Goal: Task Accomplishment & Management: Manage account settings

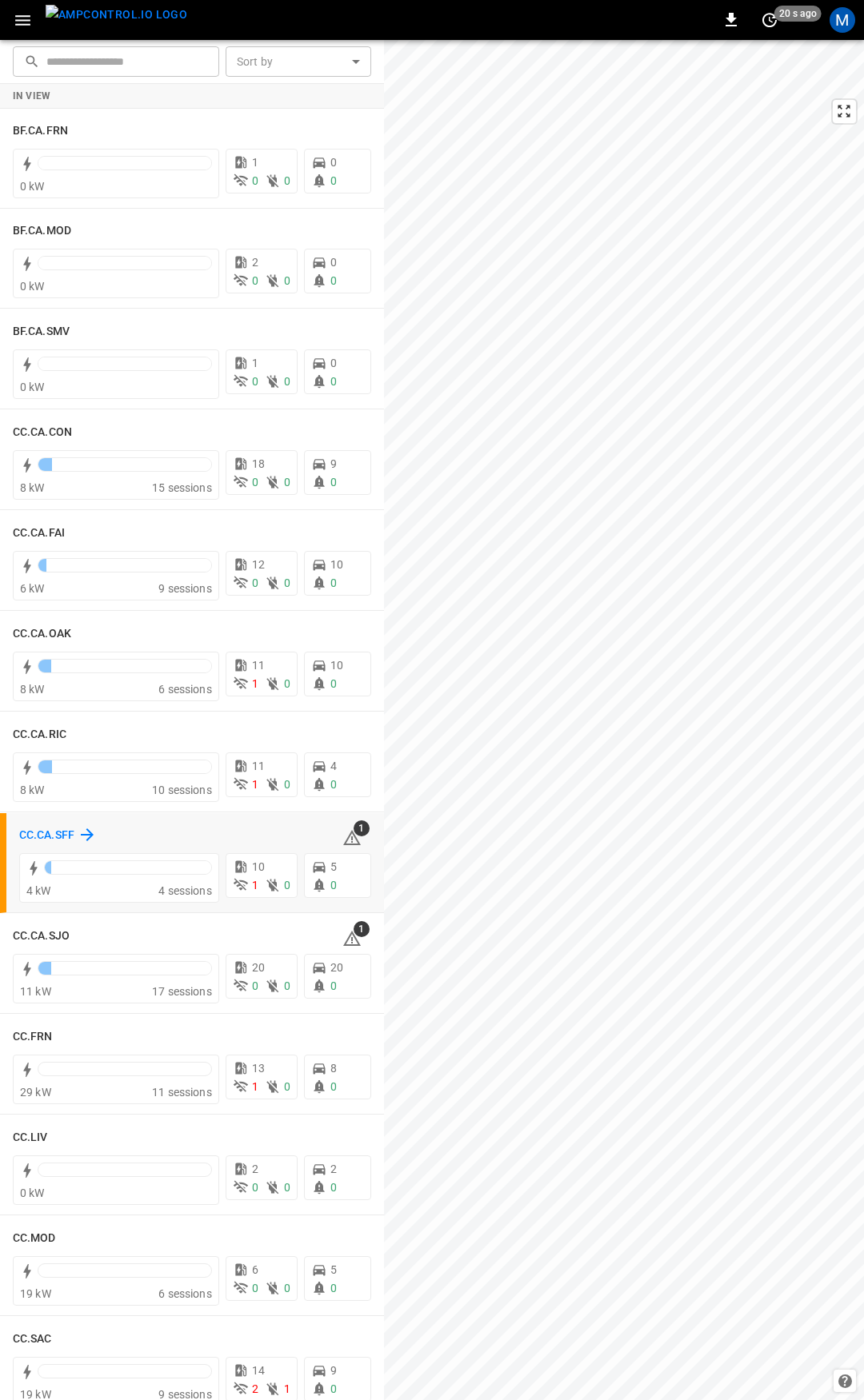
click at [61, 830] on h6 "CC.CA.SFF" at bounding box center [46, 836] width 55 height 18
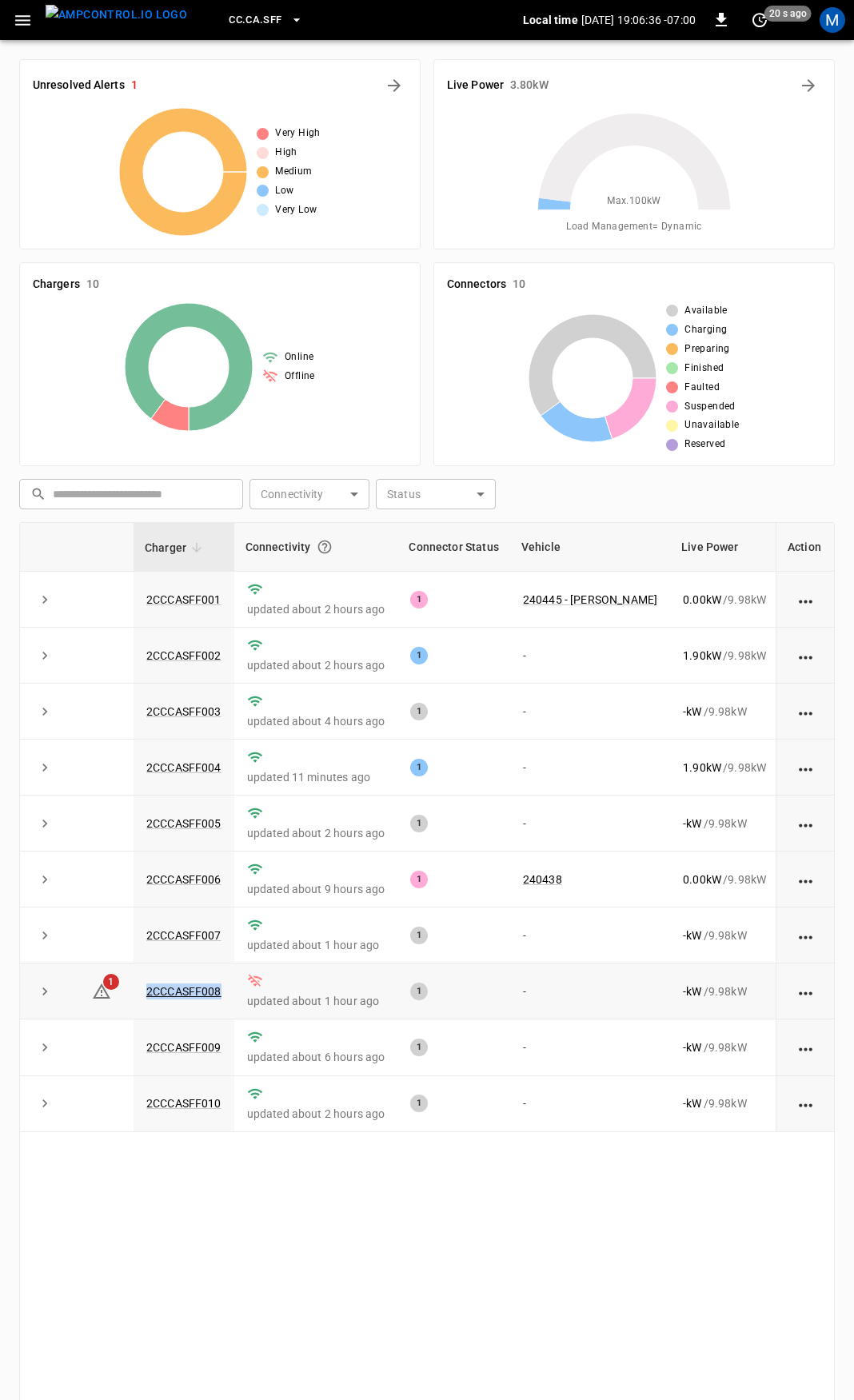
drag, startPoint x: 227, startPoint y: 1001, endPoint x: 136, endPoint y: 1001, distance: 91.0
click at [136, 1001] on td "2CCCASFF008" at bounding box center [183, 991] width 101 height 56
copy link "2CCCASFF008"
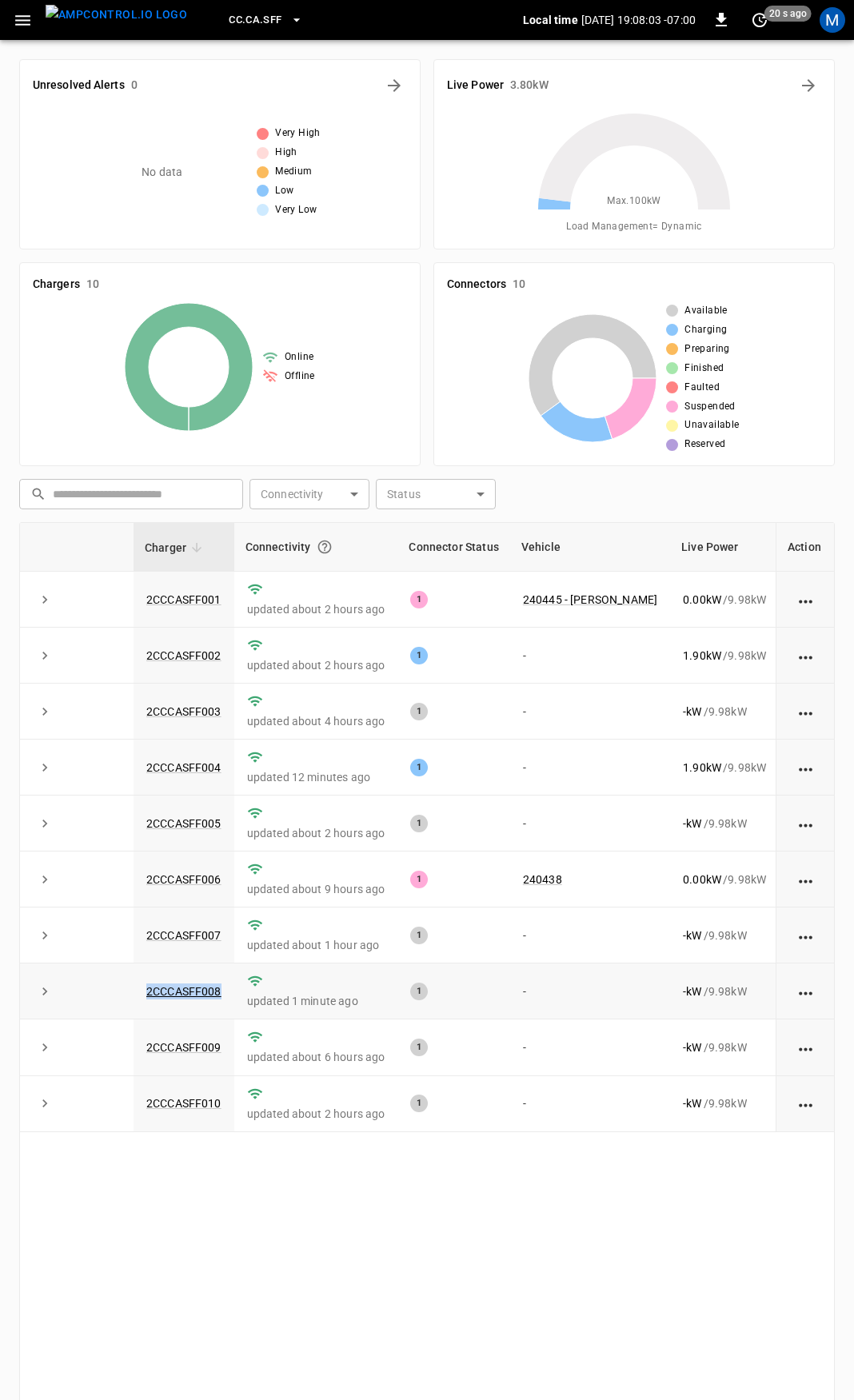
click at [226, 1003] on td "2CCCASFF008" at bounding box center [183, 991] width 101 height 56
click at [206, 1001] on link "2CCCASFF008" at bounding box center [184, 990] width 82 height 19
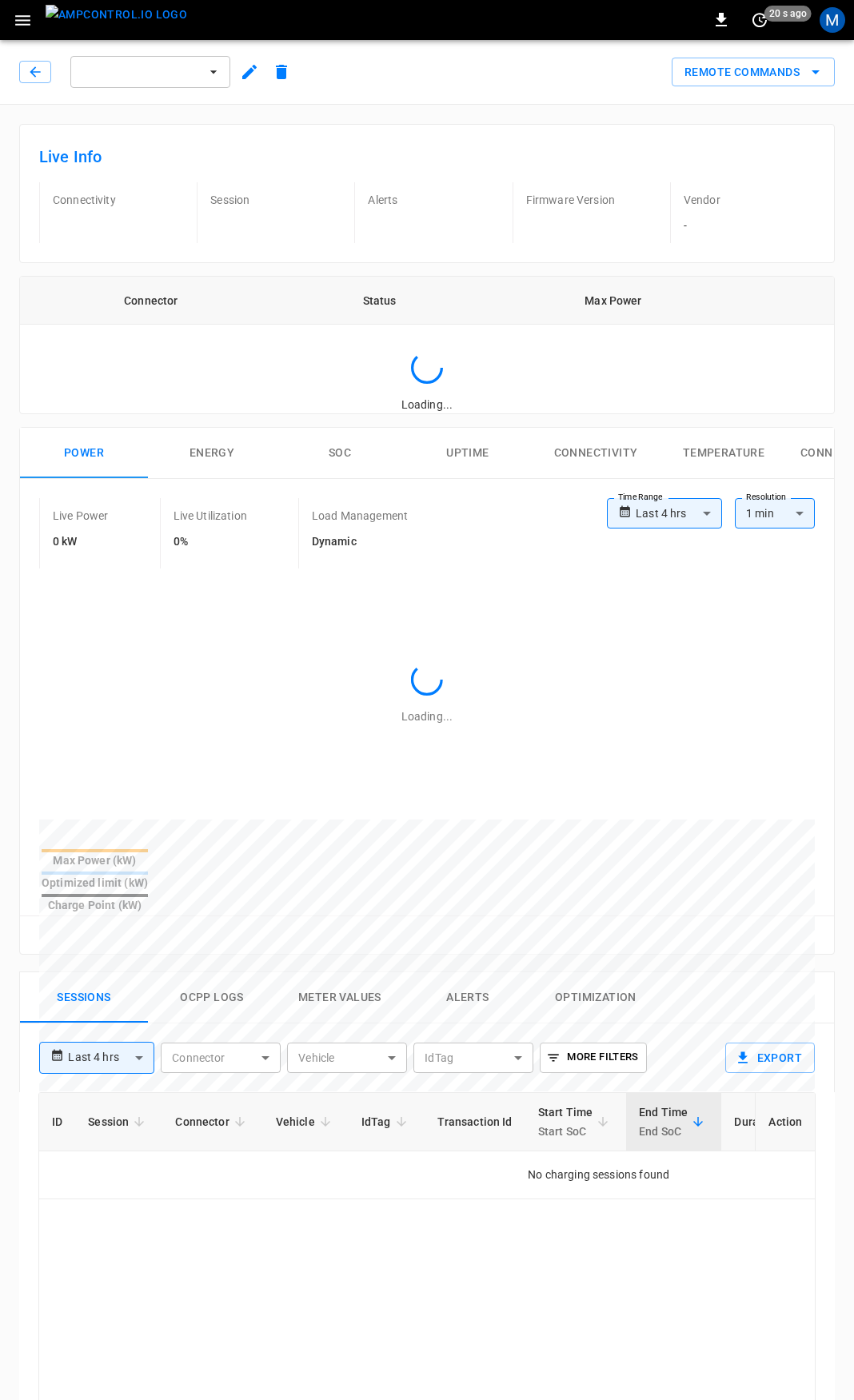
click at [206, 1023] on div "**********" at bounding box center [373, 1051] width 693 height 56
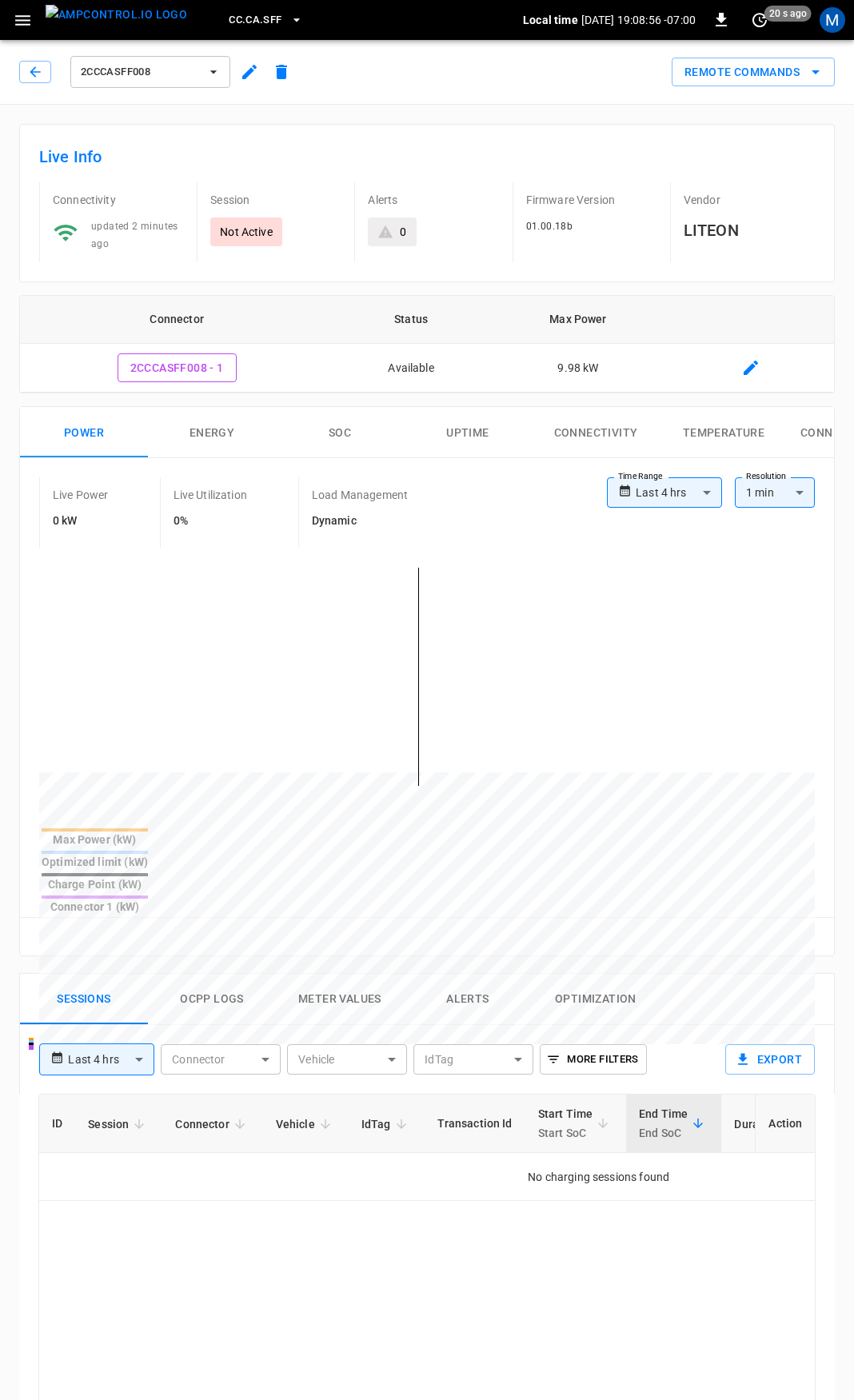
click at [22, 31] on button "button" at bounding box center [22, 21] width 33 height 30
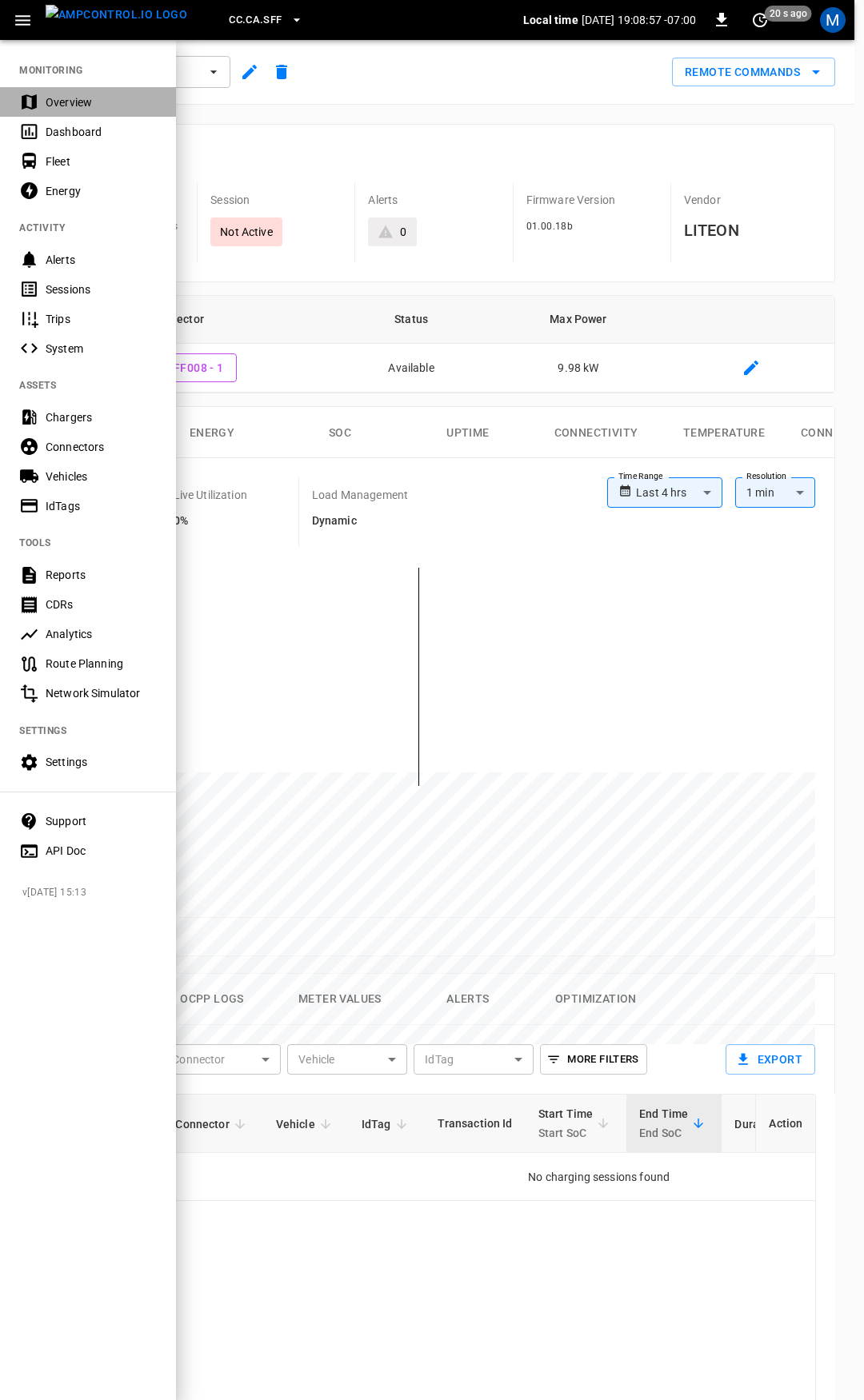
click at [56, 99] on div "Overview" at bounding box center [102, 102] width 111 height 16
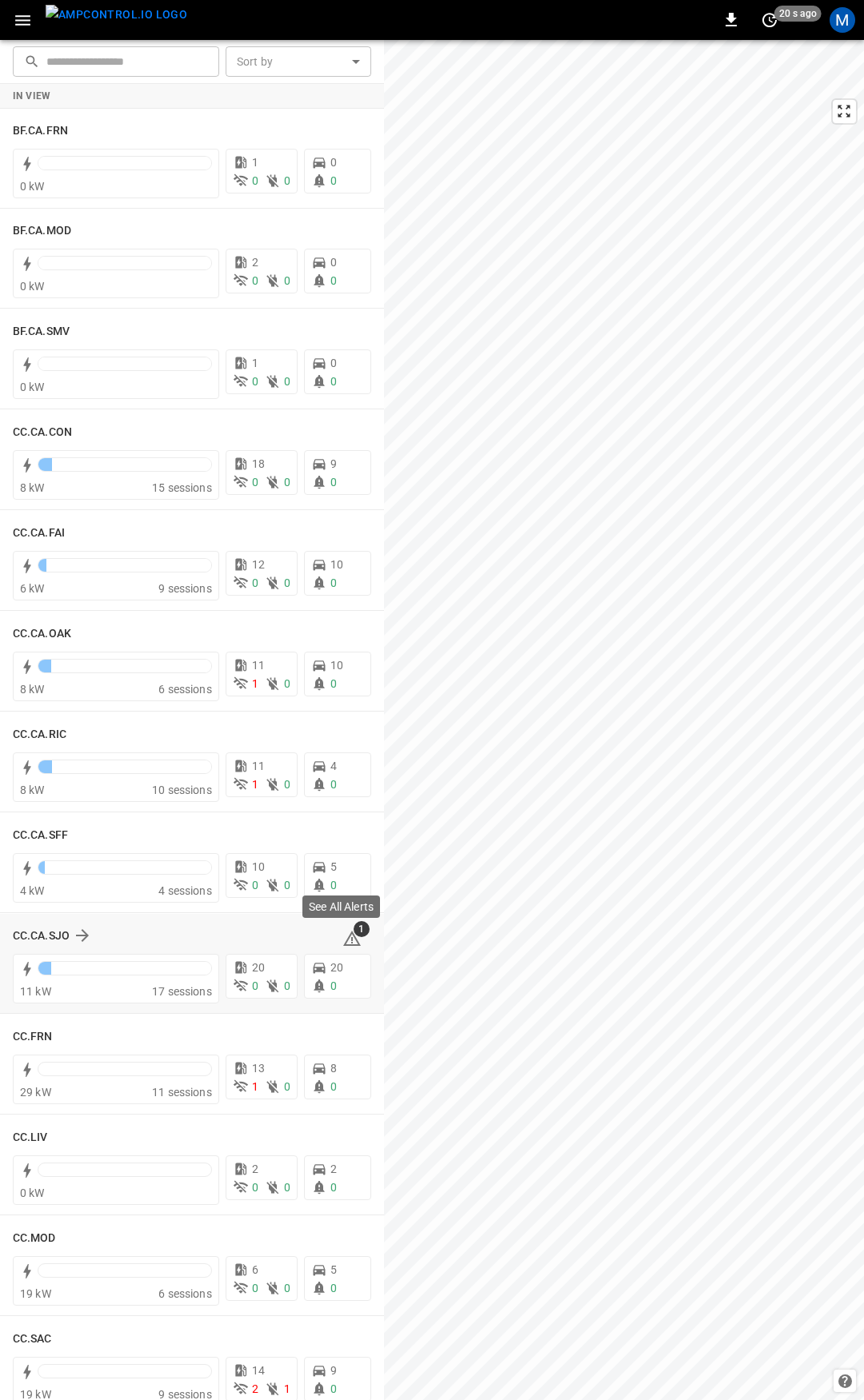
click at [343, 935] on icon at bounding box center [351, 937] width 19 height 19
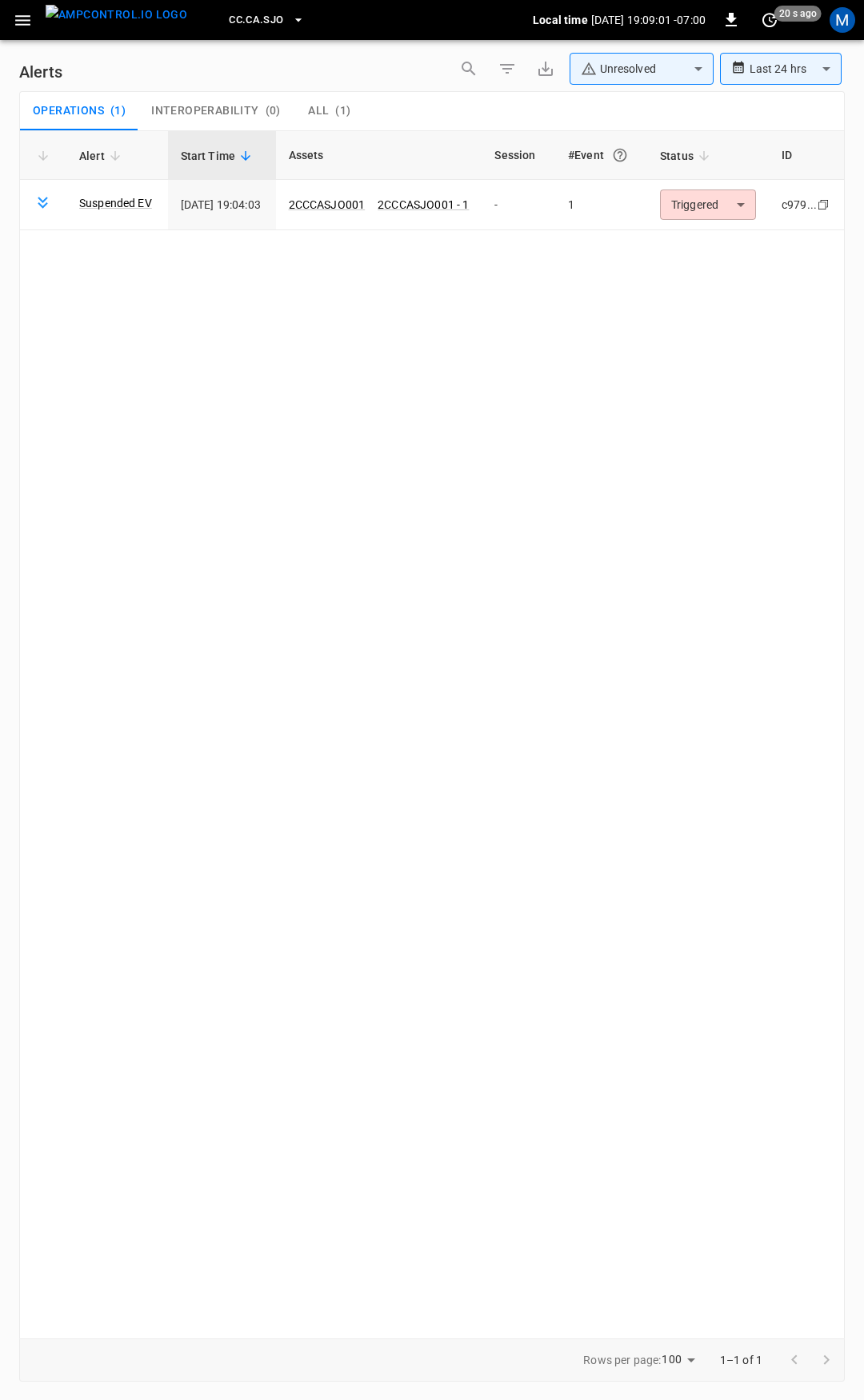
click at [755, 204] on body "**********" at bounding box center [432, 697] width 864 height 1394
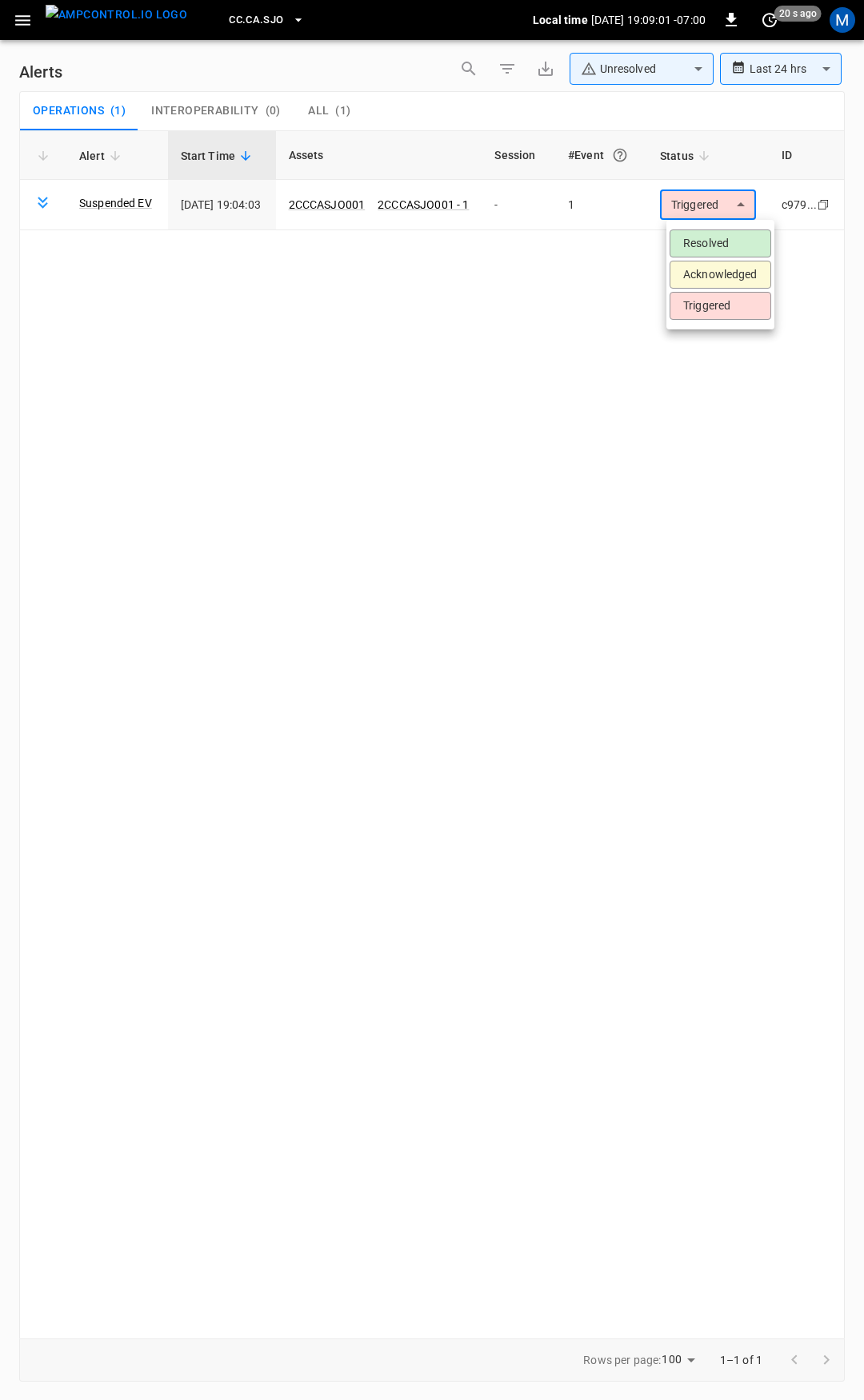
drag, startPoint x: 735, startPoint y: 231, endPoint x: 621, endPoint y: 218, distance: 114.7
click at [734, 236] on li "Resolved" at bounding box center [720, 244] width 102 height 28
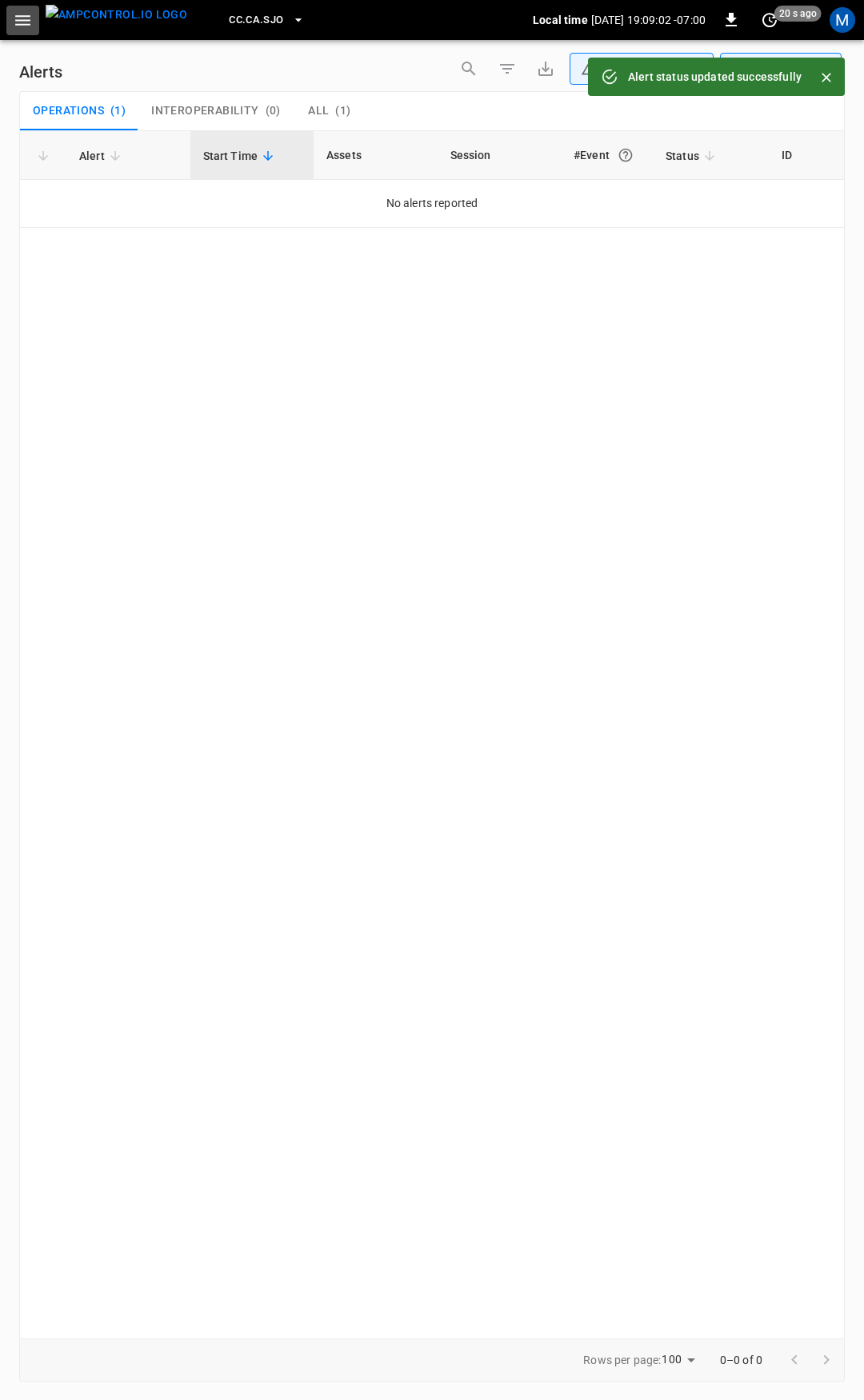
click at [28, 22] on icon "button" at bounding box center [23, 20] width 20 height 20
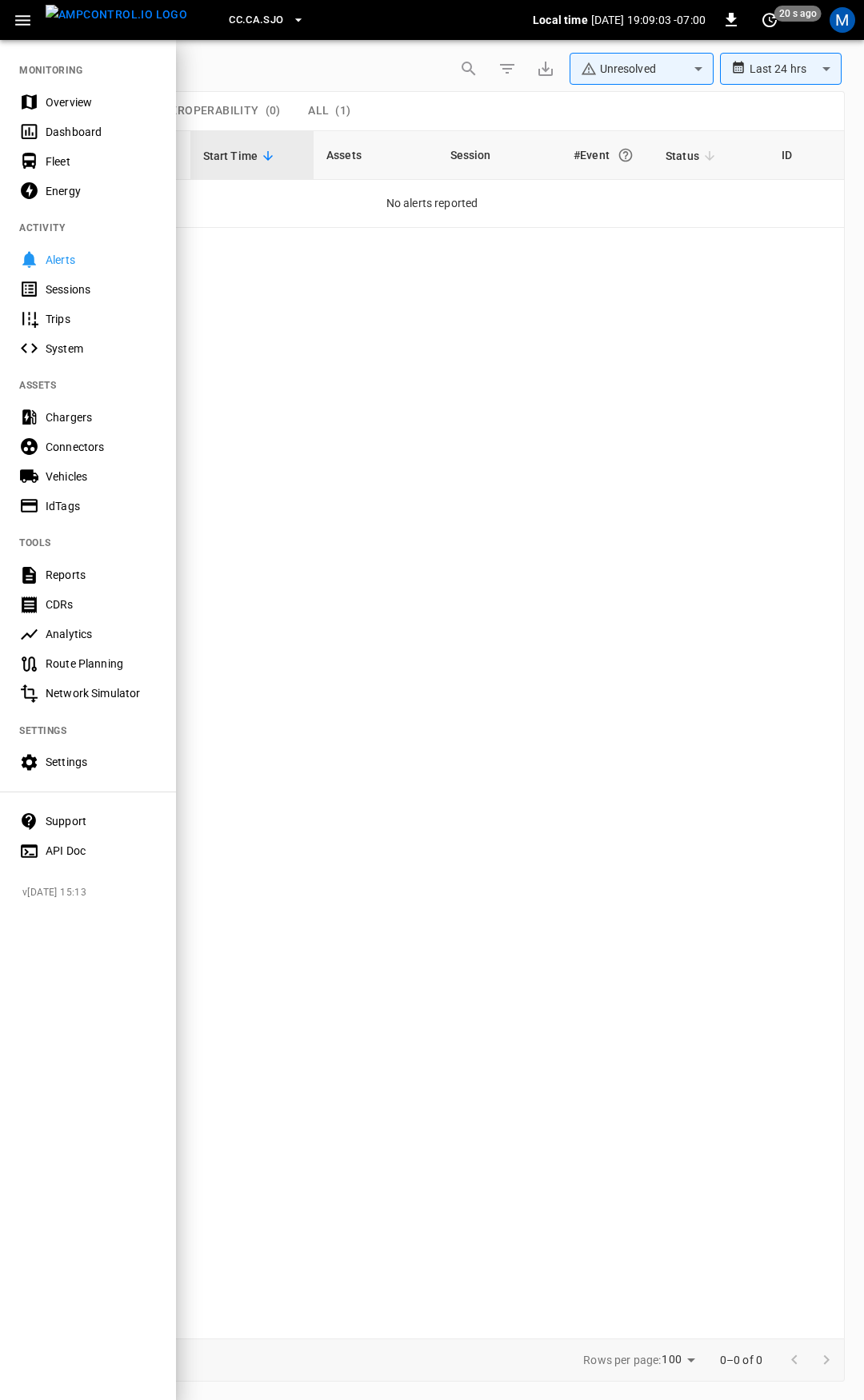
click at [63, 100] on div "Overview" at bounding box center [102, 102] width 111 height 16
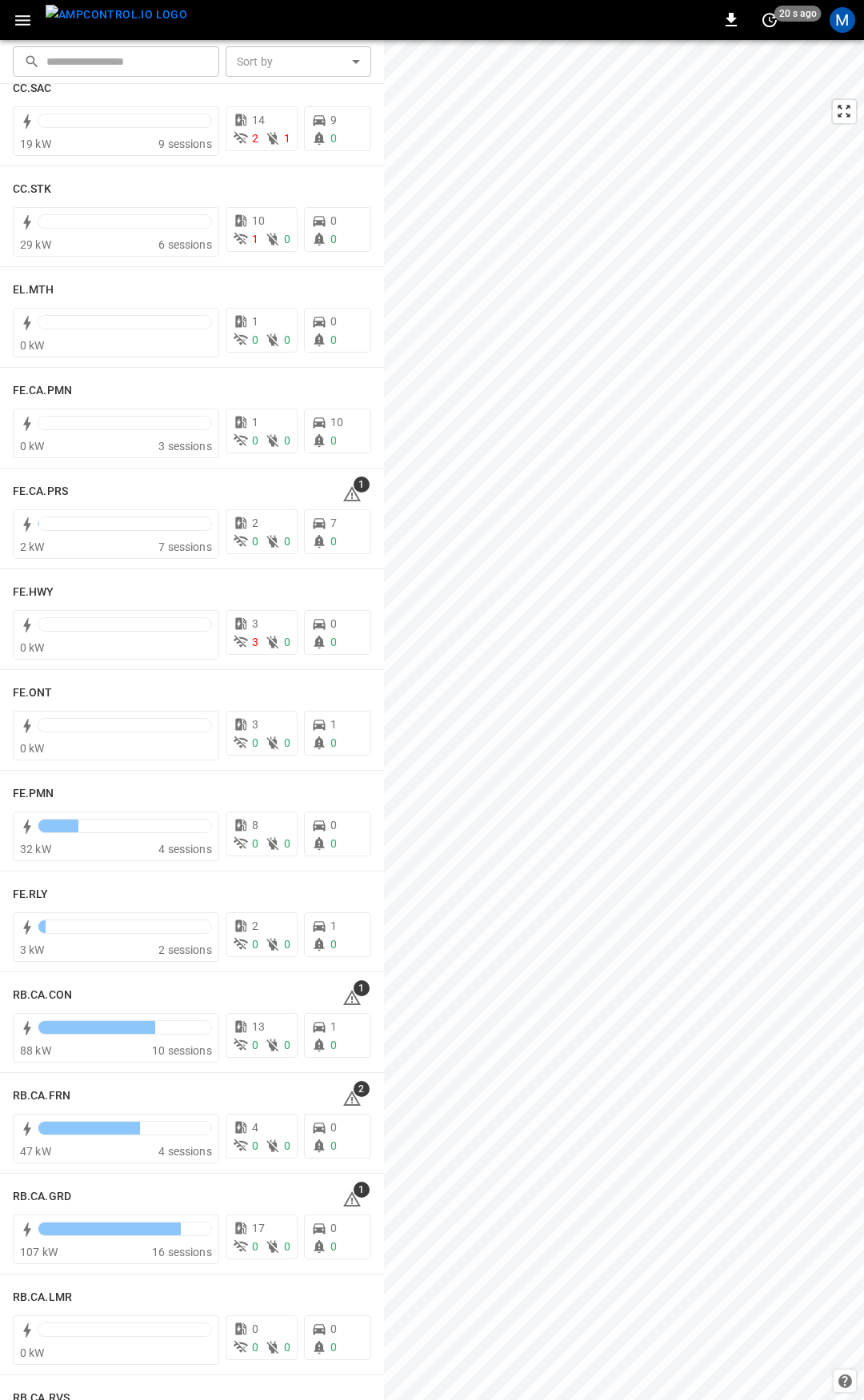
scroll to position [1251, 0]
click at [64, 490] on h6 "FE.CA.PRS" at bounding box center [40, 491] width 55 height 18
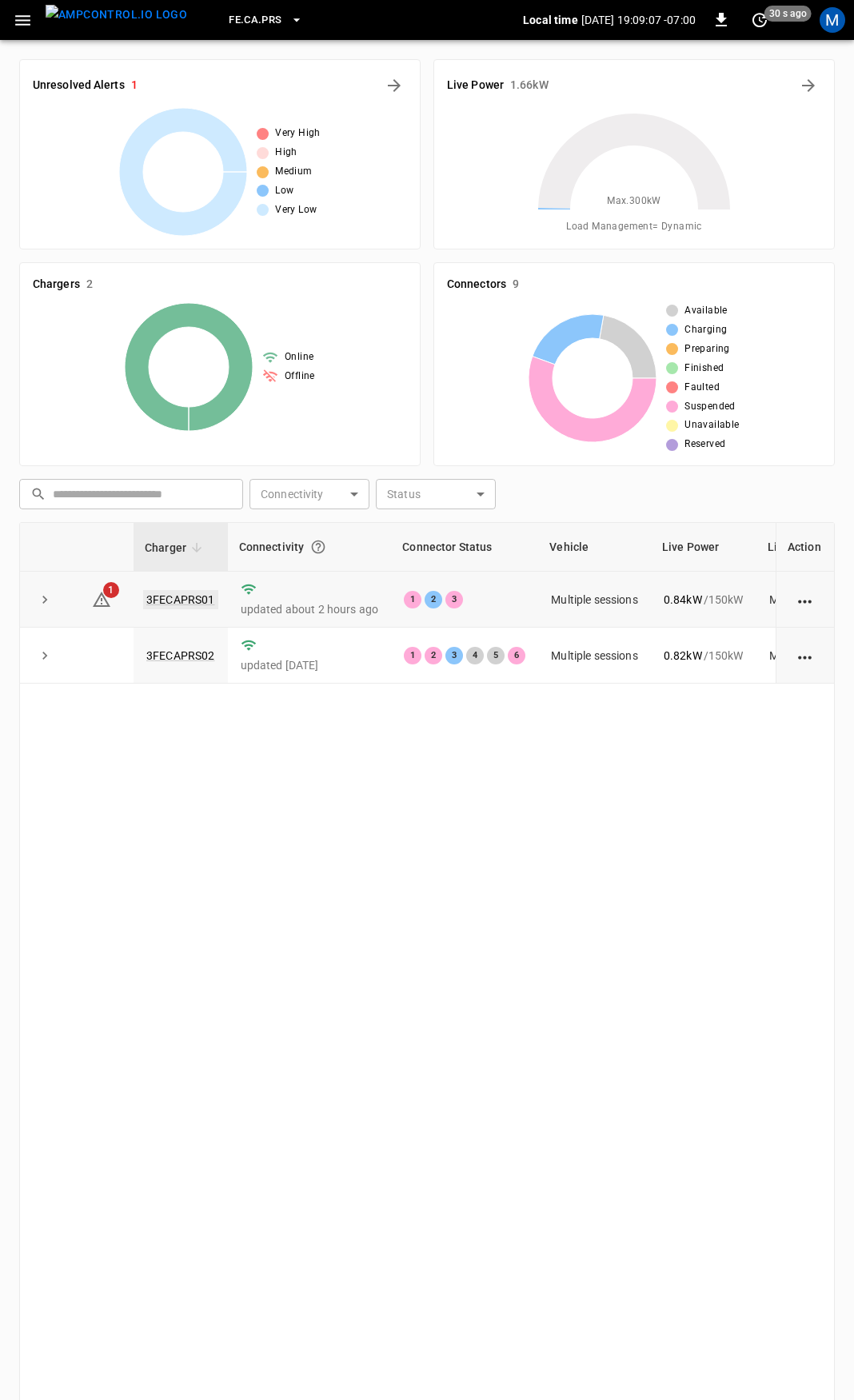
click at [200, 604] on link "3FECAPRS01" at bounding box center [181, 599] width 76 height 19
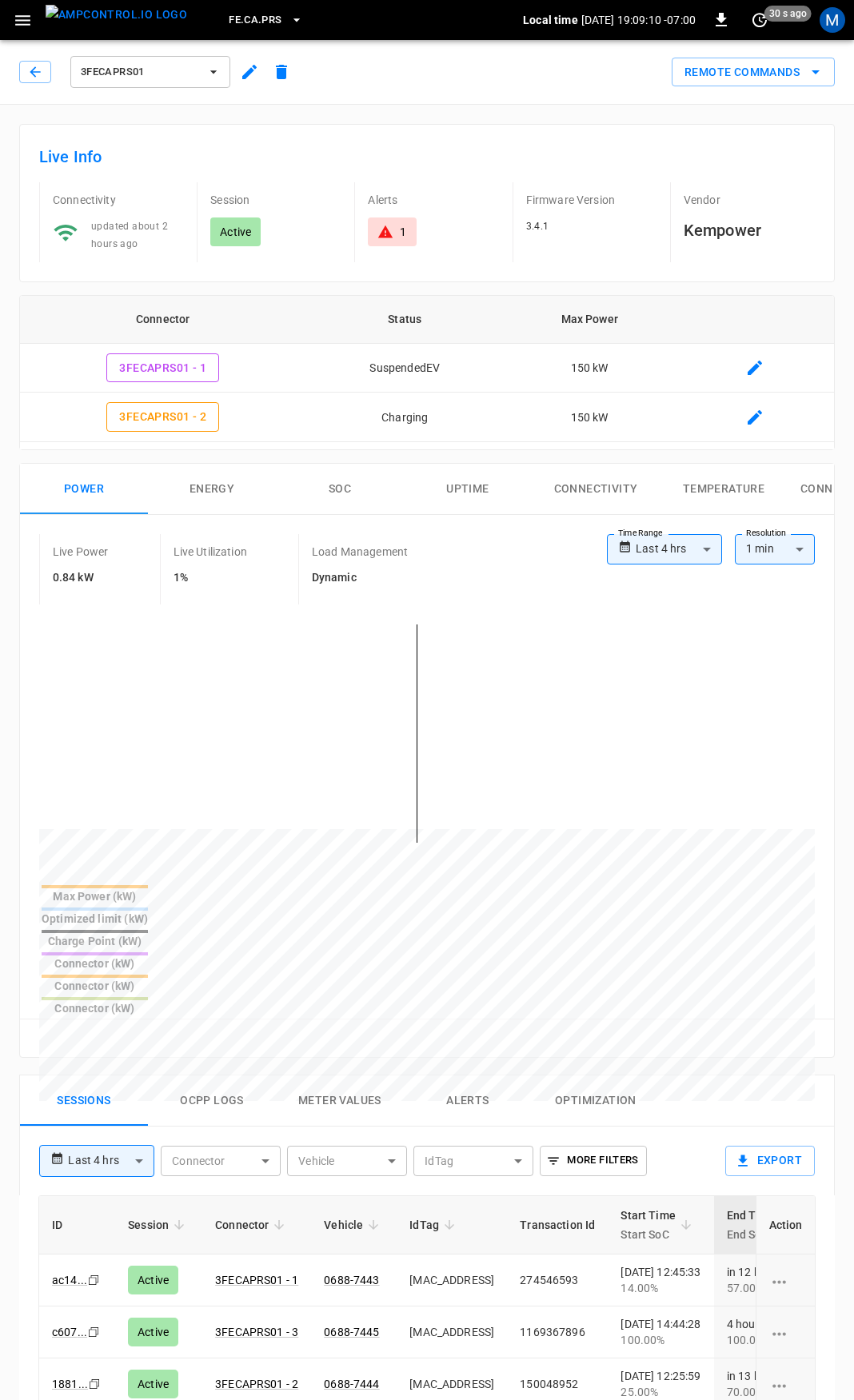
click at [54, 74] on div "3FECAPRS01" at bounding box center [158, 72] width 279 height 39
click at [43, 80] on button "button" at bounding box center [35, 72] width 32 height 22
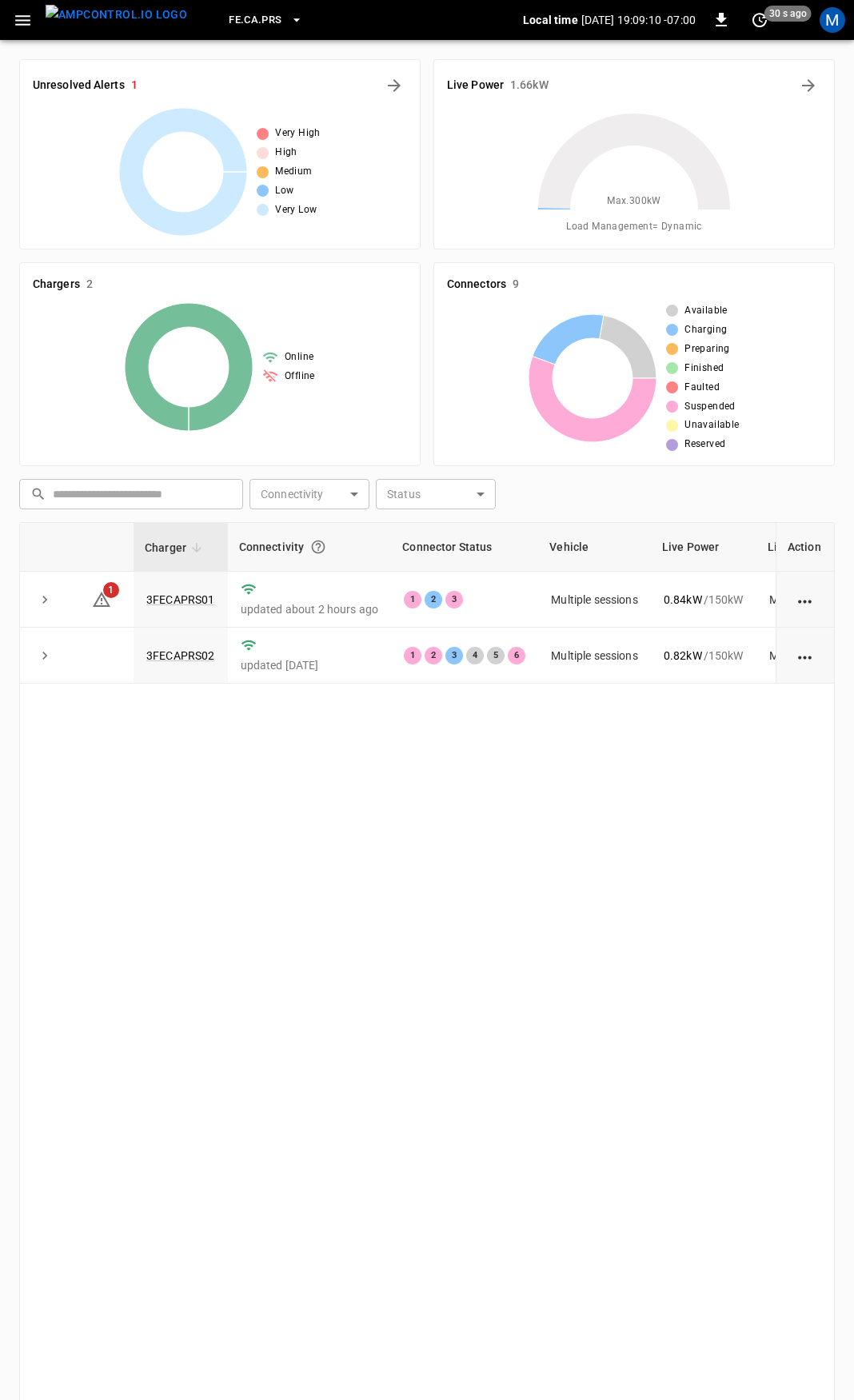
click at [21, 32] on button "button" at bounding box center [22, 21] width 33 height 30
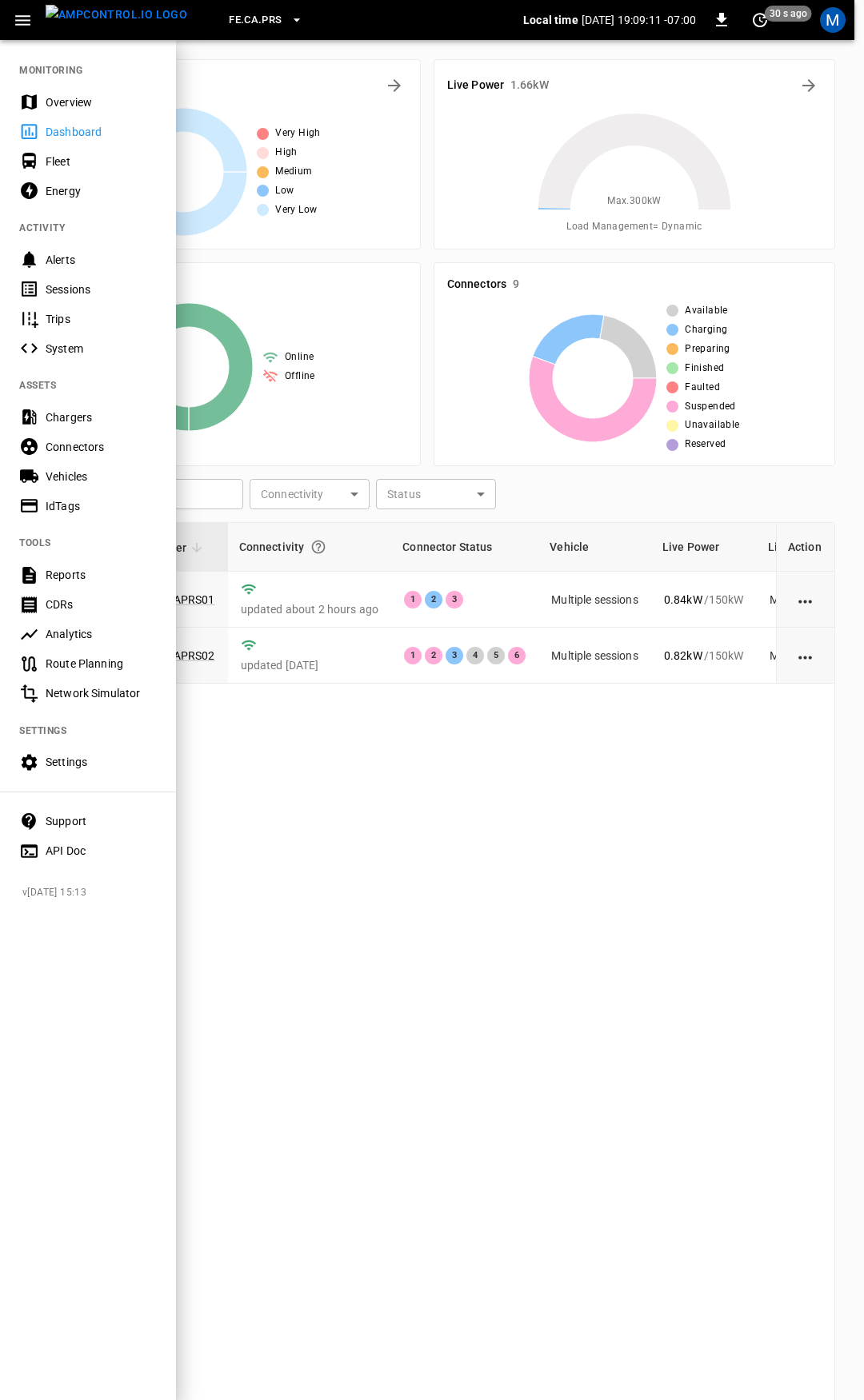
click at [88, 97] on div "Overview" at bounding box center [102, 102] width 111 height 16
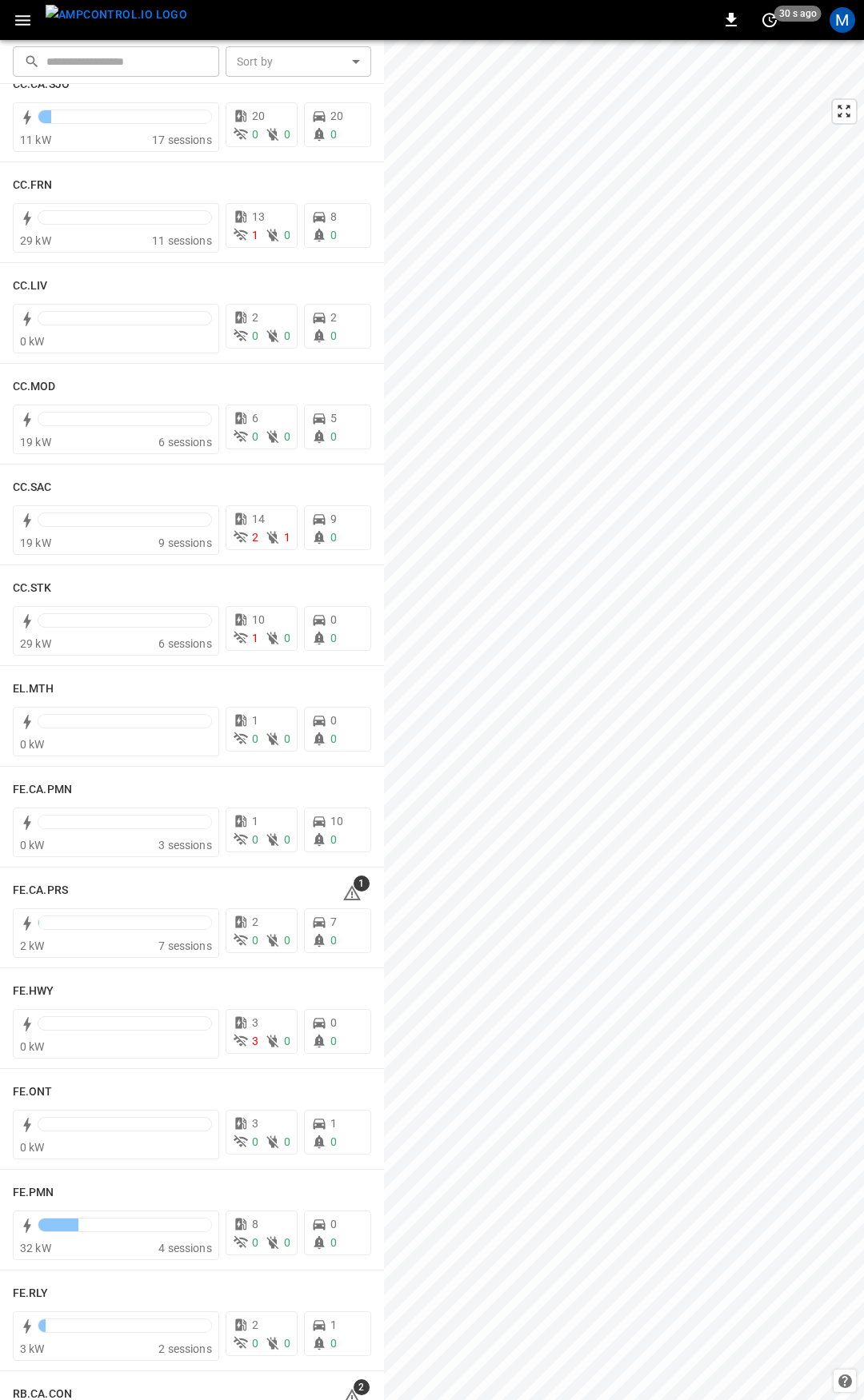
scroll to position [909, 0]
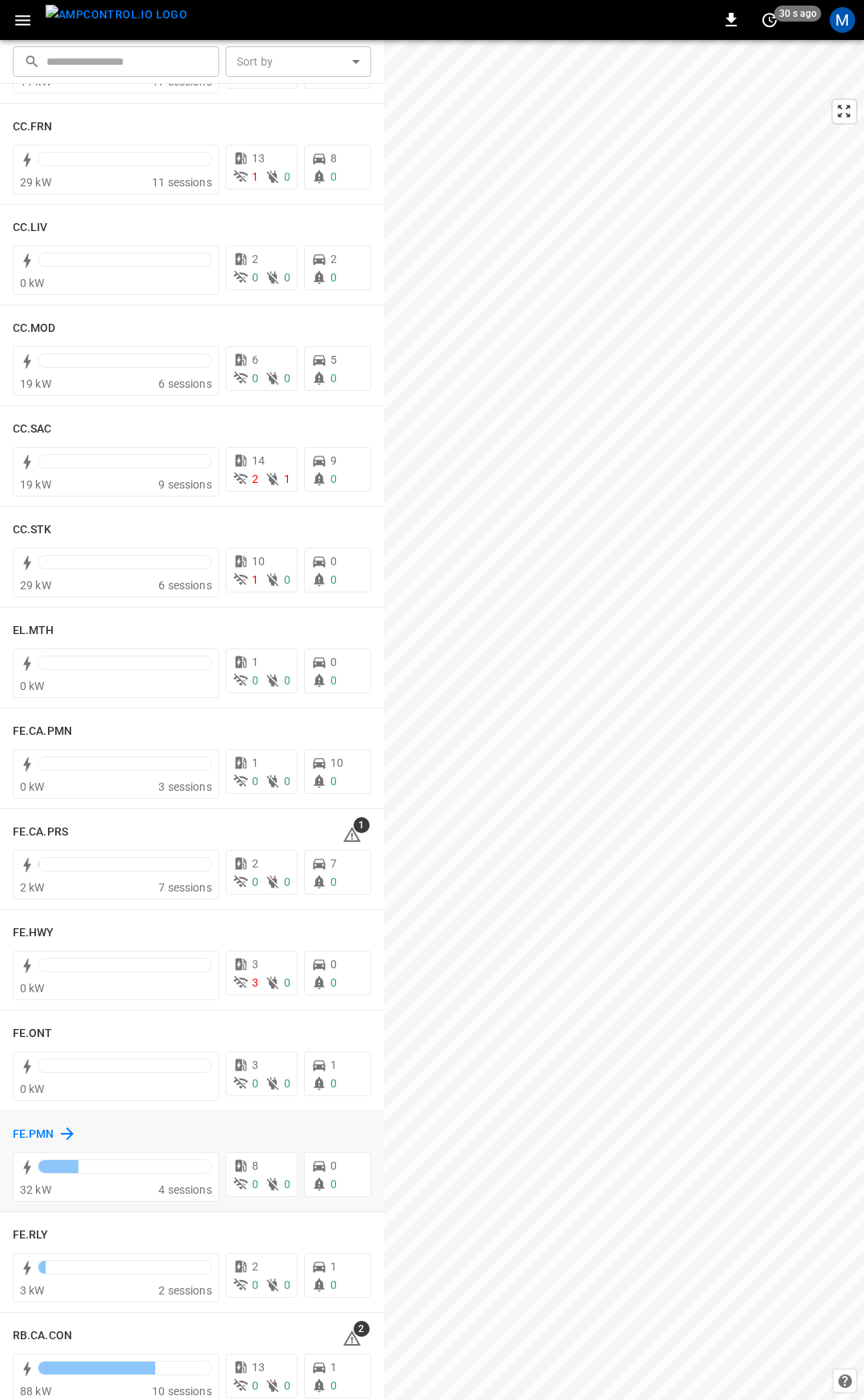
click at [20, 1138] on h6 "FE.PMN" at bounding box center [34, 1134] width 42 height 18
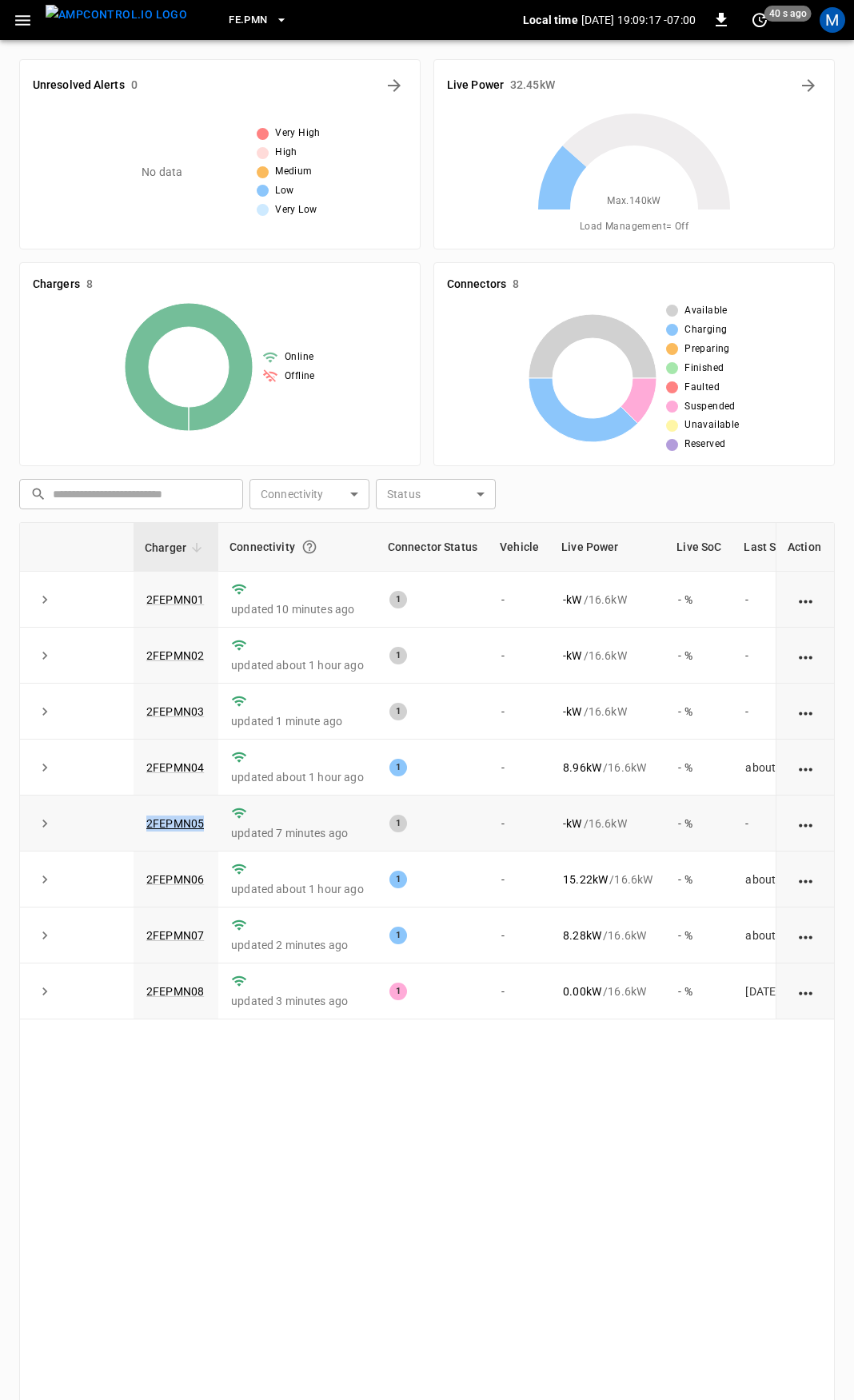
drag, startPoint x: 212, startPoint y: 831, endPoint x: 111, endPoint y: 833, distance: 101.0
click at [111, 833] on tr "2FEPMN05 updated 7 minutes ago 1 - - kW / 16.6 kW - % -" at bounding box center [465, 823] width 890 height 56
copy tr "2FEPMN05"
click at [163, 823] on link "2FEPMN05" at bounding box center [175, 823] width 64 height 19
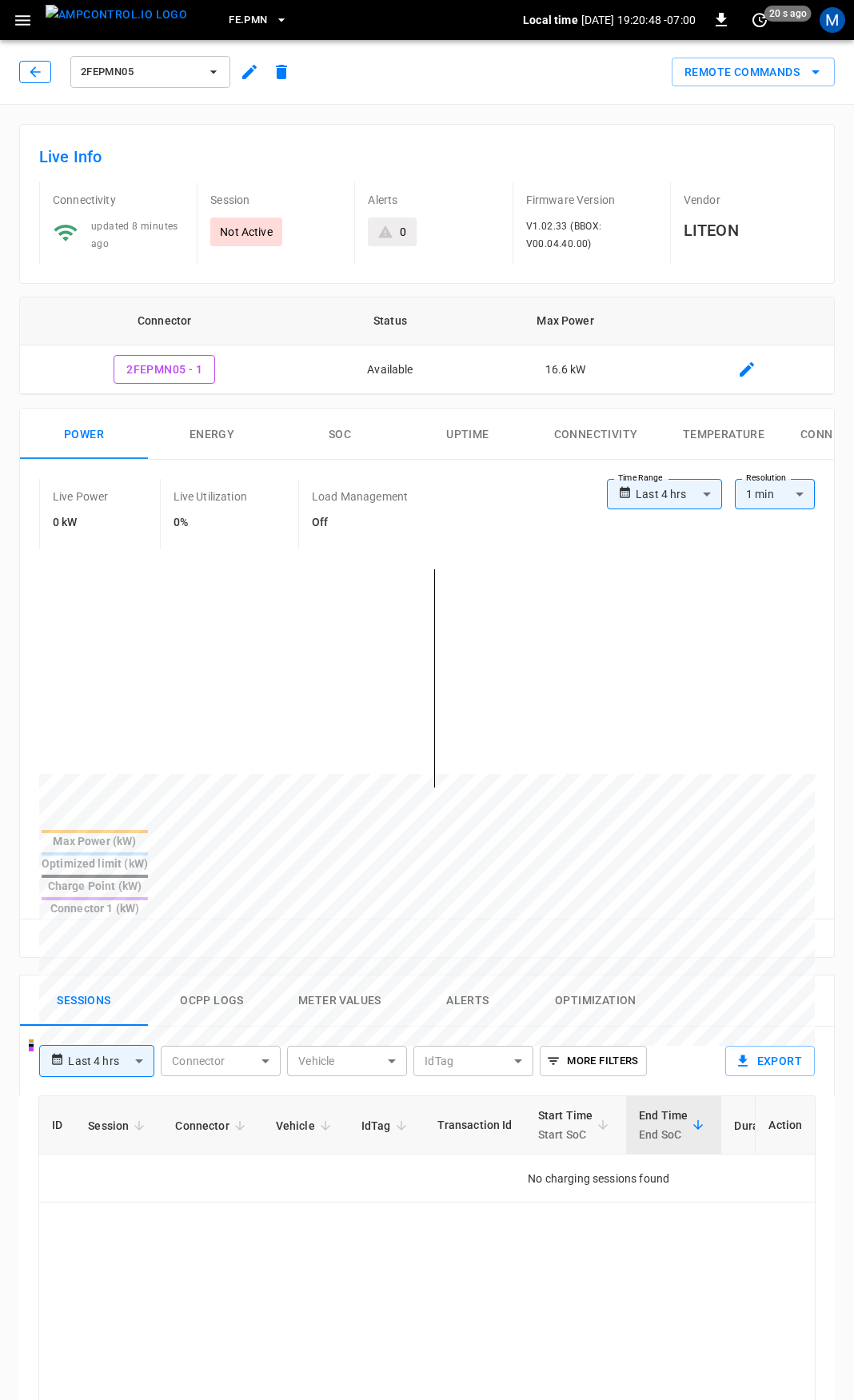
click at [31, 67] on icon "button" at bounding box center [35, 72] width 16 height 16
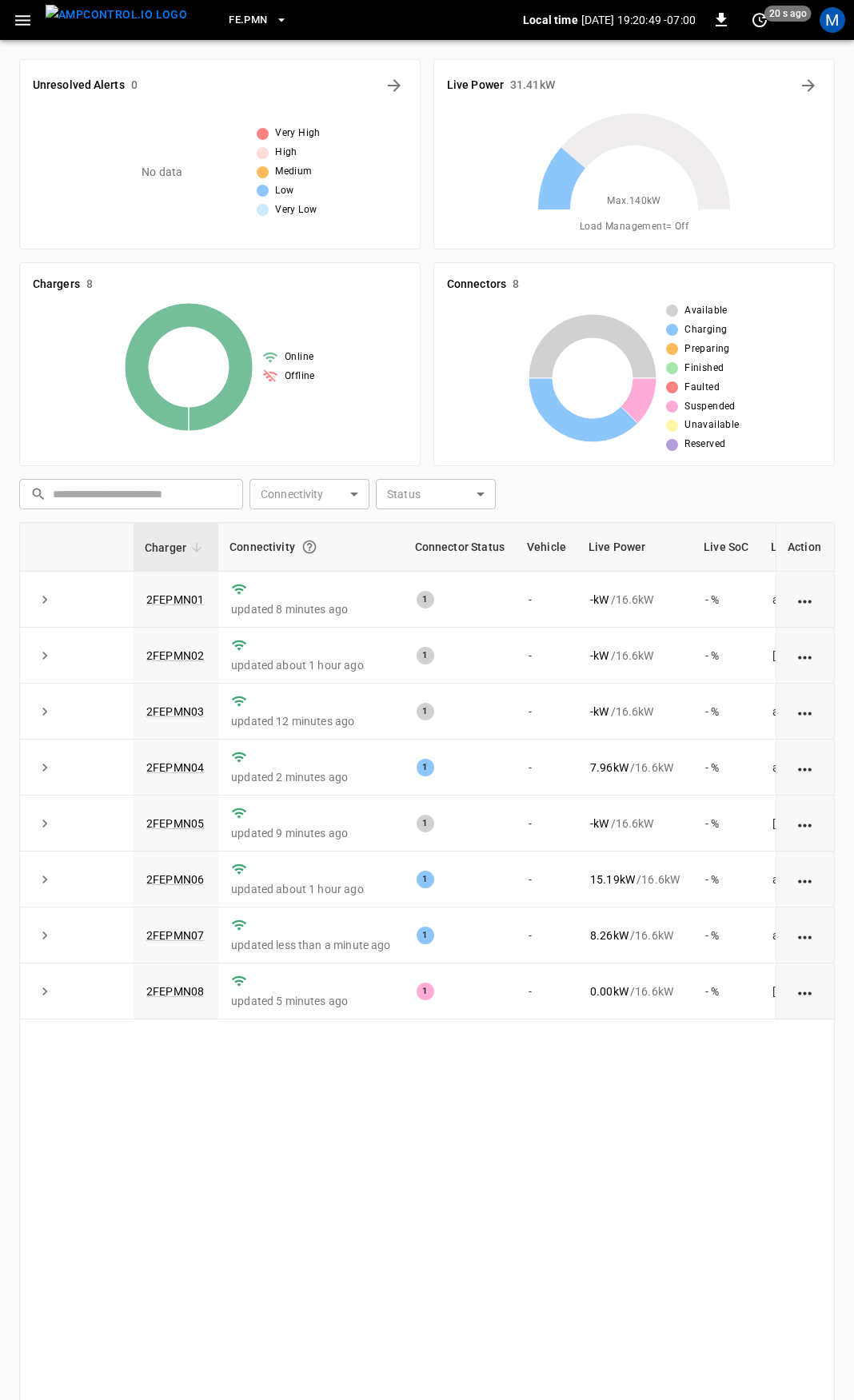
click at [17, 24] on icon "button" at bounding box center [22, 20] width 15 height 10
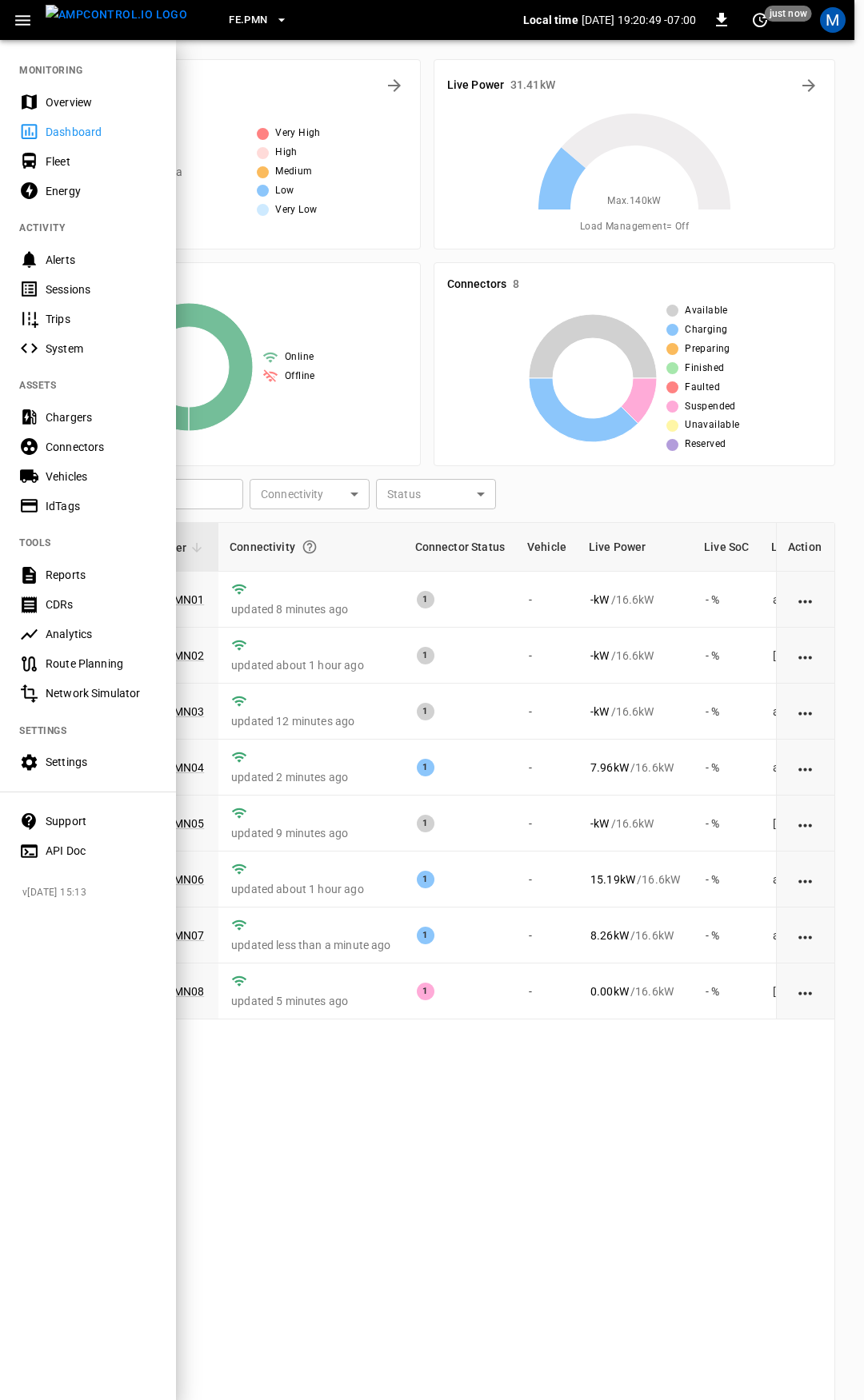
click at [59, 96] on div "Overview" at bounding box center [102, 102] width 111 height 16
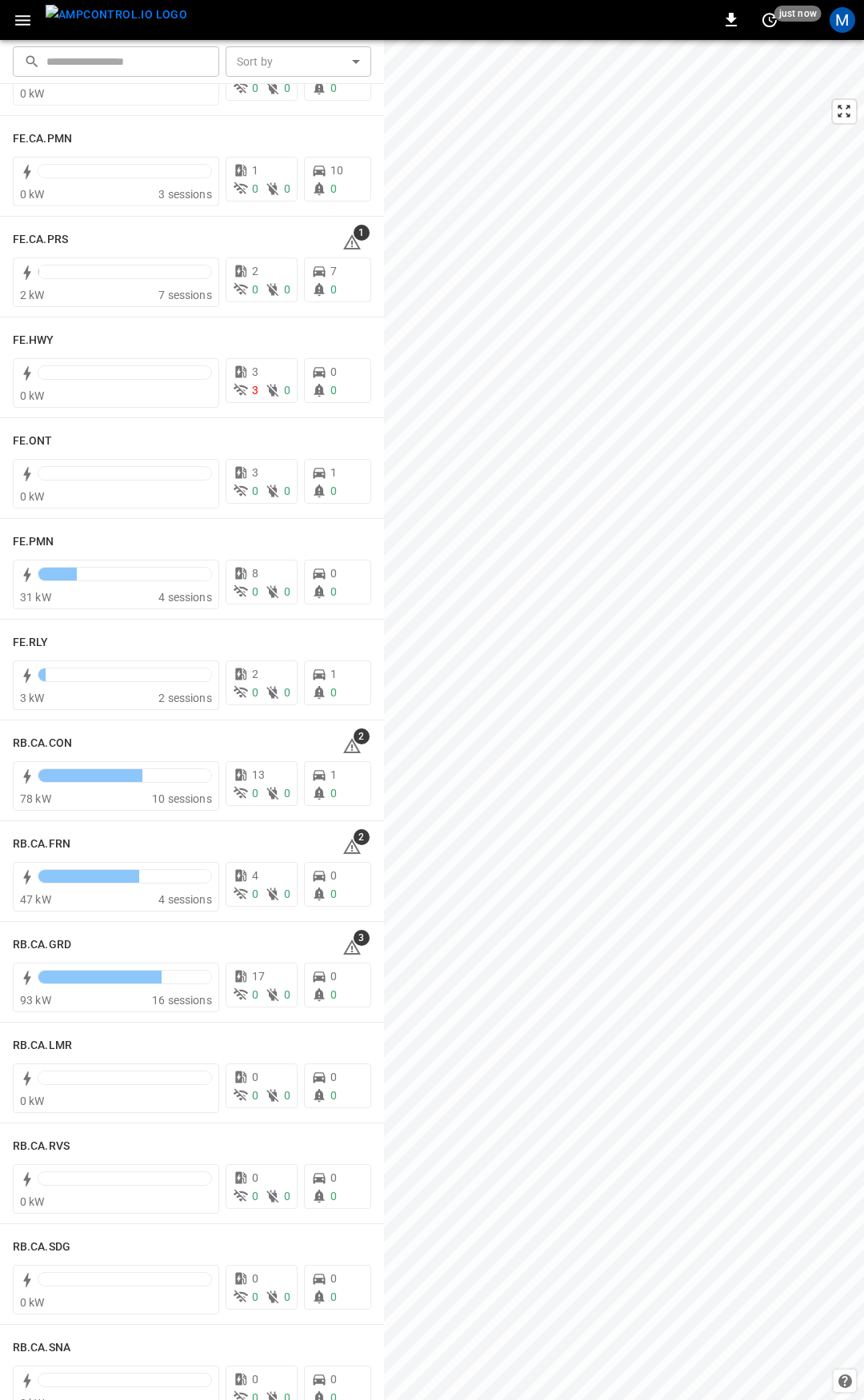
scroll to position [1502, 0]
click at [353, 234] on span "1" at bounding box center [361, 232] width 16 height 16
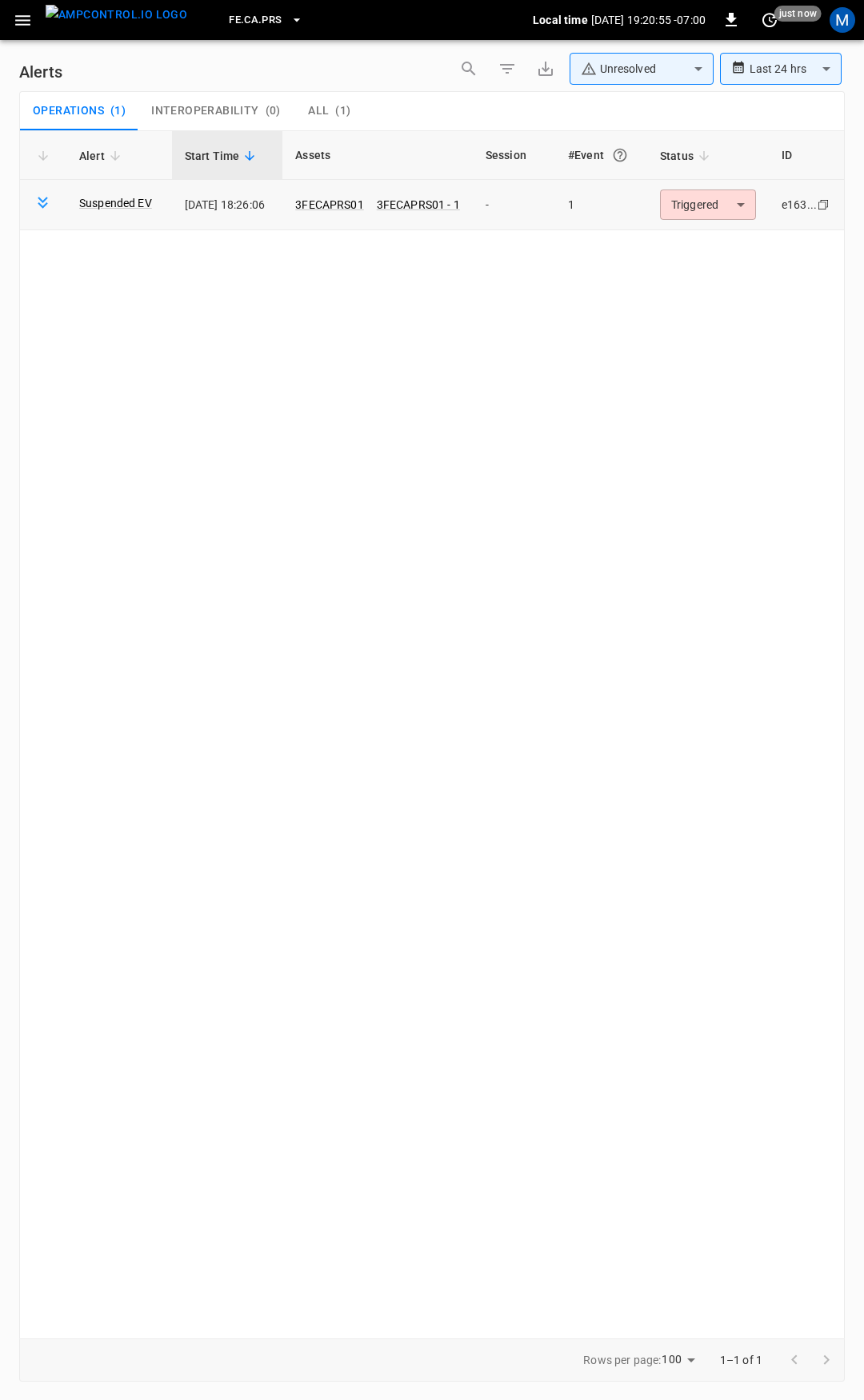
drag, startPoint x: 772, startPoint y: 212, endPoint x: 758, endPoint y: 212, distance: 14.0
click at [770, 212] on td "e163... Copy" at bounding box center [806, 205] width 76 height 51
click at [712, 202] on body "**********" at bounding box center [432, 697] width 864 height 1394
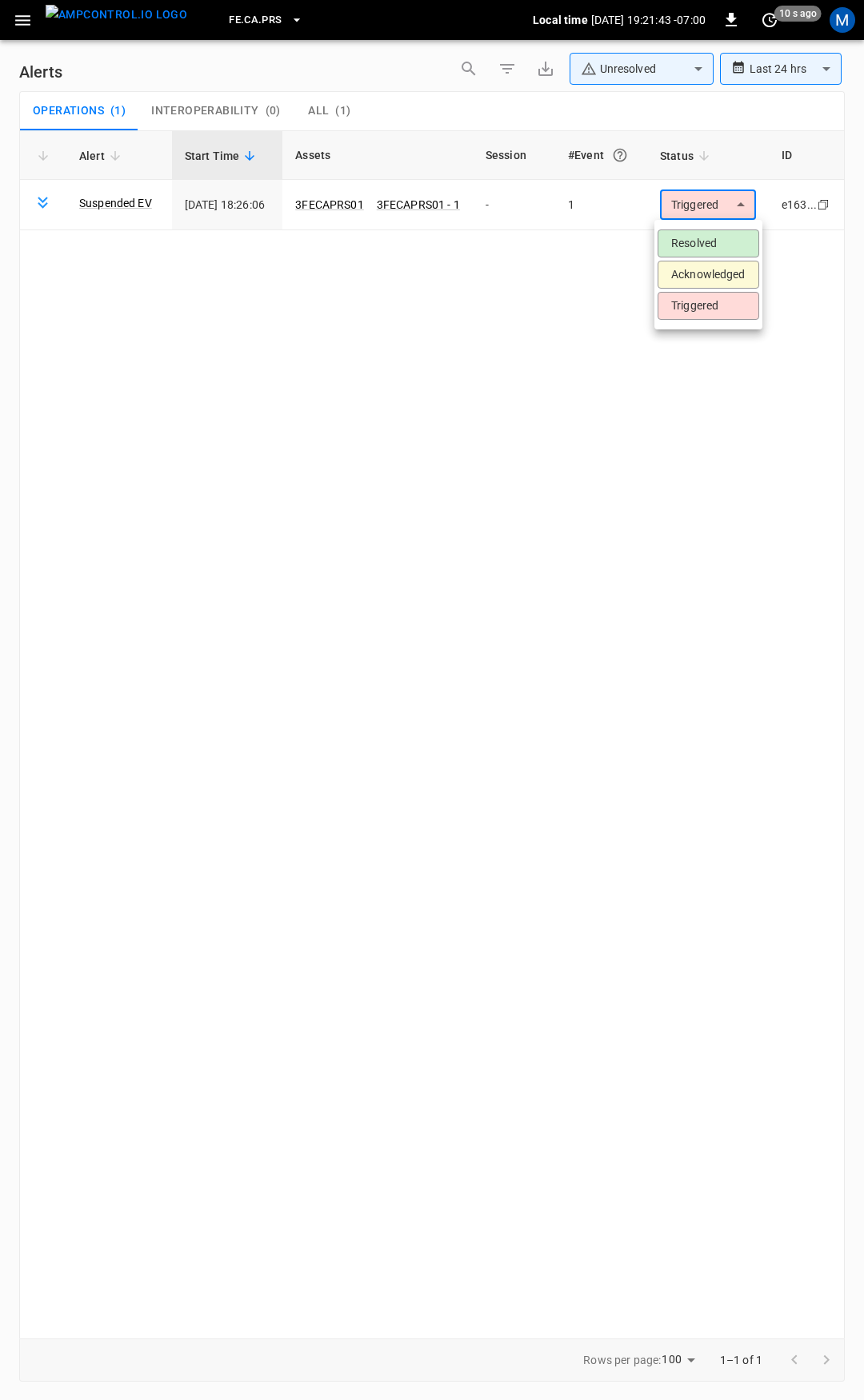
click at [6, 21] on div at bounding box center [432, 700] width 864 height 1400
click at [22, 19] on icon "button" at bounding box center [22, 20] width 15 height 10
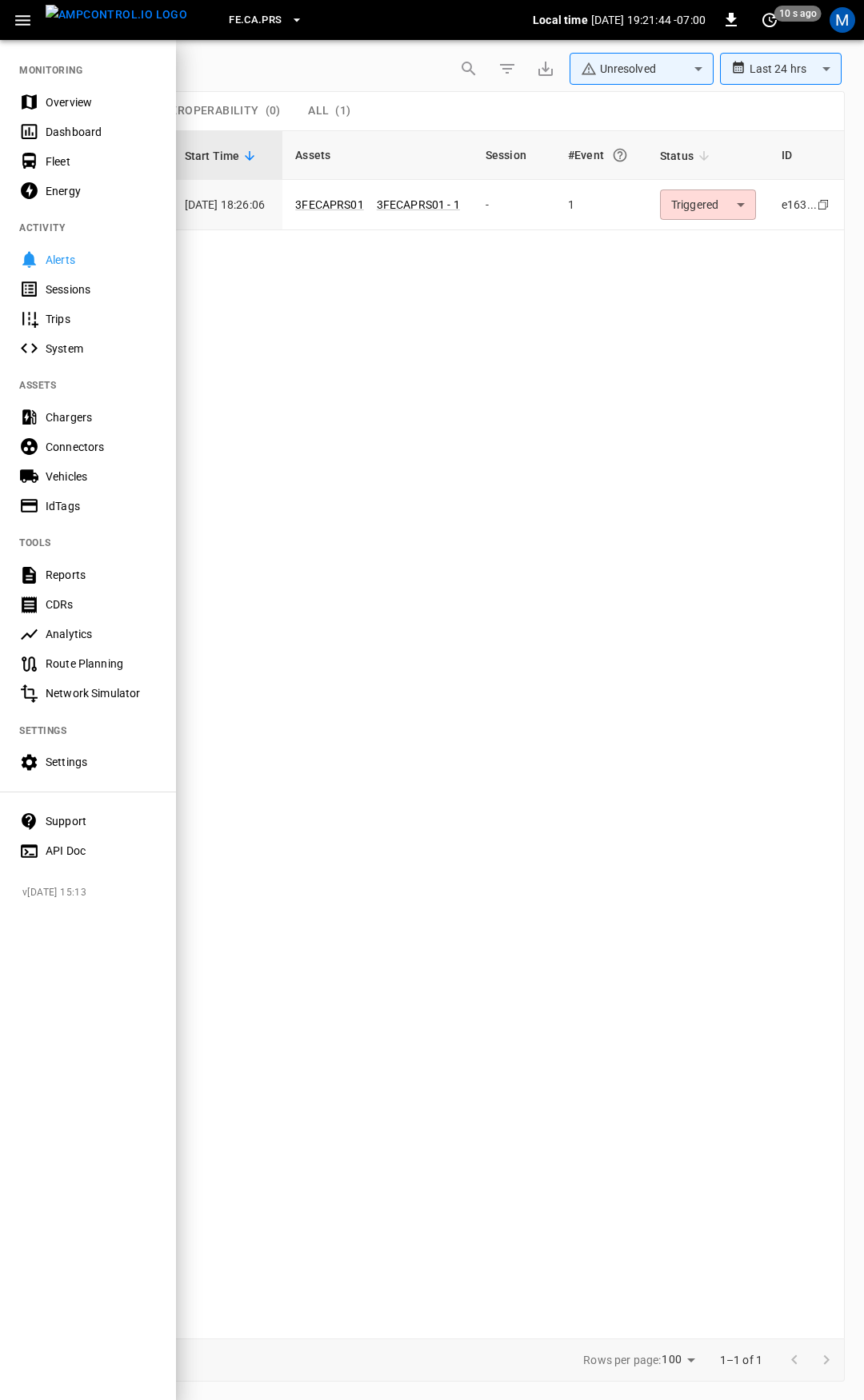
click at [36, 70] on nav "MONITORING Overview Dashboard Fleet Energy ACTIVITY Alerts Sessions Trips Syste…" at bounding box center [88, 456] width 176 height 834
click at [60, 99] on div "Overview" at bounding box center [102, 102] width 111 height 16
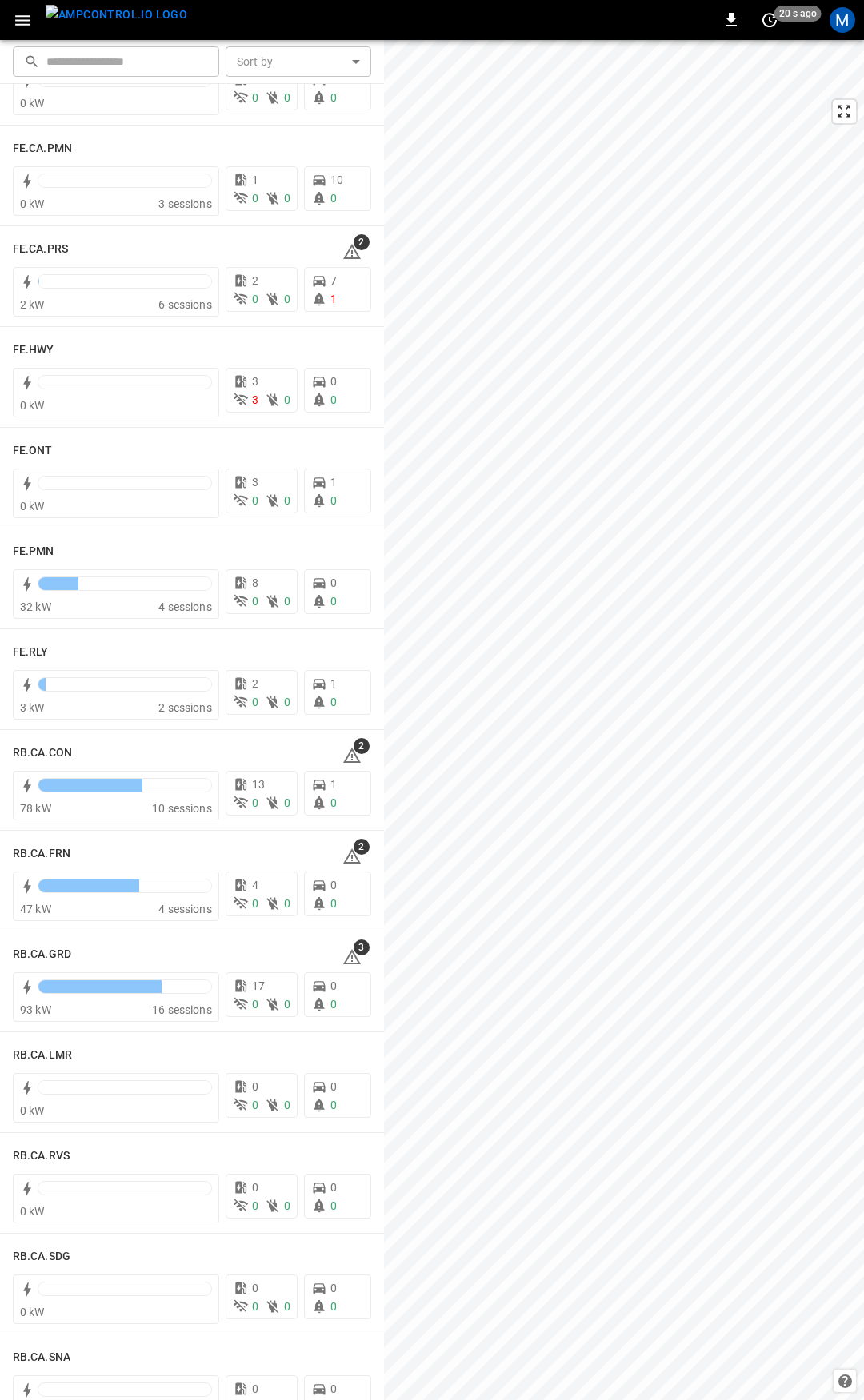
scroll to position [1526, 0]
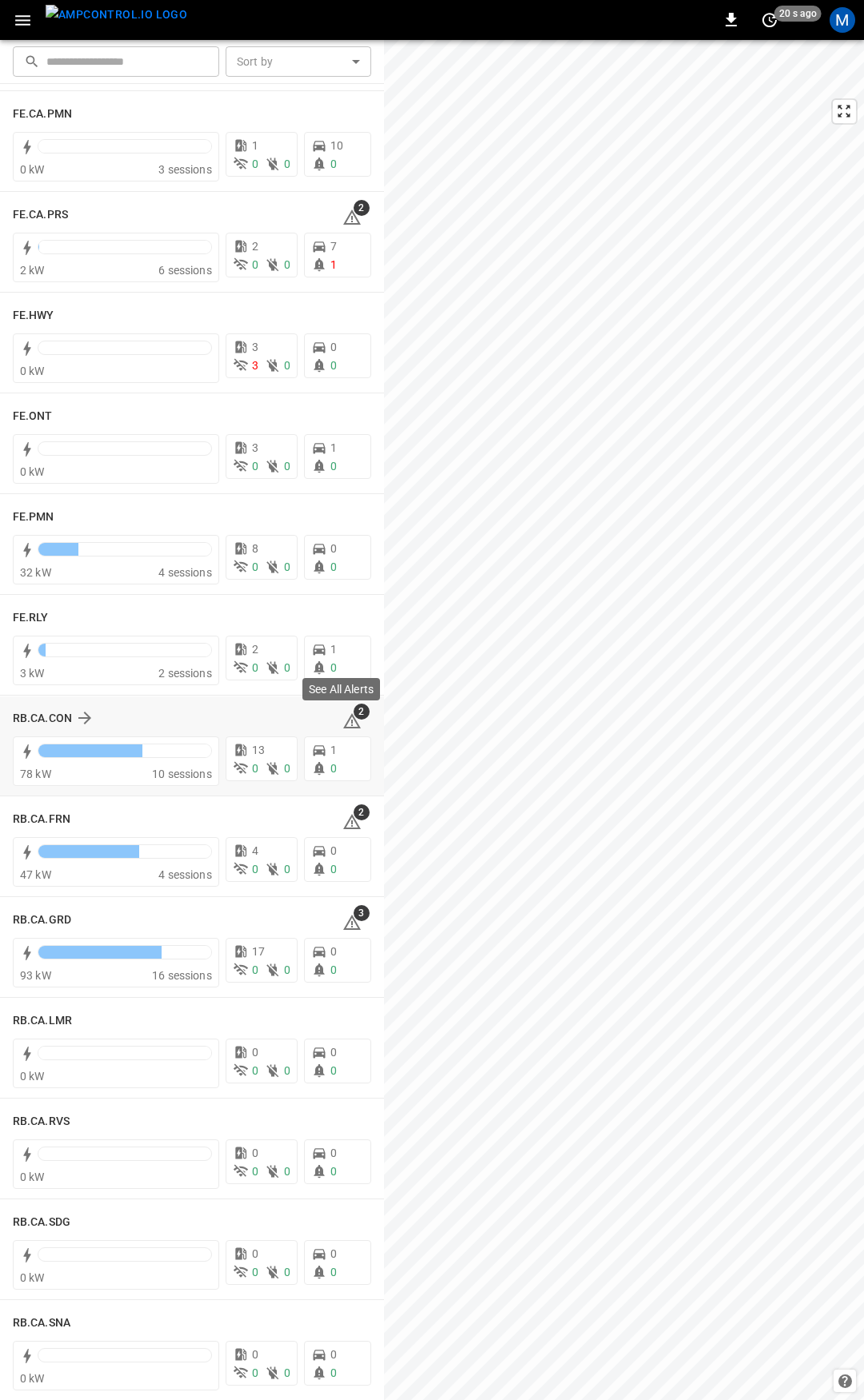
click at [351, 725] on icon at bounding box center [352, 722] width 2 height 6
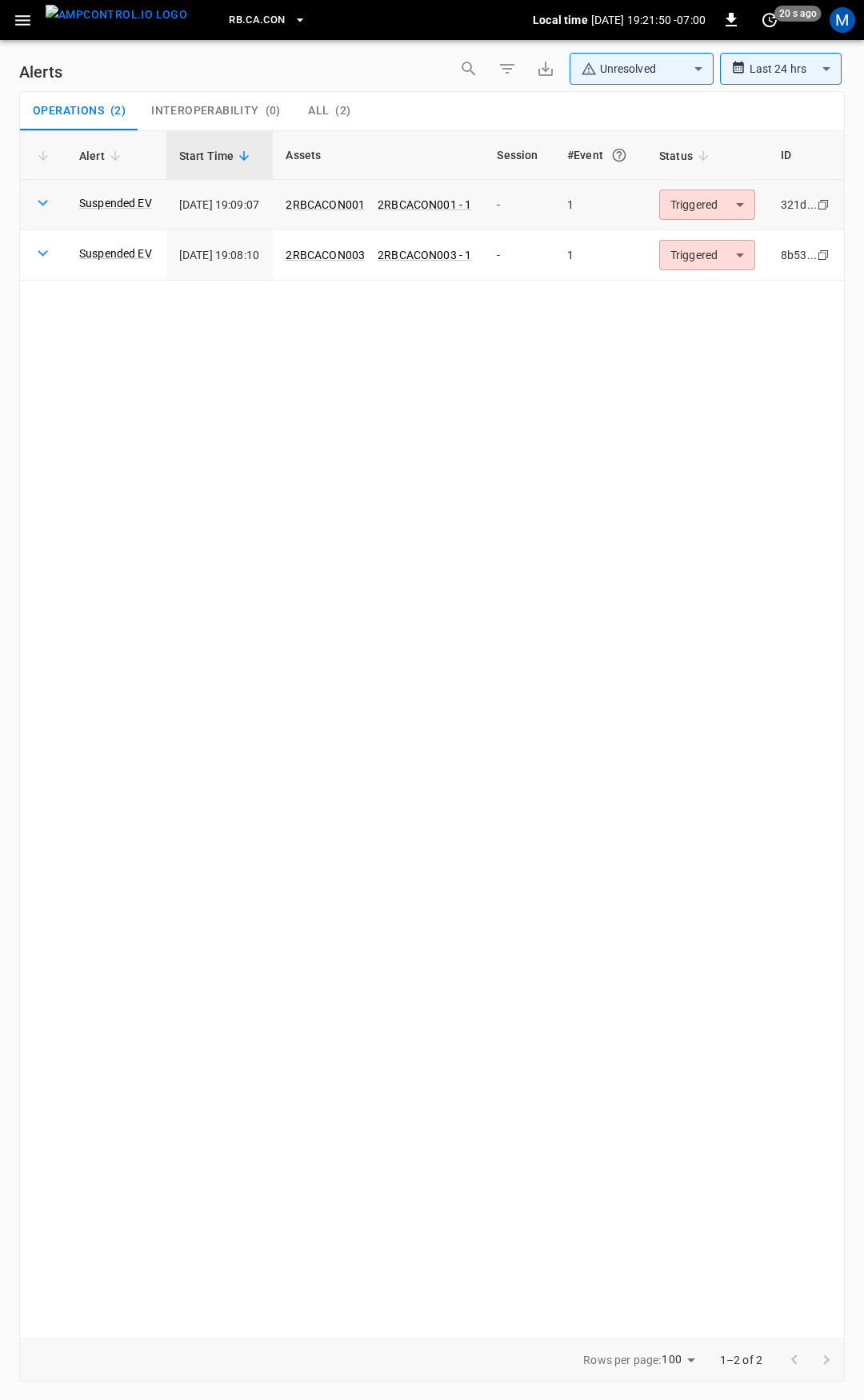
click at [730, 207] on body "**********" at bounding box center [432, 697] width 864 height 1394
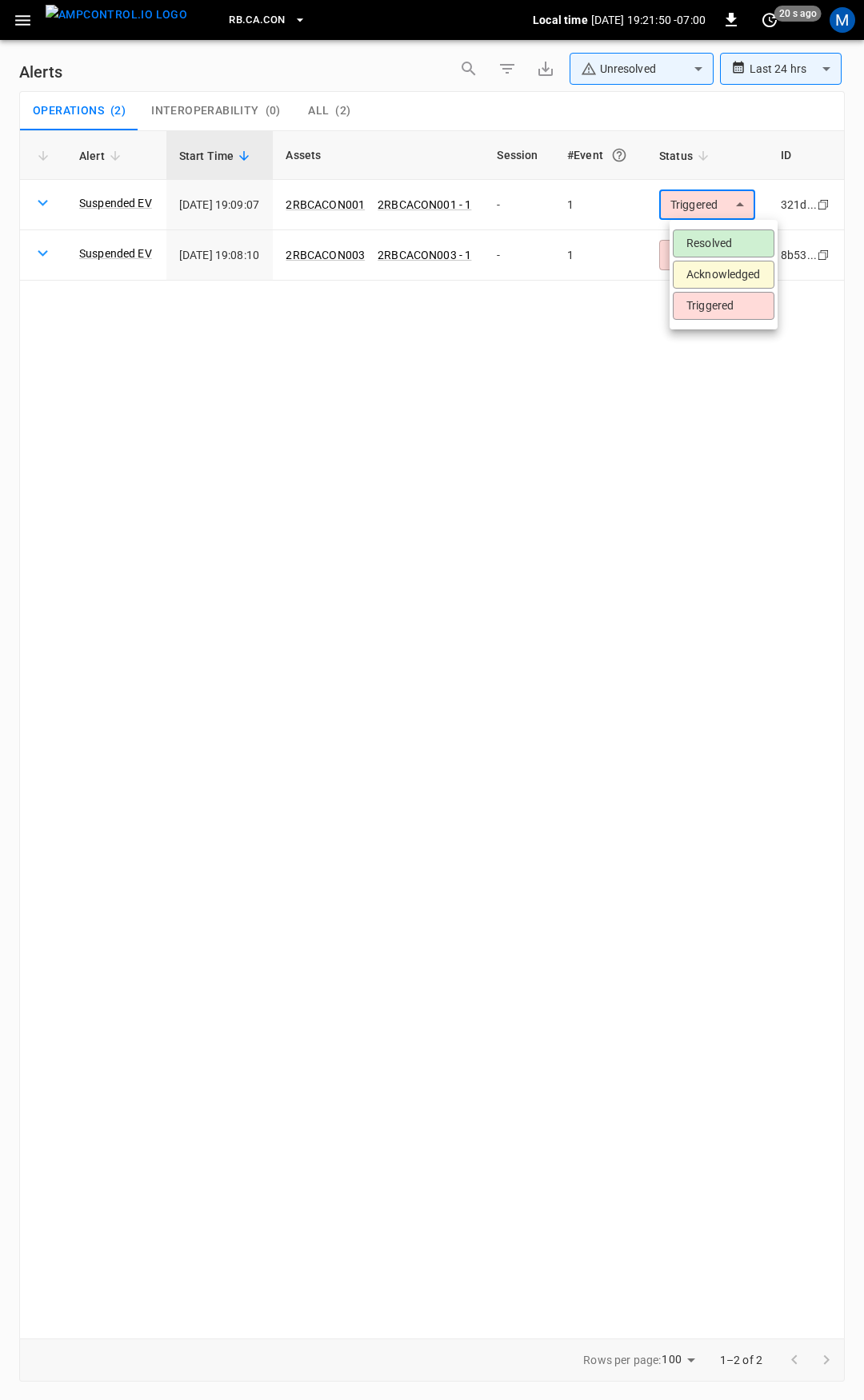
click at [731, 236] on li "Resolved" at bounding box center [724, 244] width 102 height 28
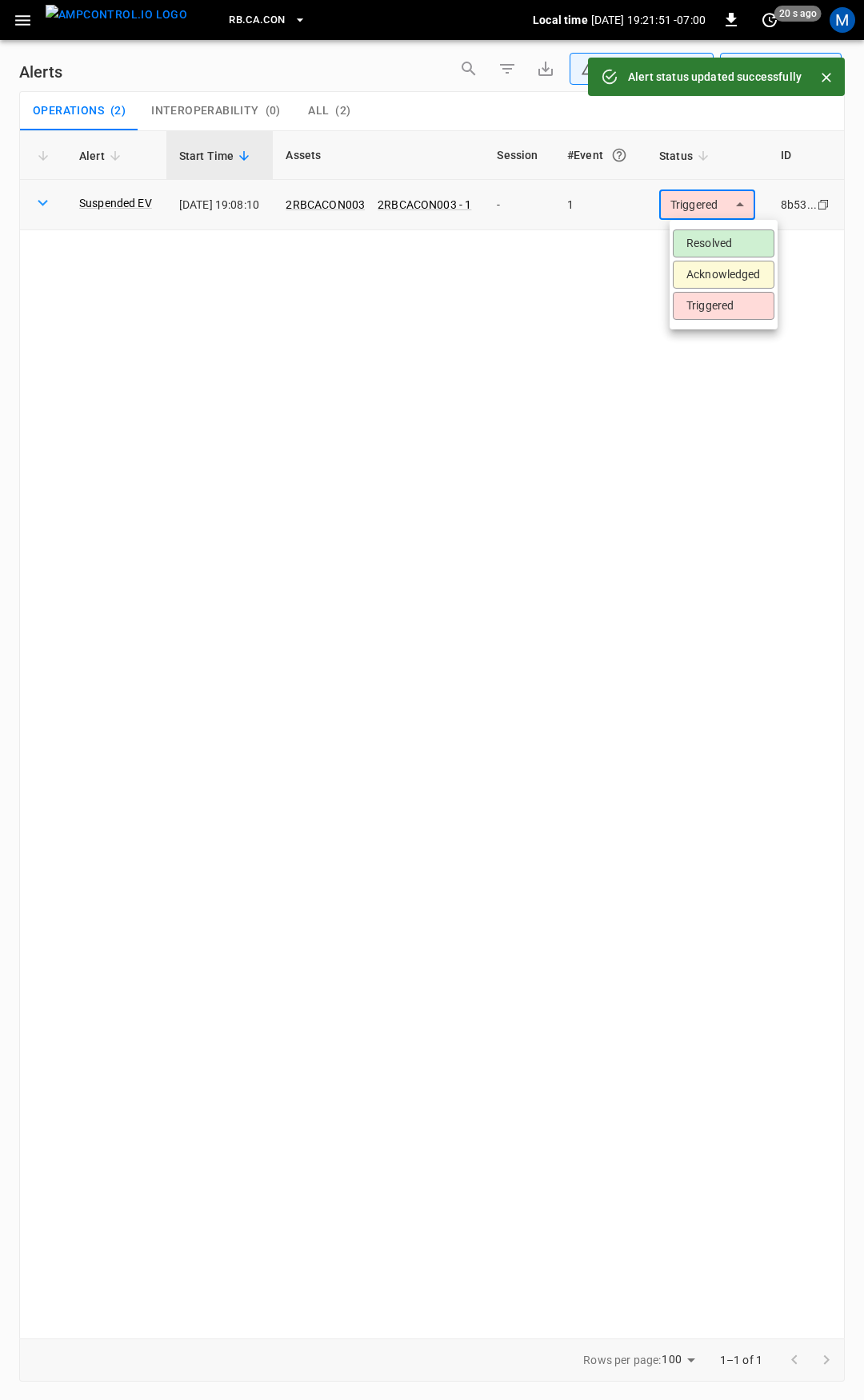
click at [731, 210] on body "**********" at bounding box center [432, 697] width 864 height 1394
click at [733, 235] on li "Resolved" at bounding box center [724, 244] width 102 height 28
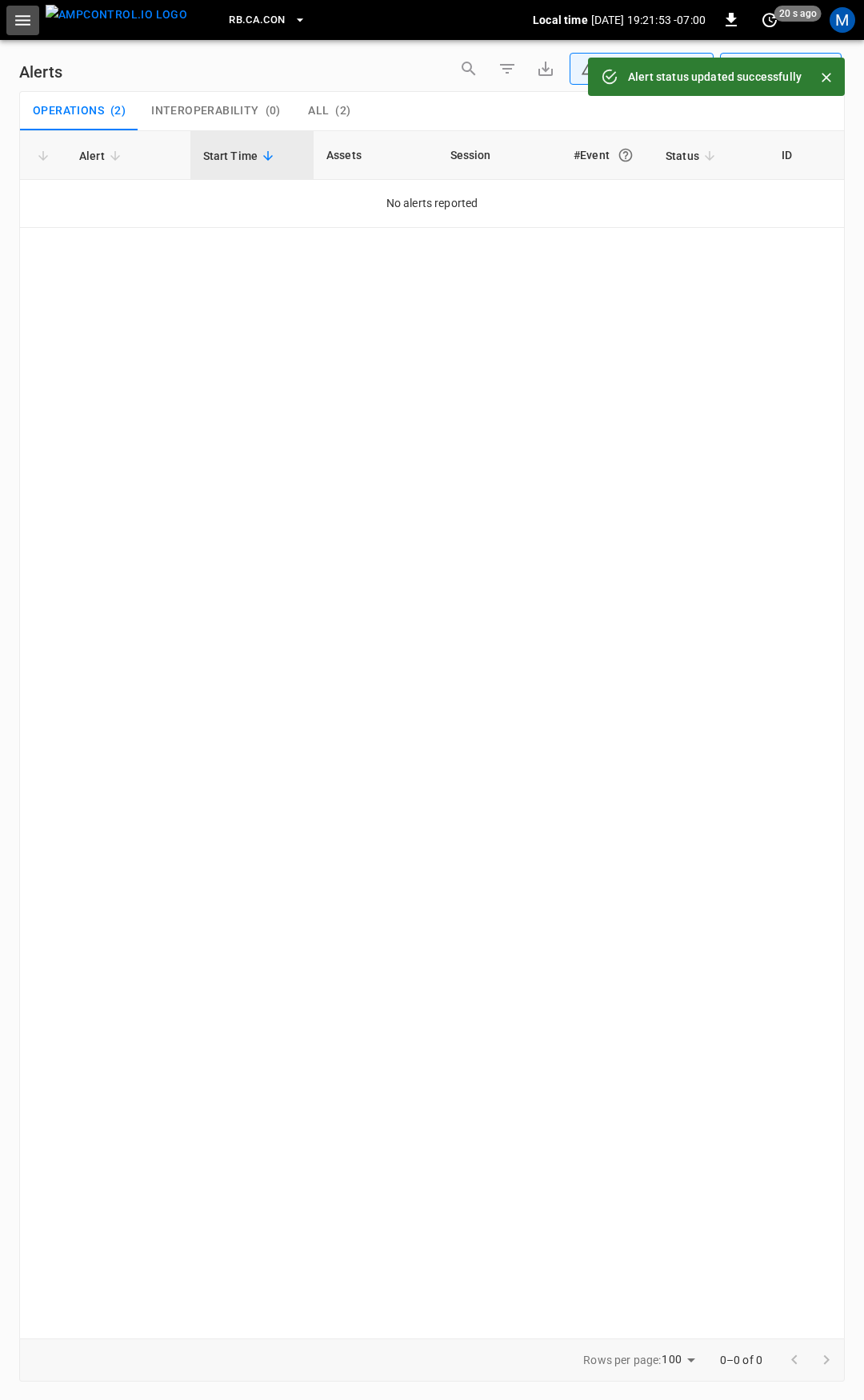
click at [22, 22] on icon "button" at bounding box center [23, 20] width 20 height 20
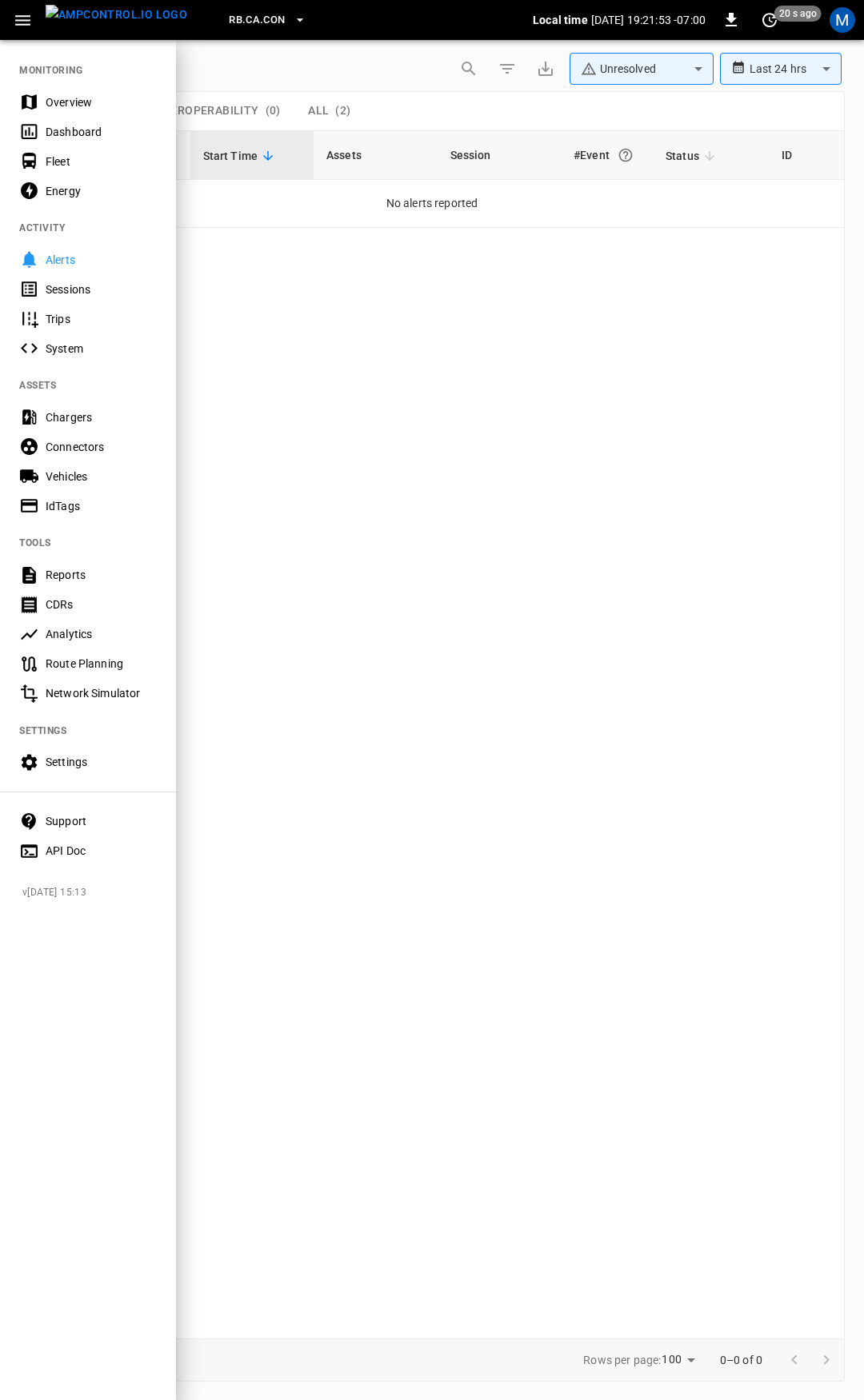
drag, startPoint x: 108, startPoint y: 99, endPoint x: 132, endPoint y: 107, distance: 25.3
click at [108, 100] on div "Overview" at bounding box center [102, 102] width 111 height 16
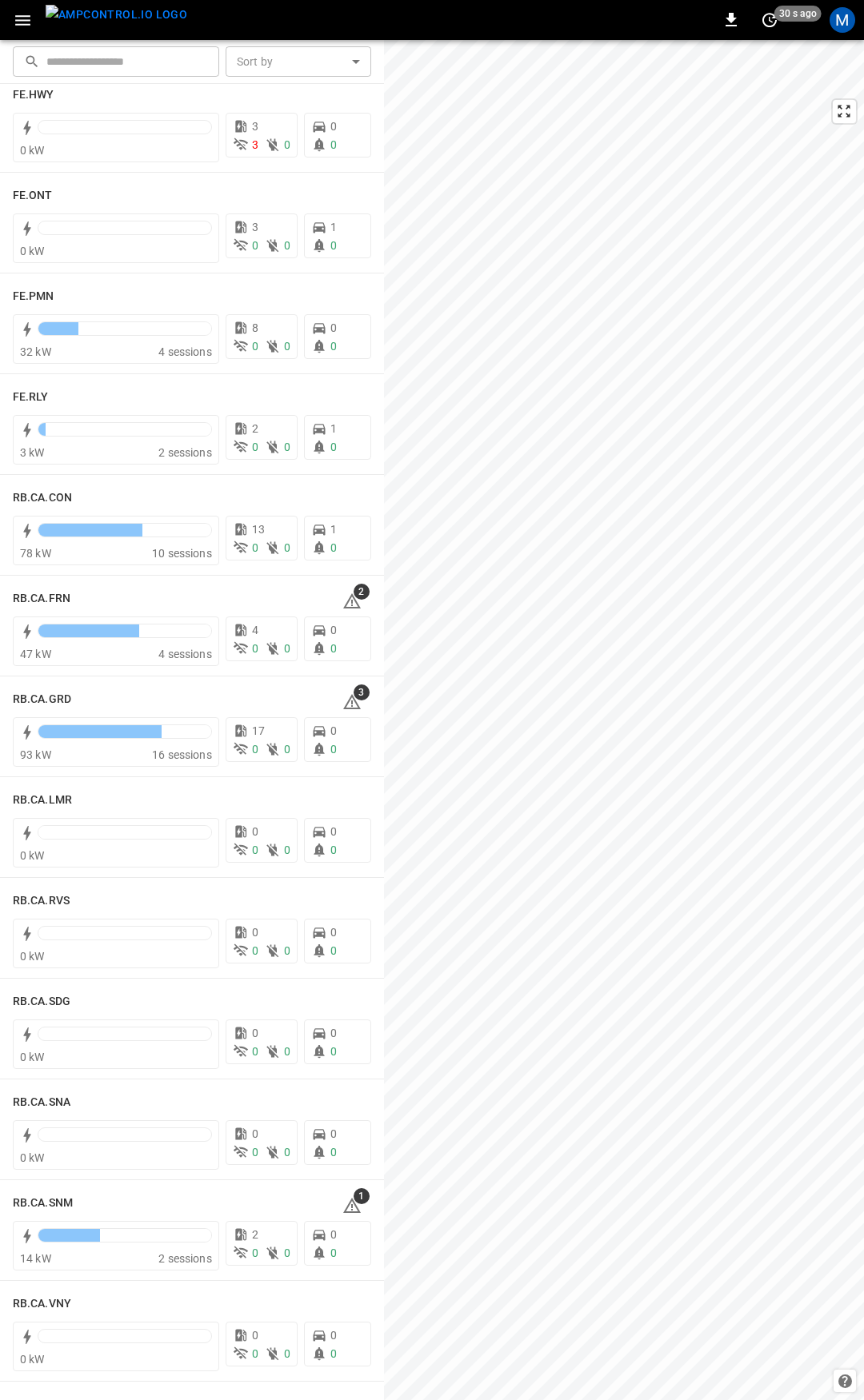
scroll to position [1765, 0]
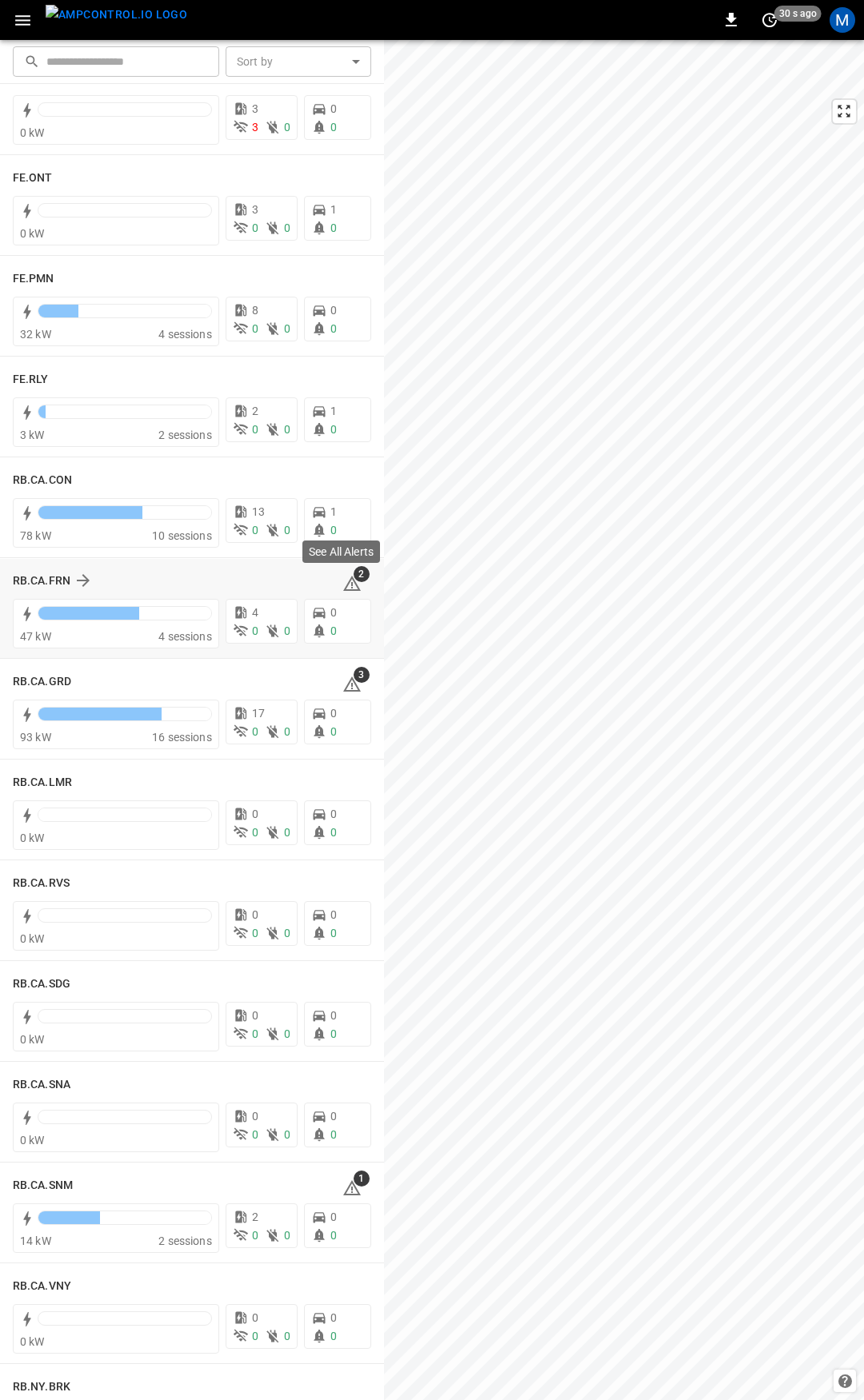
click at [344, 579] on icon at bounding box center [351, 583] width 19 height 19
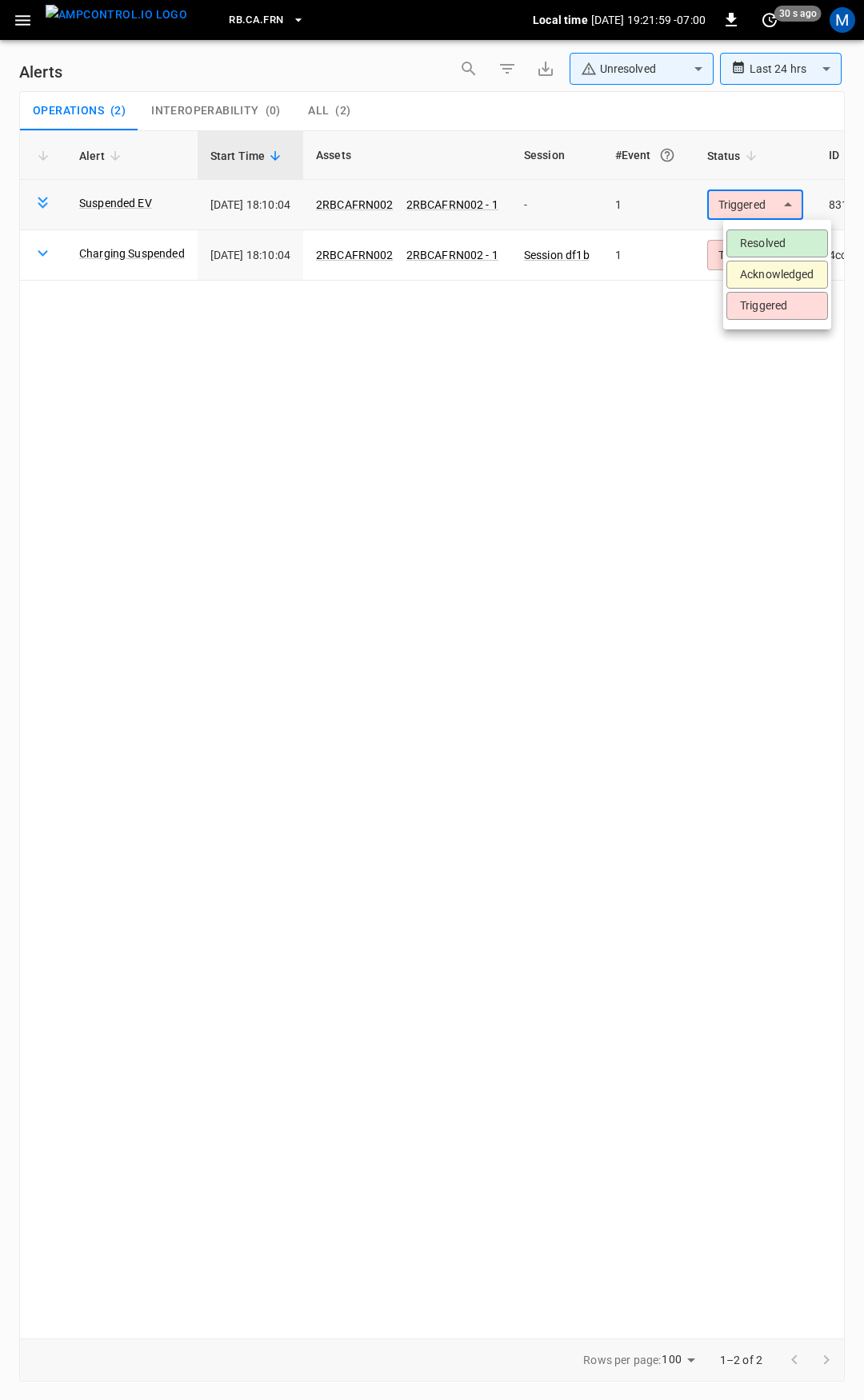
click at [765, 206] on body "**********" at bounding box center [432, 697] width 864 height 1394
click at [769, 238] on li "Resolved" at bounding box center [776, 244] width 102 height 28
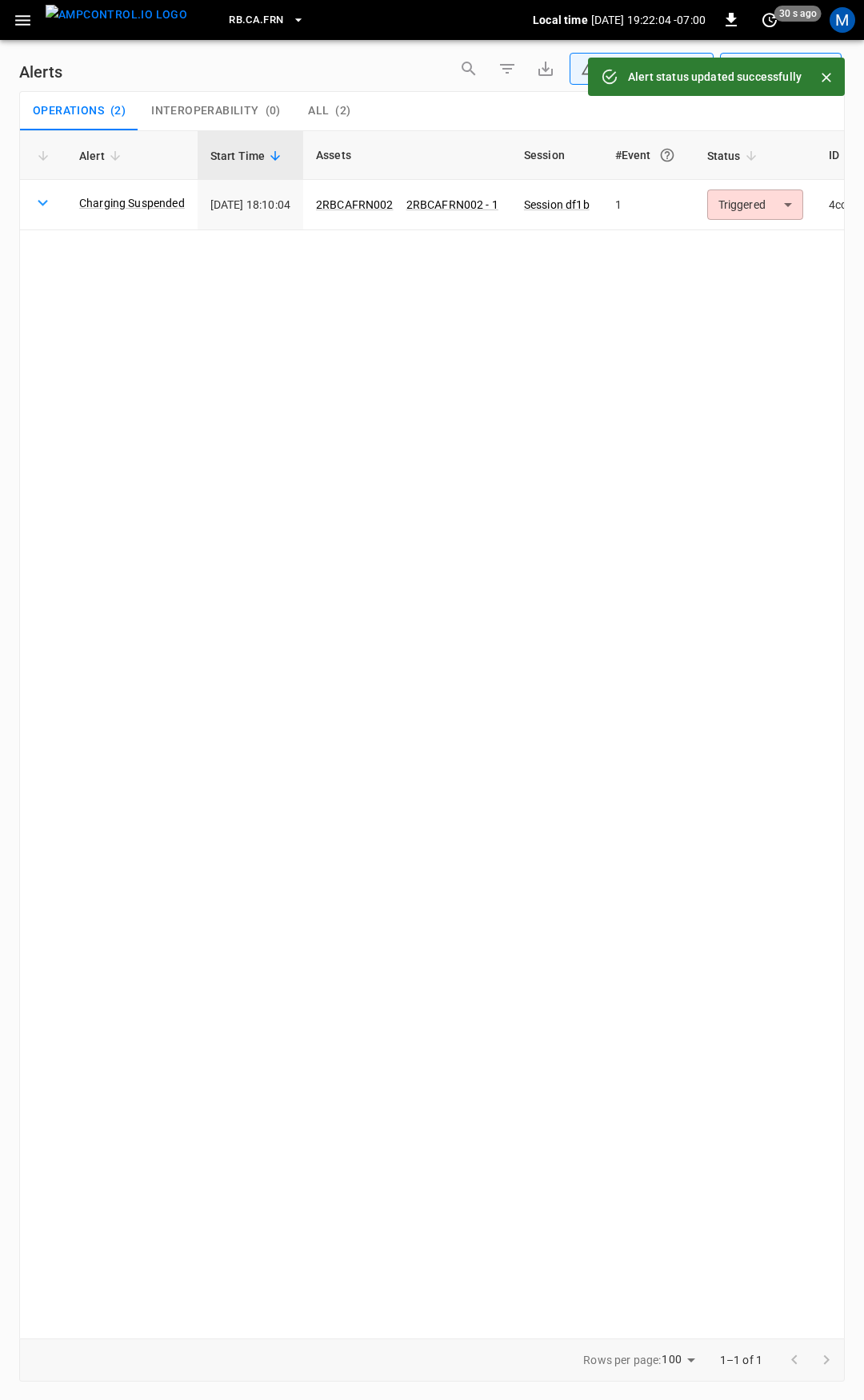
click at [817, 82] on button "Close" at bounding box center [826, 78] width 24 height 24
click at [668, 74] on body "**********" at bounding box center [432, 697] width 864 height 1394
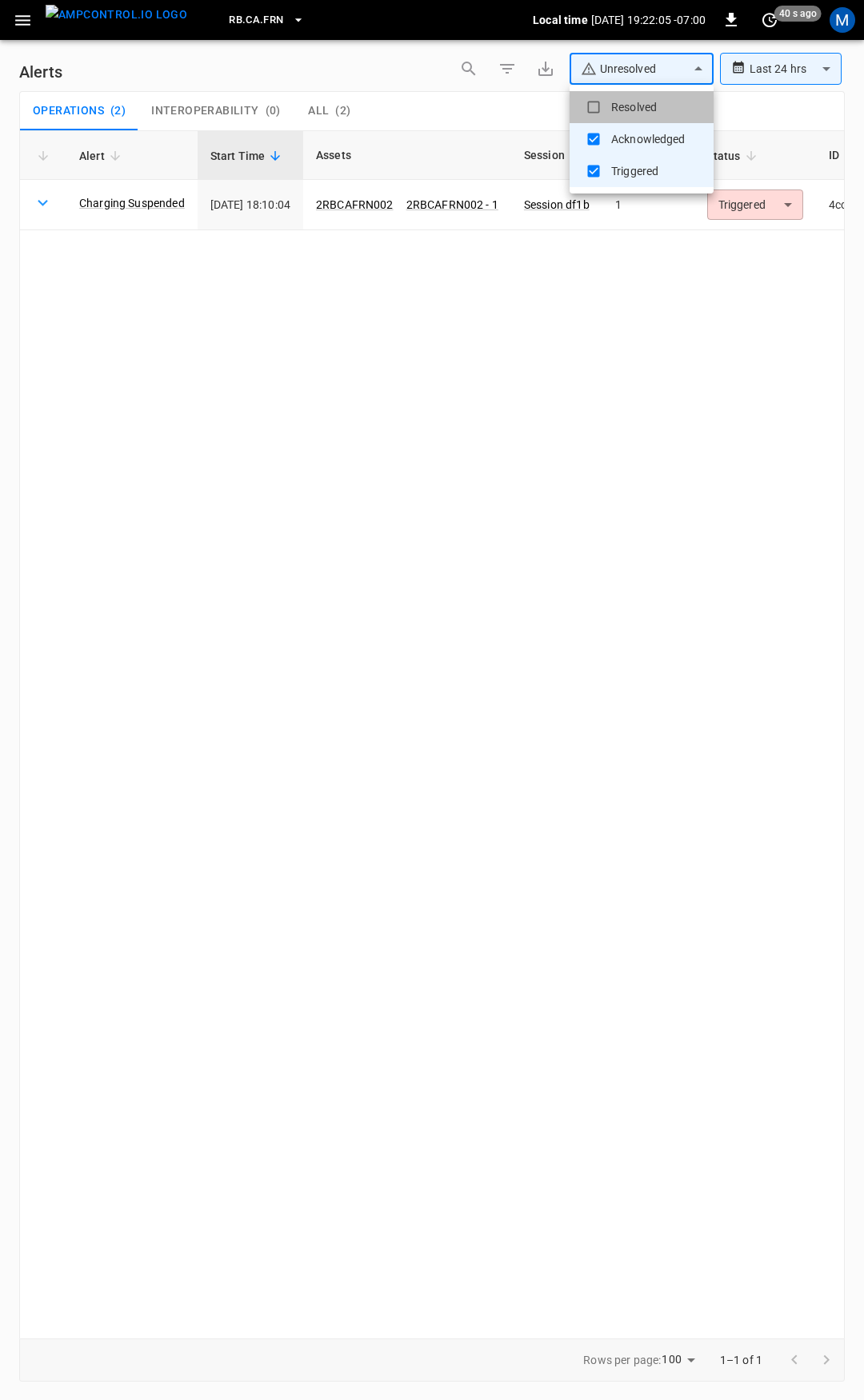
click at [642, 100] on li "Resolved" at bounding box center [641, 107] width 144 height 32
type input "**********"
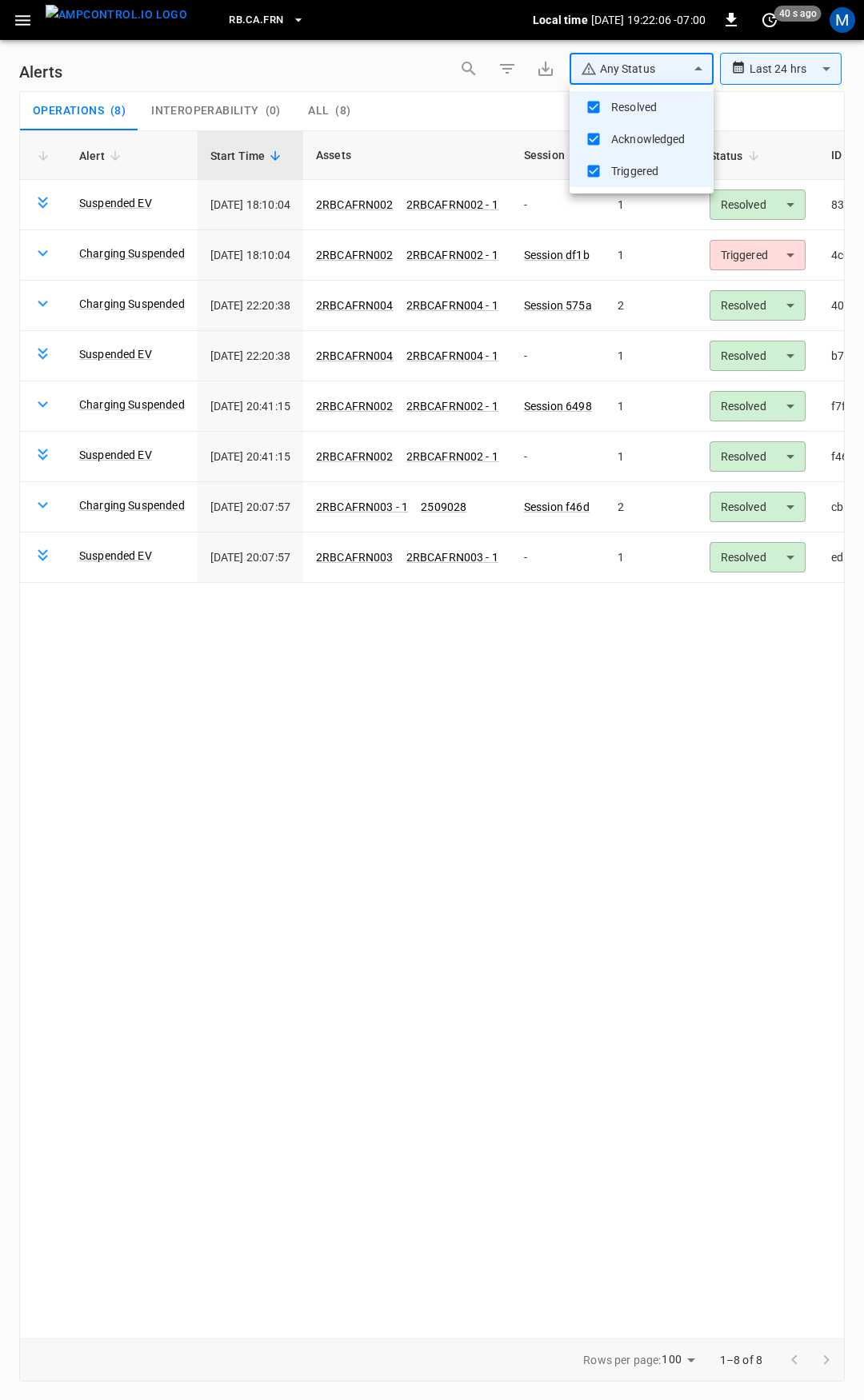
click at [762, 205] on div at bounding box center [432, 700] width 864 height 1400
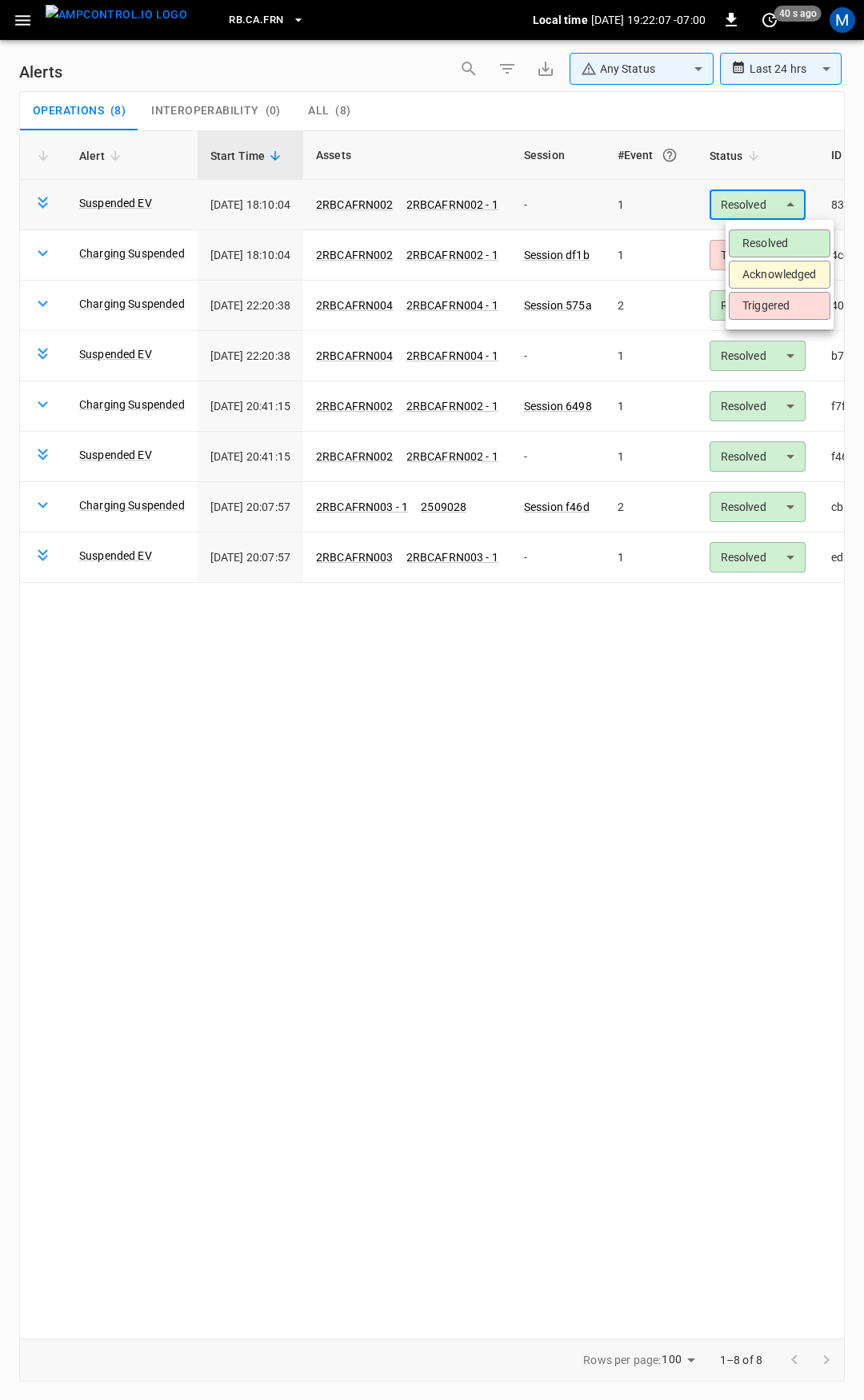
click at [789, 204] on body "**********" at bounding box center [432, 697] width 864 height 1394
drag, startPoint x: 770, startPoint y: 234, endPoint x: 771, endPoint y: 300, distance: 66.0
click at [771, 299] on ul "Resolved Acknowledged Triggered" at bounding box center [779, 275] width 108 height 109
click at [771, 300] on li "Triggered" at bounding box center [779, 305] width 102 height 28
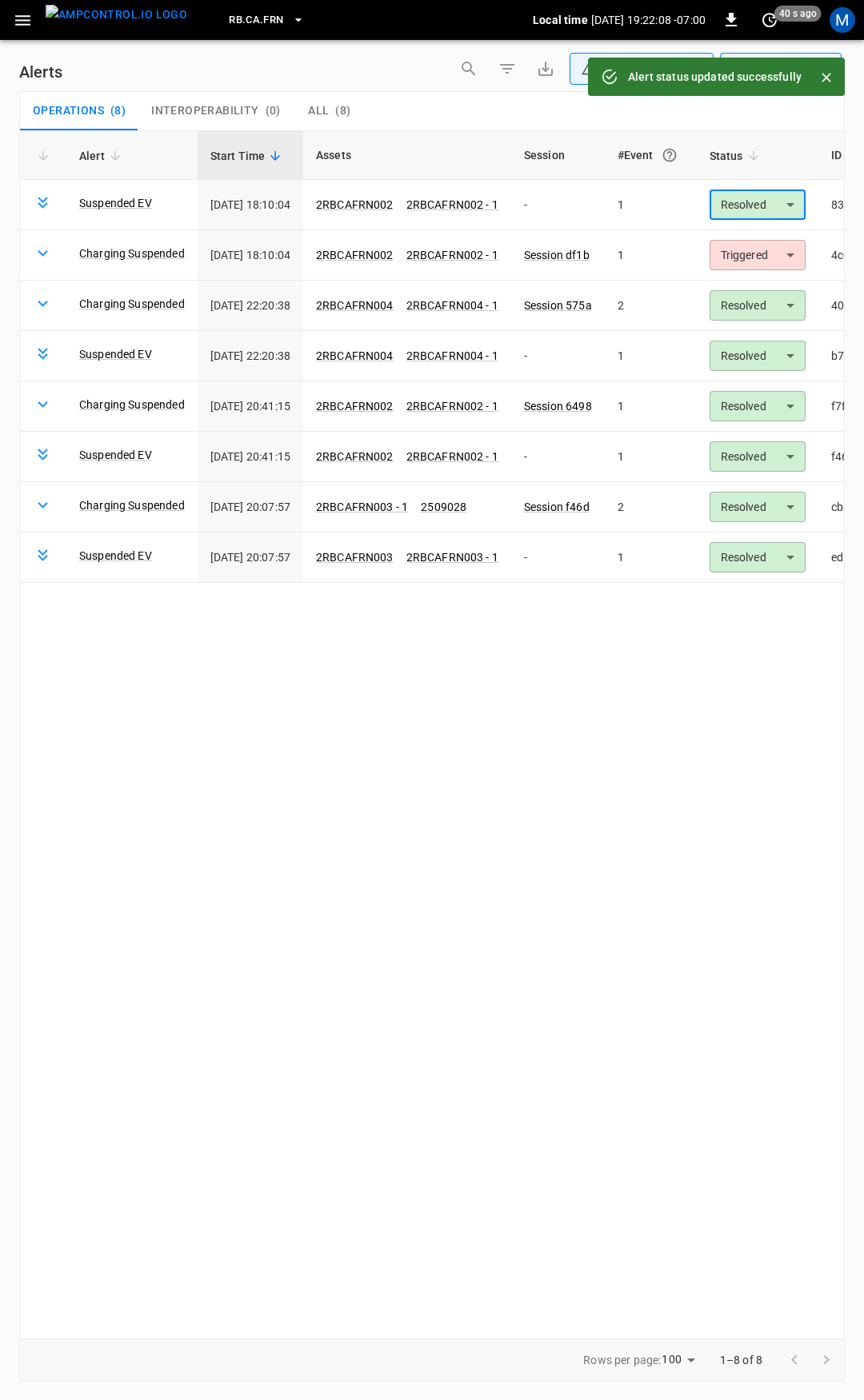
type input "*********"
drag, startPoint x: 26, startPoint y: 22, endPoint x: 25, endPoint y: 39, distance: 17.0
click at [25, 22] on icon "button" at bounding box center [23, 20] width 20 height 20
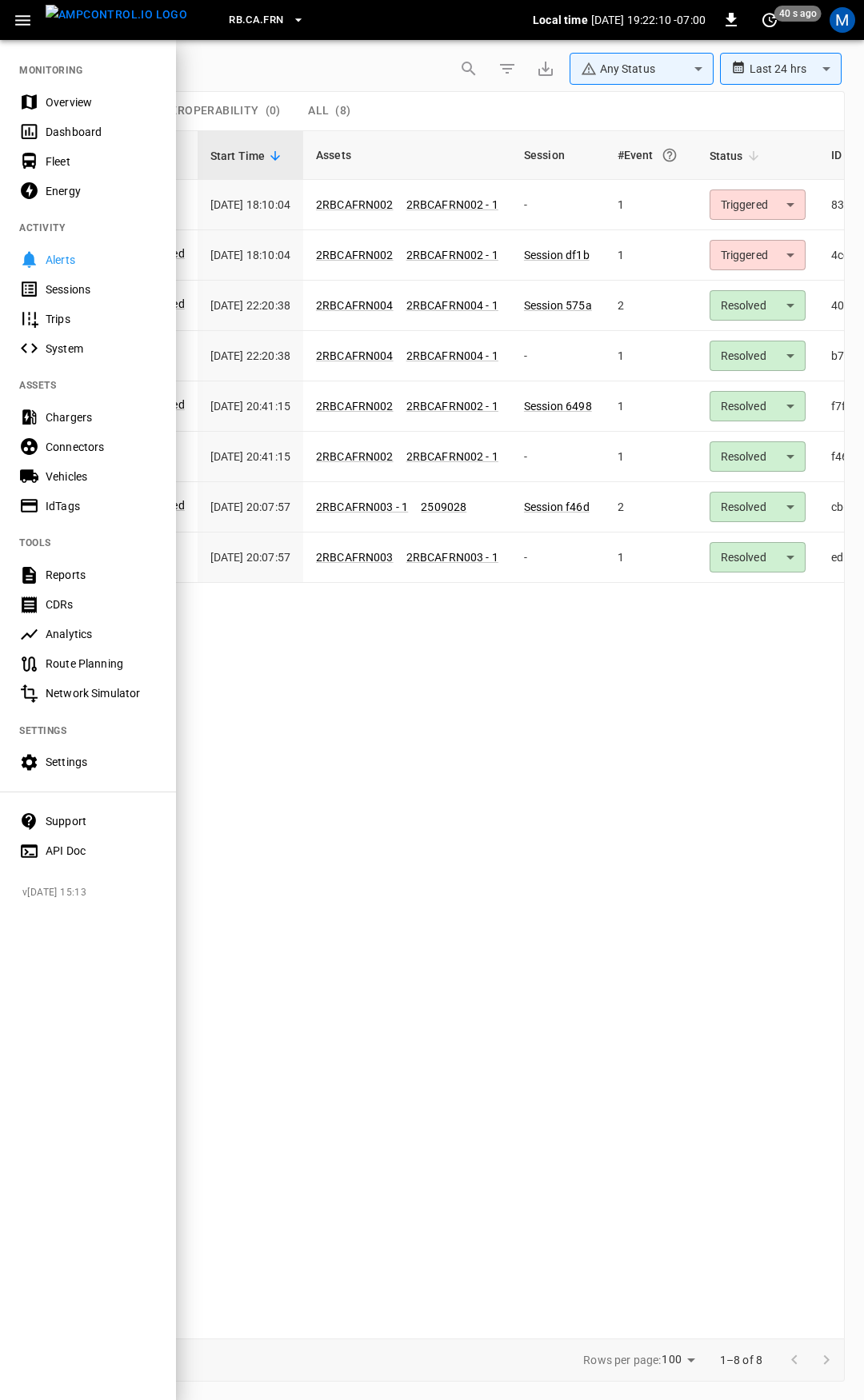
click at [78, 104] on div "Overview" at bounding box center [102, 102] width 111 height 16
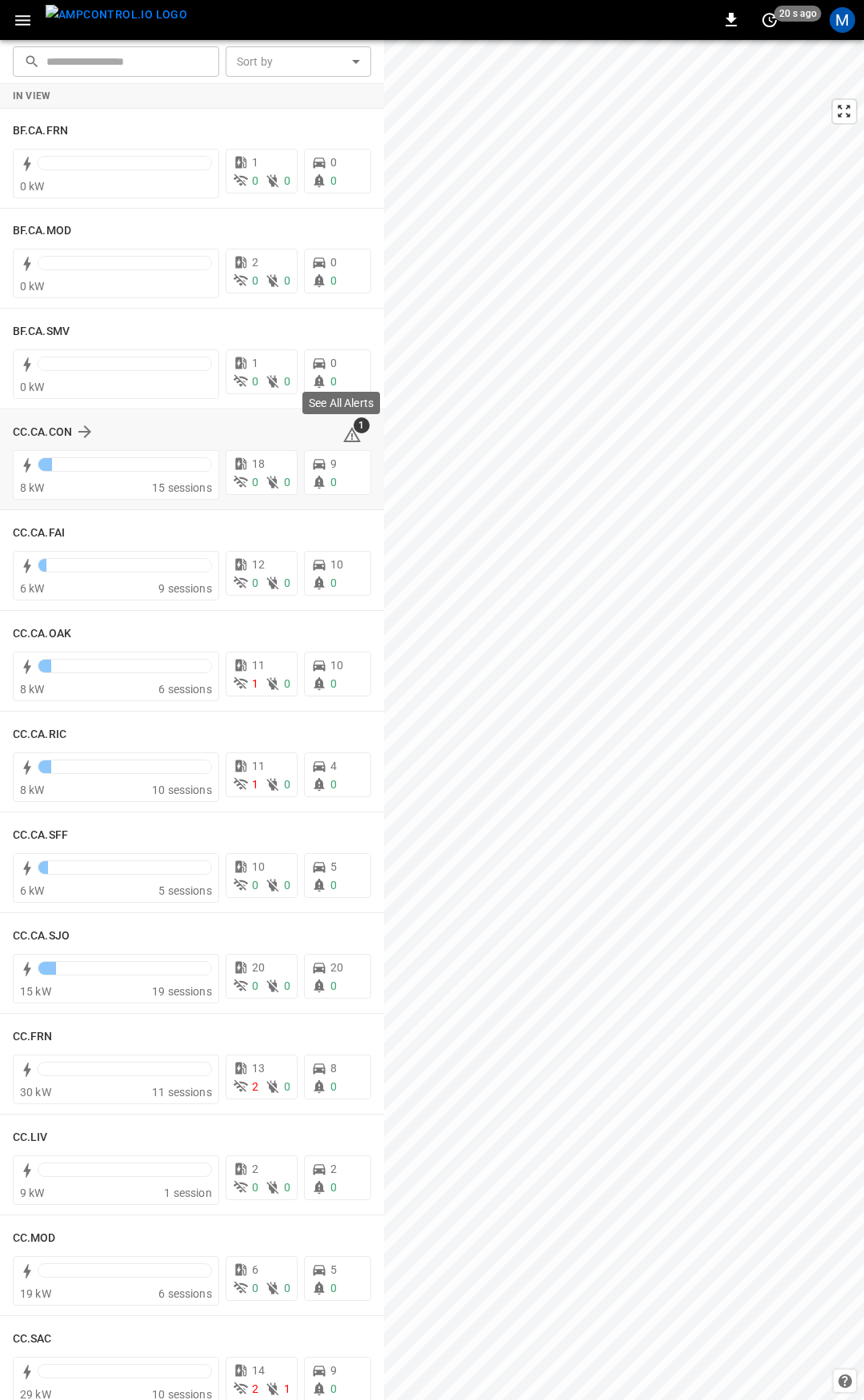
click at [353, 425] on span "1" at bounding box center [361, 425] width 16 height 16
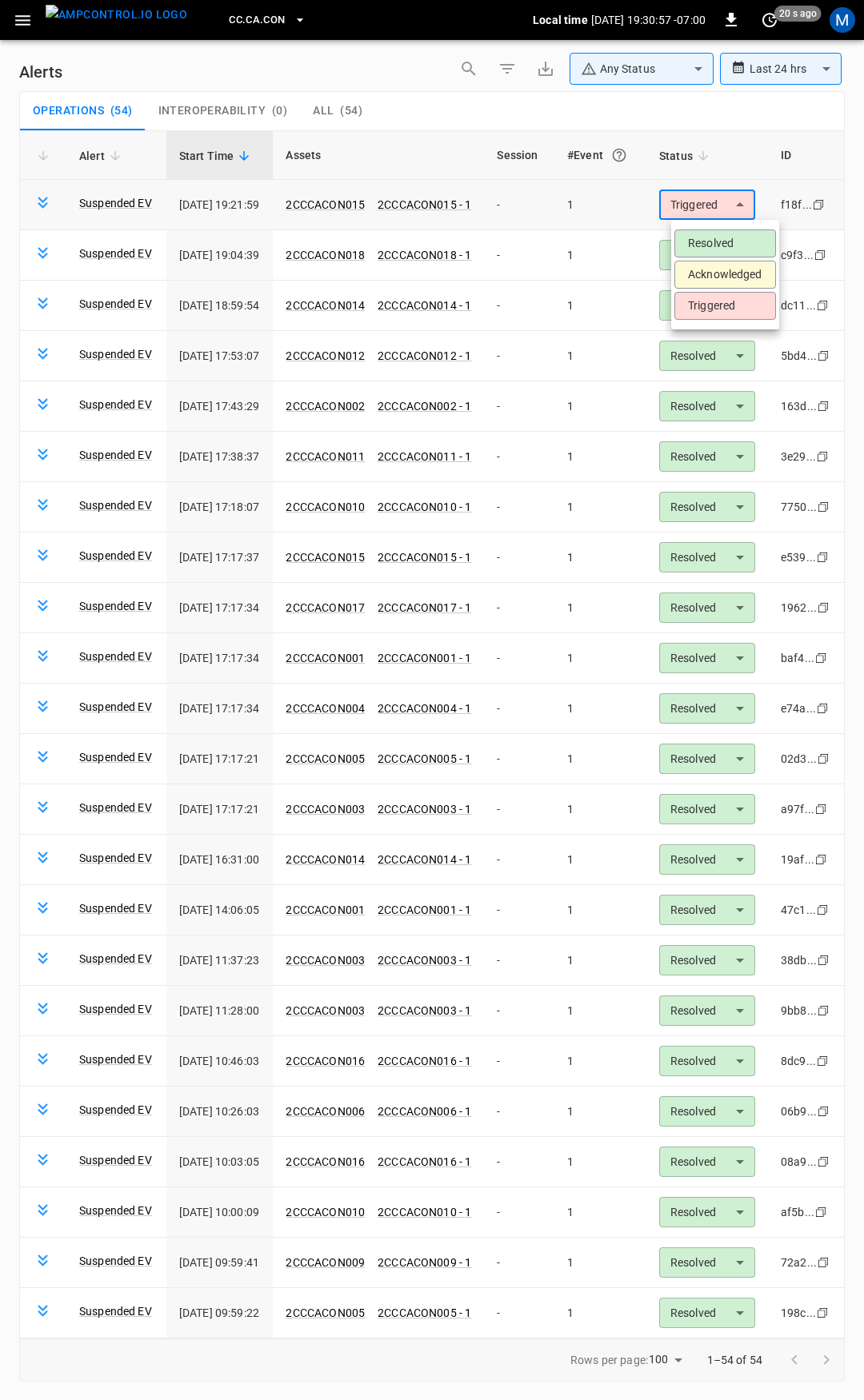
click at [728, 213] on body "**********" at bounding box center [432, 697] width 864 height 1394
click at [22, 20] on div at bounding box center [432, 700] width 864 height 1400
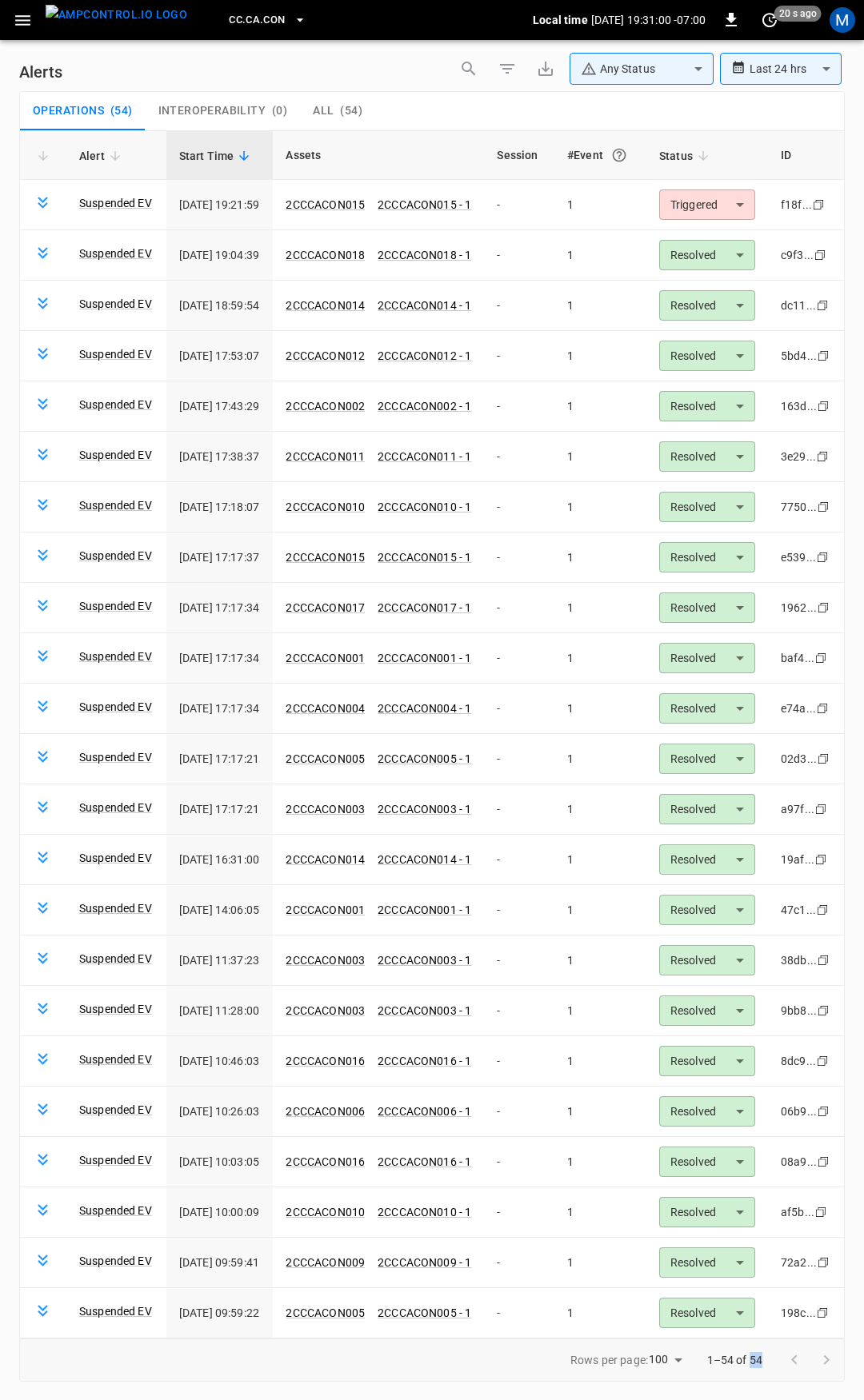
click at [22, 18] on icon "button" at bounding box center [23, 20] width 20 height 20
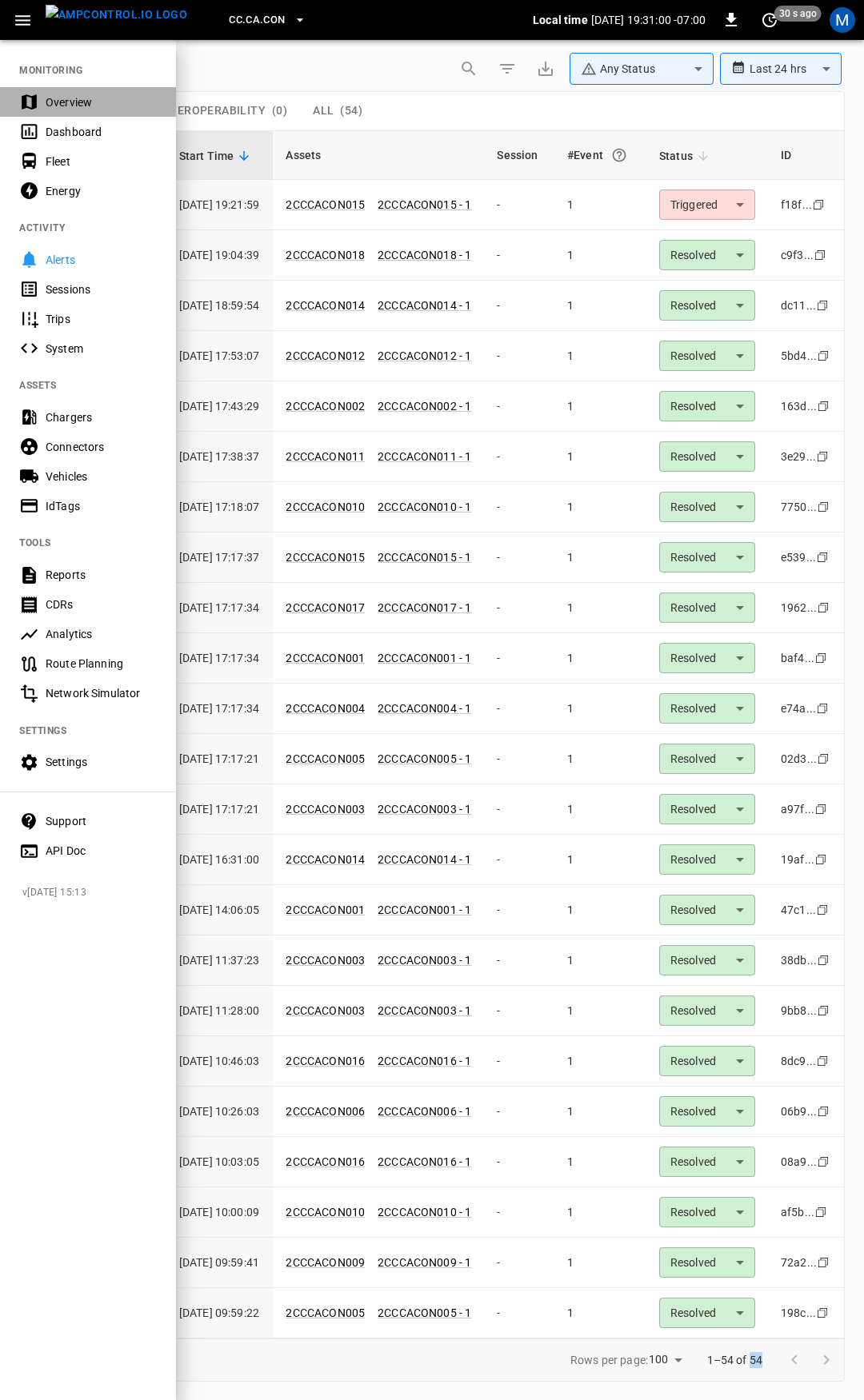
click at [68, 99] on div "Overview" at bounding box center [102, 102] width 111 height 16
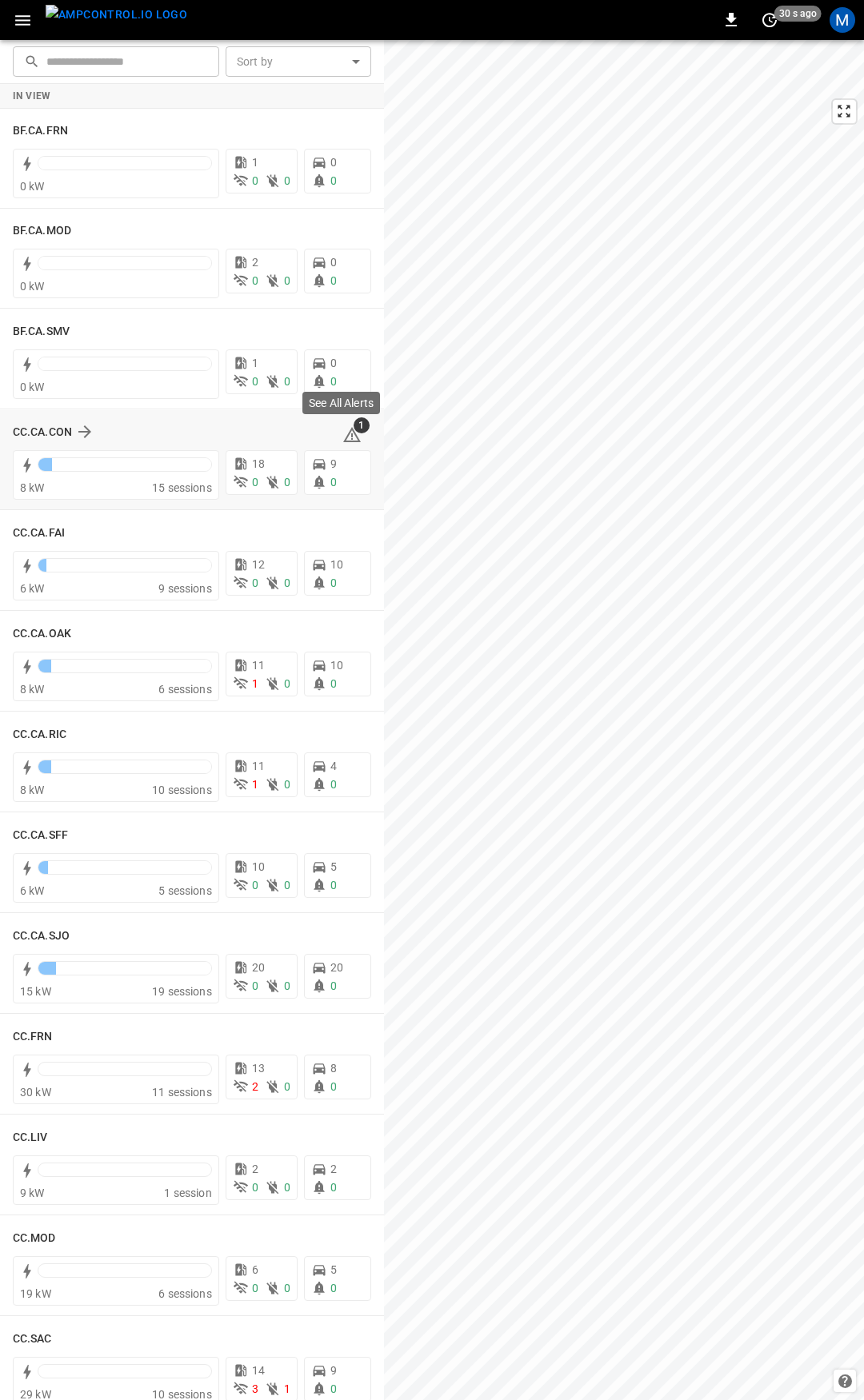
click at [345, 433] on icon at bounding box center [352, 434] width 18 height 15
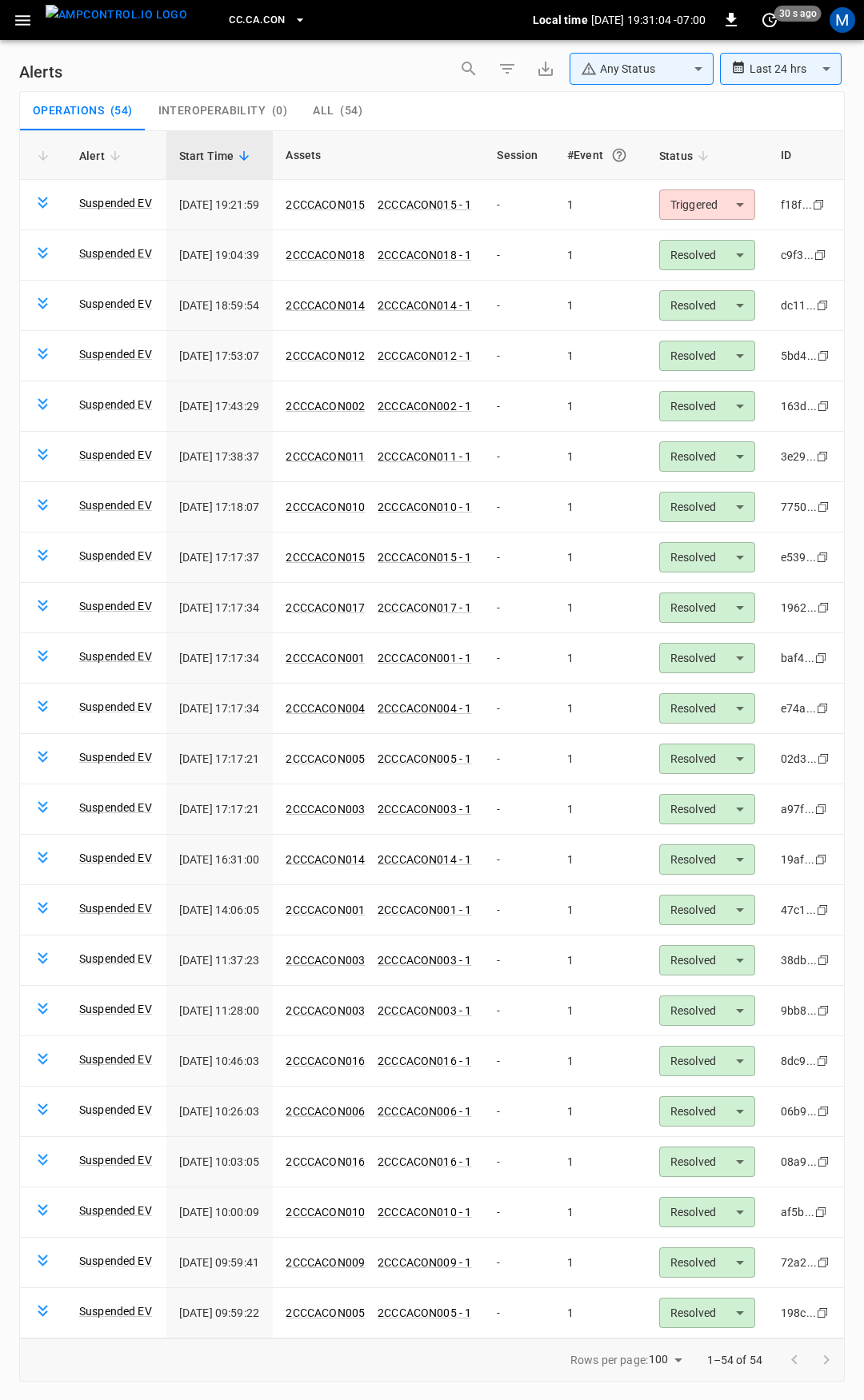
click at [639, 59] on body "**********" at bounding box center [432, 697] width 864 height 1394
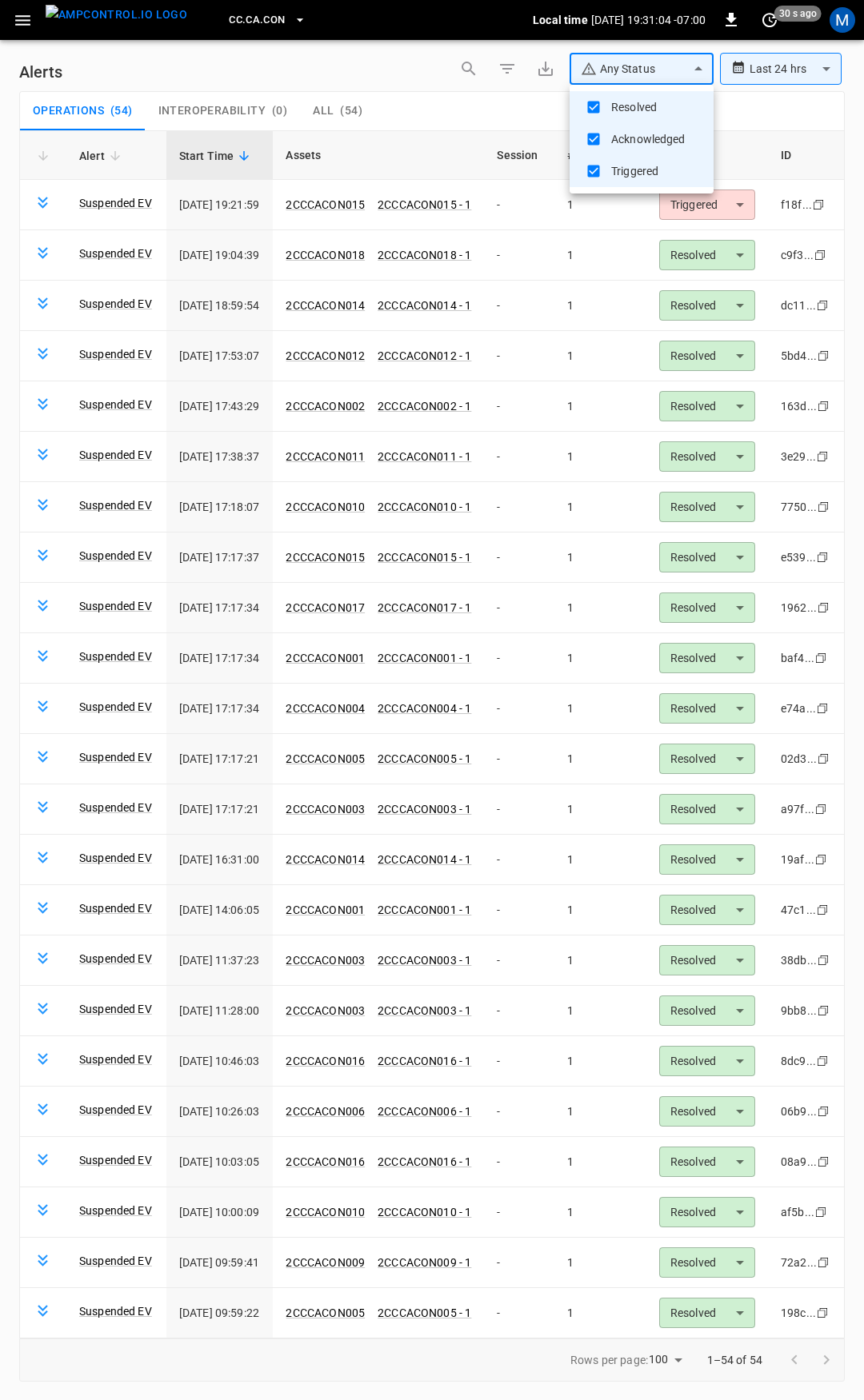
click at [645, 111] on li "Resolved" at bounding box center [641, 107] width 144 height 32
type input "**********"
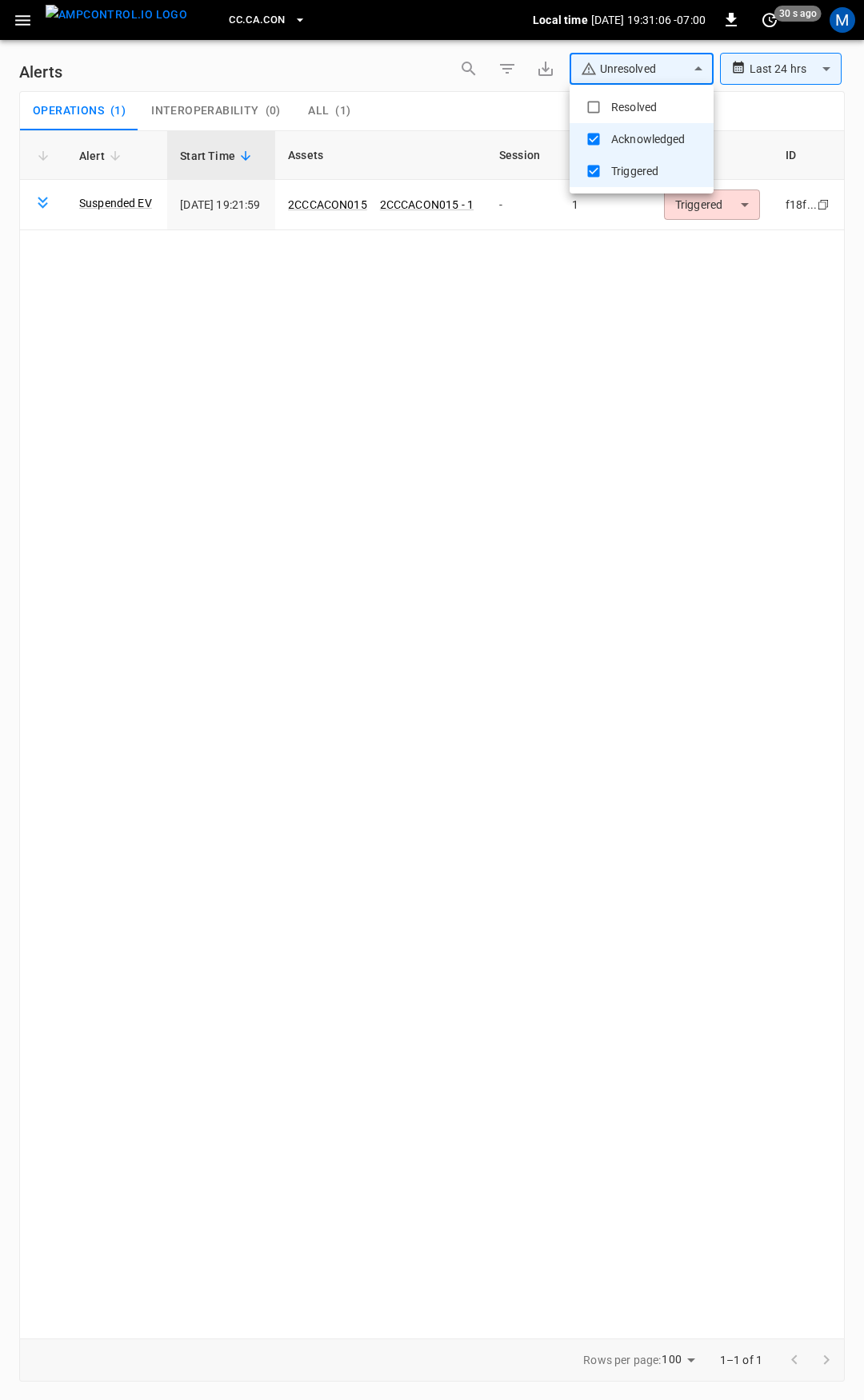
drag, startPoint x: 711, startPoint y: 202, endPoint x: 726, endPoint y: 226, distance: 28.3
click at [714, 208] on div at bounding box center [432, 700] width 864 height 1400
click at [740, 210] on body "**********" at bounding box center [432, 697] width 864 height 1394
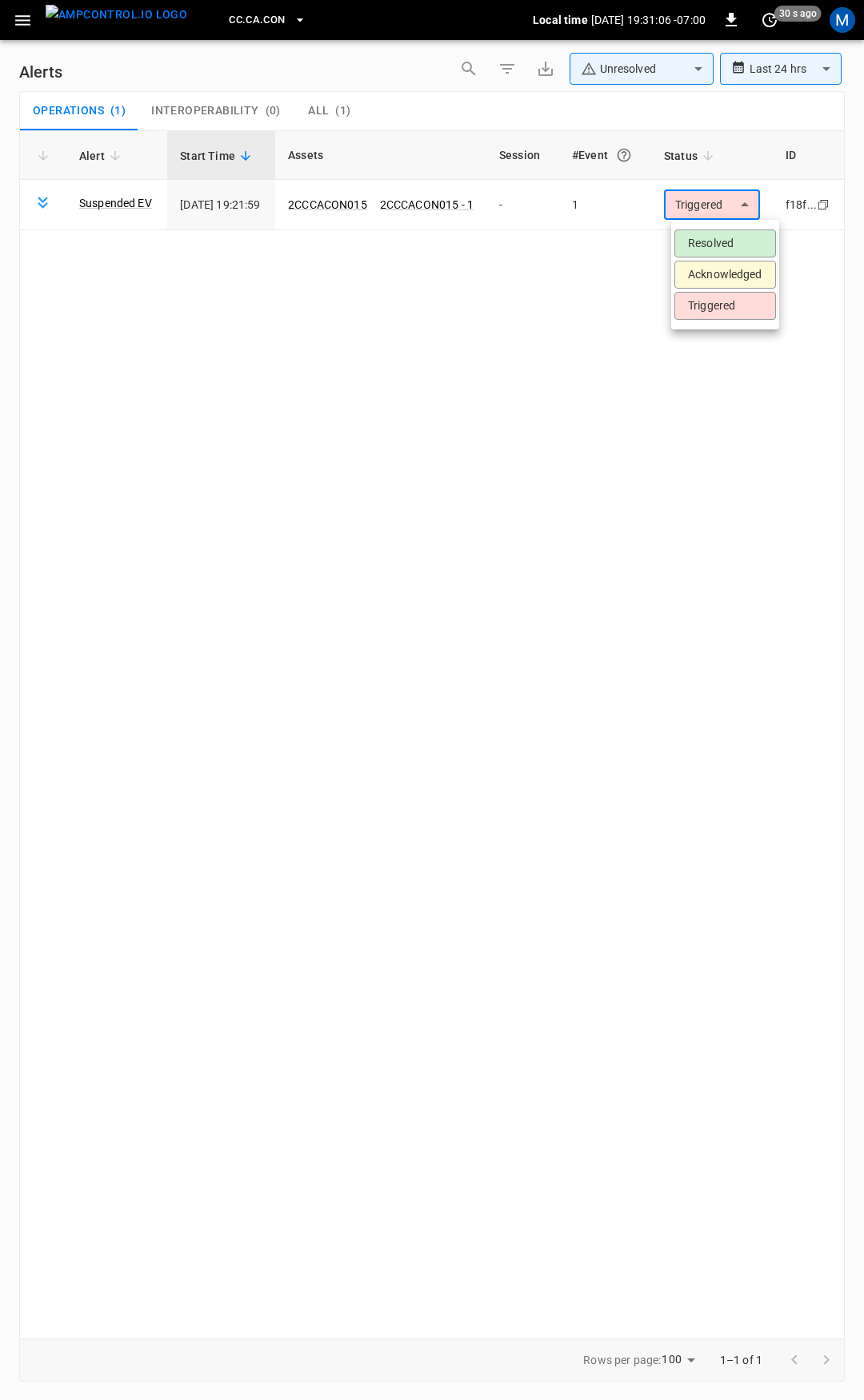
click at [735, 238] on li "Resolved" at bounding box center [725, 244] width 102 height 28
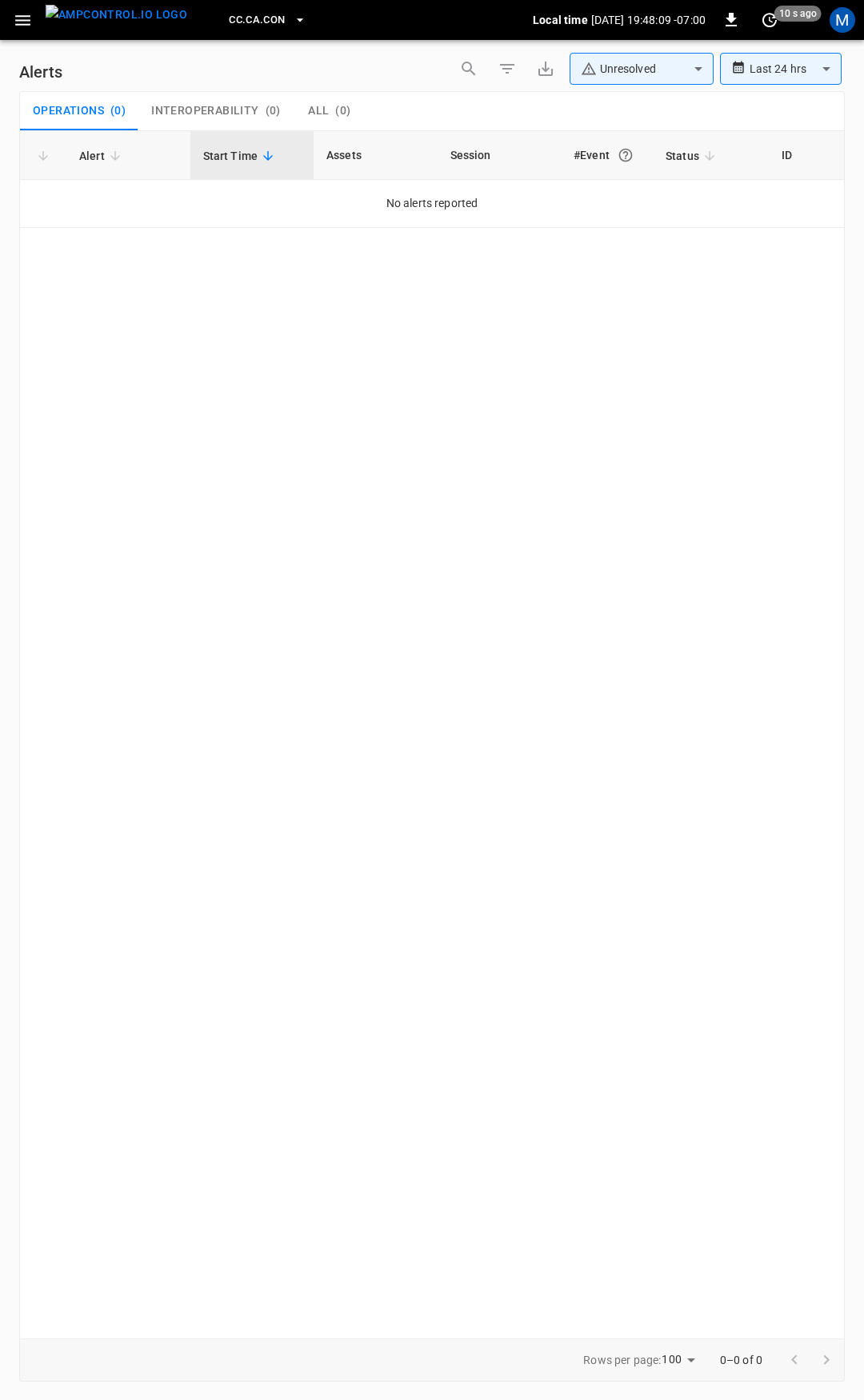
click at [31, 23] on icon "button" at bounding box center [23, 20] width 20 height 20
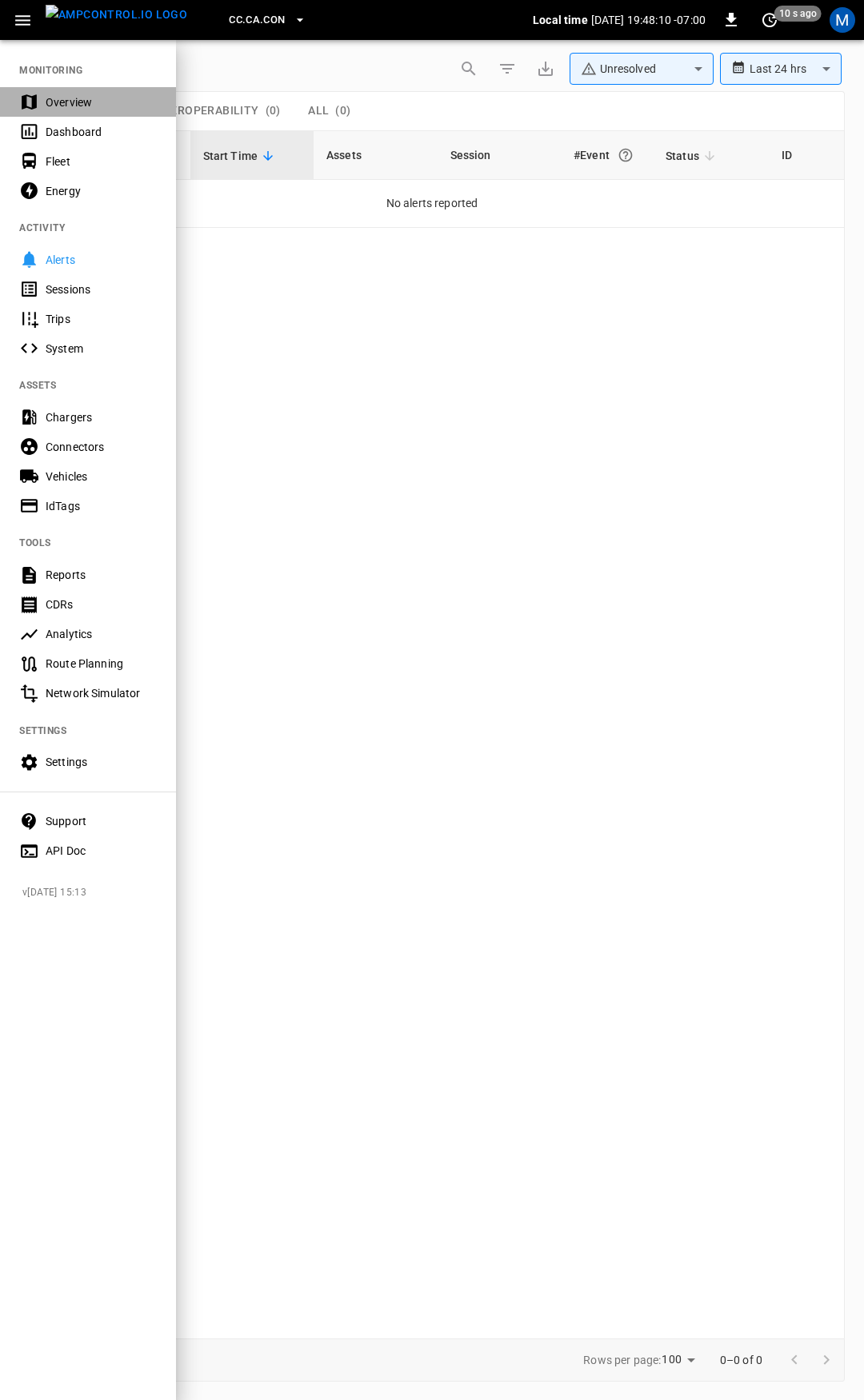
click at [95, 103] on div "Overview" at bounding box center [102, 102] width 111 height 16
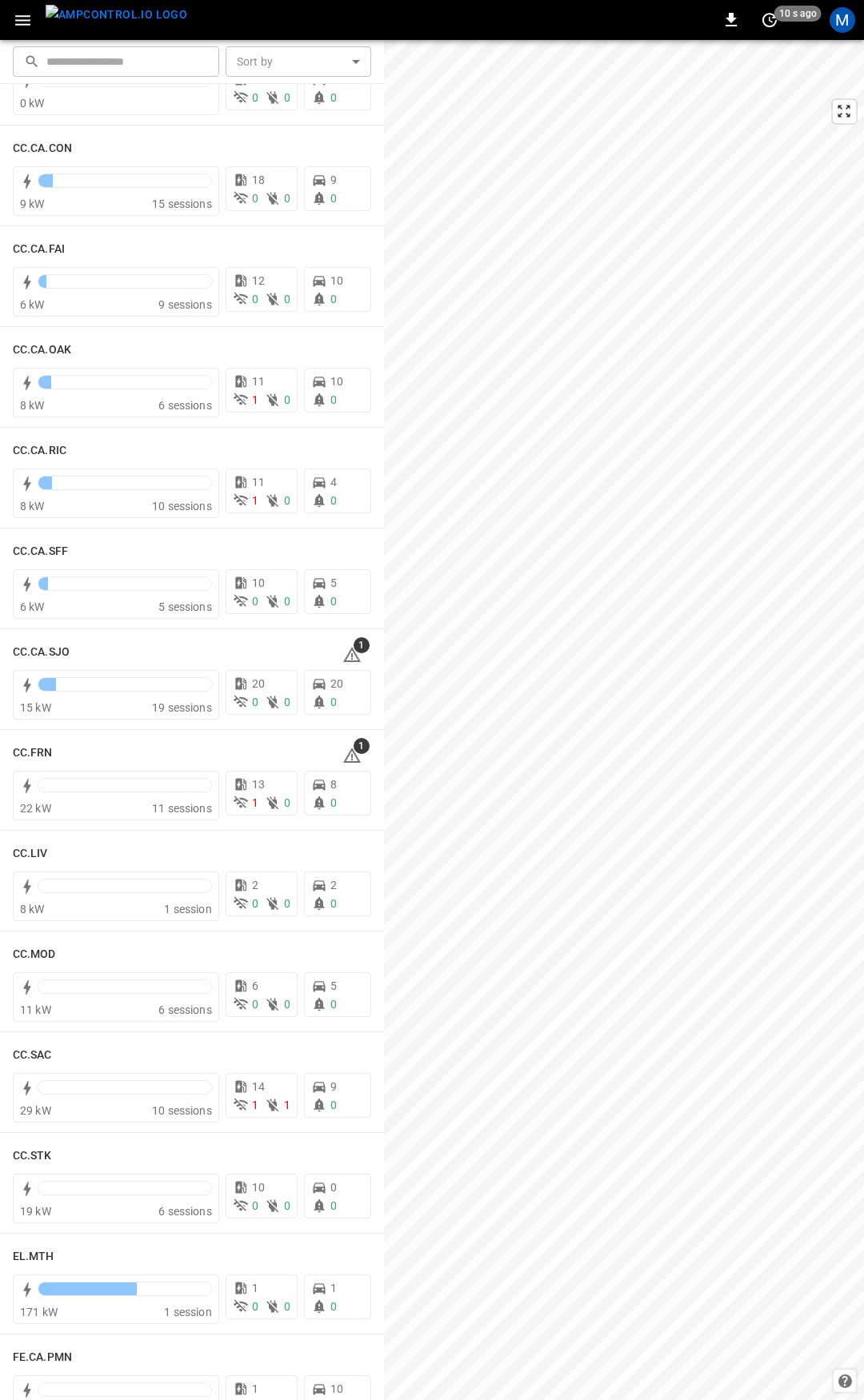
scroll to position [294, 0]
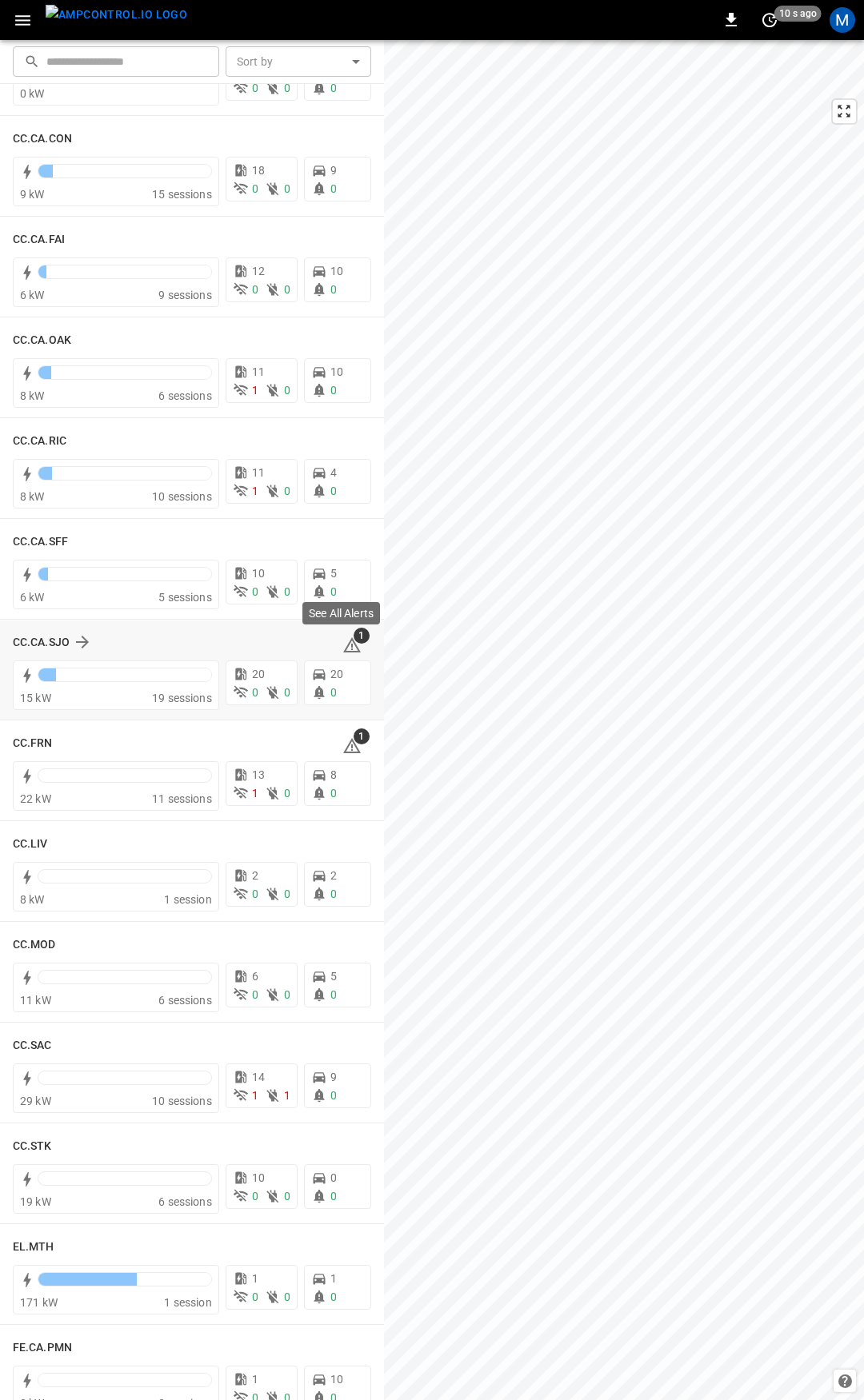
click at [353, 638] on span "1" at bounding box center [361, 636] width 16 height 16
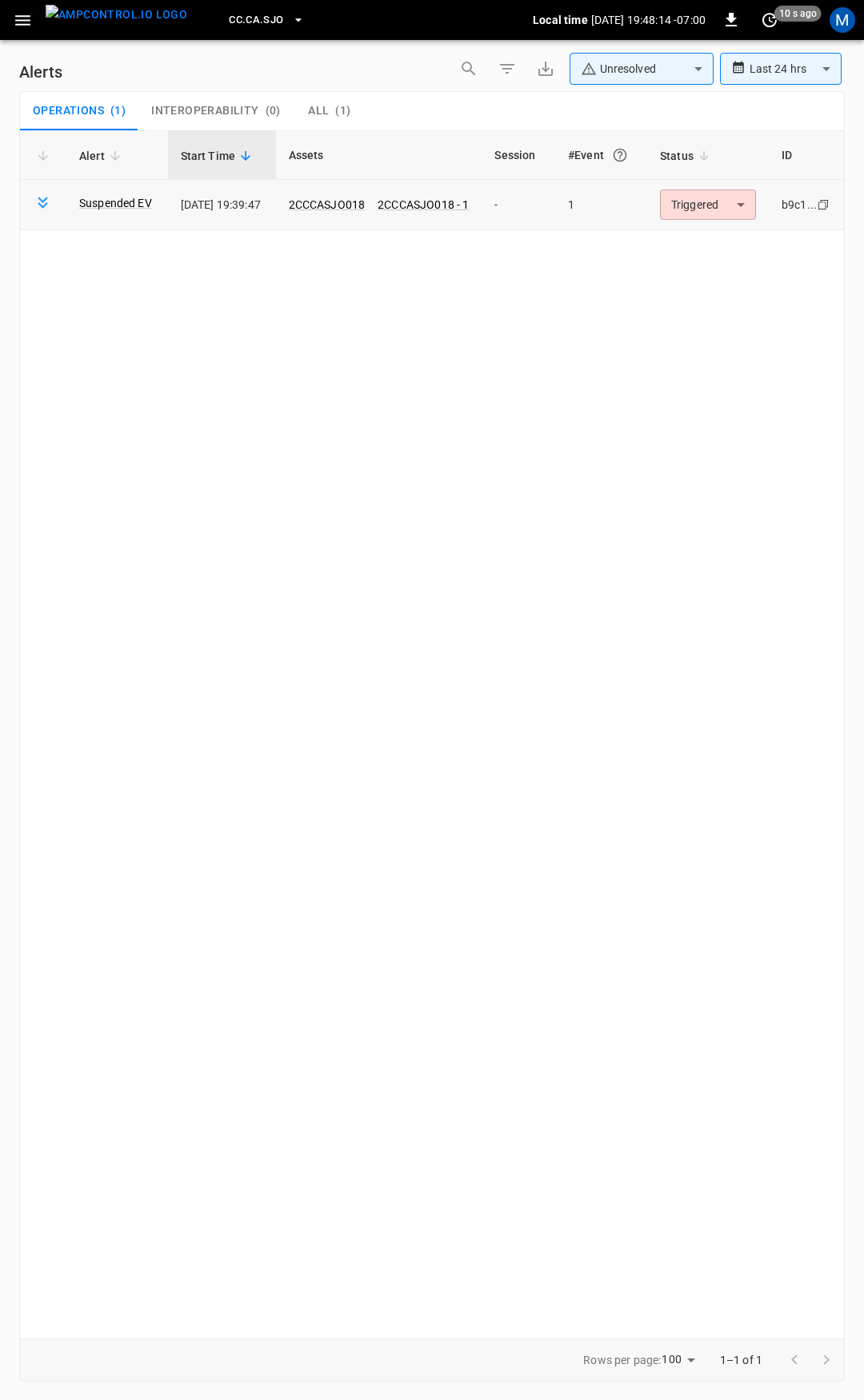
click at [744, 193] on body "**********" at bounding box center [432, 697] width 864 height 1394
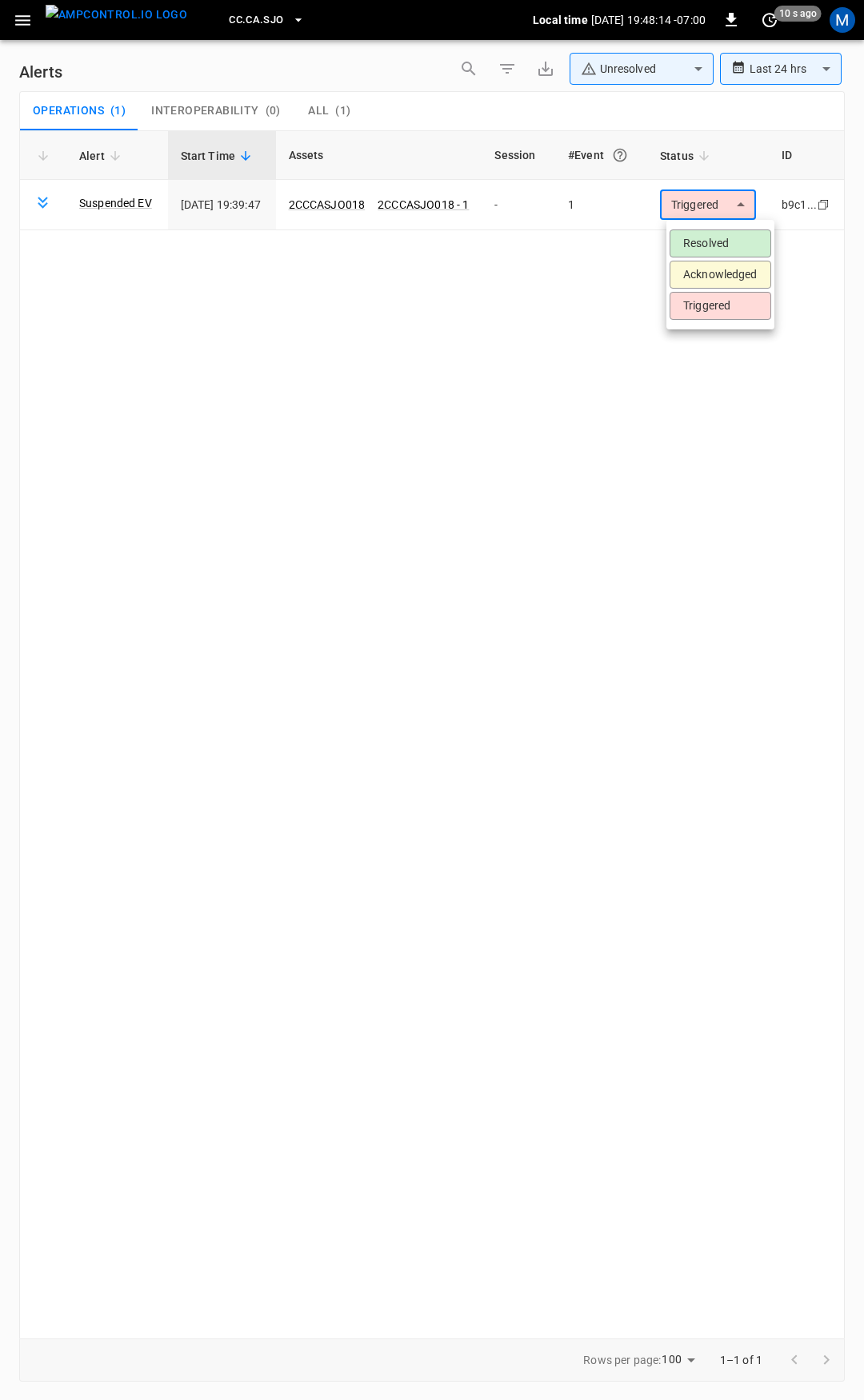
click at [722, 235] on li "Resolved" at bounding box center [720, 244] width 102 height 28
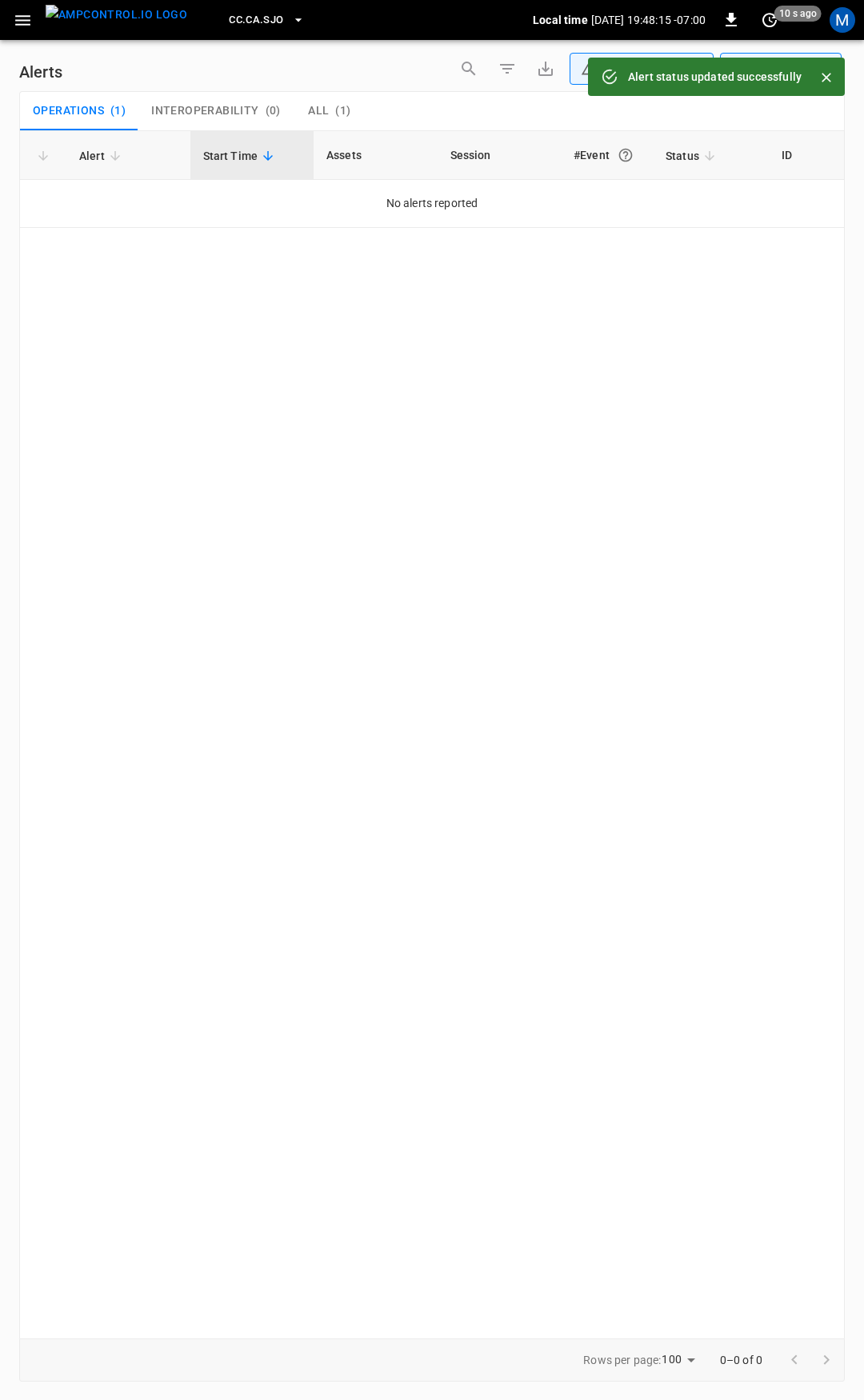
click at [15, 18] on icon "button" at bounding box center [23, 20] width 20 height 20
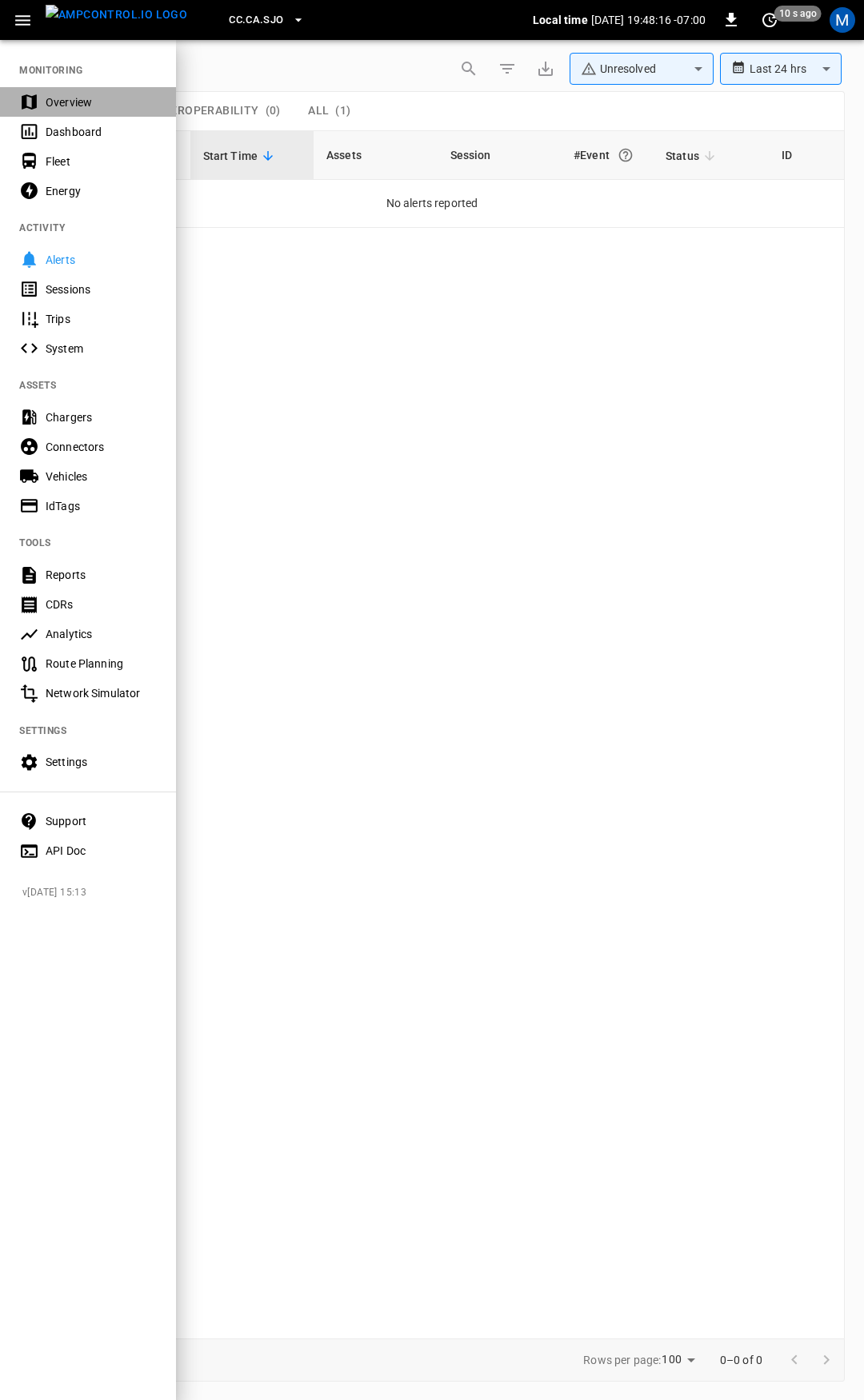
click at [75, 105] on div "Overview" at bounding box center [102, 102] width 111 height 16
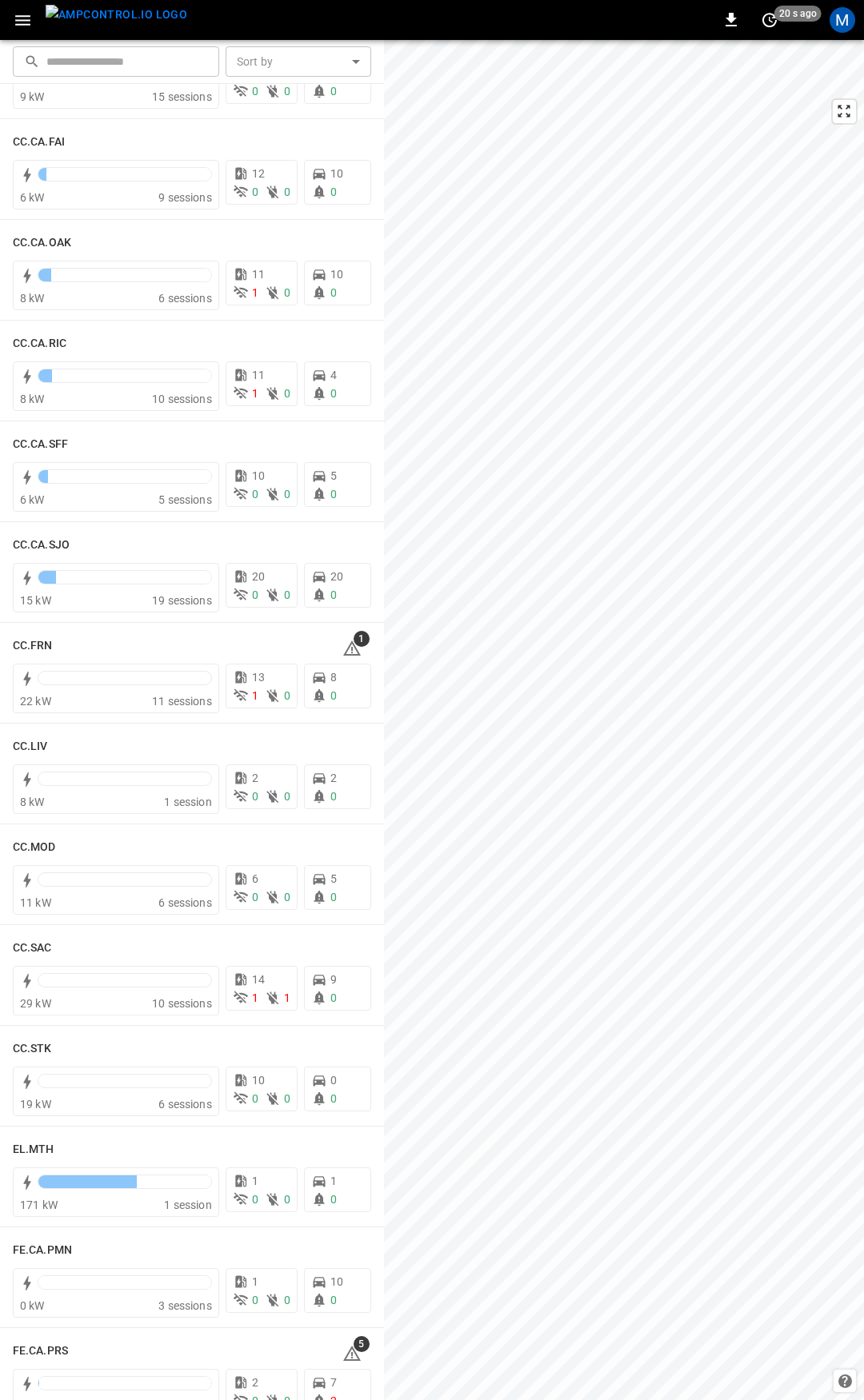
scroll to position [428, 0]
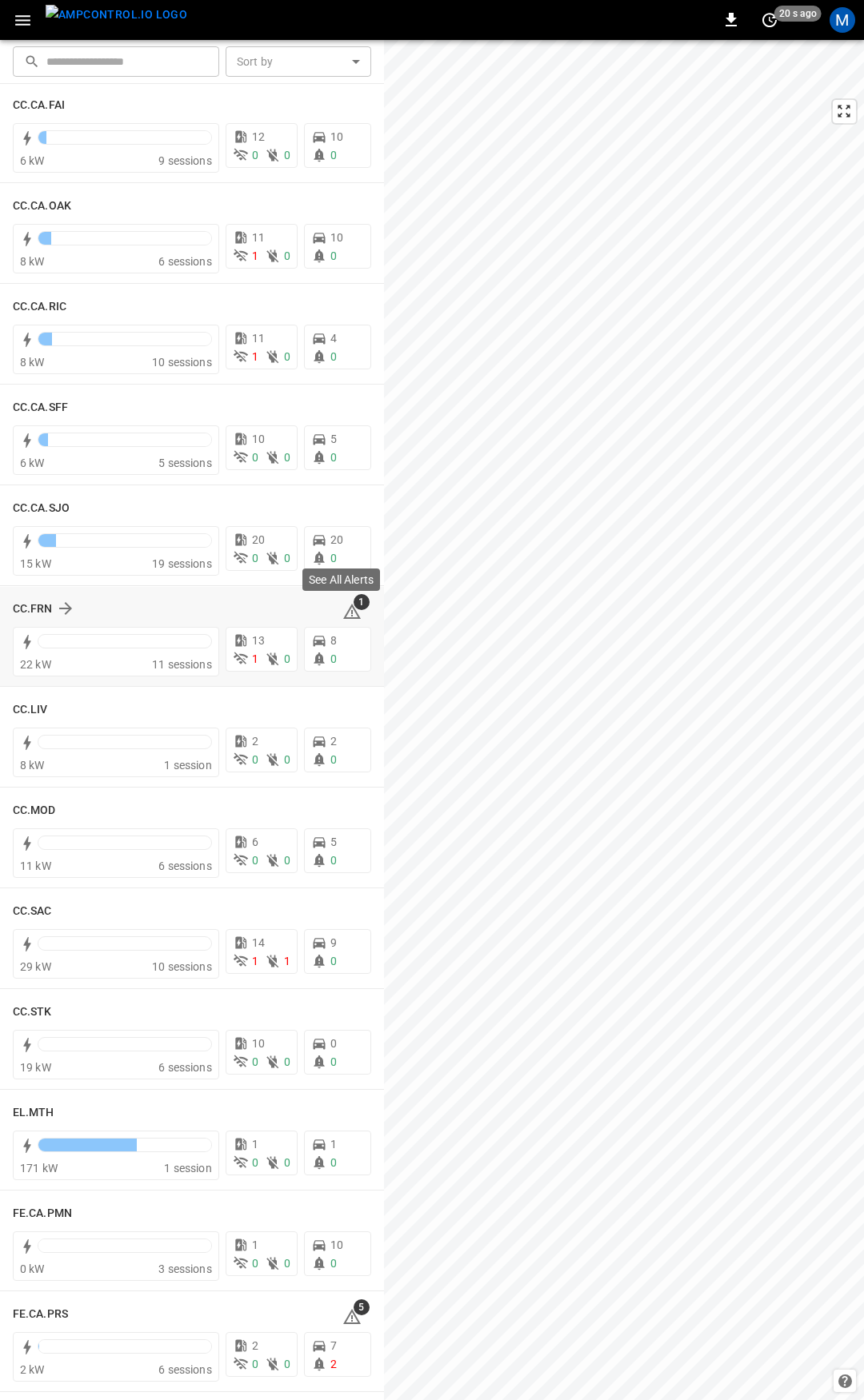
click at [353, 608] on span "1" at bounding box center [361, 602] width 16 height 16
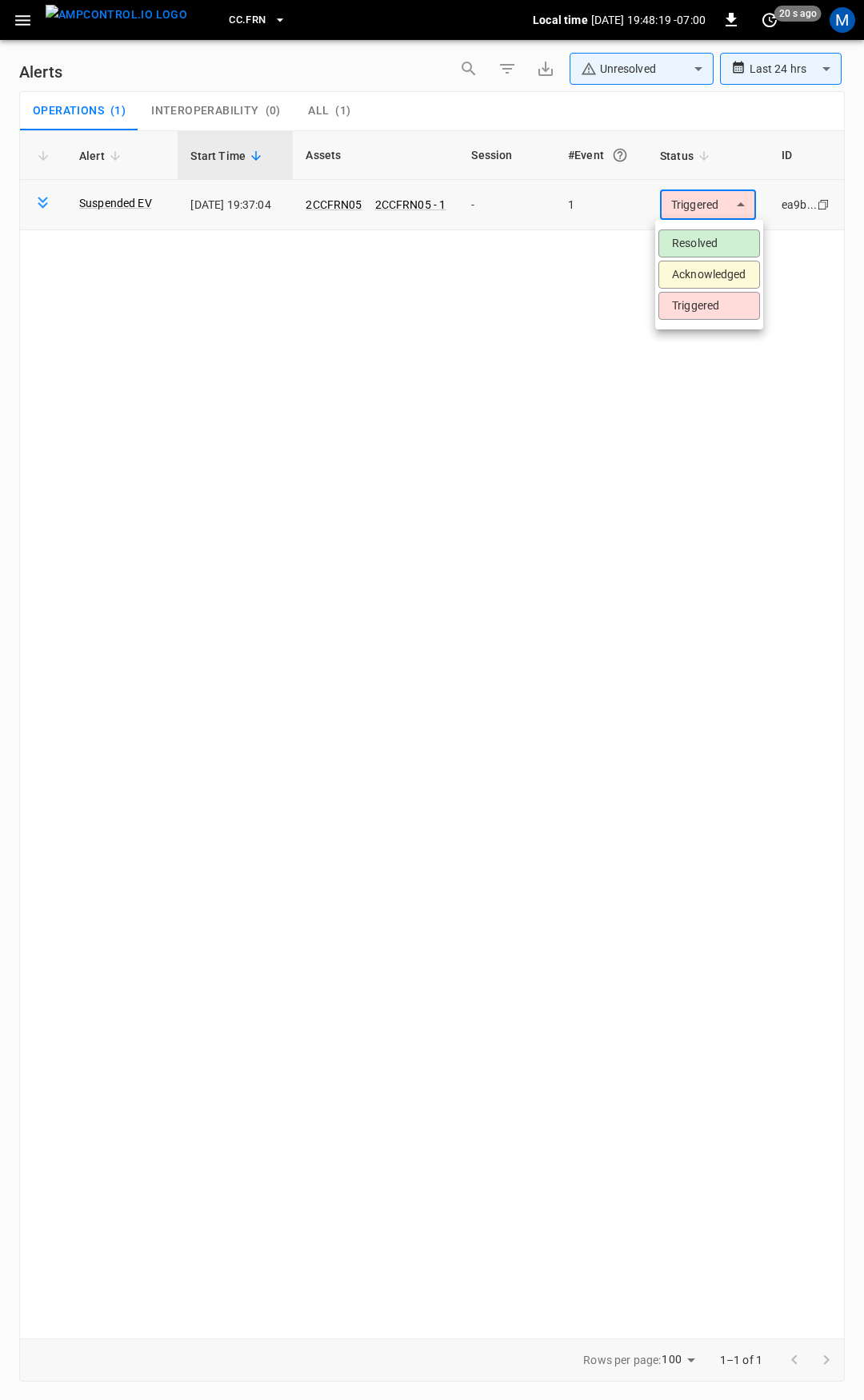
click at [718, 198] on body "**********" at bounding box center [432, 697] width 864 height 1394
click at [708, 246] on li "Resolved" at bounding box center [709, 244] width 102 height 28
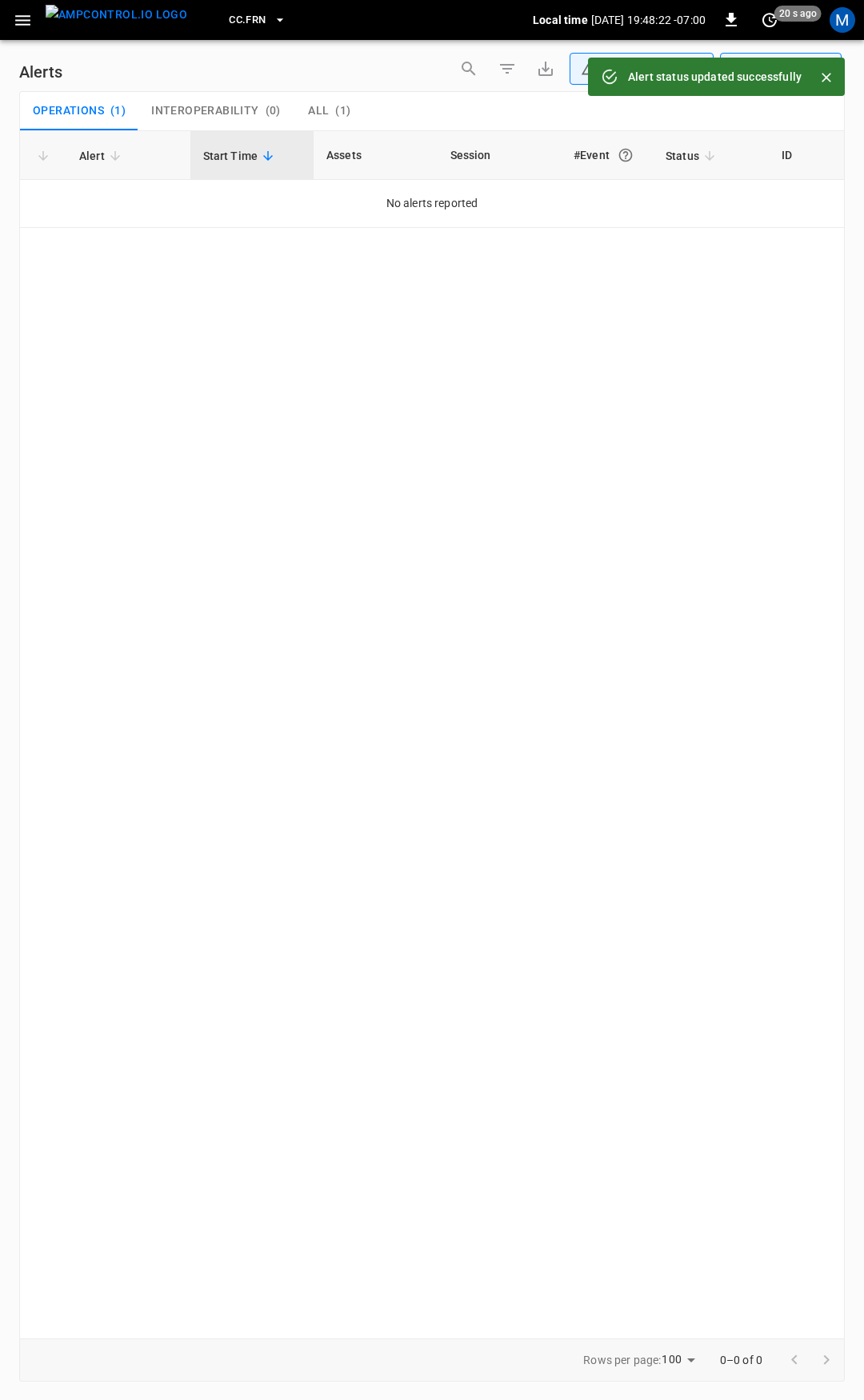
click at [9, 17] on div "CC.FRN Local time [DATE] 19:48:22 -07:00 0 20 s ago M" at bounding box center [432, 20] width 864 height 40
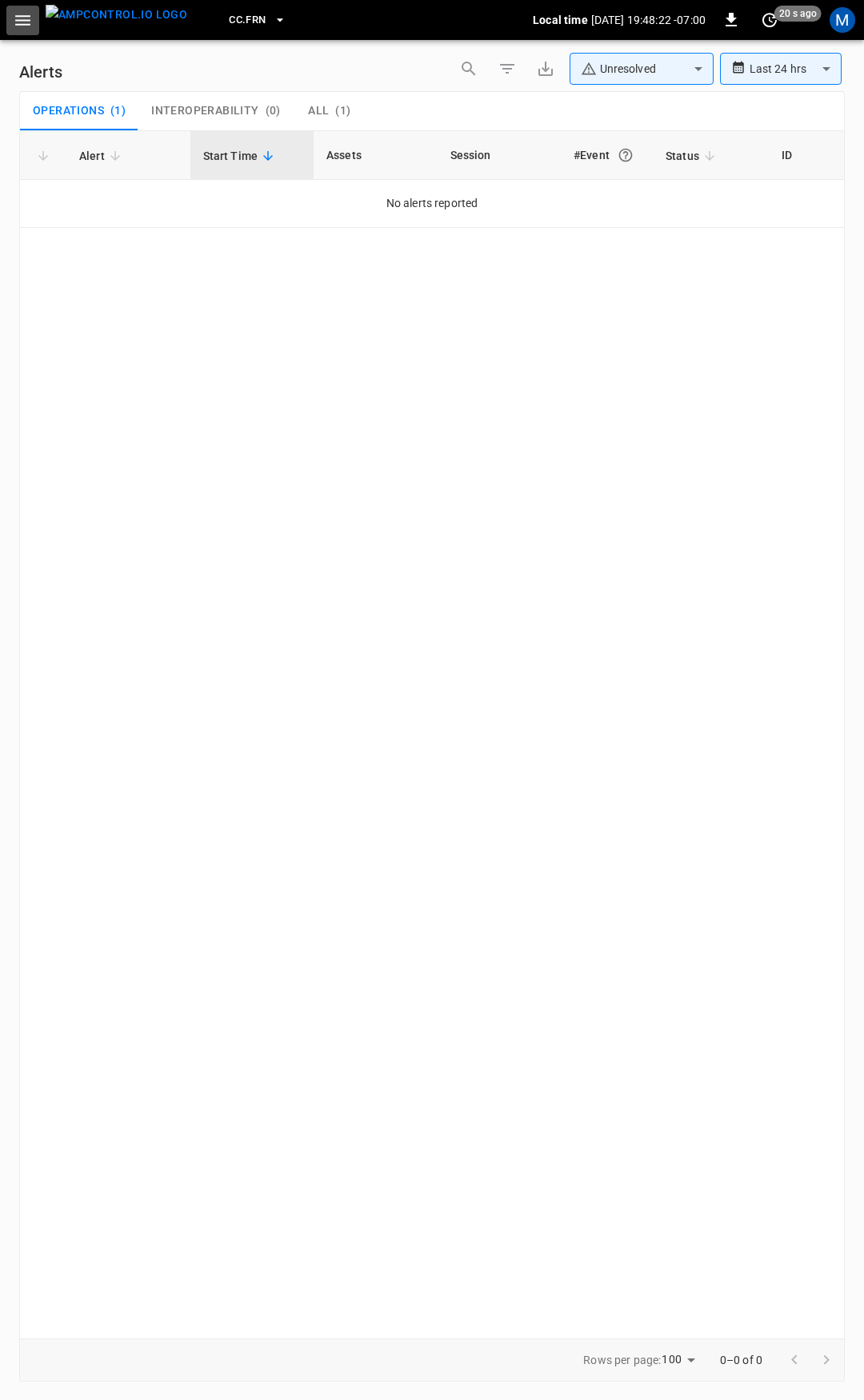
click at [18, 20] on icon "button" at bounding box center [22, 20] width 15 height 10
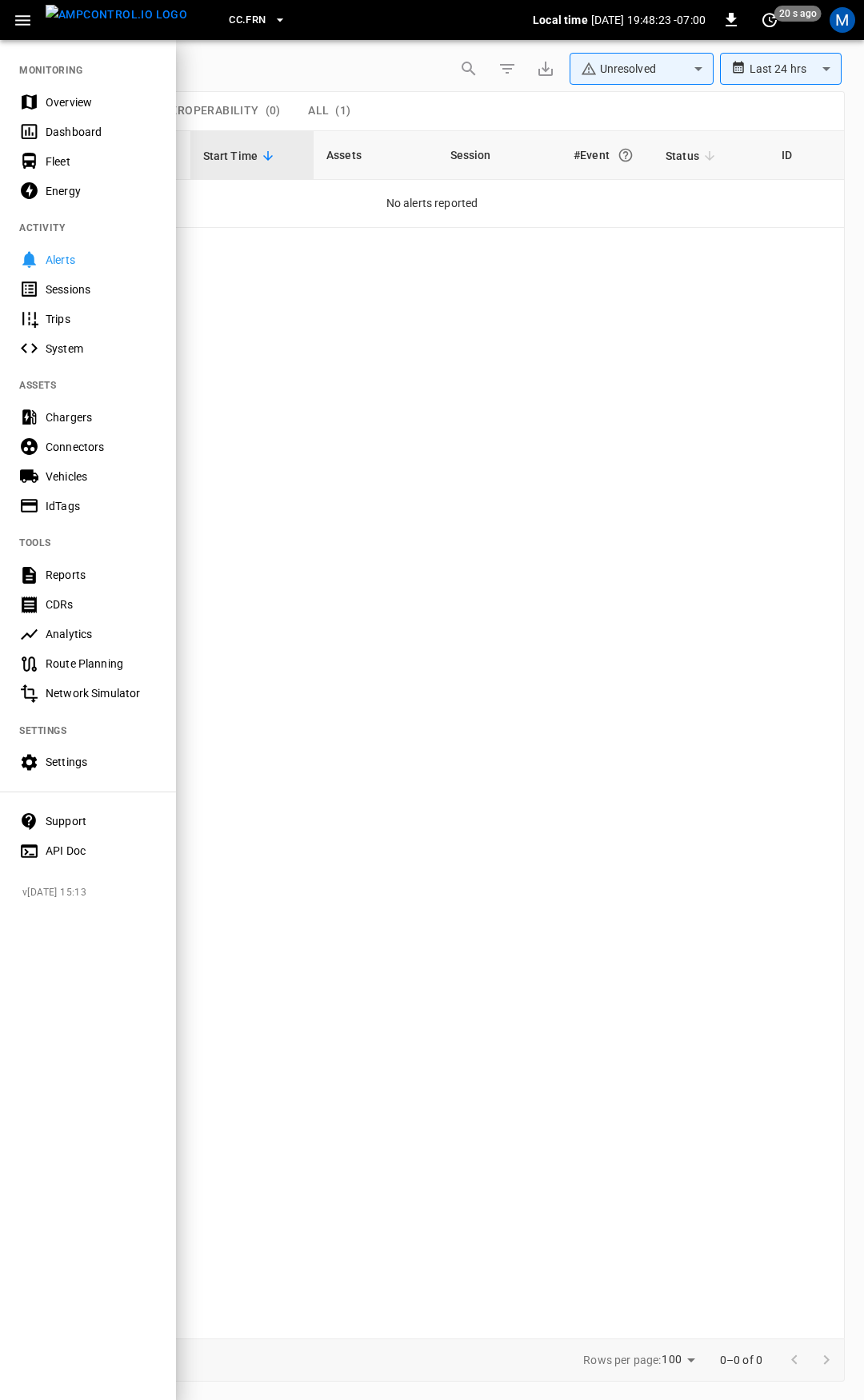
drag, startPoint x: 88, startPoint y: 100, endPoint x: 163, endPoint y: 197, distance: 122.6
click at [88, 99] on div "Overview" at bounding box center [102, 102] width 111 height 16
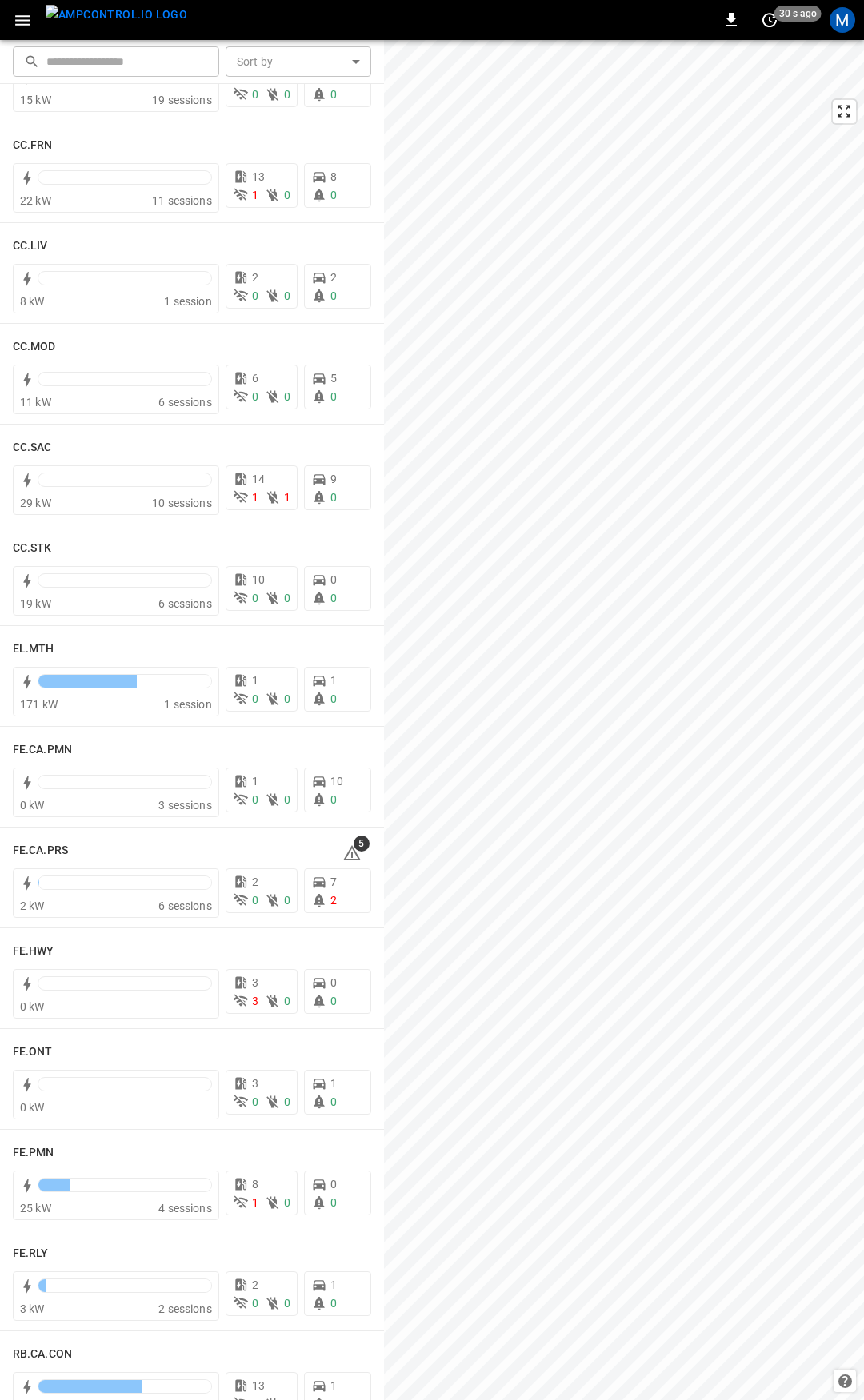
scroll to position [895, 0]
click at [346, 851] on icon at bounding box center [352, 849] width 18 height 15
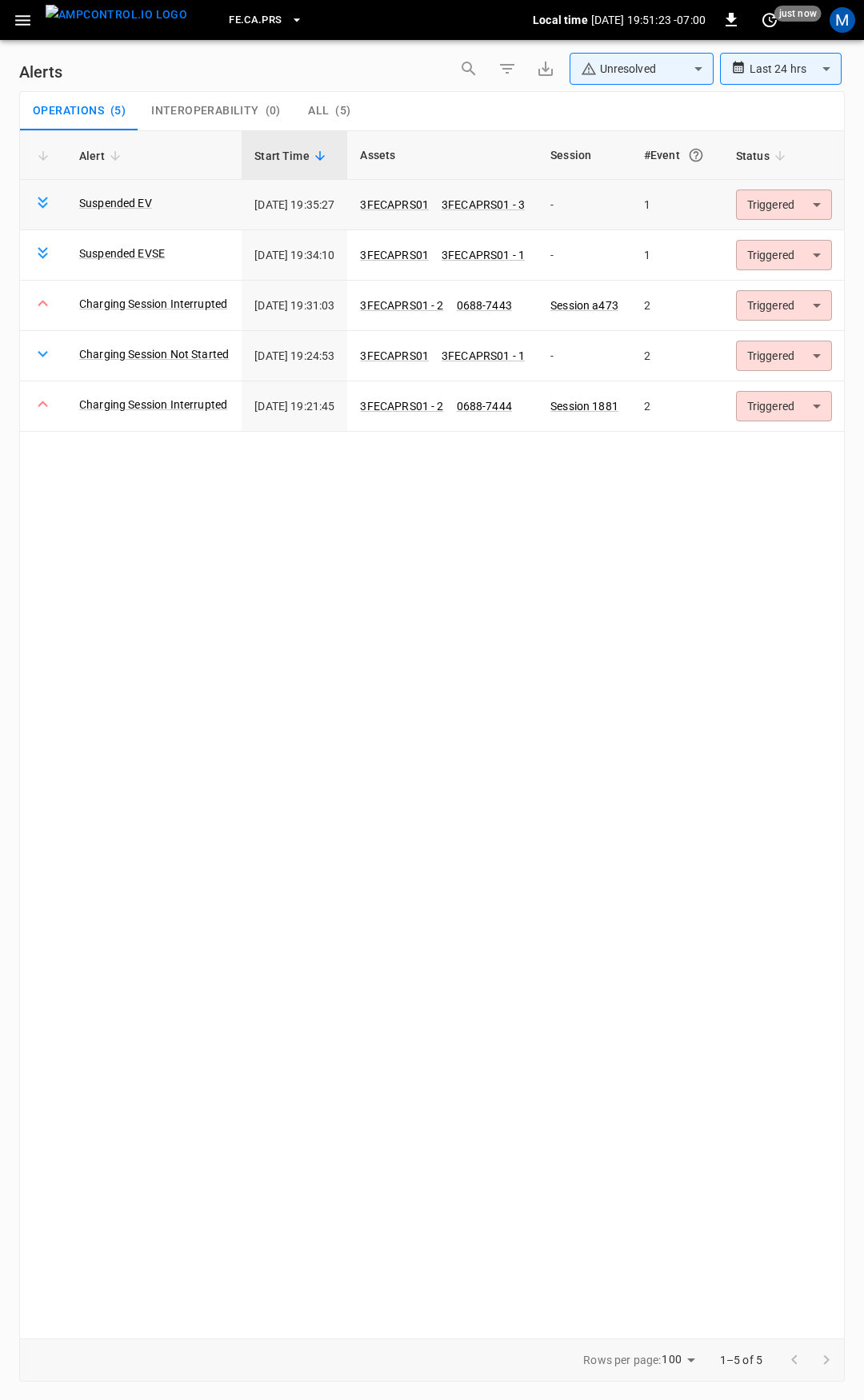
click at [787, 207] on body "**********" at bounding box center [432, 697] width 864 height 1394
click at [798, 238] on li "Resolved" at bounding box center [796, 244] width 102 height 28
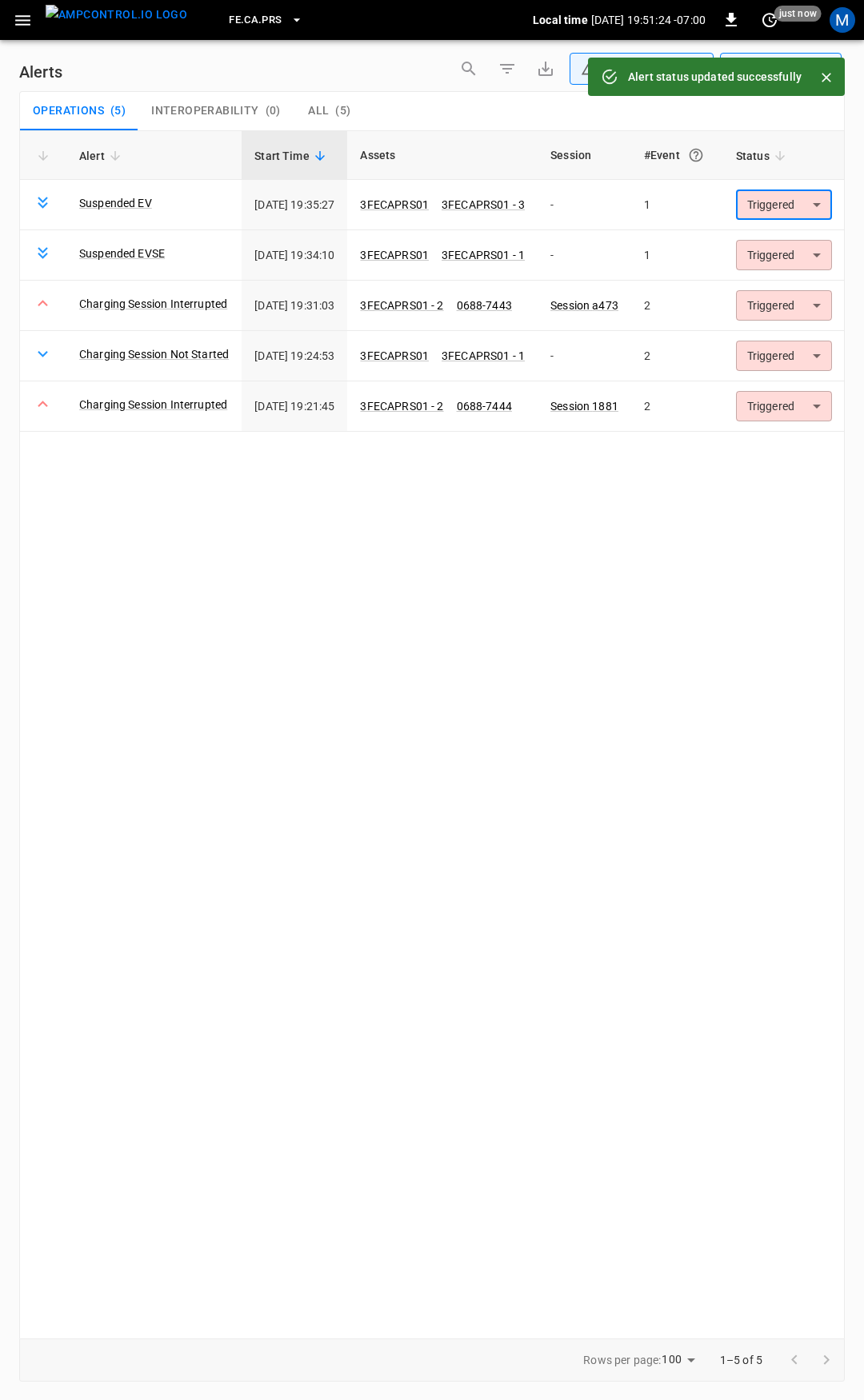
click at [799, 210] on body "**********" at bounding box center [432, 697] width 864 height 1394
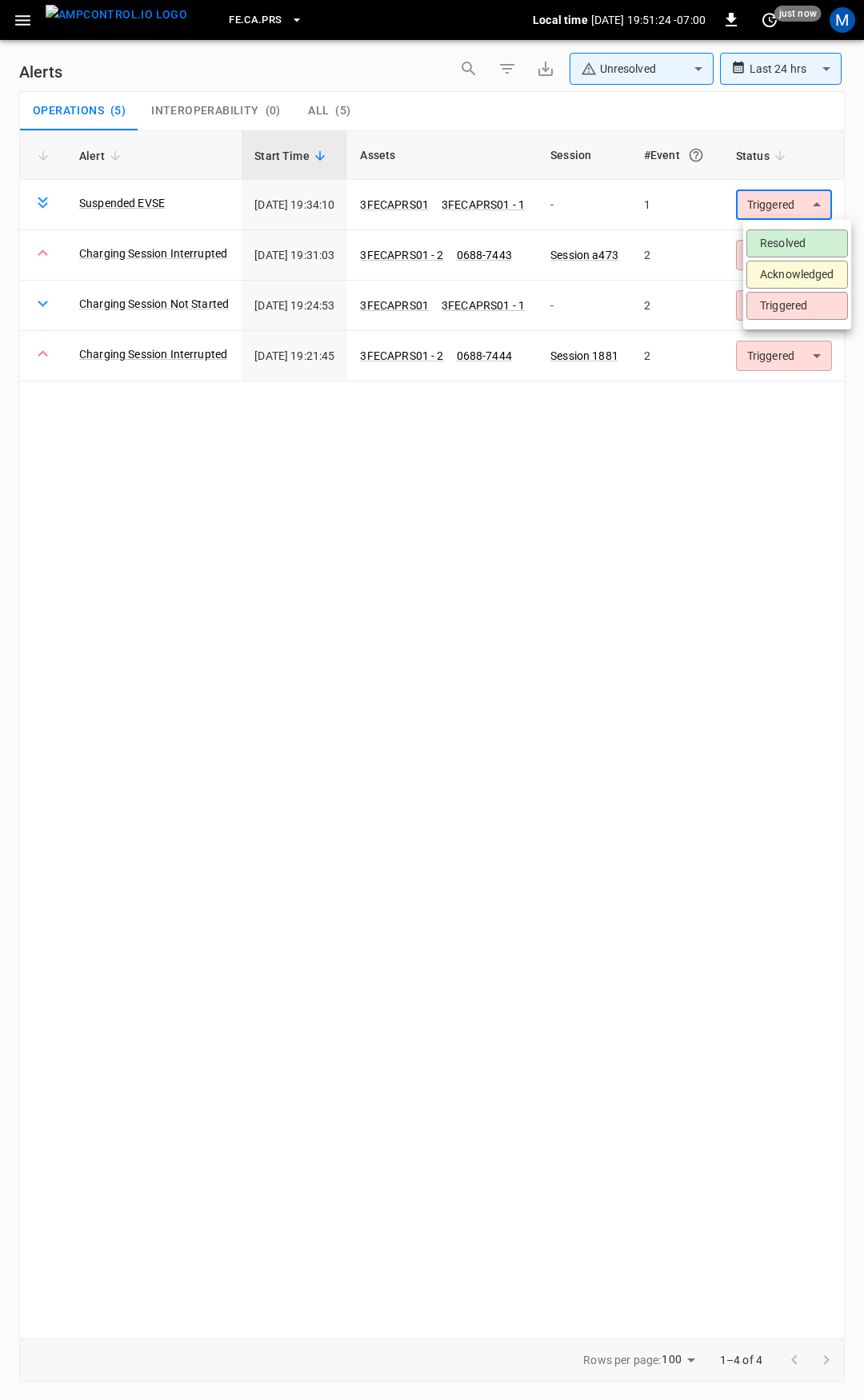
click at [805, 242] on li "Resolved" at bounding box center [796, 244] width 102 height 28
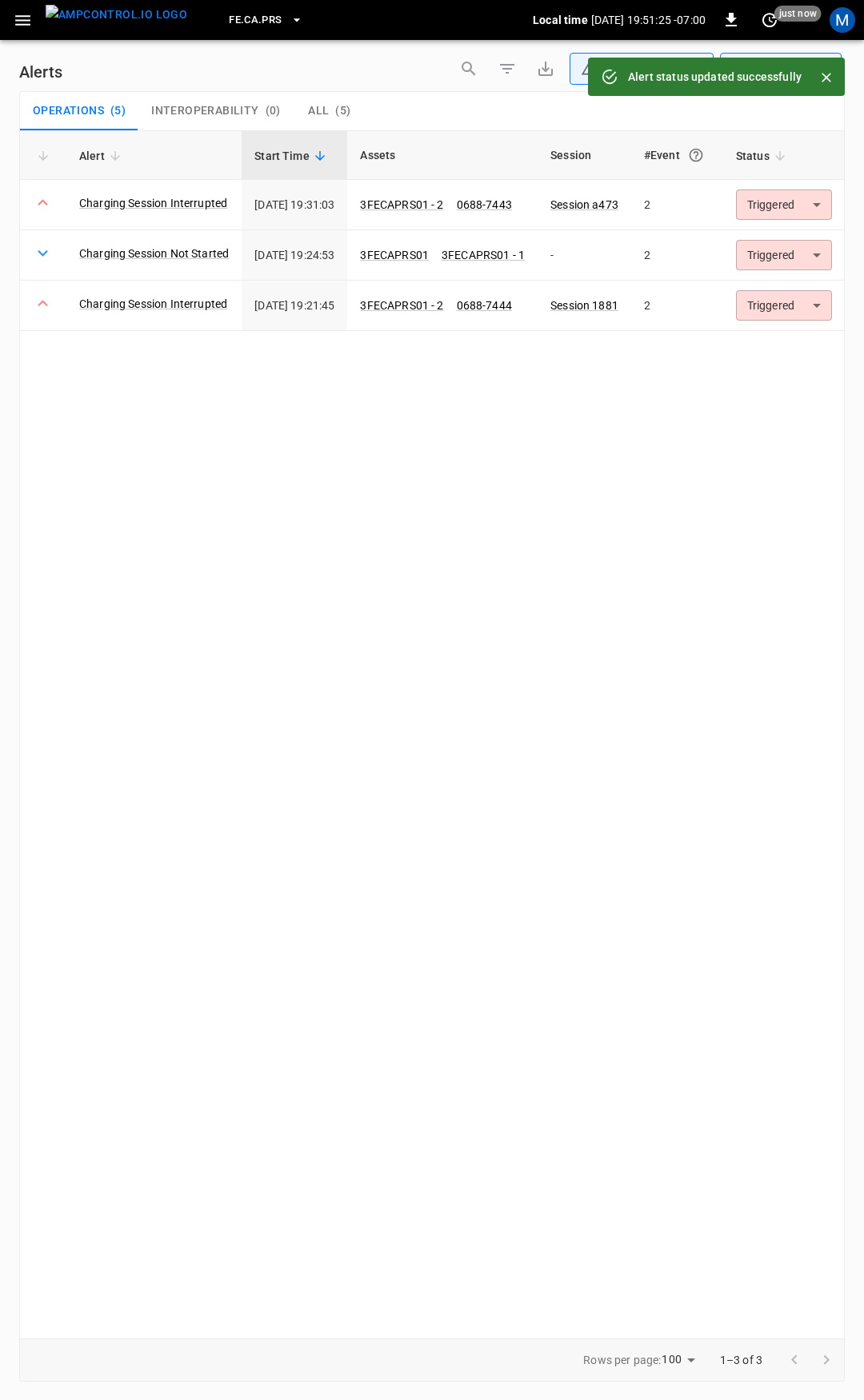
click at [799, 204] on body "**********" at bounding box center [432, 697] width 864 height 1394
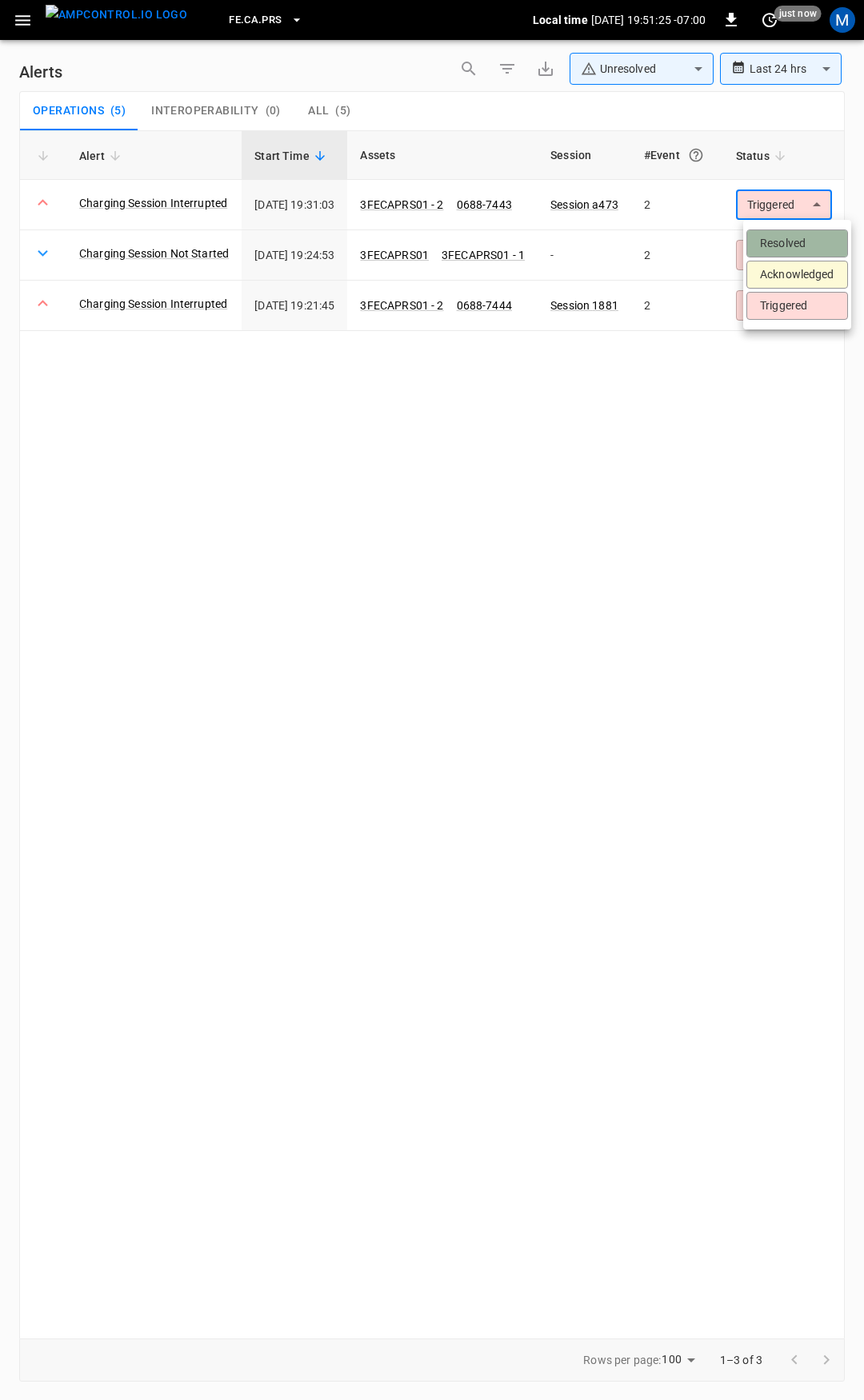
click at [801, 240] on li "Resolved" at bounding box center [796, 244] width 102 height 28
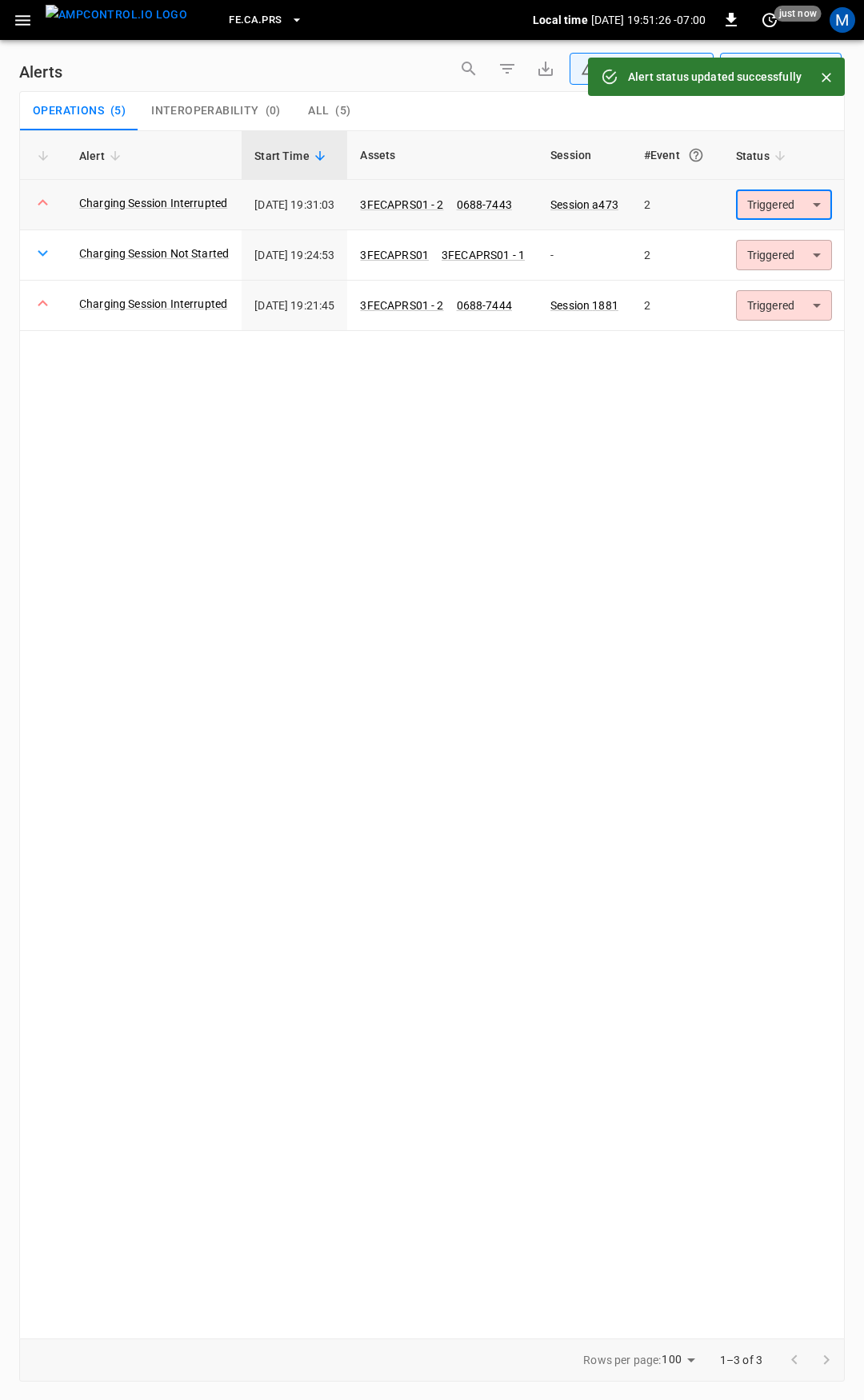
click at [801, 208] on body "**********" at bounding box center [432, 697] width 864 height 1394
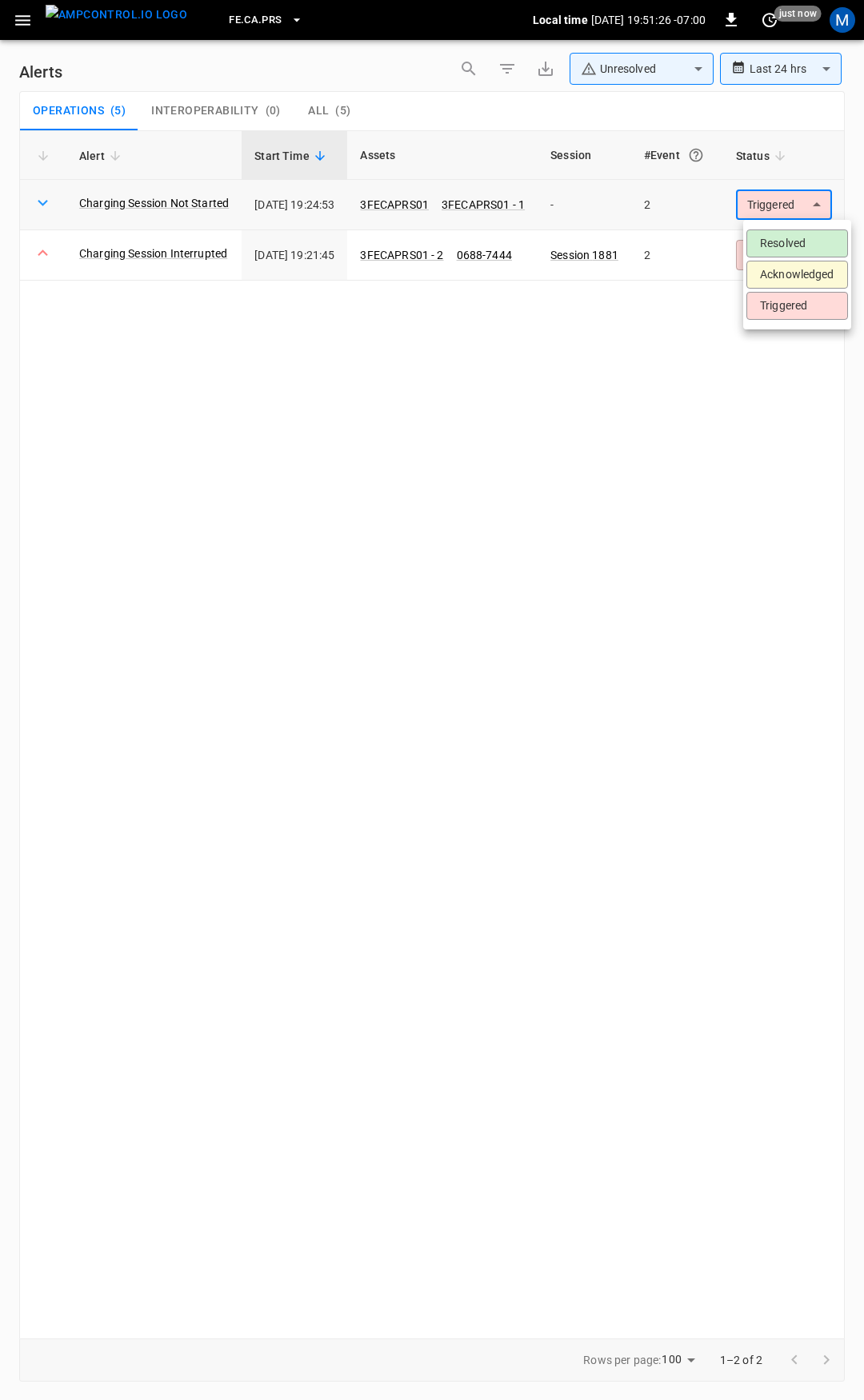
click at [804, 242] on li "Resolved" at bounding box center [796, 244] width 102 height 28
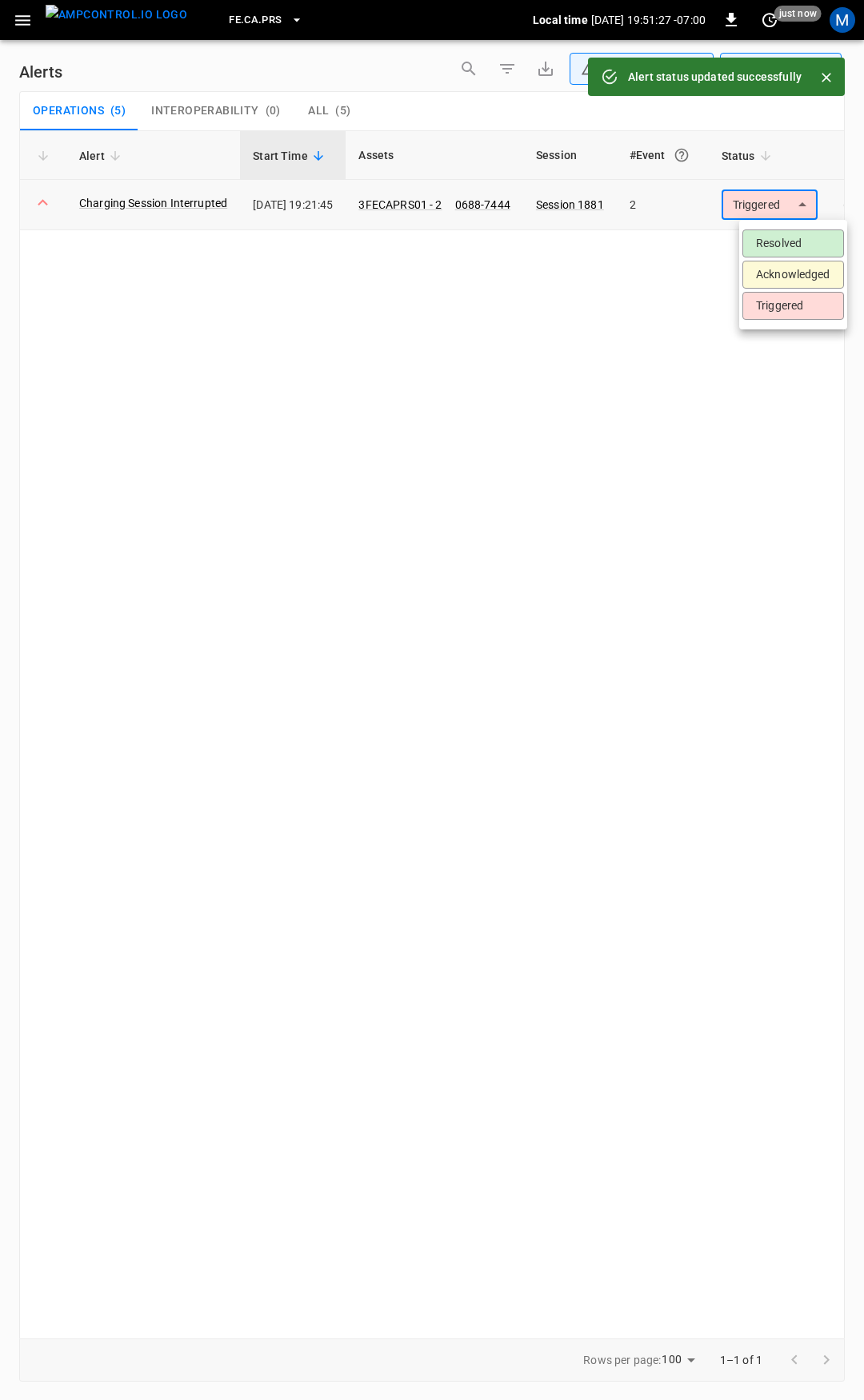
click at [798, 201] on body "**********" at bounding box center [432, 697] width 864 height 1394
click at [794, 246] on li "Resolved" at bounding box center [792, 244] width 102 height 28
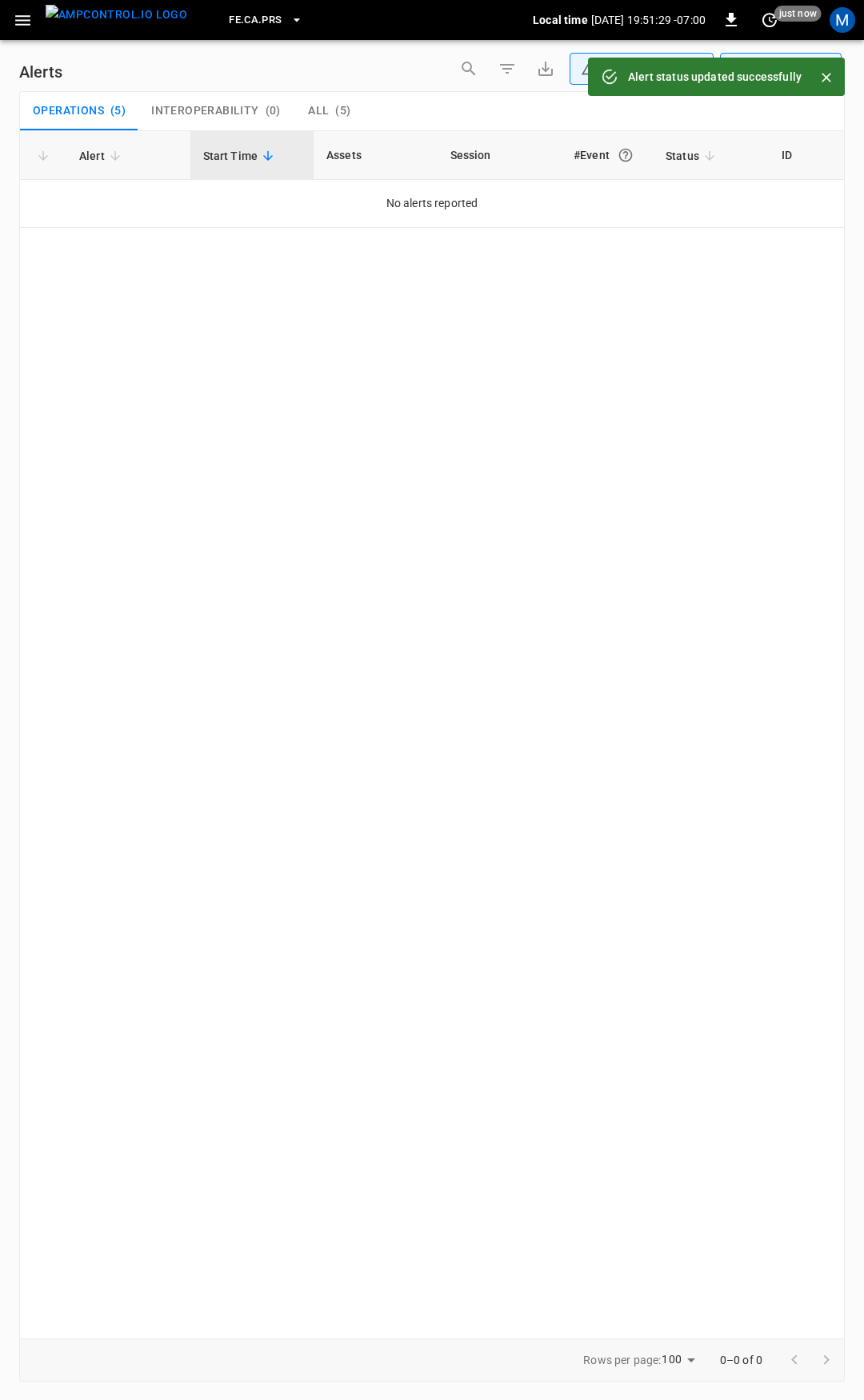
click at [23, 18] on icon "button" at bounding box center [23, 20] width 20 height 20
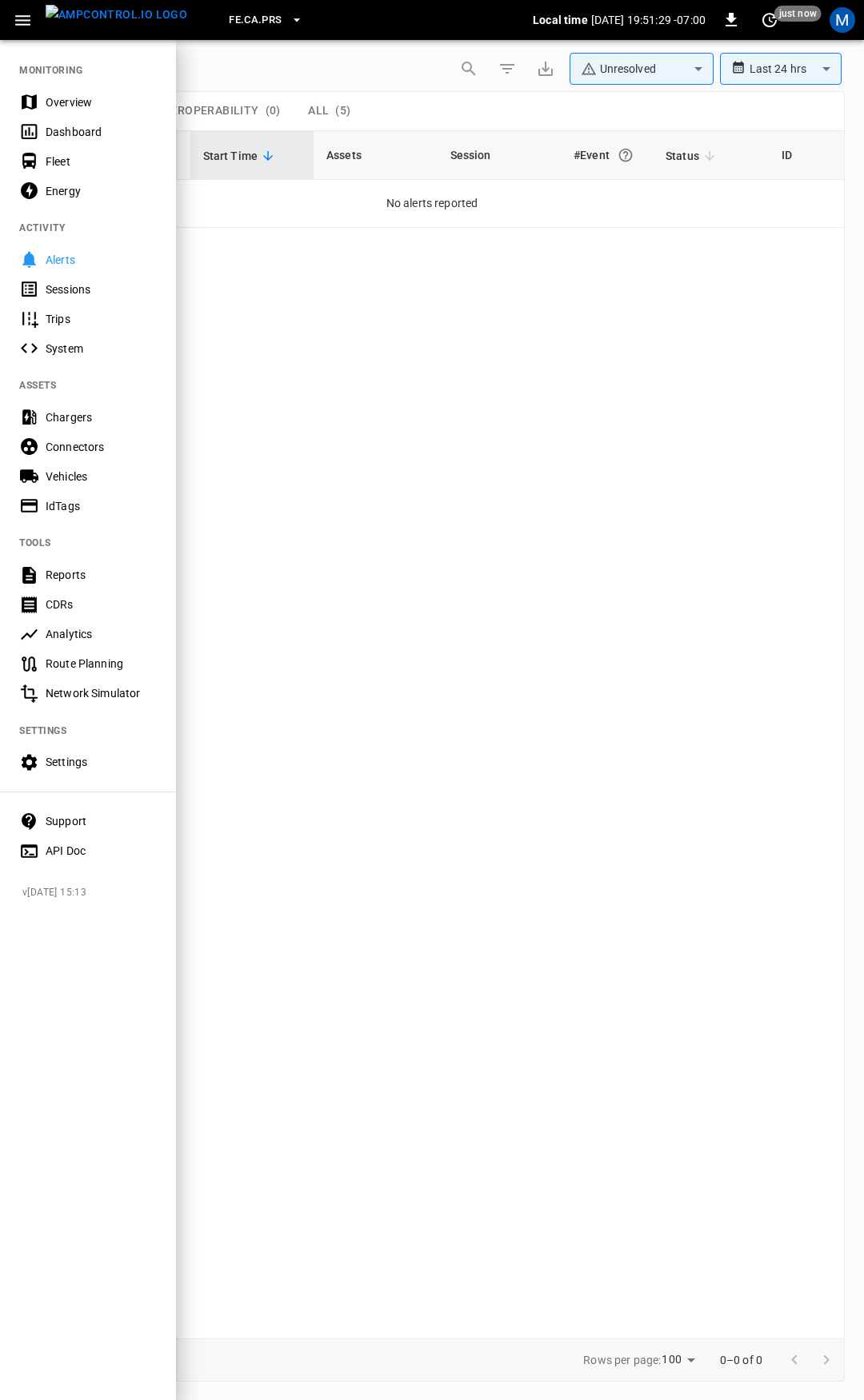
click at [80, 100] on div "Overview" at bounding box center [102, 102] width 111 height 16
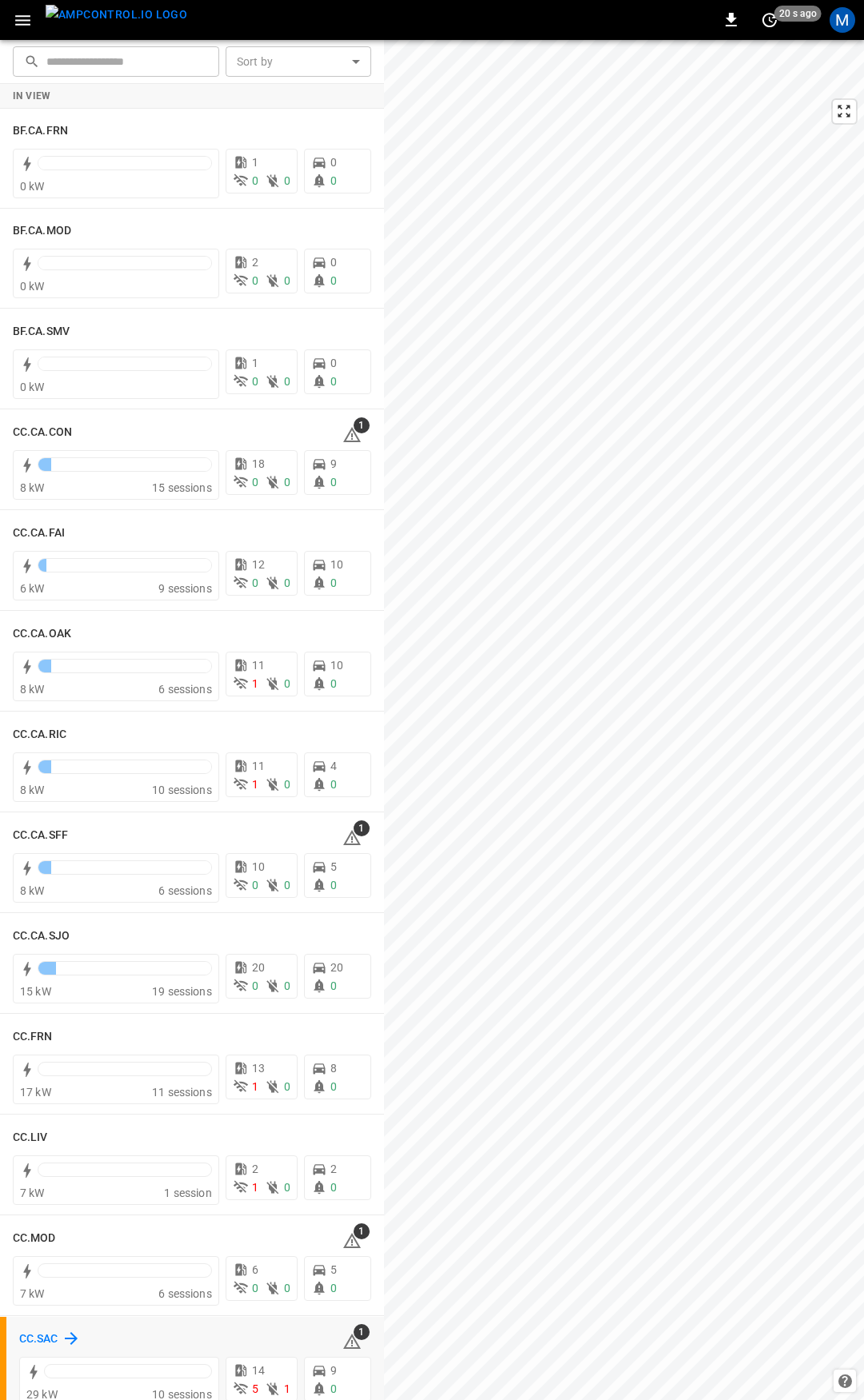
click at [67, 1331] on icon at bounding box center [71, 1337] width 19 height 19
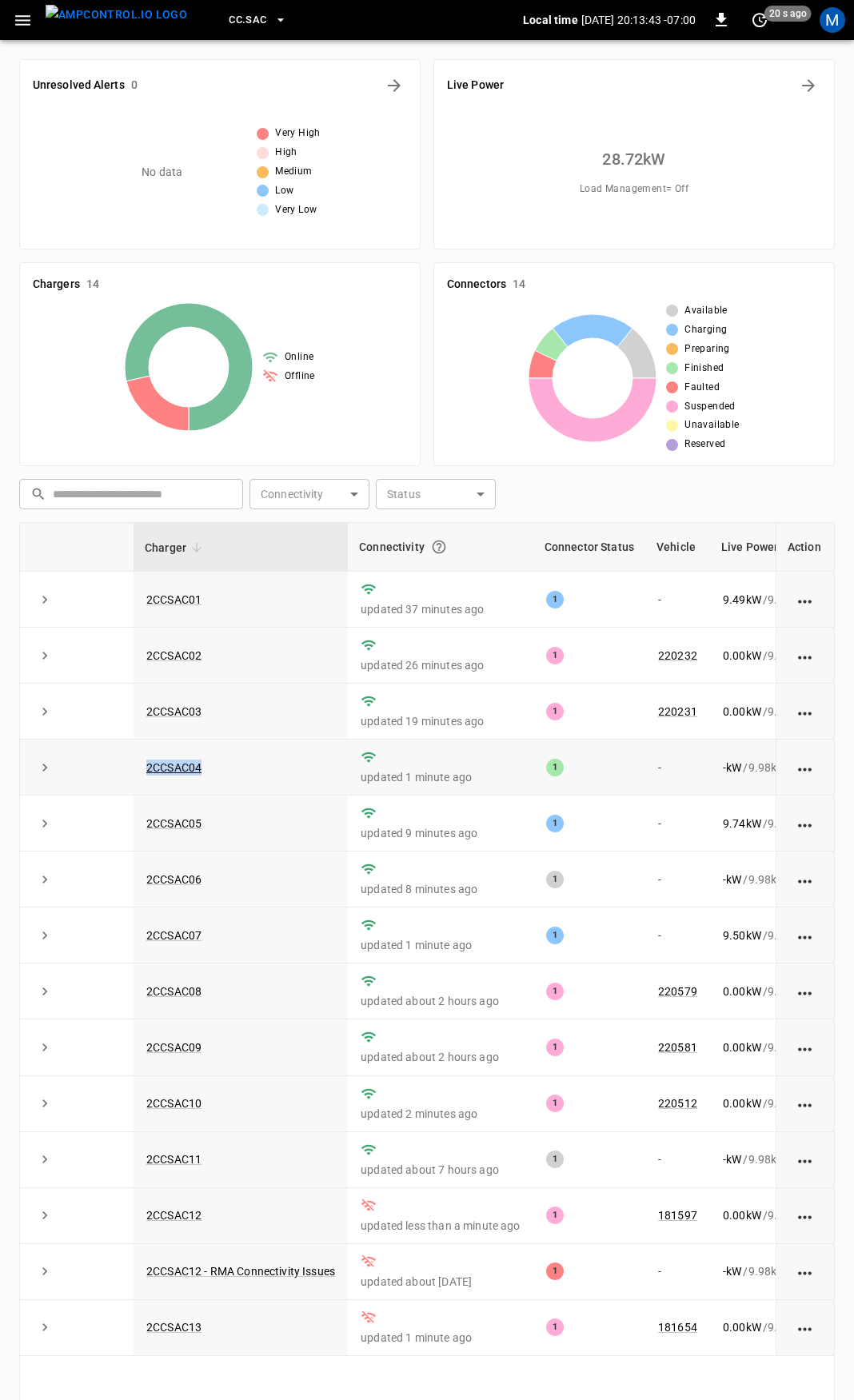
drag, startPoint x: 218, startPoint y: 774, endPoint x: 136, endPoint y: 770, distance: 82.1
click at [136, 770] on td "2CCSAC04" at bounding box center [240, 767] width 214 height 56
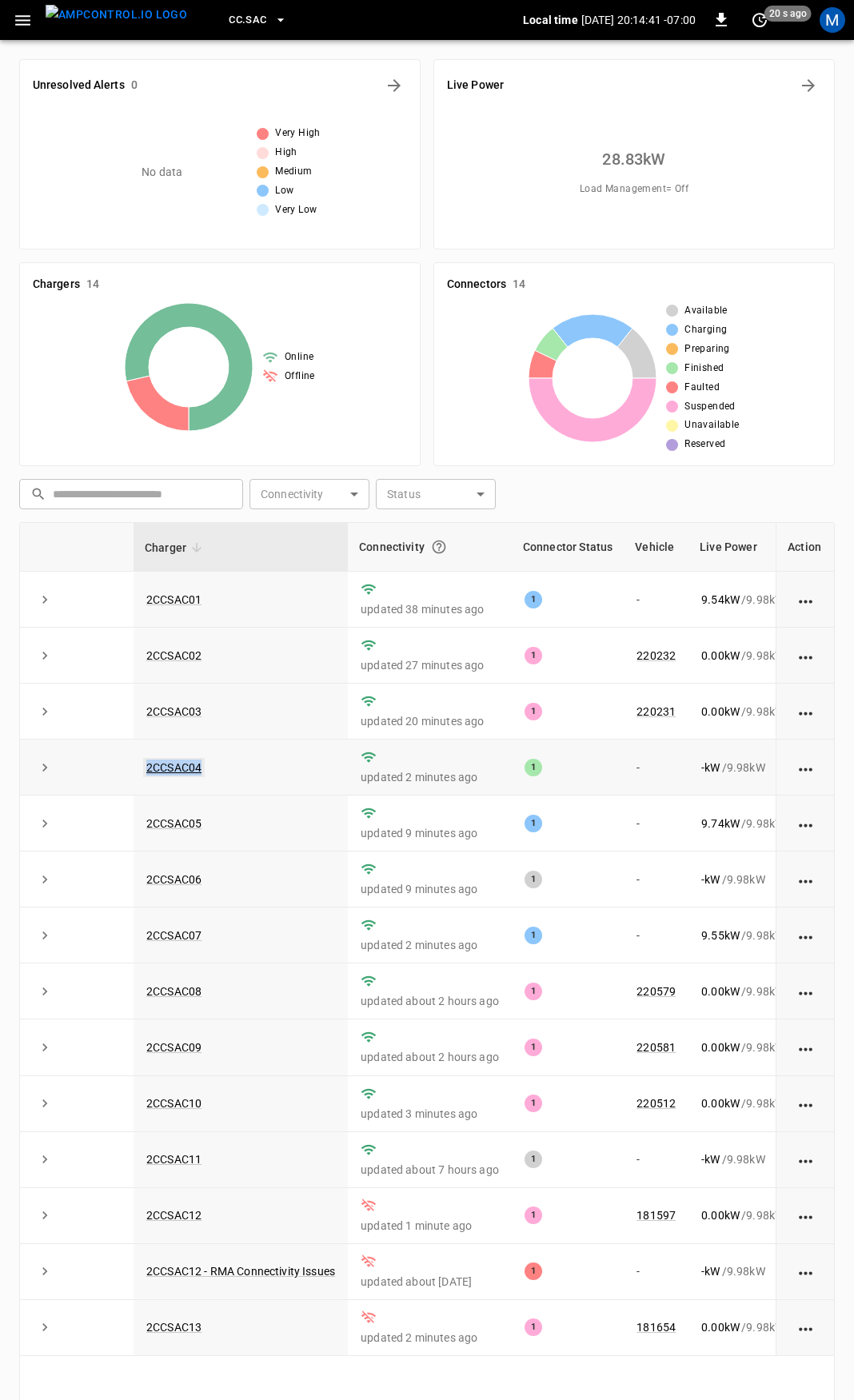
click at [181, 775] on link "2CCSAC04" at bounding box center [174, 767] width 62 height 19
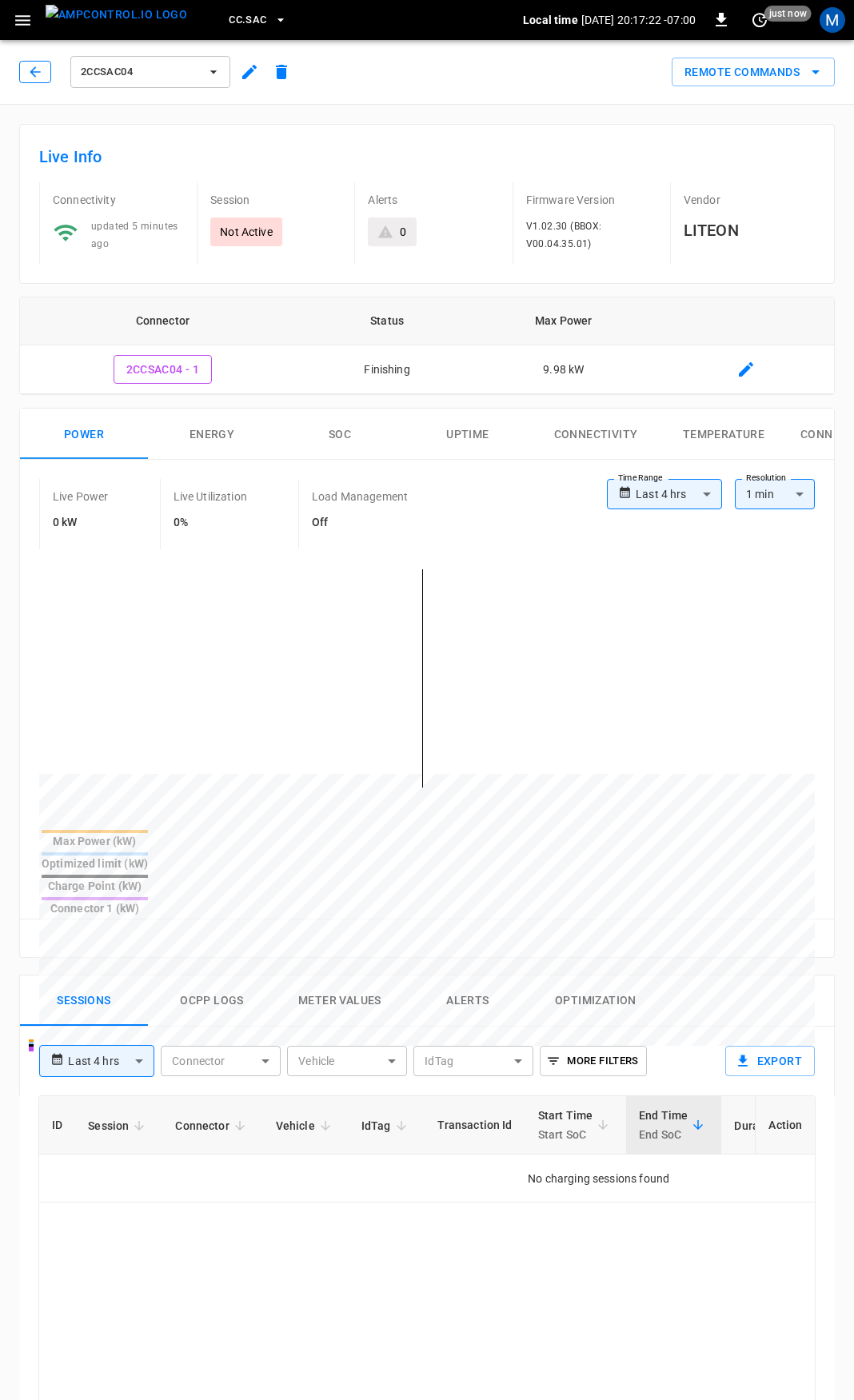
click at [30, 76] on icon "button" at bounding box center [35, 72] width 16 height 16
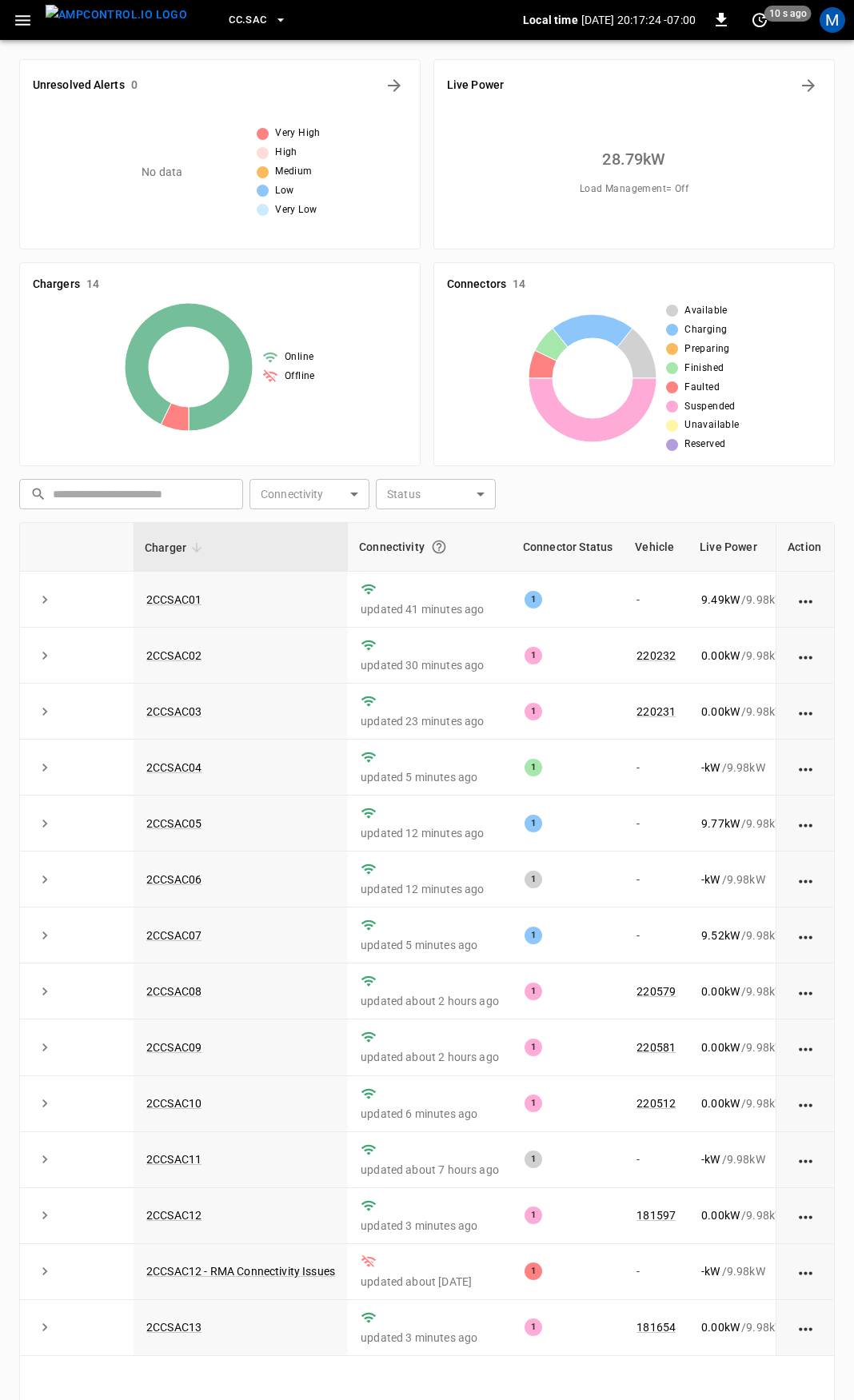
click at [18, 25] on icon "button" at bounding box center [22, 20] width 15 height 10
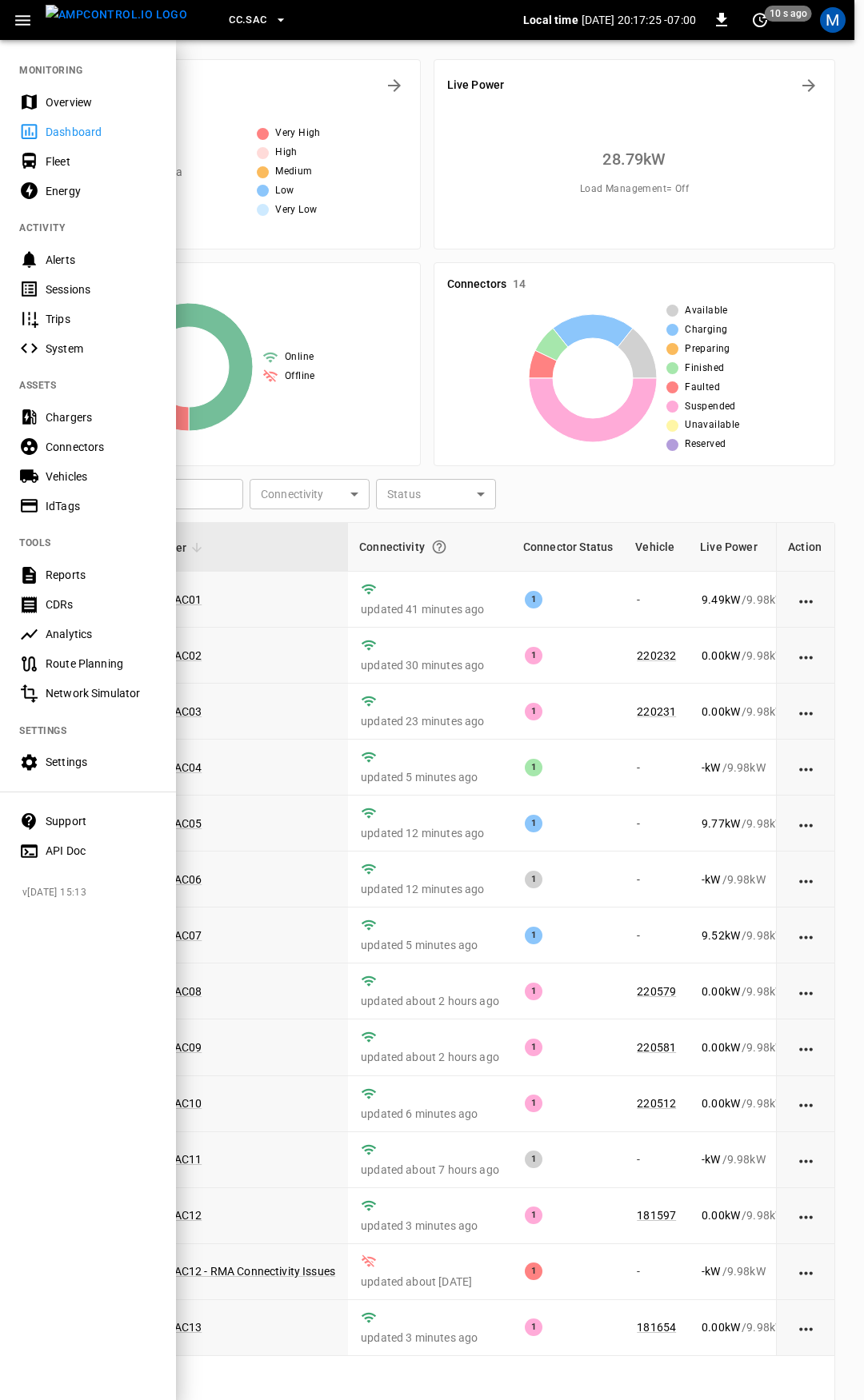
click at [67, 95] on div "Overview" at bounding box center [102, 102] width 111 height 16
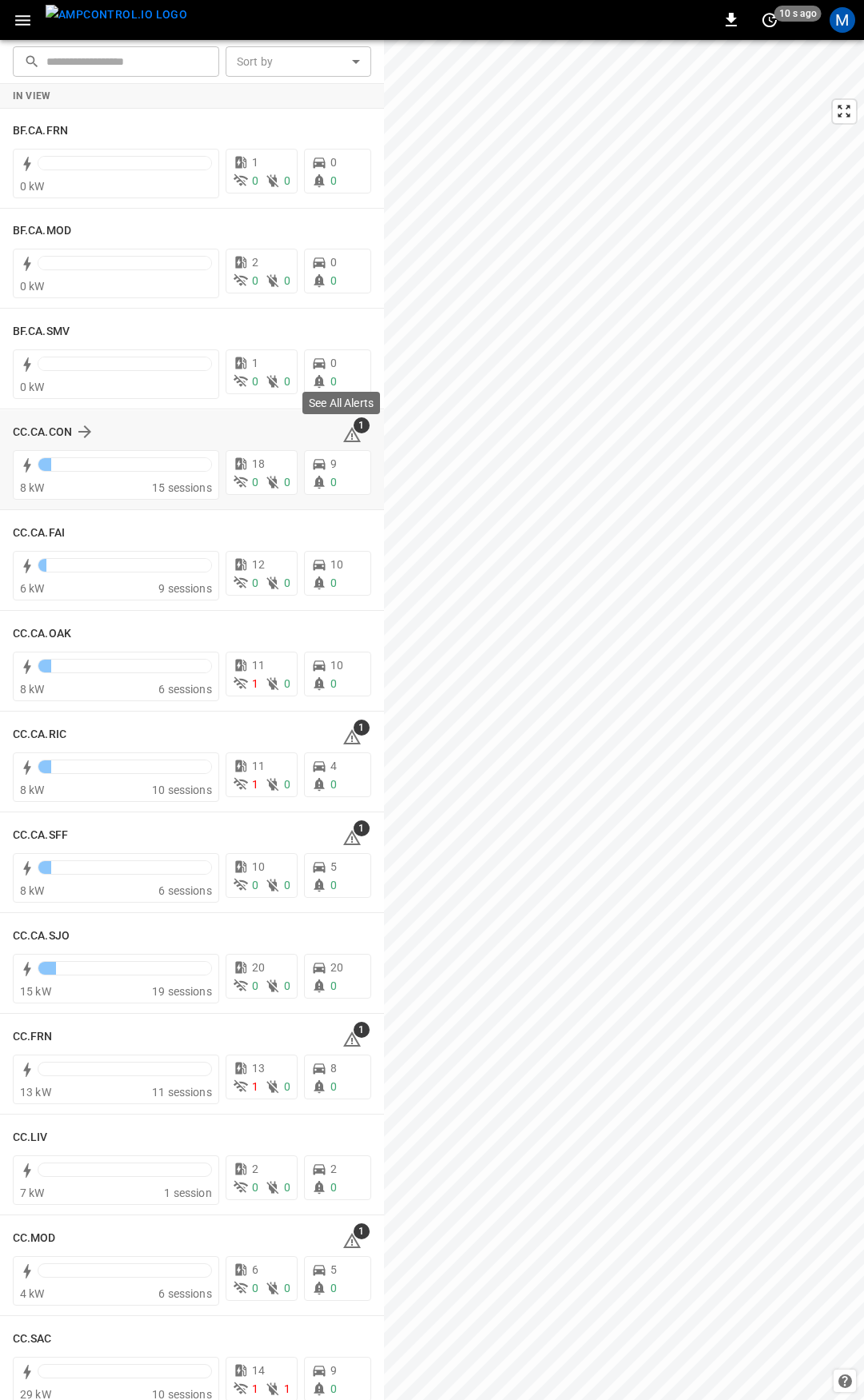
click at [353, 426] on span "1" at bounding box center [361, 425] width 16 height 16
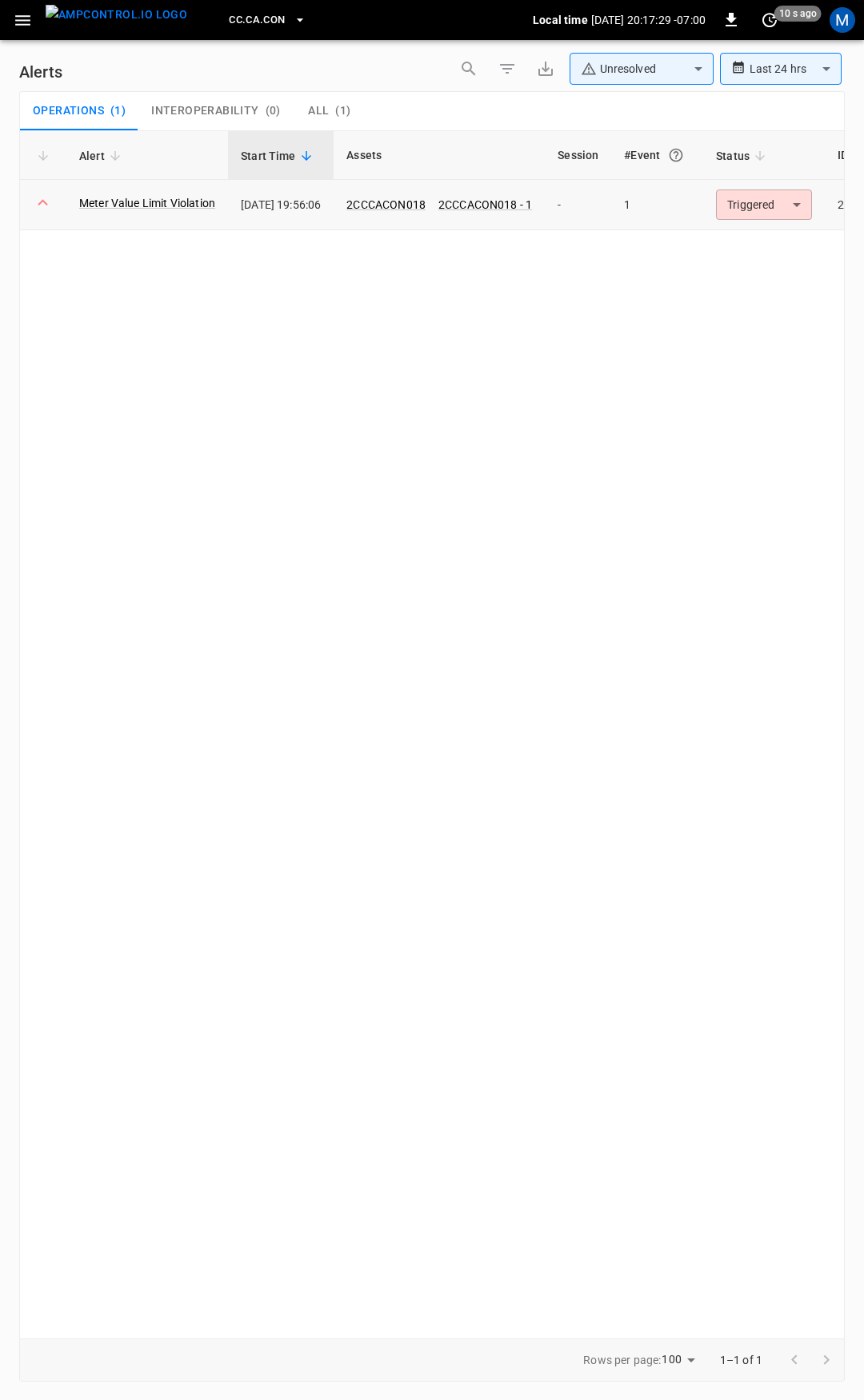
click at [811, 203] on body "**********" at bounding box center [432, 697] width 864 height 1394
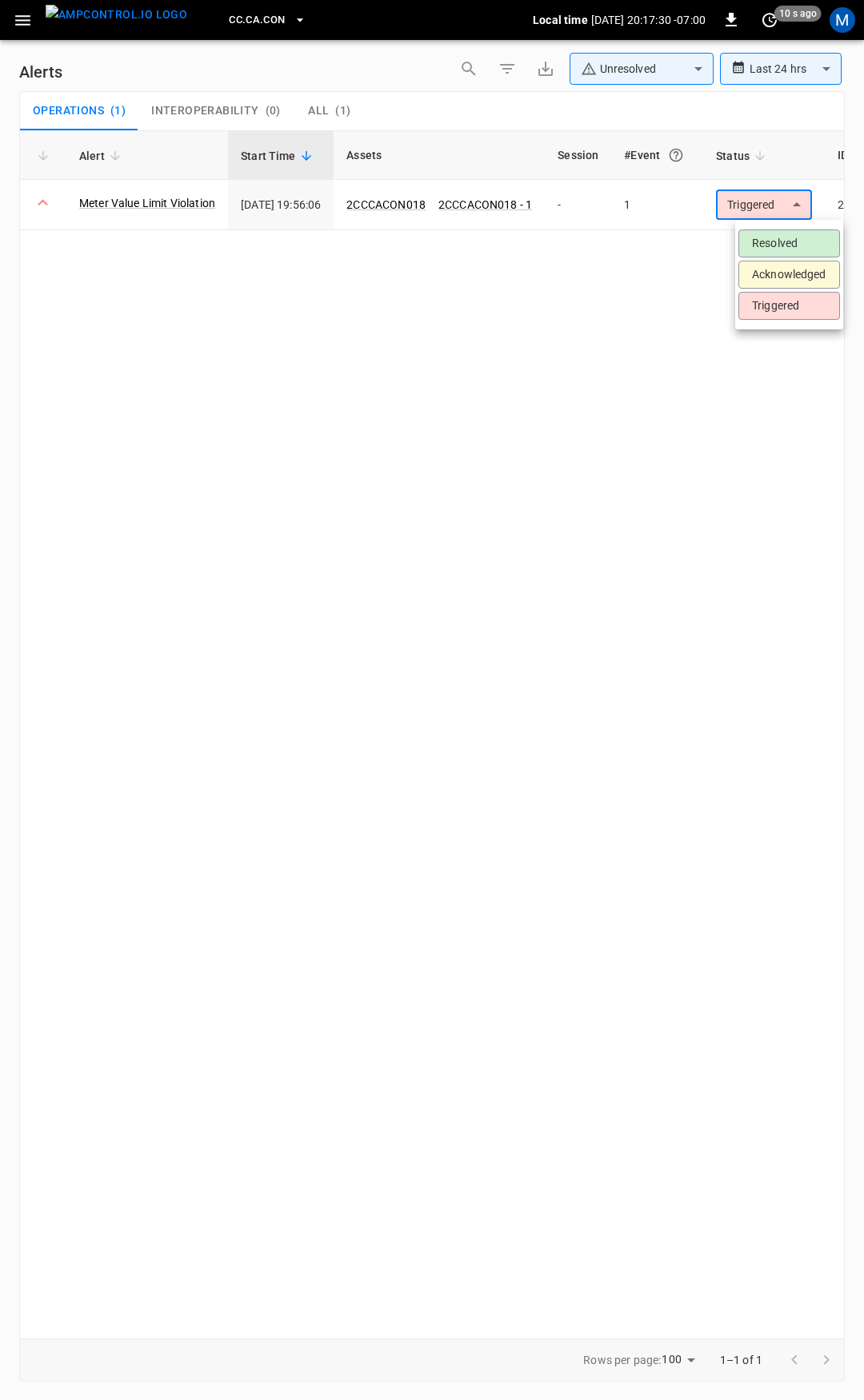
drag, startPoint x: 783, startPoint y: 245, endPoint x: 590, endPoint y: 207, distance: 196.7
click at [778, 244] on li "Resolved" at bounding box center [788, 244] width 102 height 28
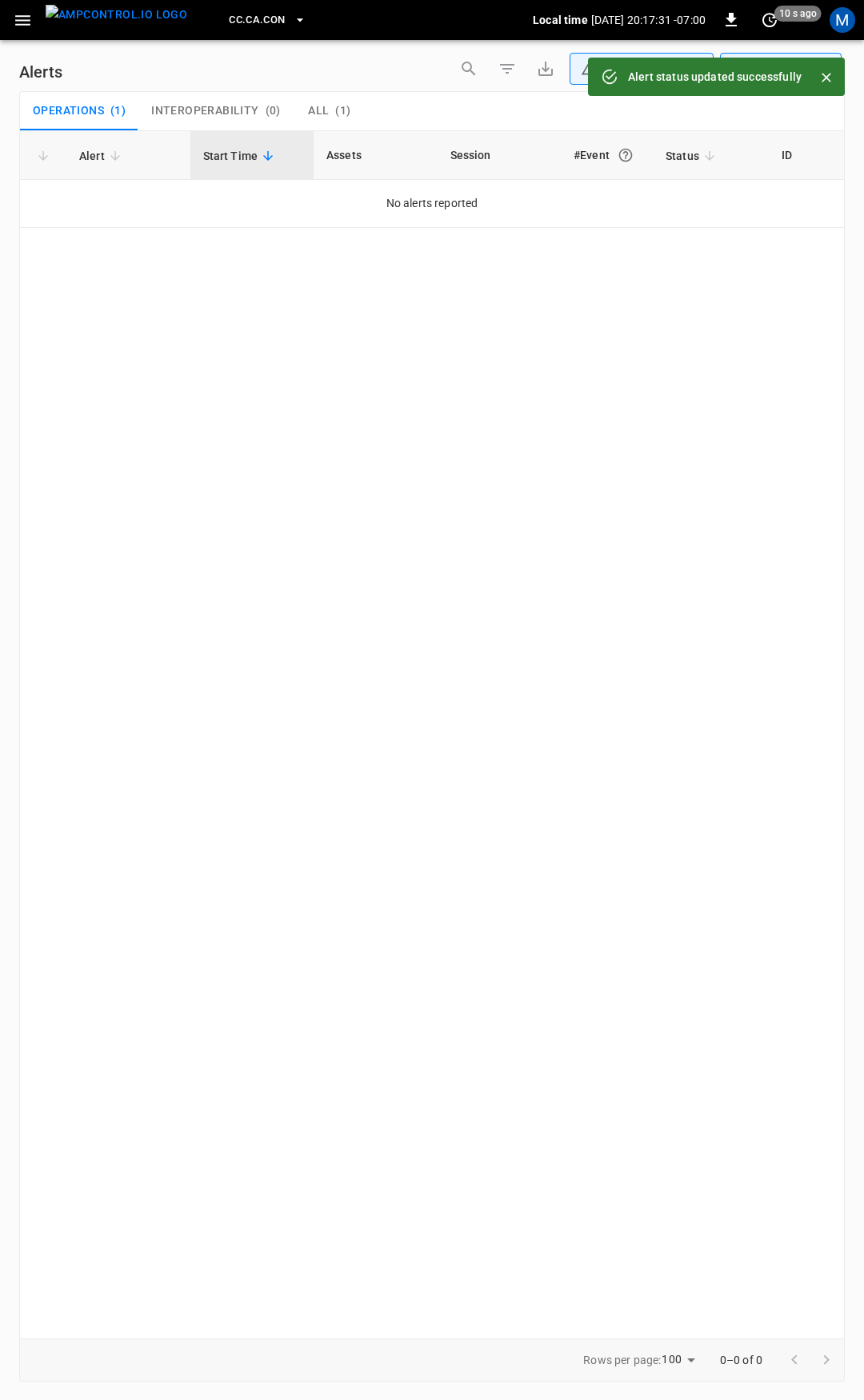
click at [22, 29] on icon "button" at bounding box center [23, 20] width 20 height 20
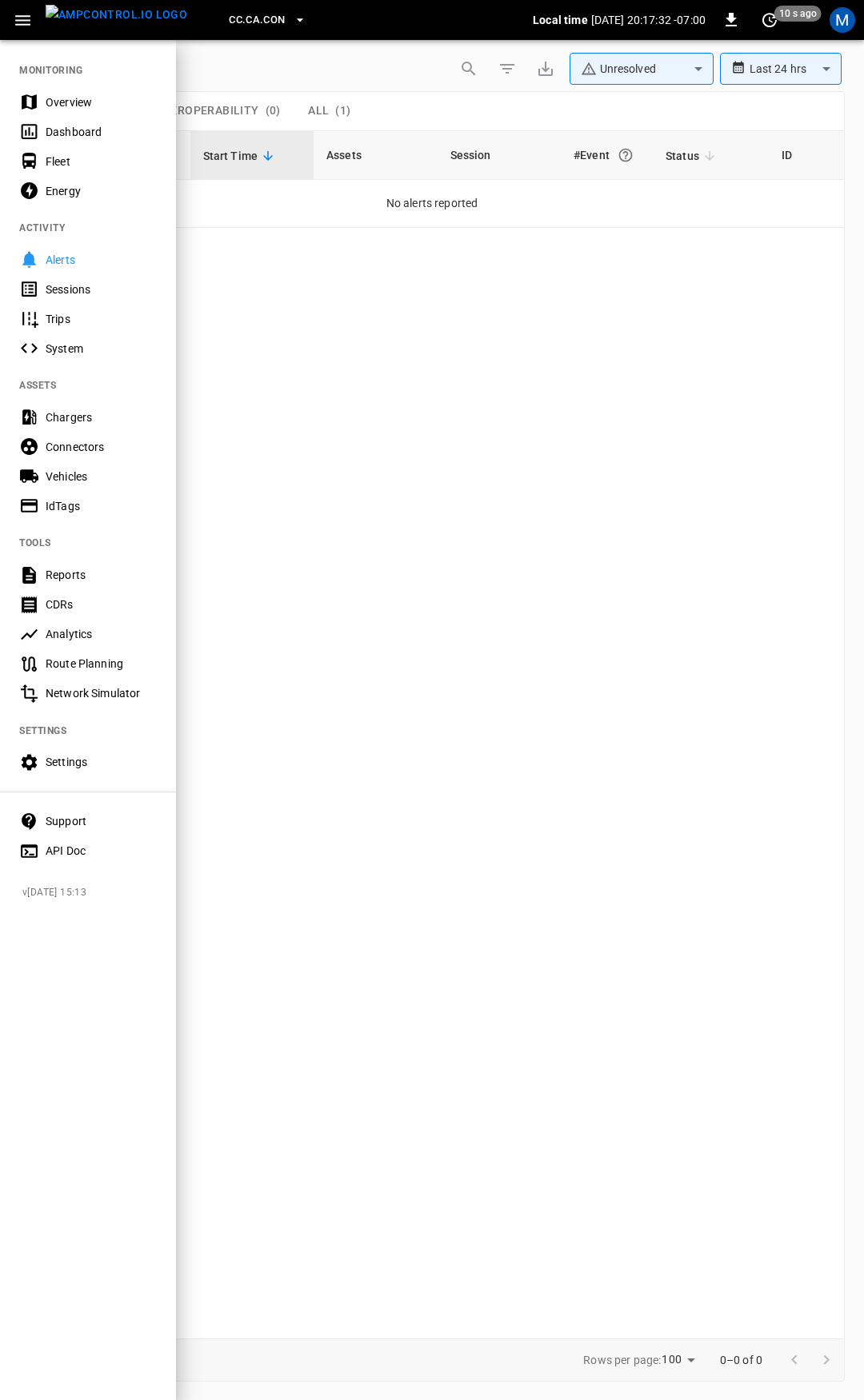
click at [79, 101] on div "Overview" at bounding box center [102, 102] width 111 height 16
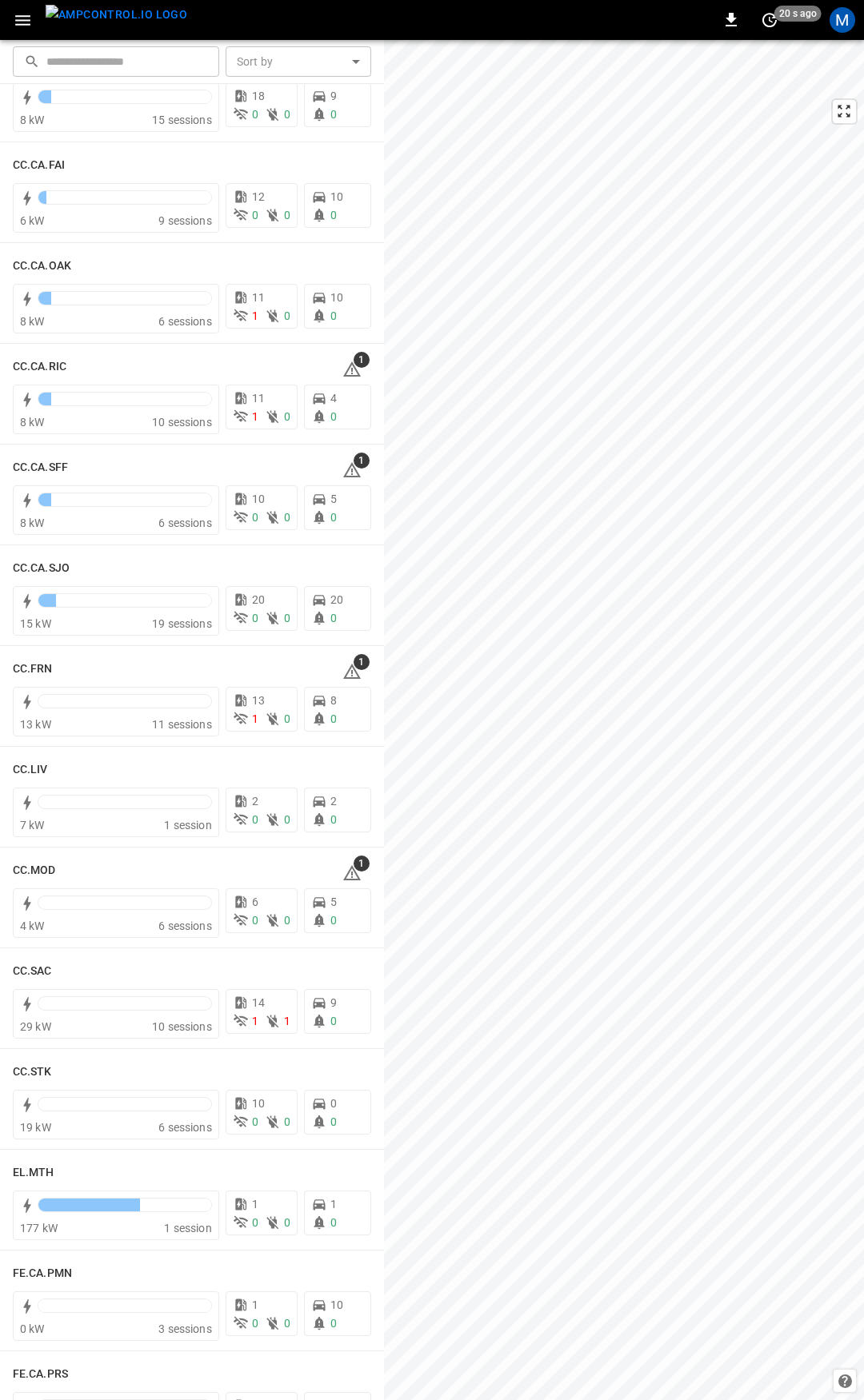
scroll to position [374, 0]
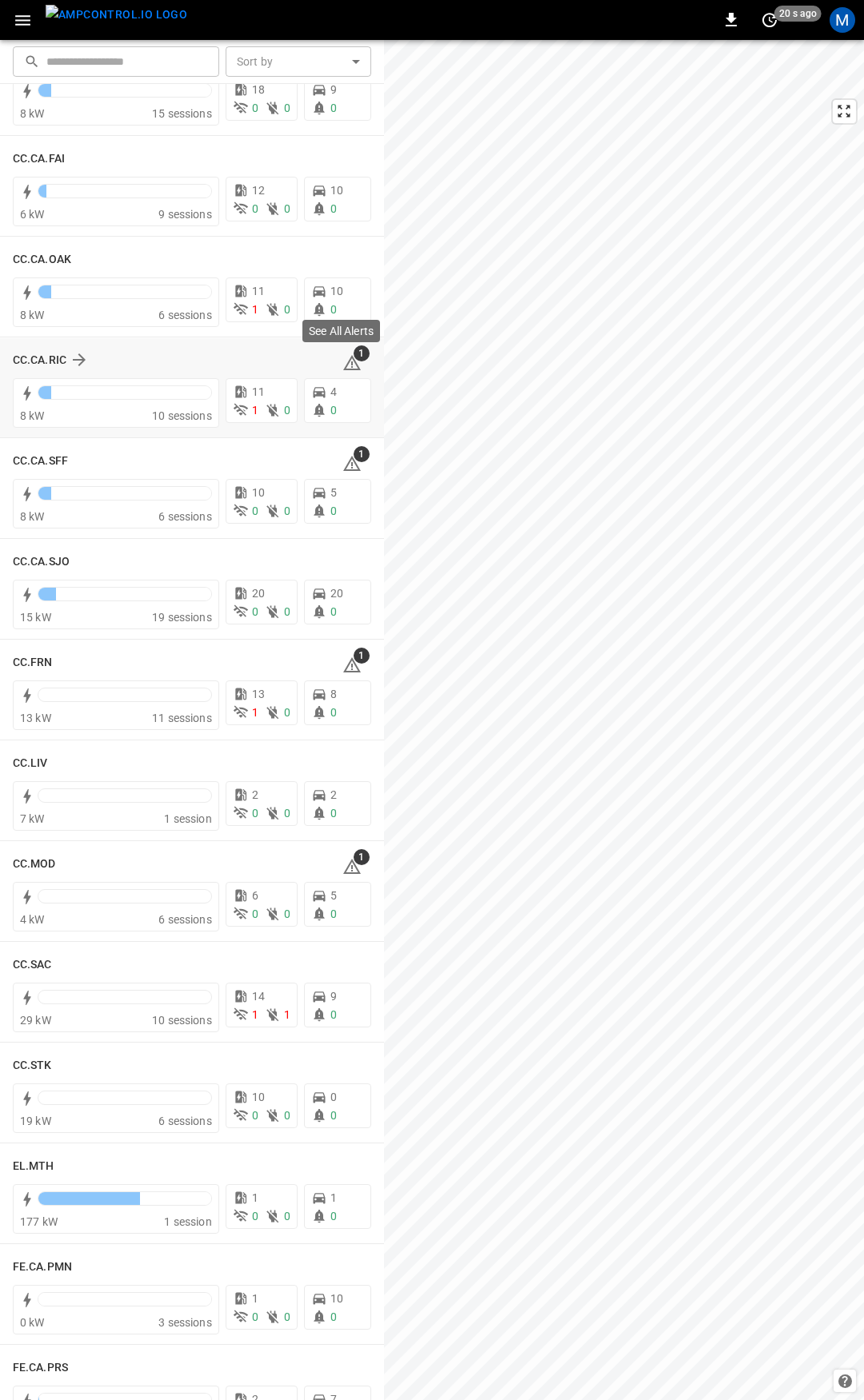
click at [342, 362] on icon at bounding box center [351, 362] width 19 height 19
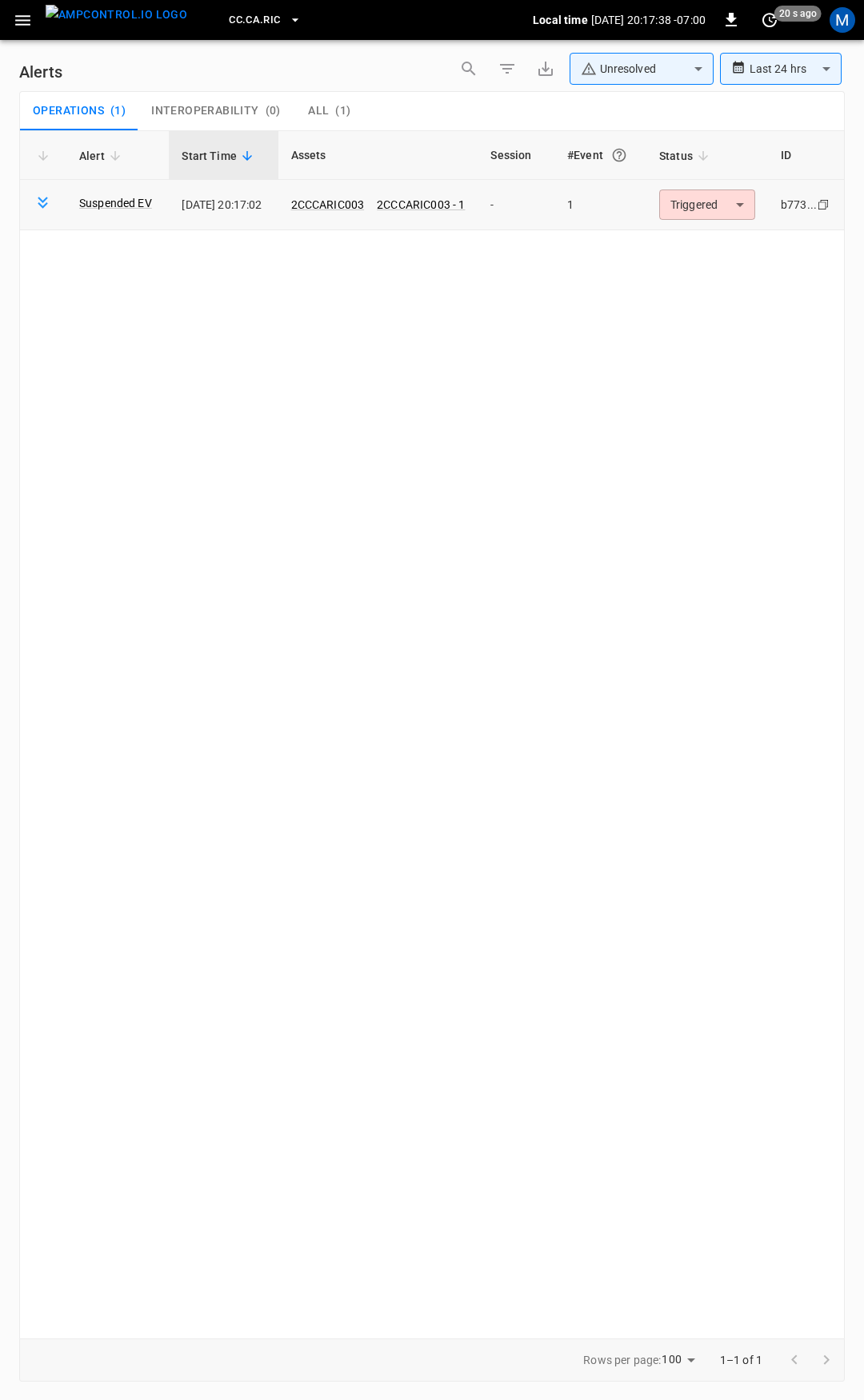
click at [774, 202] on td "b773... Copy" at bounding box center [805, 205] width 76 height 51
click at [670, 202] on body "**********" at bounding box center [432, 697] width 864 height 1394
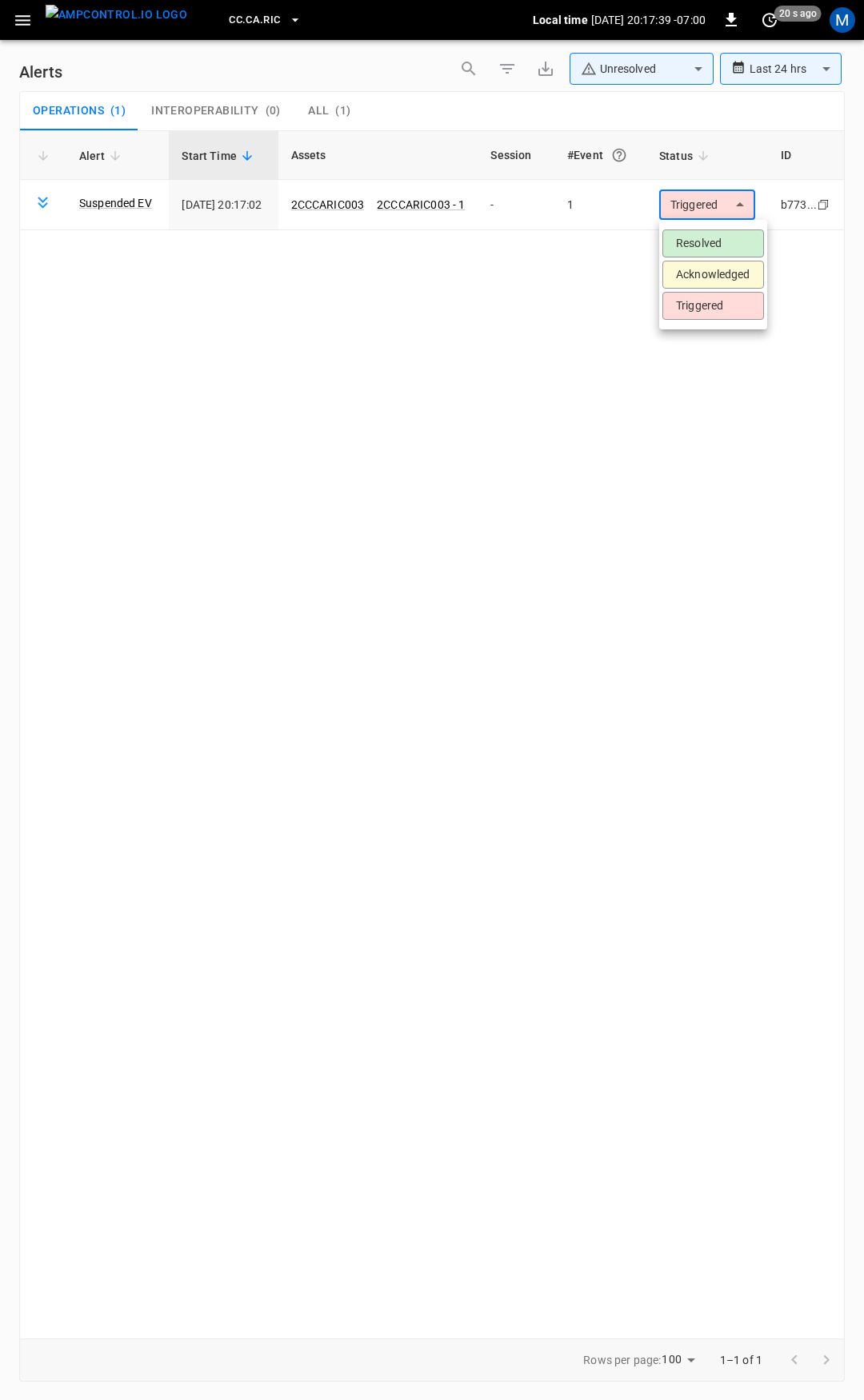
click at [717, 237] on li "Resolved" at bounding box center [713, 244] width 102 height 28
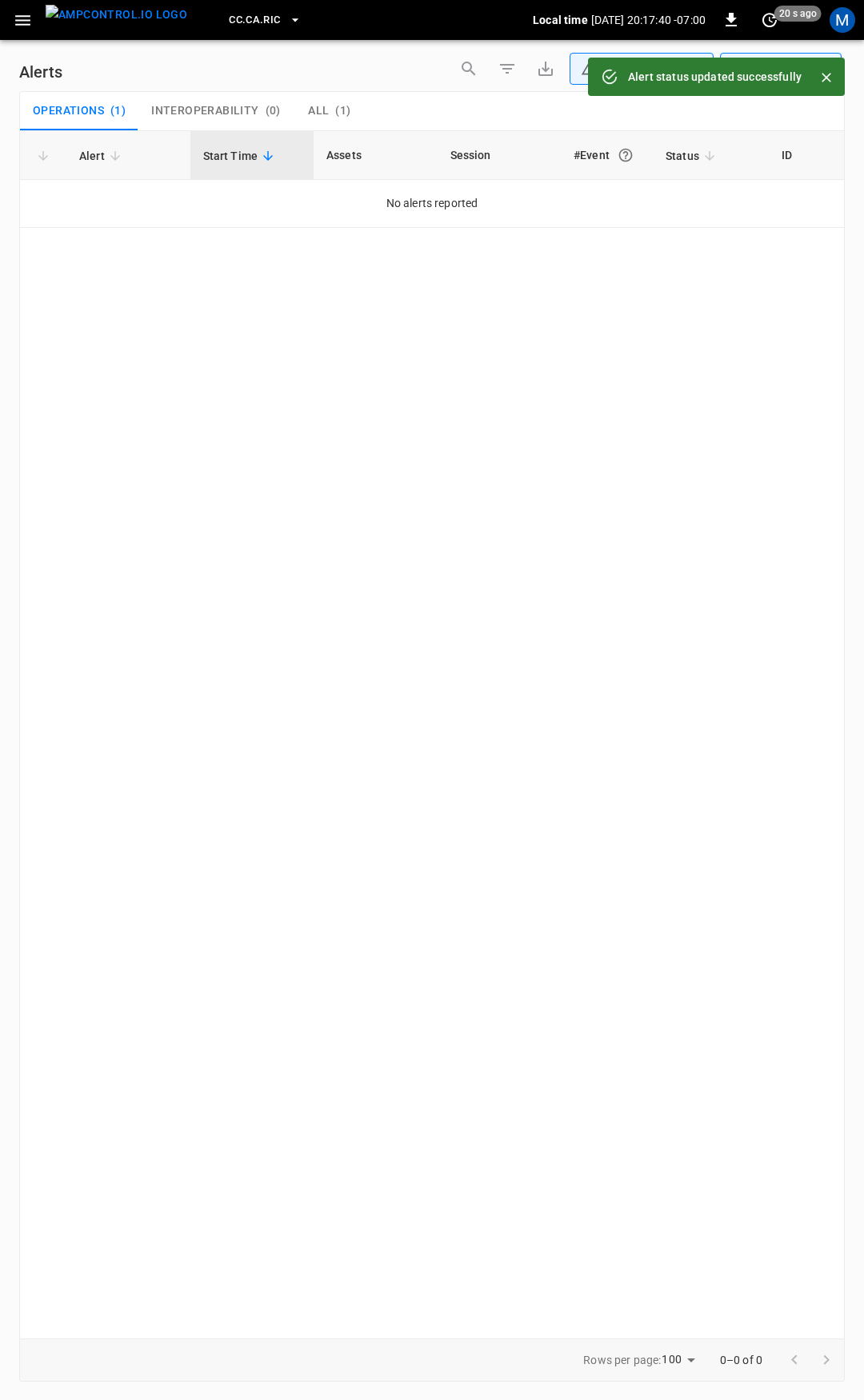
drag, startPoint x: 31, startPoint y: 20, endPoint x: 33, endPoint y: 34, distance: 14.1
click at [30, 20] on icon "button" at bounding box center [23, 20] width 20 height 20
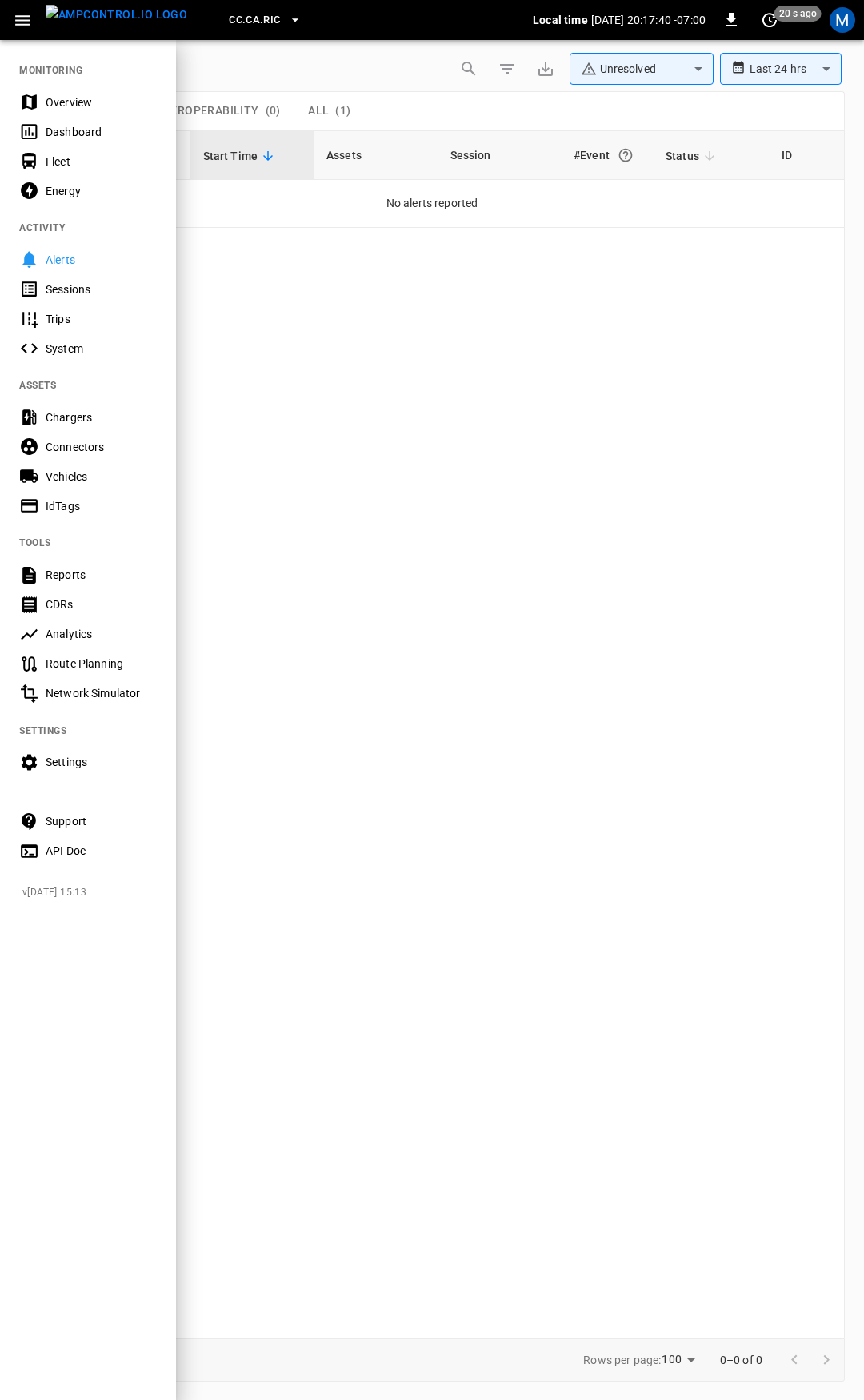
click at [98, 105] on div "Overview" at bounding box center [102, 102] width 111 height 16
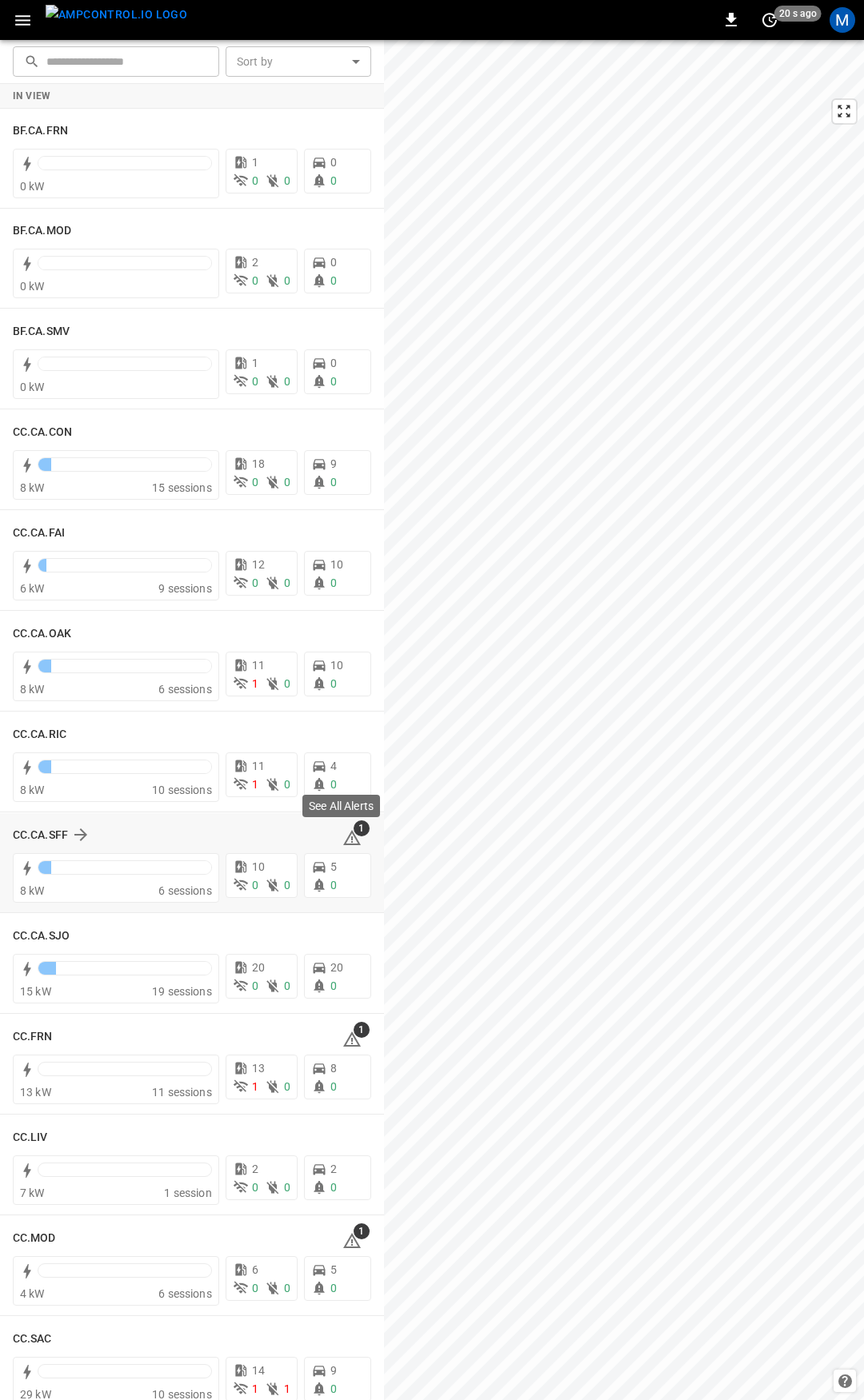
click at [357, 840] on div "1" at bounding box center [356, 835] width 29 height 26
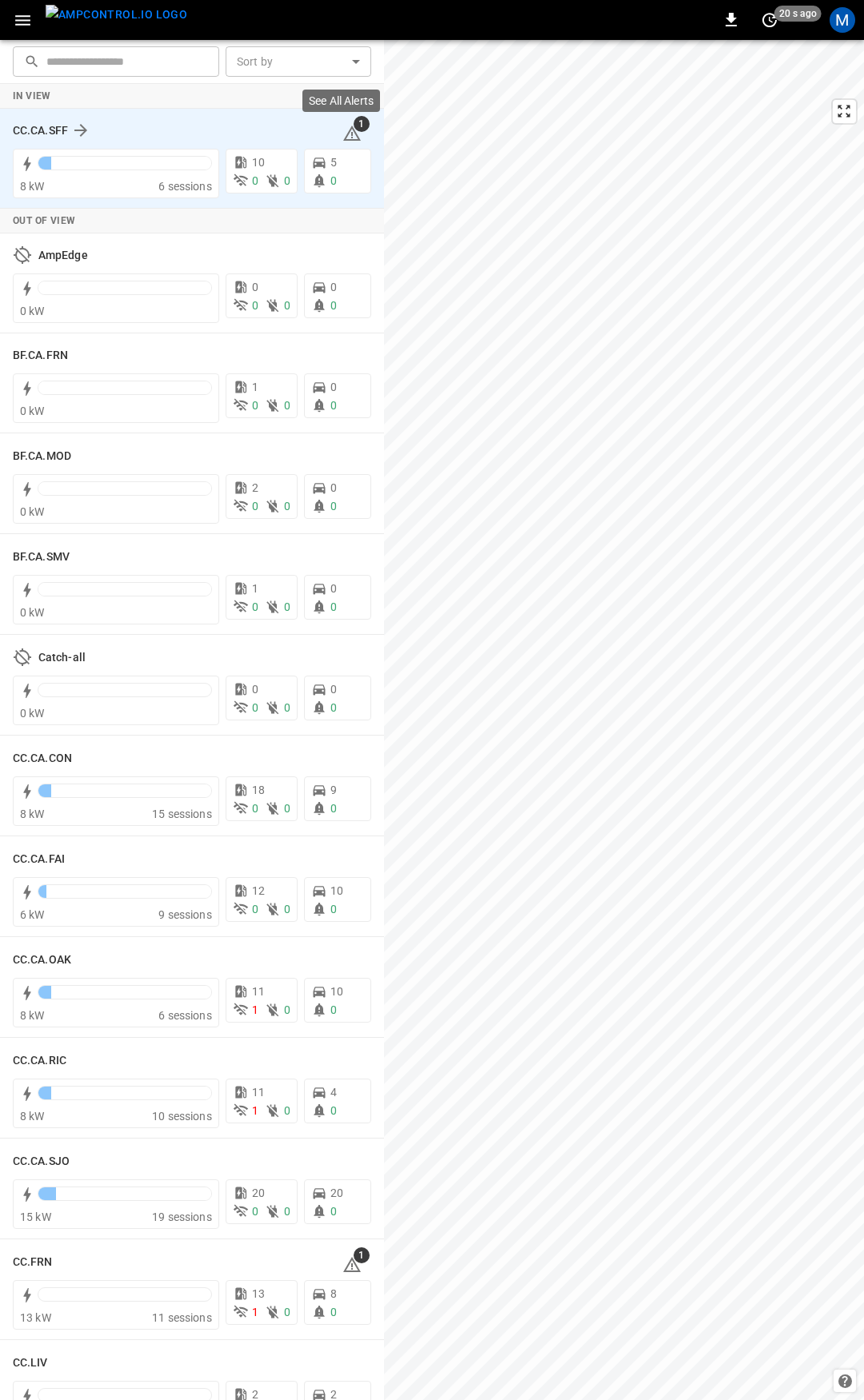
click at [344, 135] on icon at bounding box center [351, 133] width 19 height 19
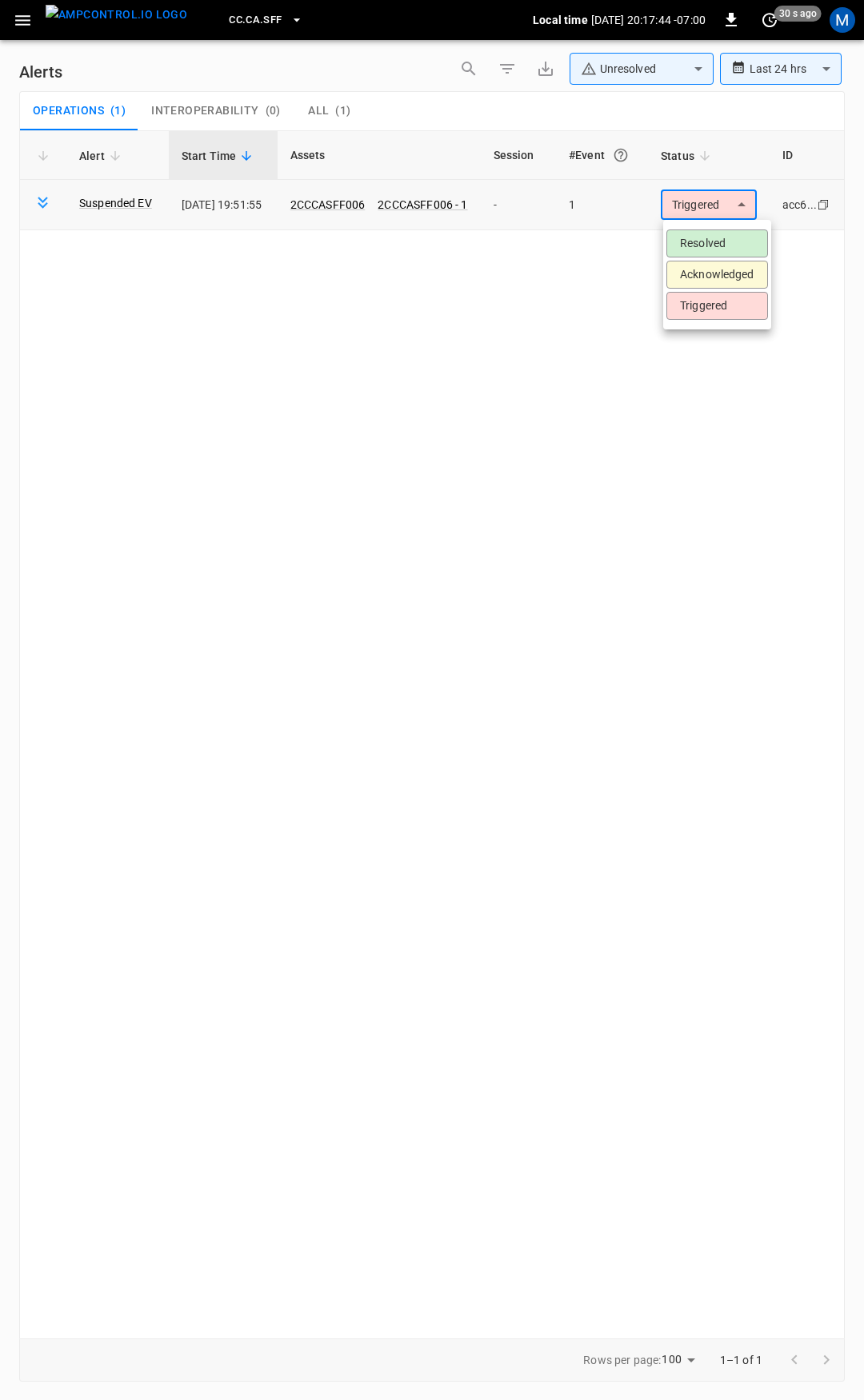
click at [715, 215] on body "**********" at bounding box center [432, 697] width 864 height 1394
click at [714, 233] on li "Resolved" at bounding box center [717, 244] width 102 height 28
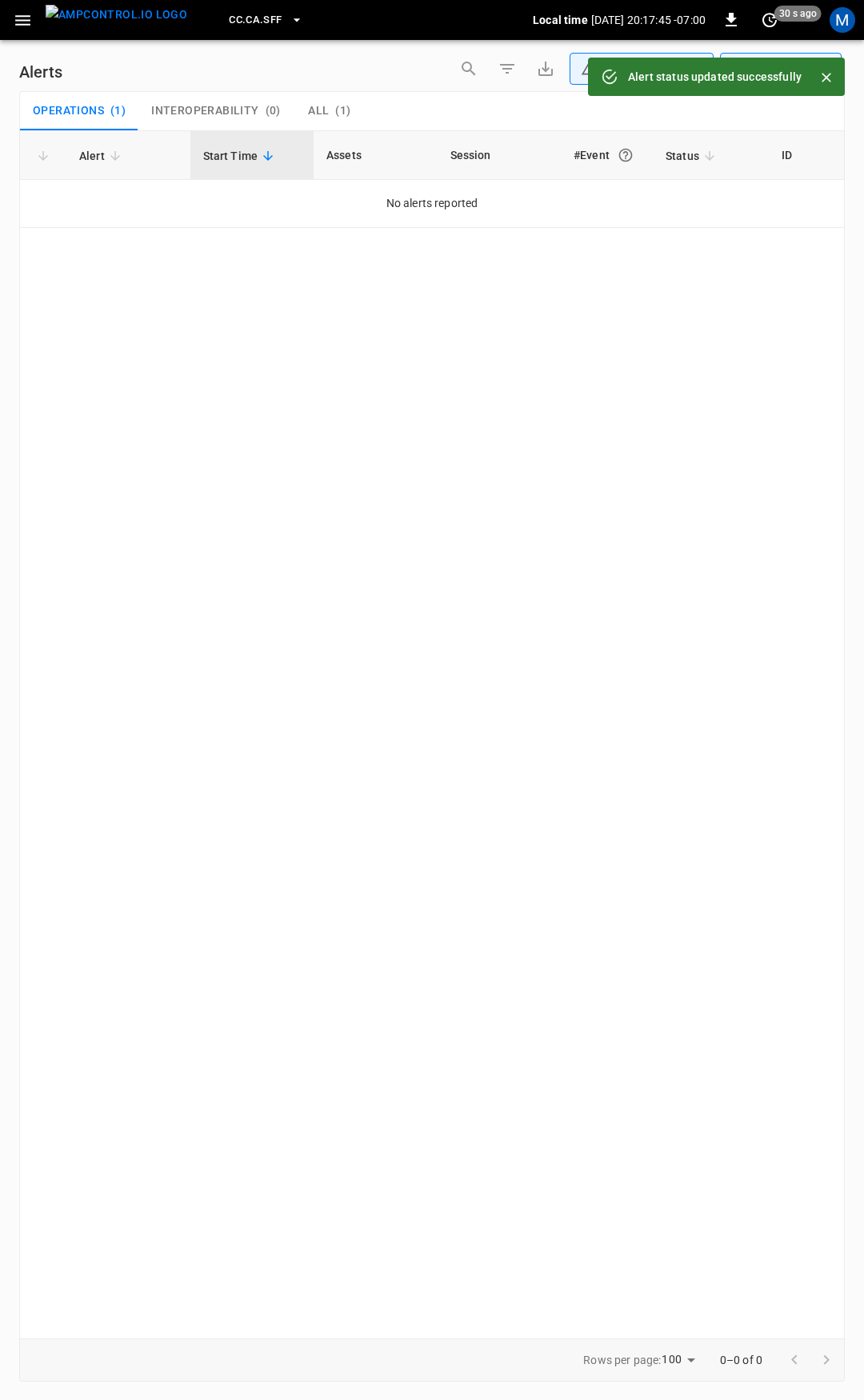
click at [24, 11] on icon "button" at bounding box center [23, 20] width 20 height 20
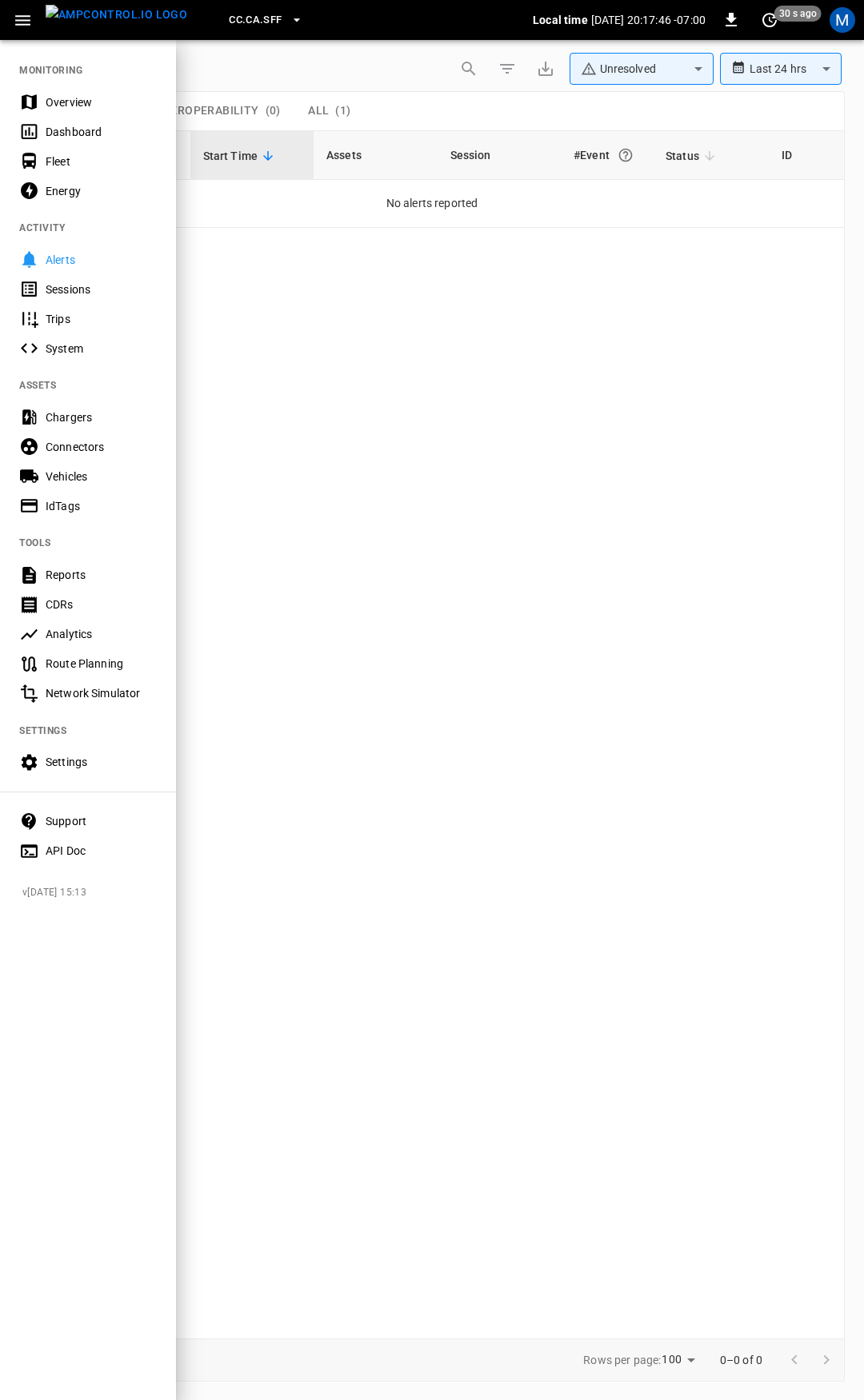
click at [81, 96] on div "Overview" at bounding box center [102, 102] width 111 height 16
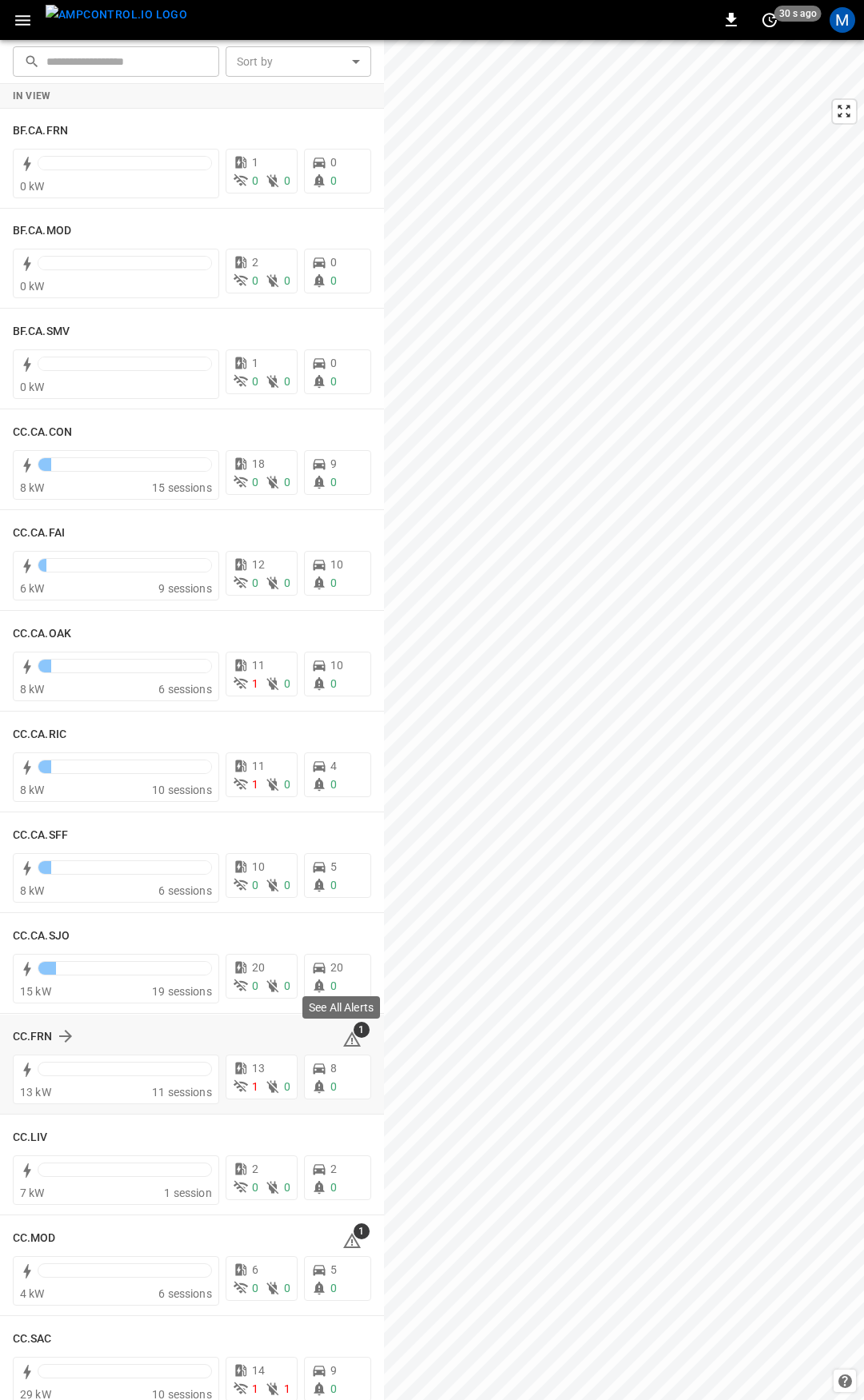
click at [345, 1041] on icon at bounding box center [351, 1039] width 19 height 19
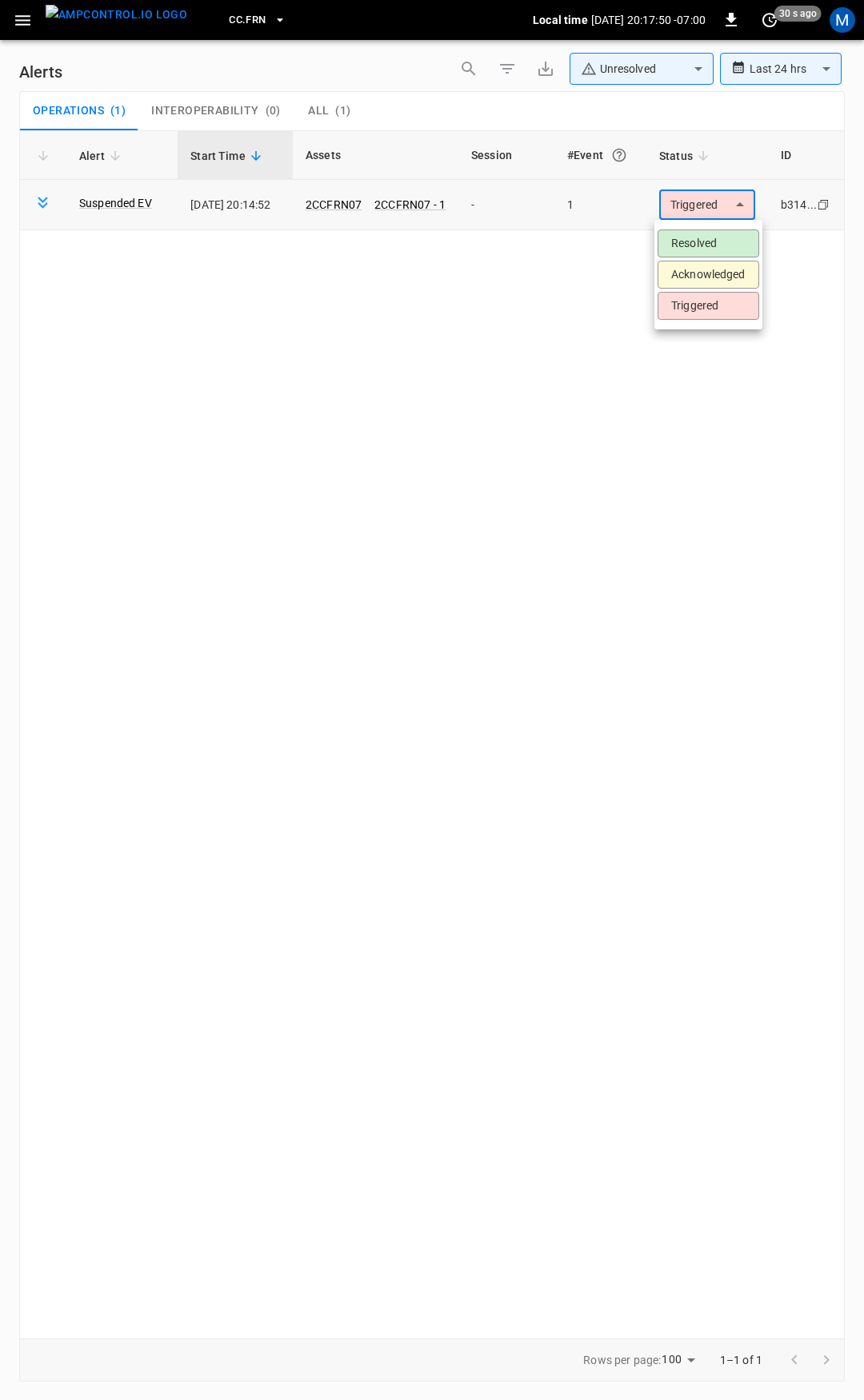
click at [706, 205] on body "**********" at bounding box center [432, 697] width 864 height 1394
click at [716, 240] on li "Resolved" at bounding box center [708, 244] width 102 height 28
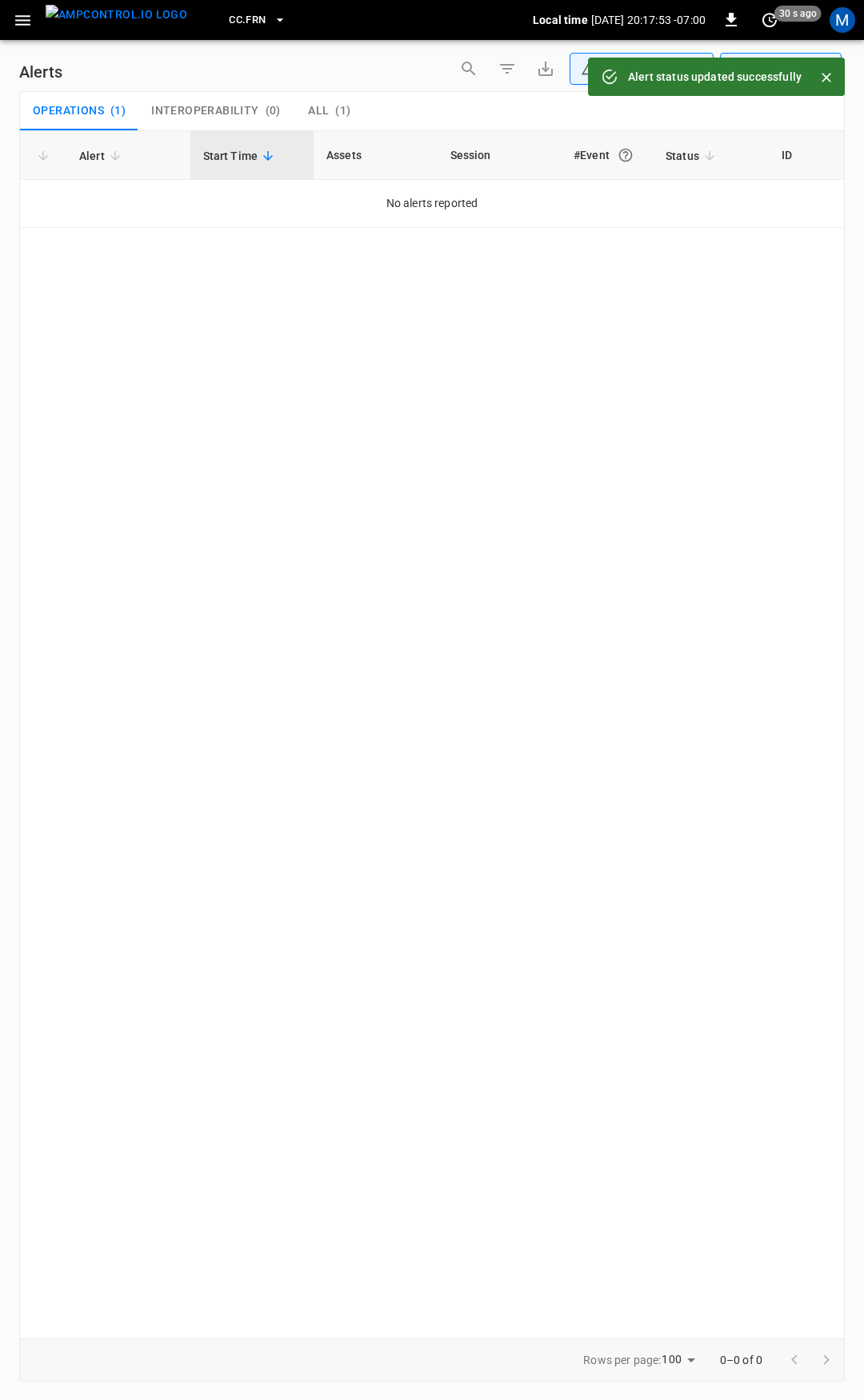
click at [27, 13] on icon "button" at bounding box center [23, 20] width 20 height 20
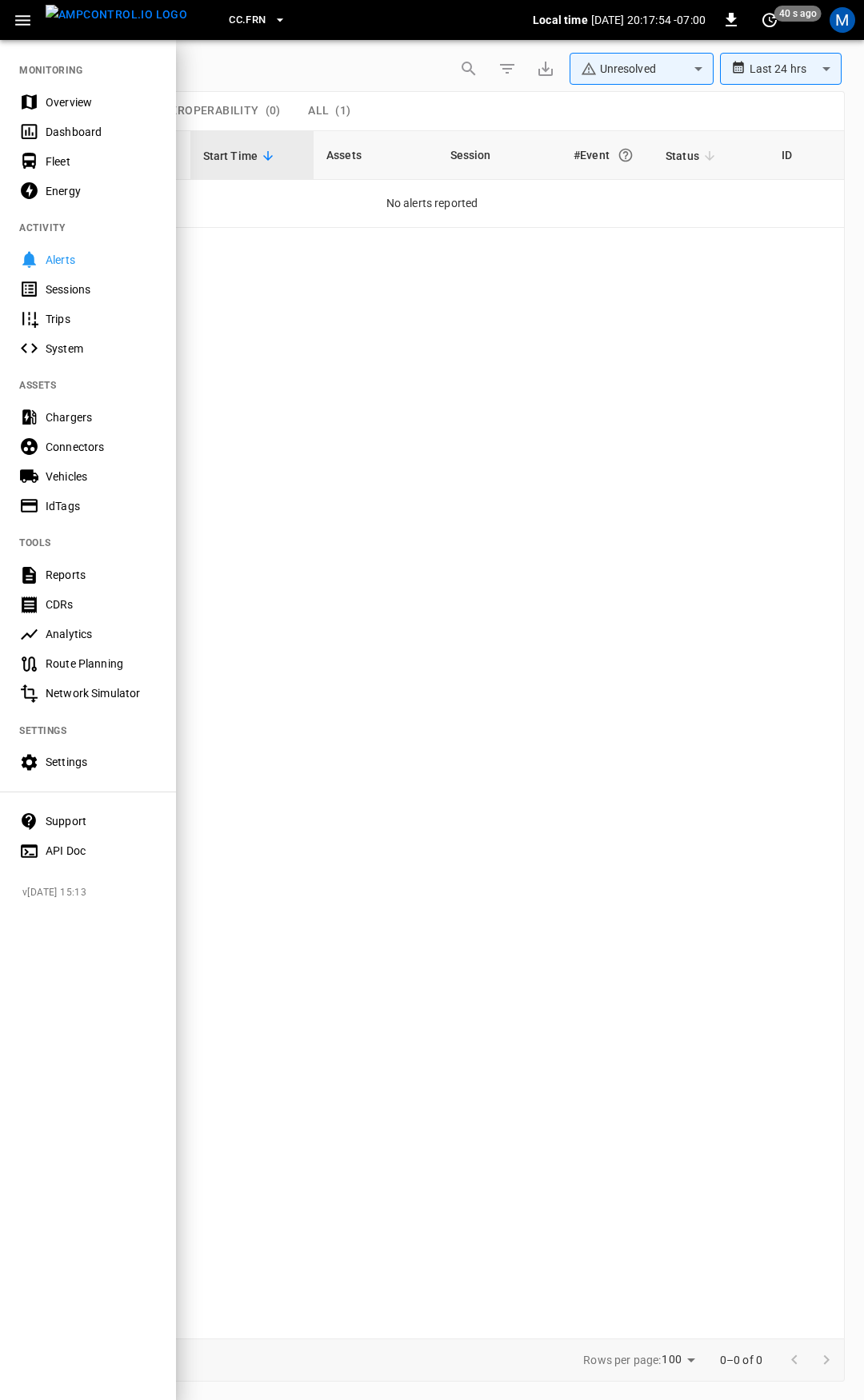
click at [84, 100] on div "Overview" at bounding box center [102, 102] width 111 height 16
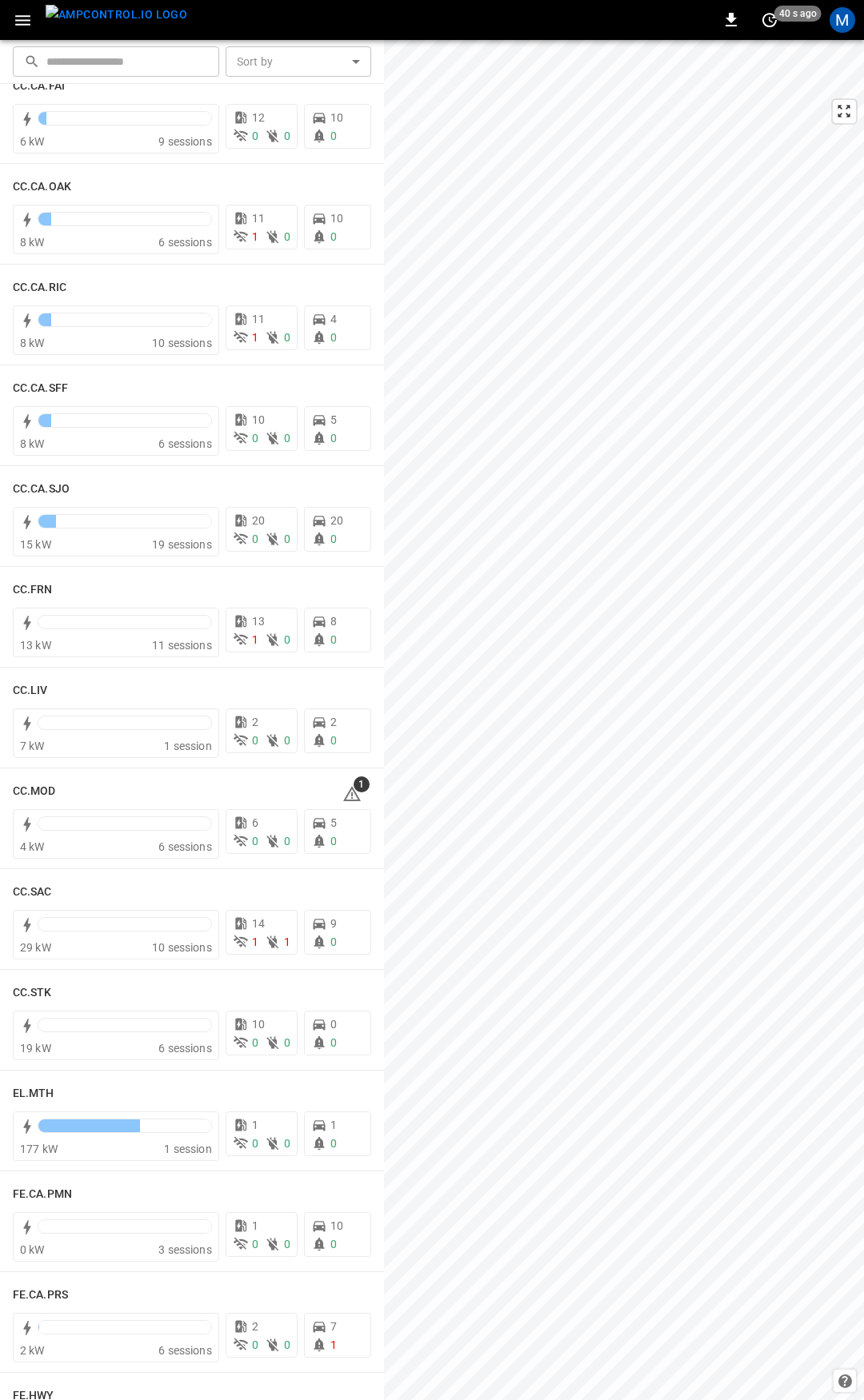
scroll to position [486, 0]
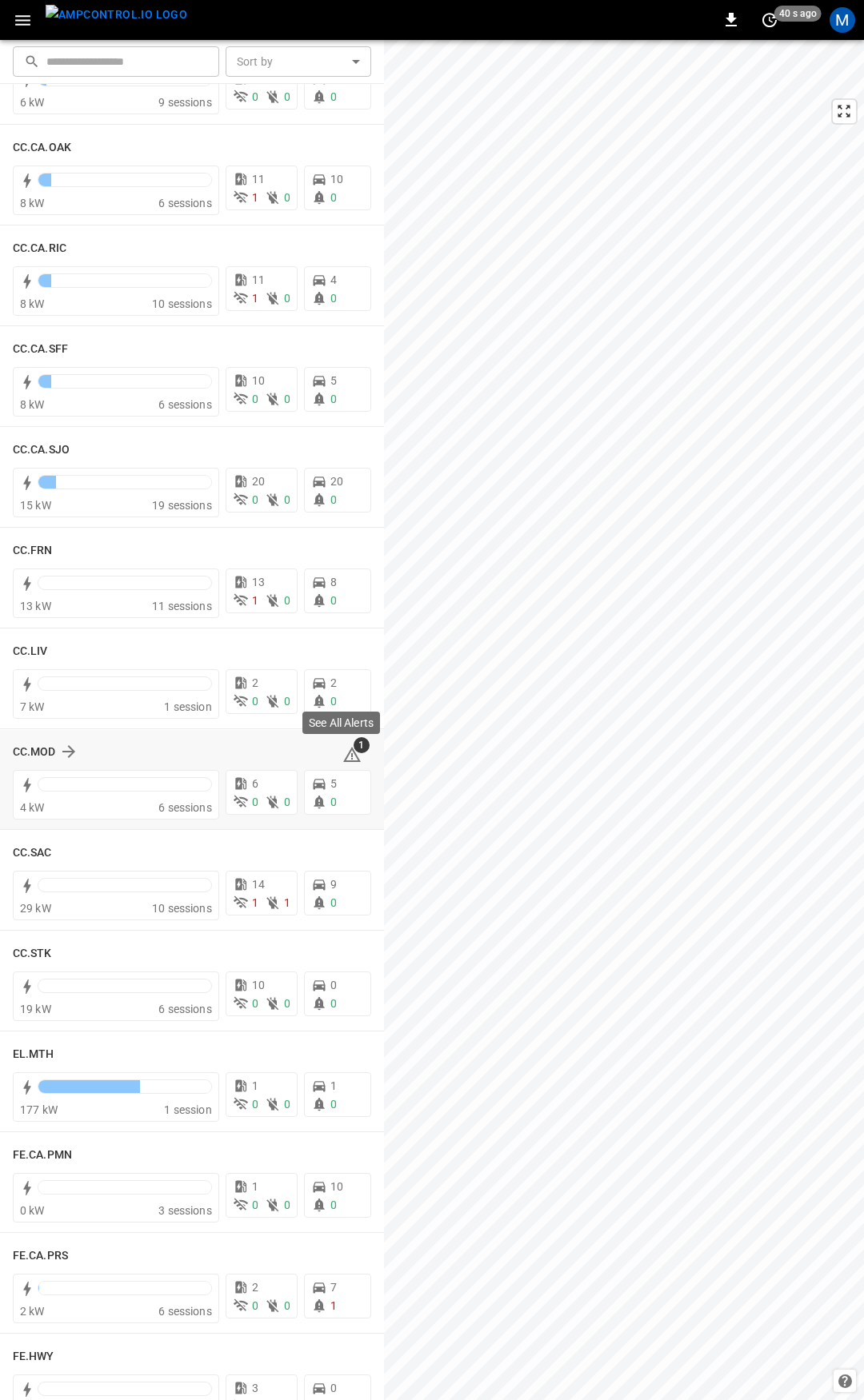
click at [351, 755] on icon at bounding box center [352, 756] width 2 height 6
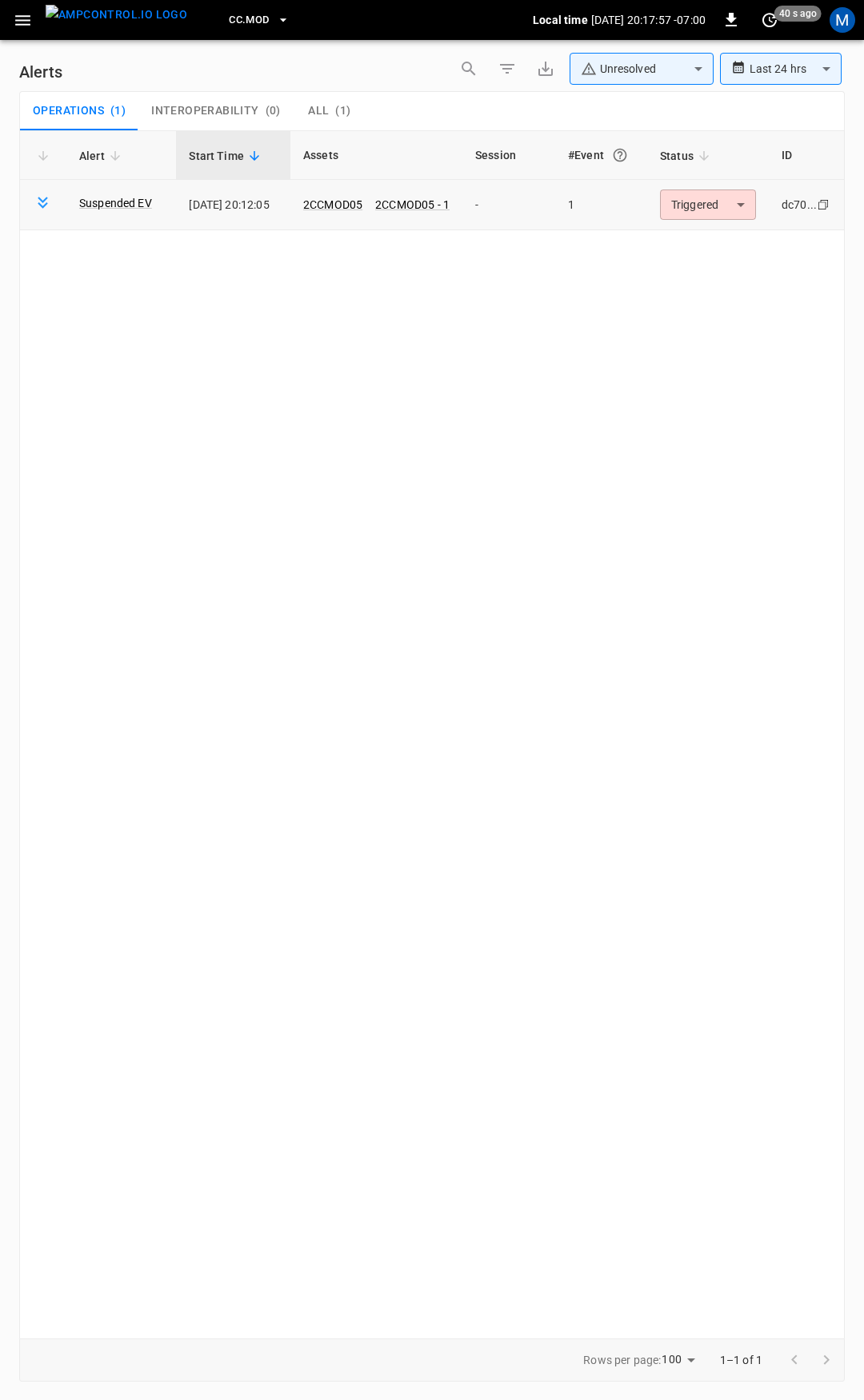
click at [721, 199] on body "**********" at bounding box center [432, 697] width 864 height 1394
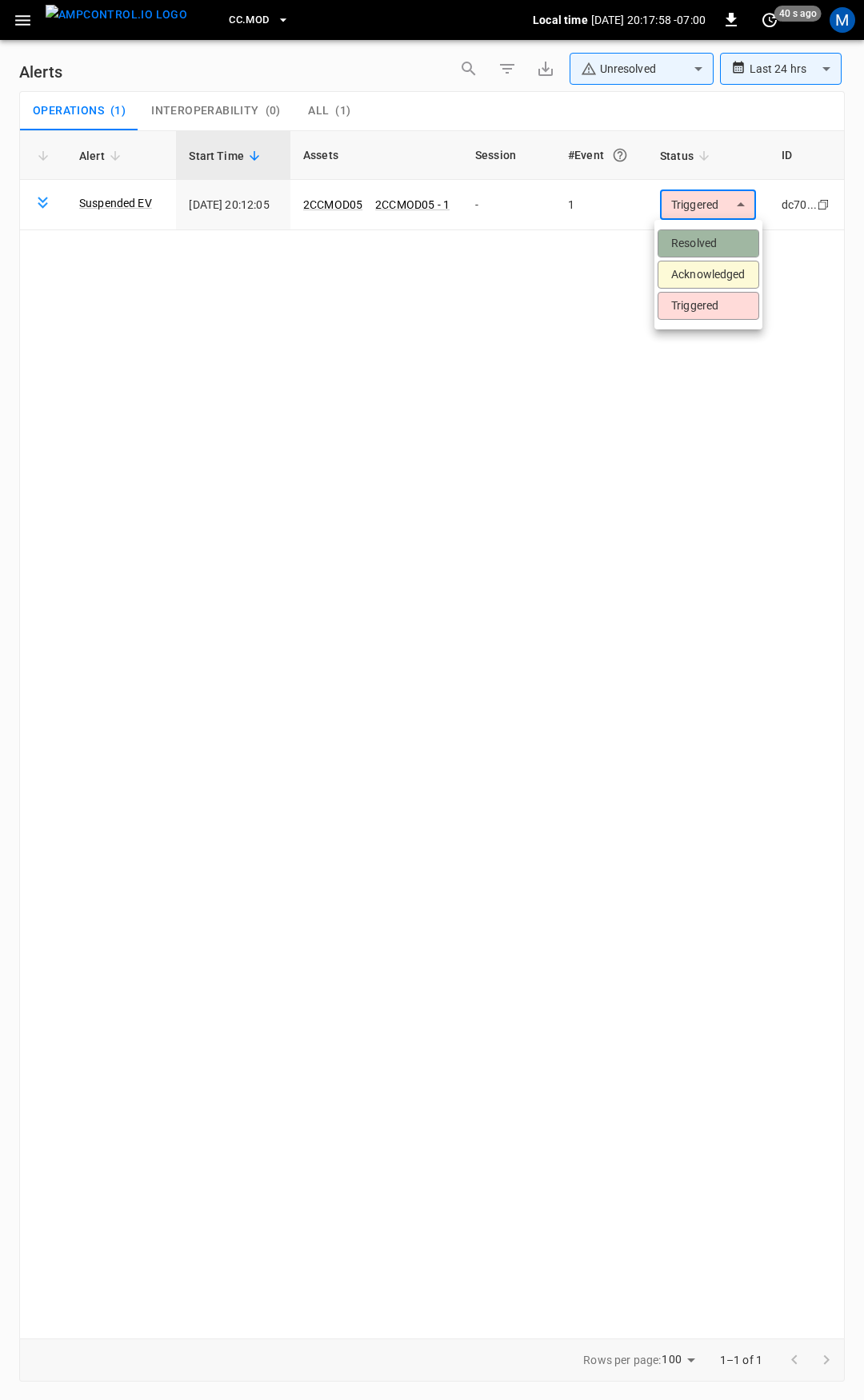
click at [701, 237] on li "Resolved" at bounding box center [708, 244] width 102 height 28
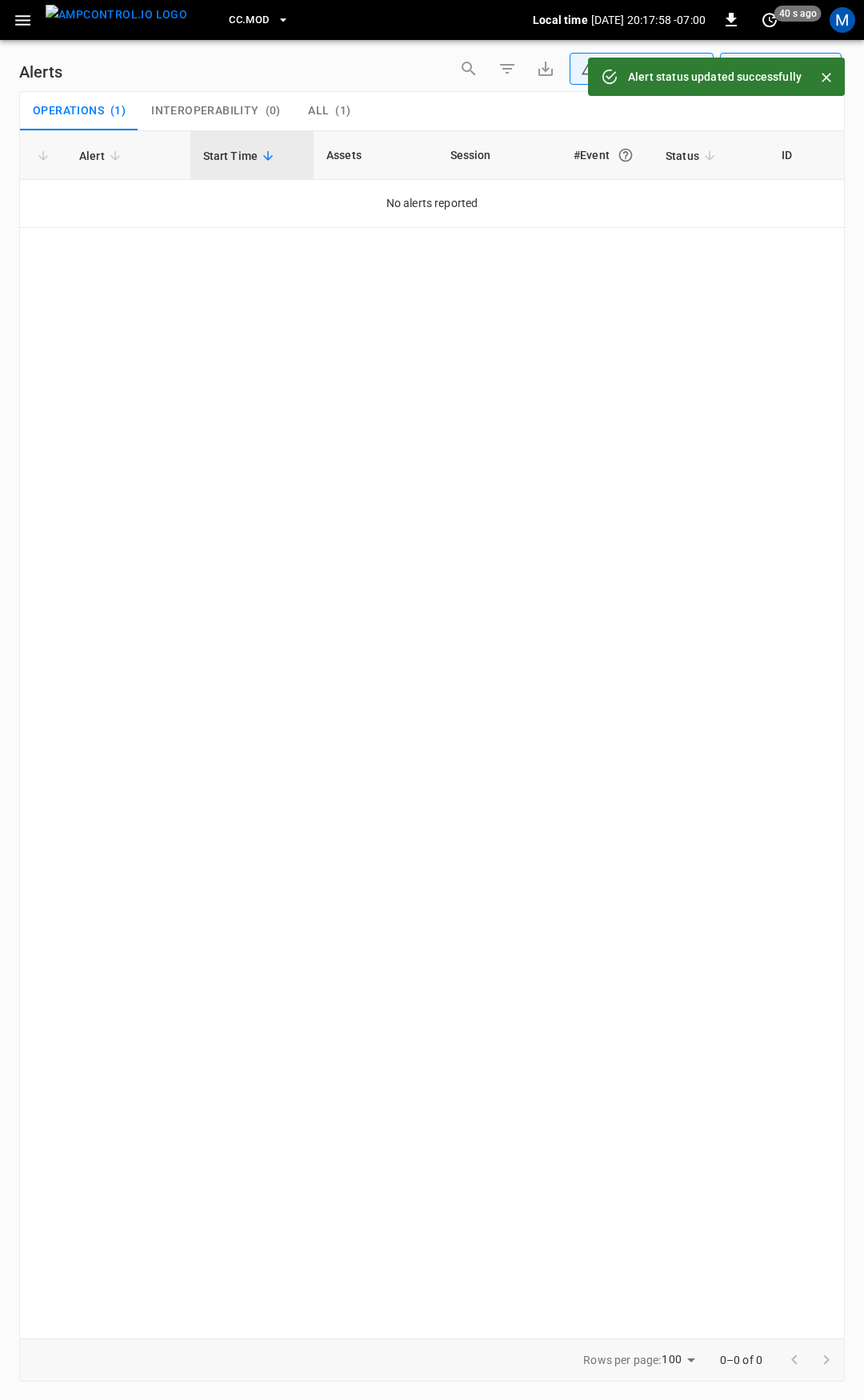
click at [21, 30] on button "button" at bounding box center [22, 21] width 33 height 30
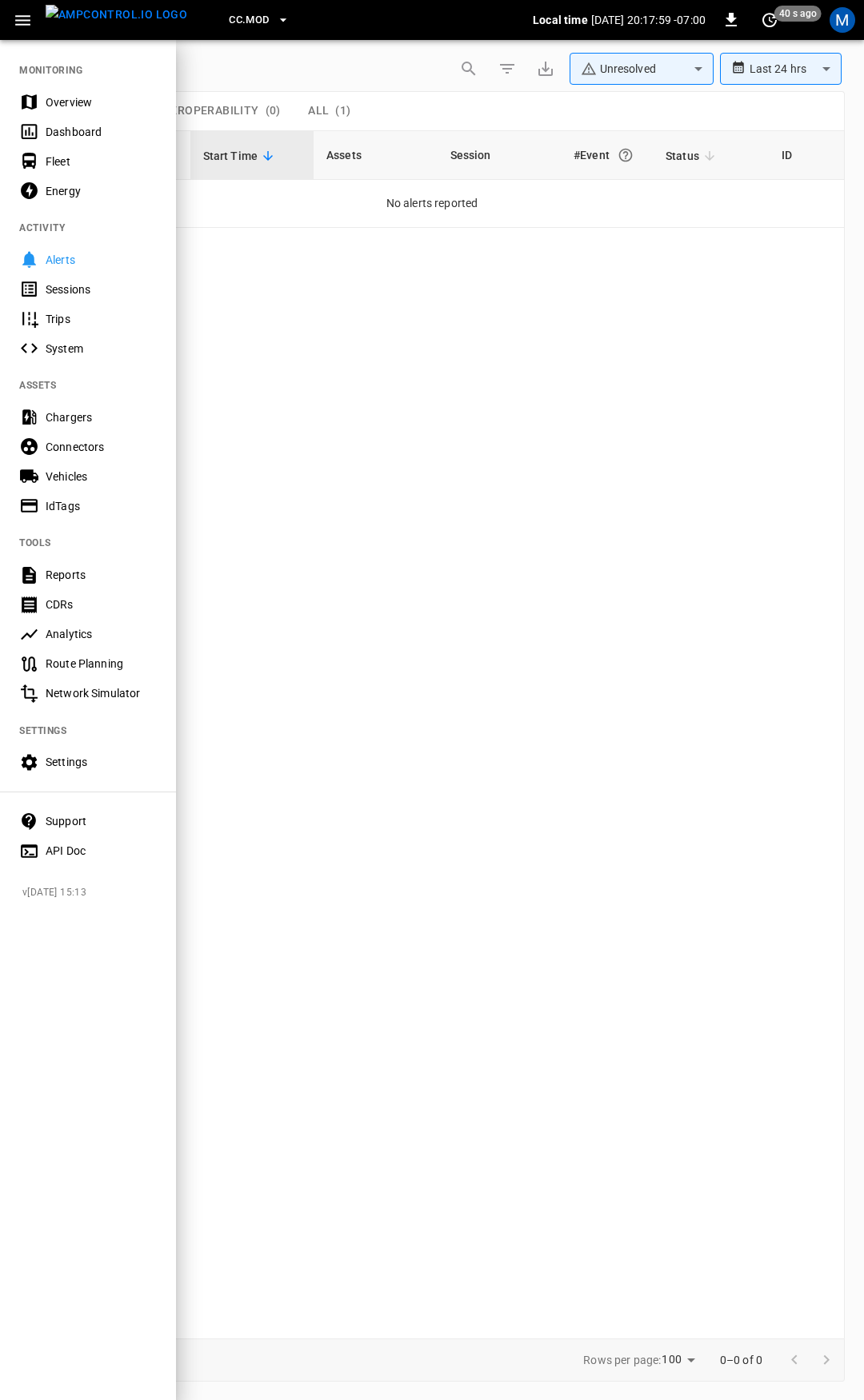
click at [80, 98] on div "Overview" at bounding box center [102, 102] width 111 height 16
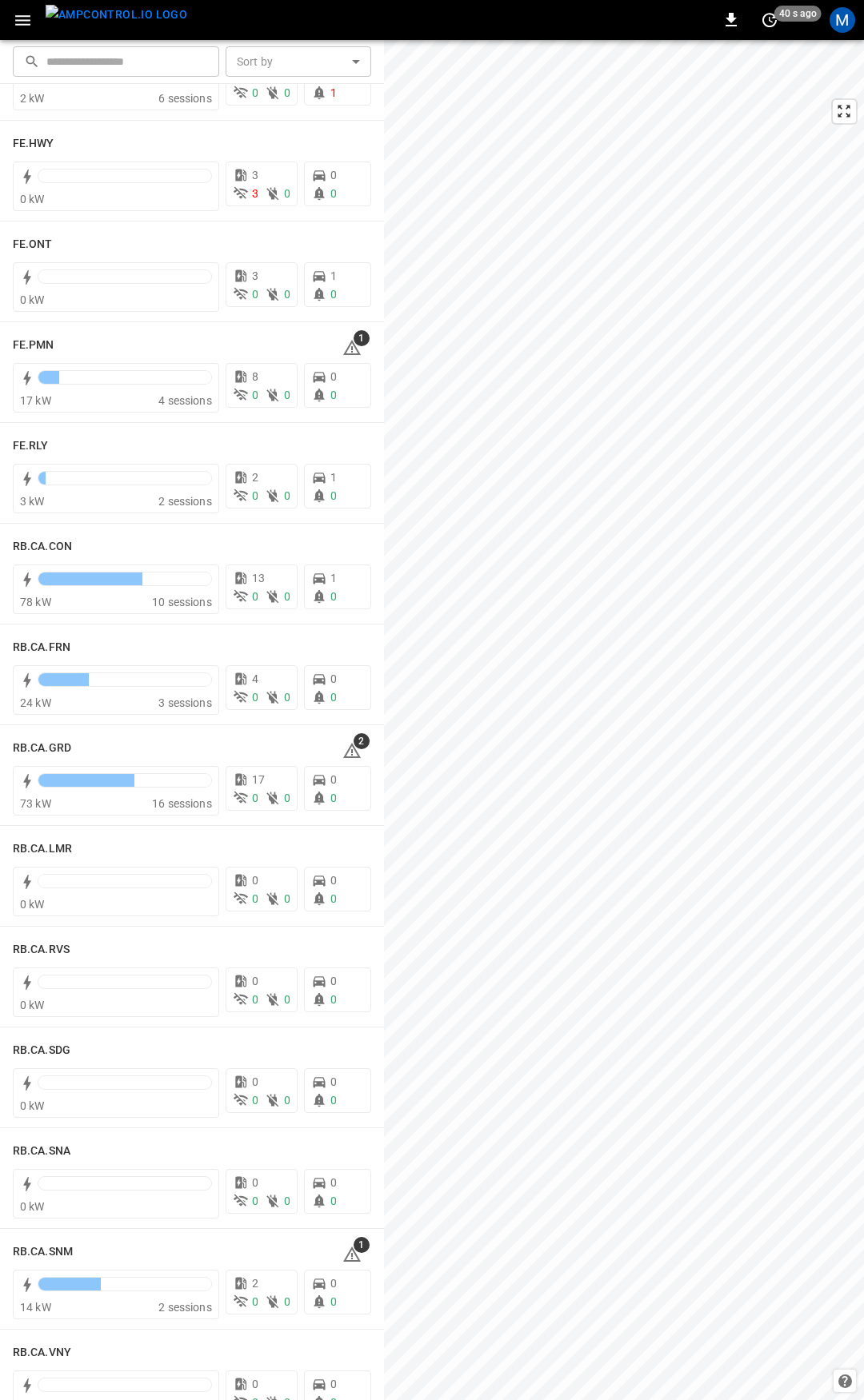
scroll to position [1690, 0]
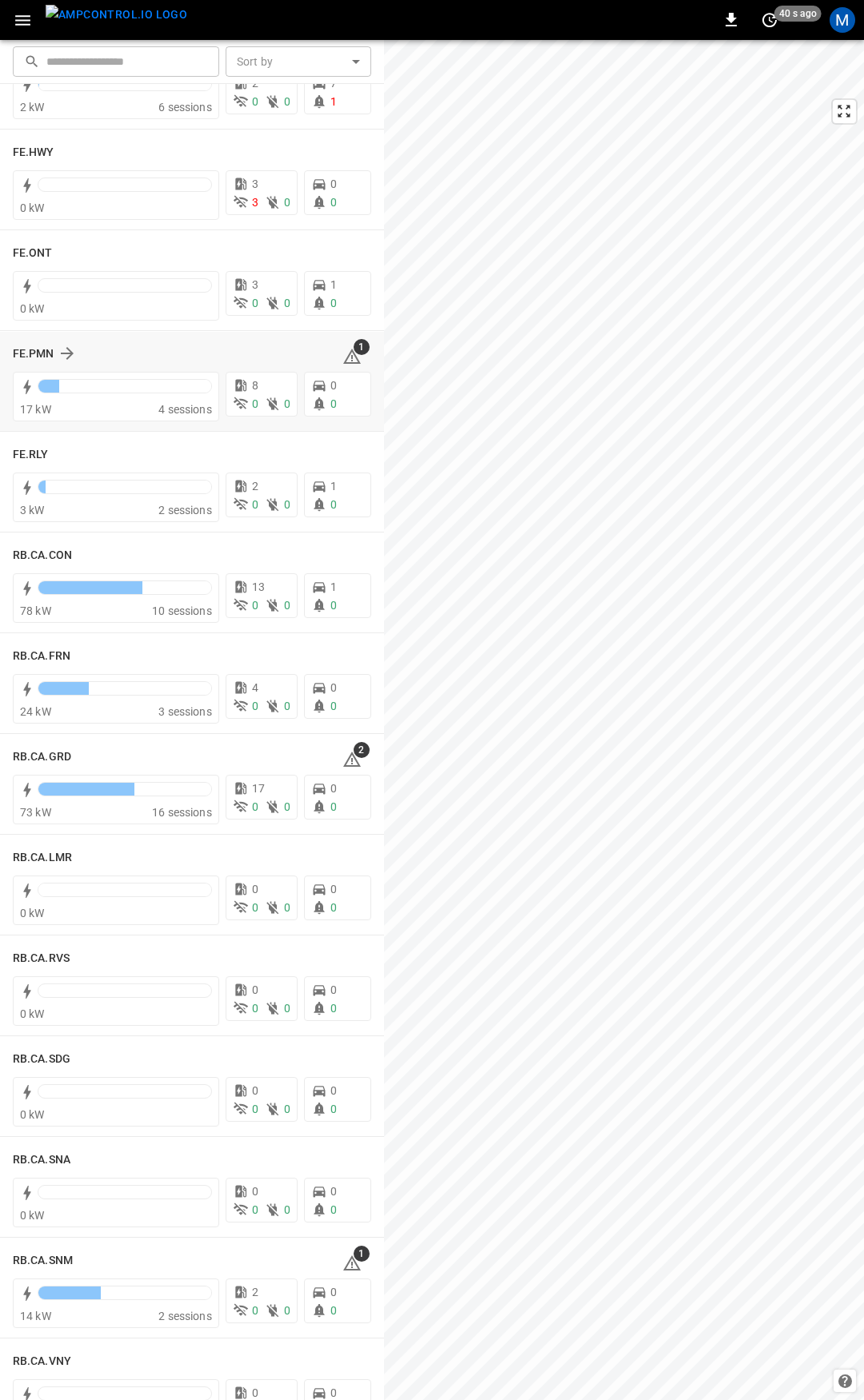
click at [343, 354] on icon at bounding box center [352, 355] width 18 height 15
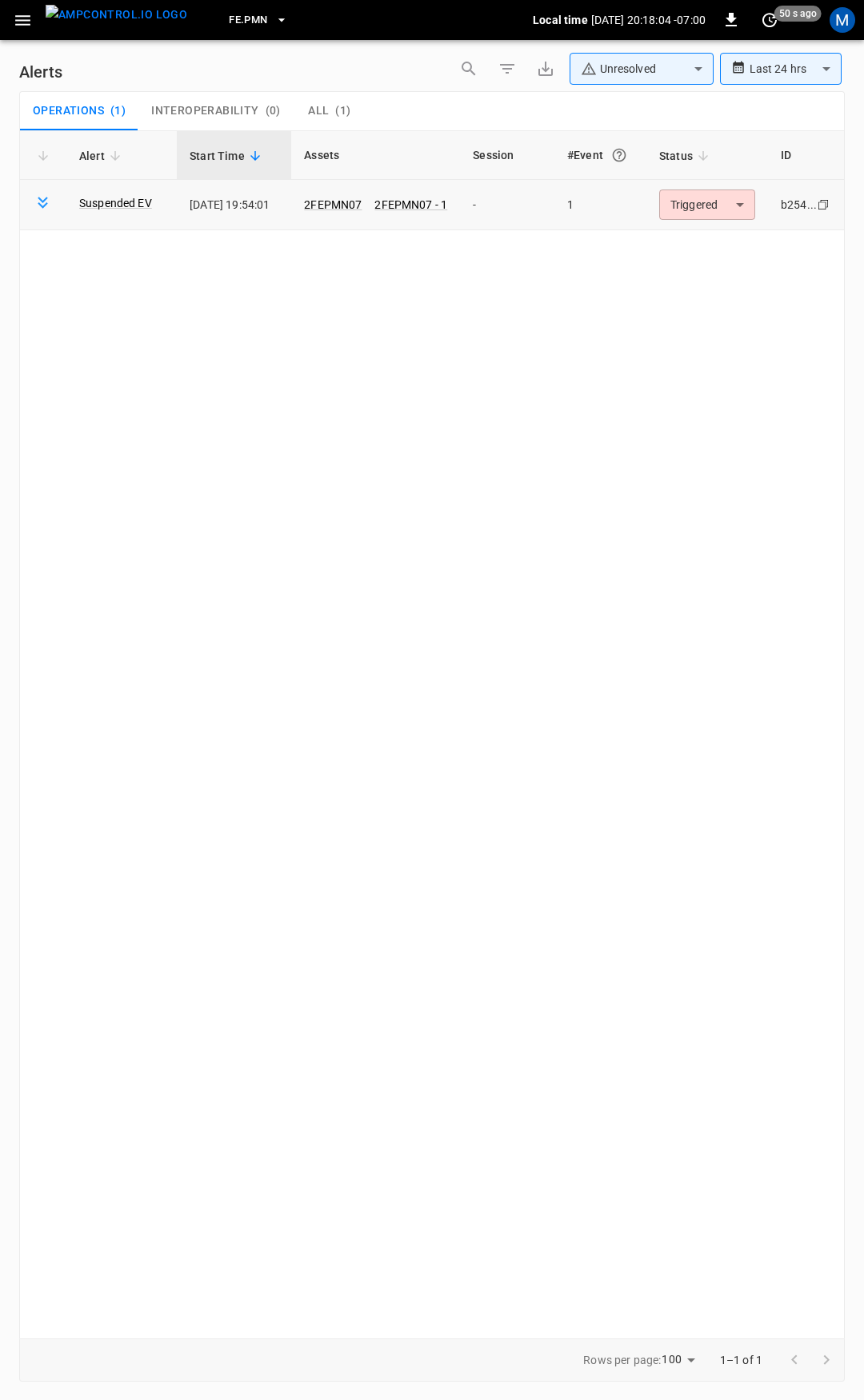
click at [697, 215] on body "**********" at bounding box center [432, 697] width 864 height 1394
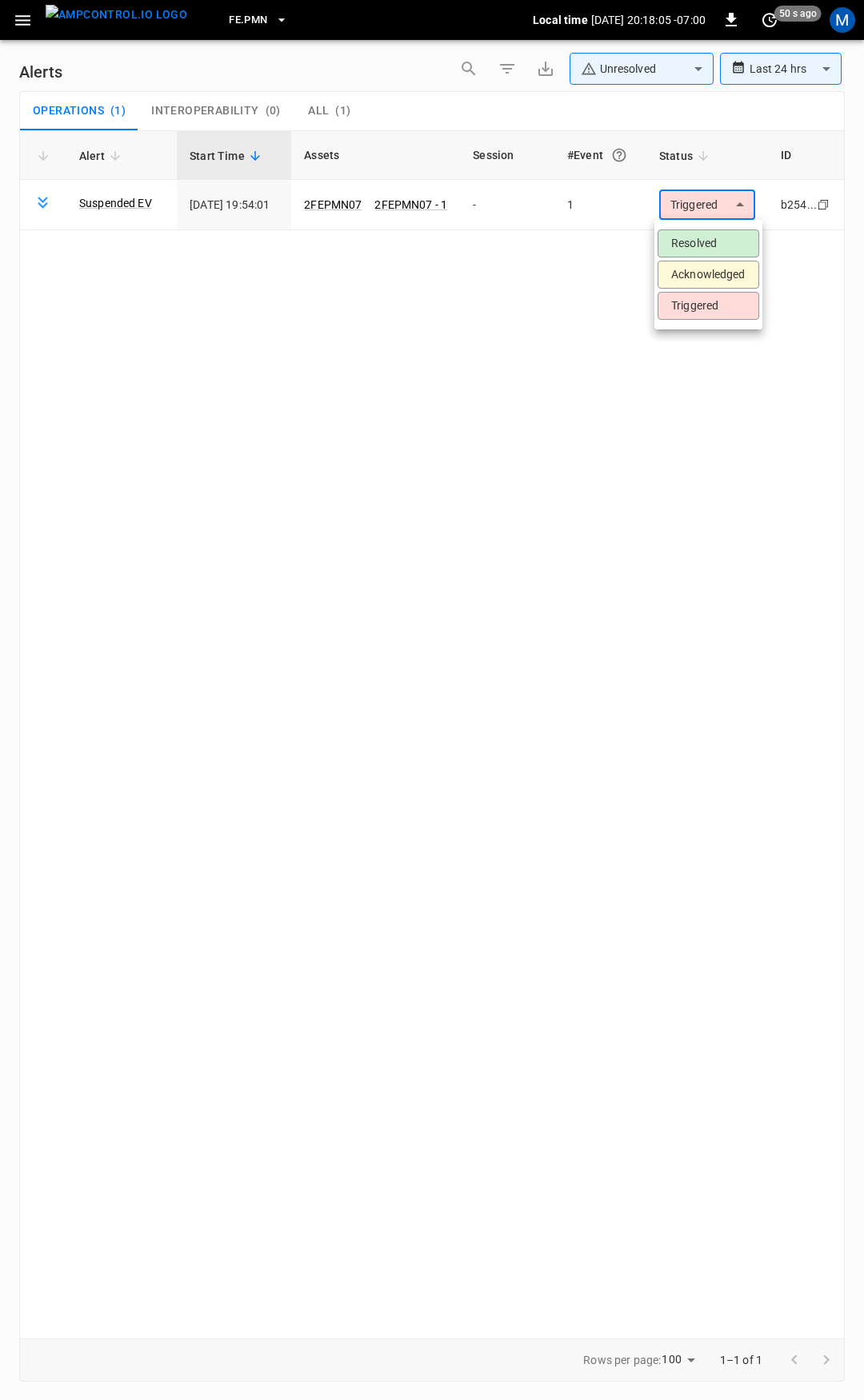
click at [702, 249] on li "Resolved" at bounding box center [708, 244] width 102 height 28
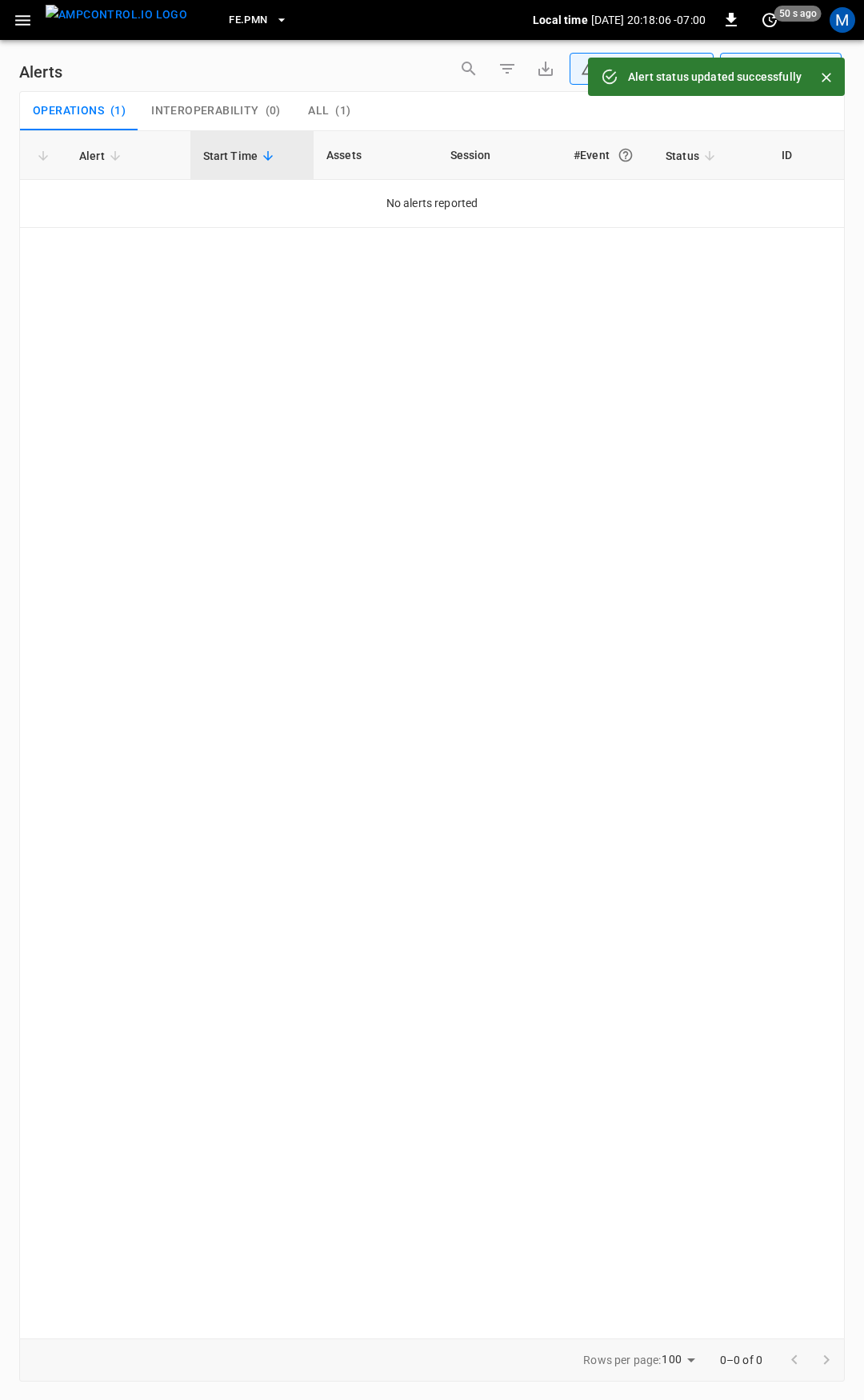
click at [14, 22] on icon "button" at bounding box center [23, 20] width 20 height 20
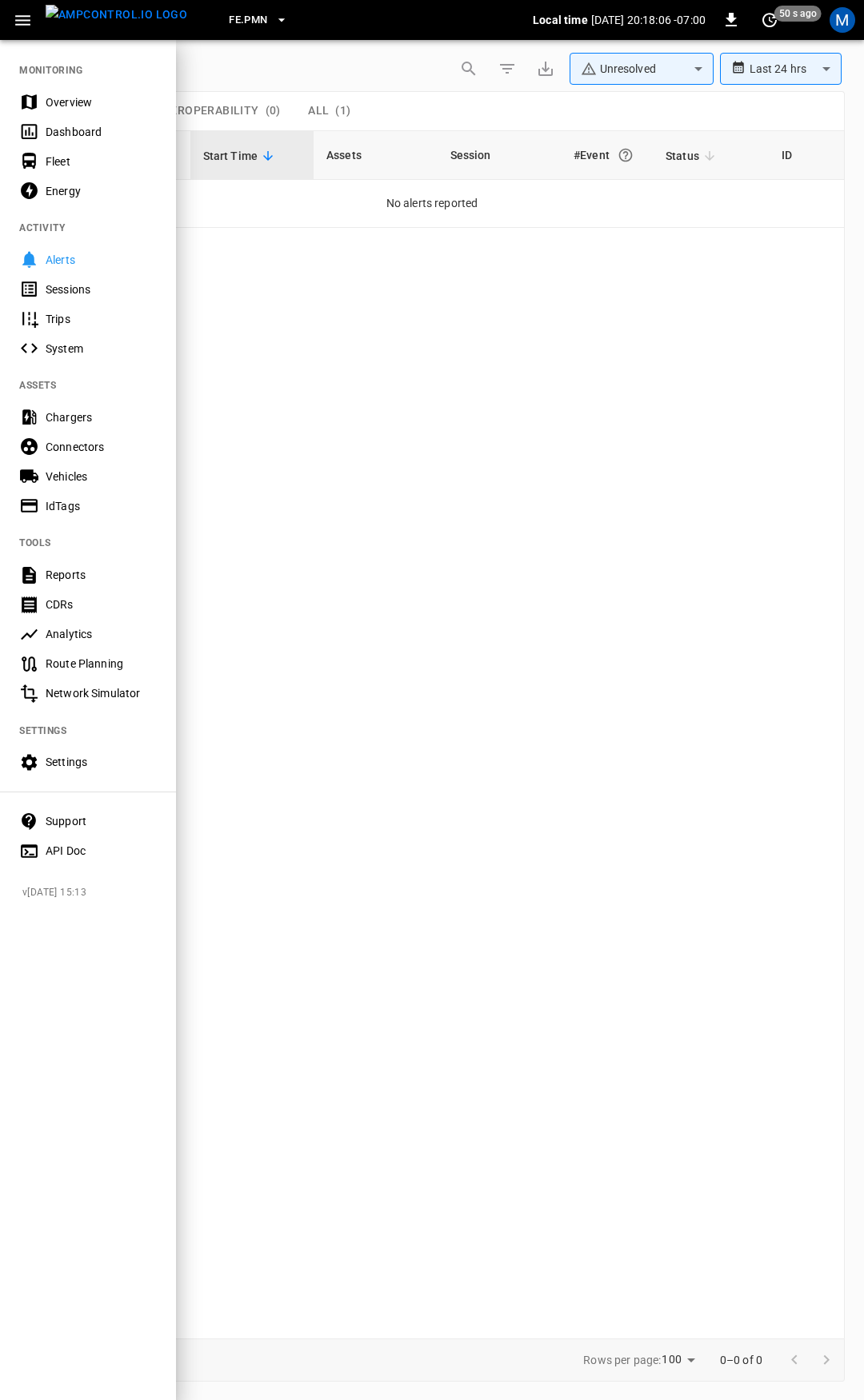
click at [62, 101] on div "Overview" at bounding box center [102, 102] width 111 height 16
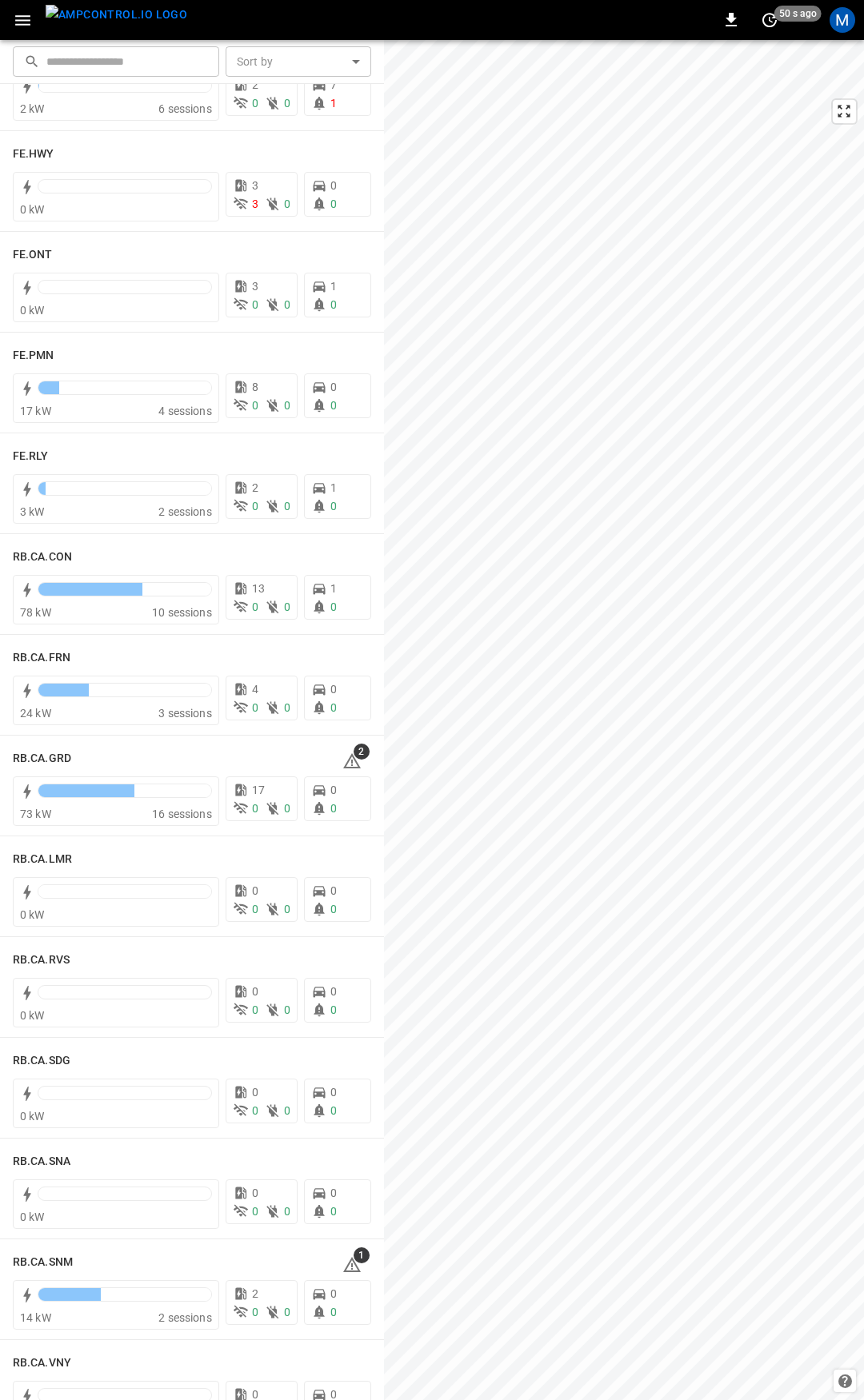
scroll to position [1694, 0]
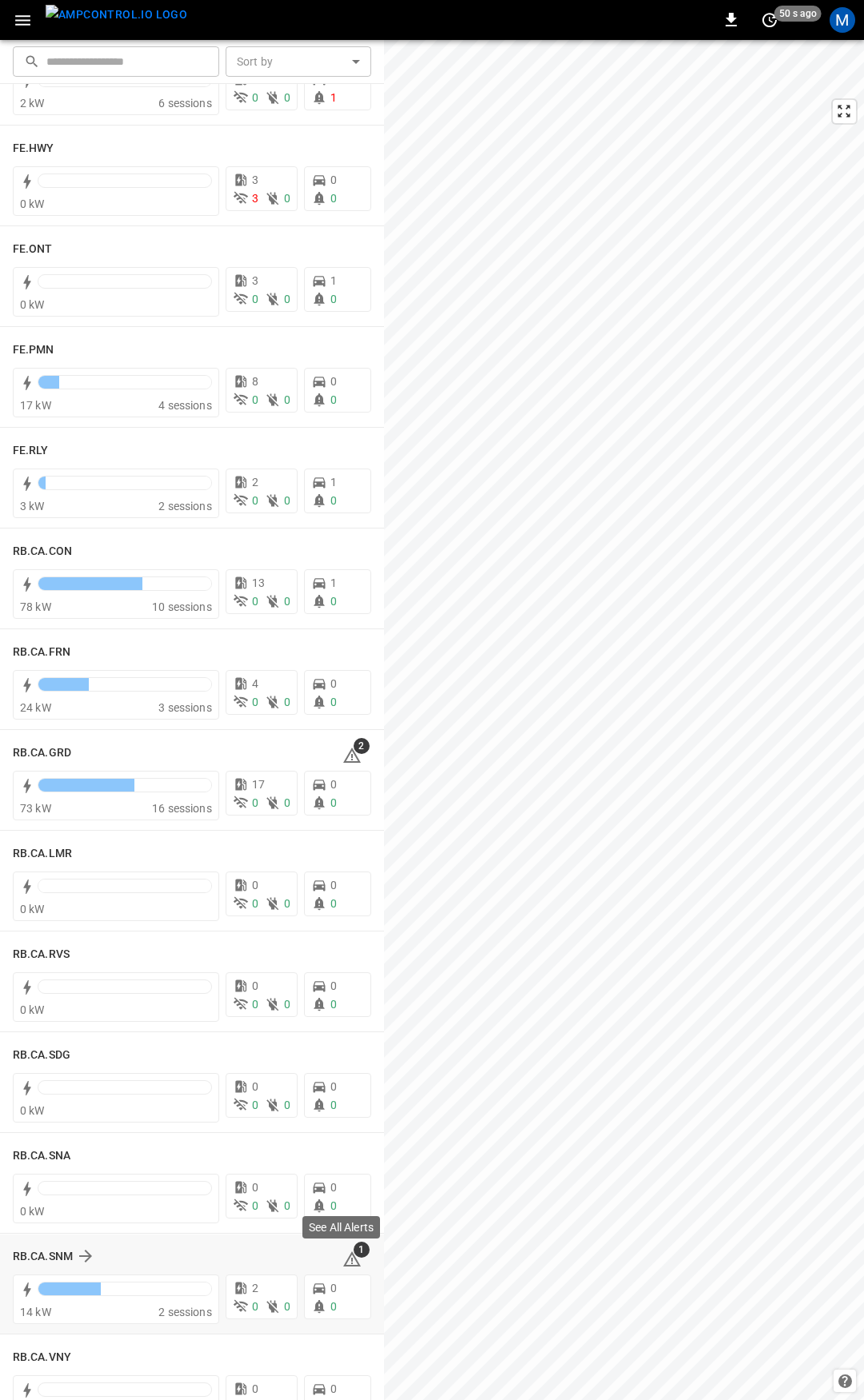
click at [351, 1259] on icon at bounding box center [352, 1261] width 2 height 6
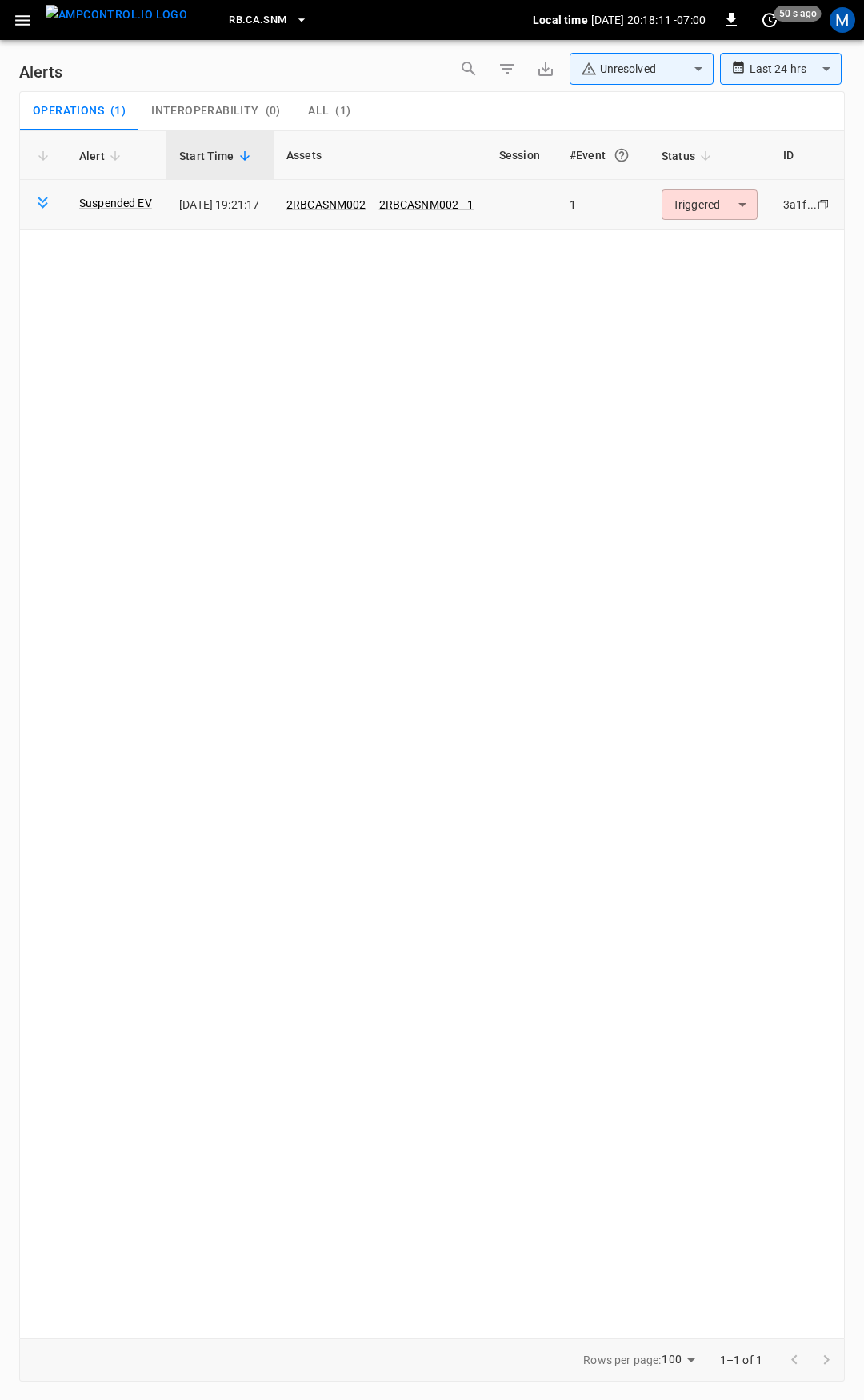
click at [730, 213] on body "**********" at bounding box center [432, 697] width 864 height 1394
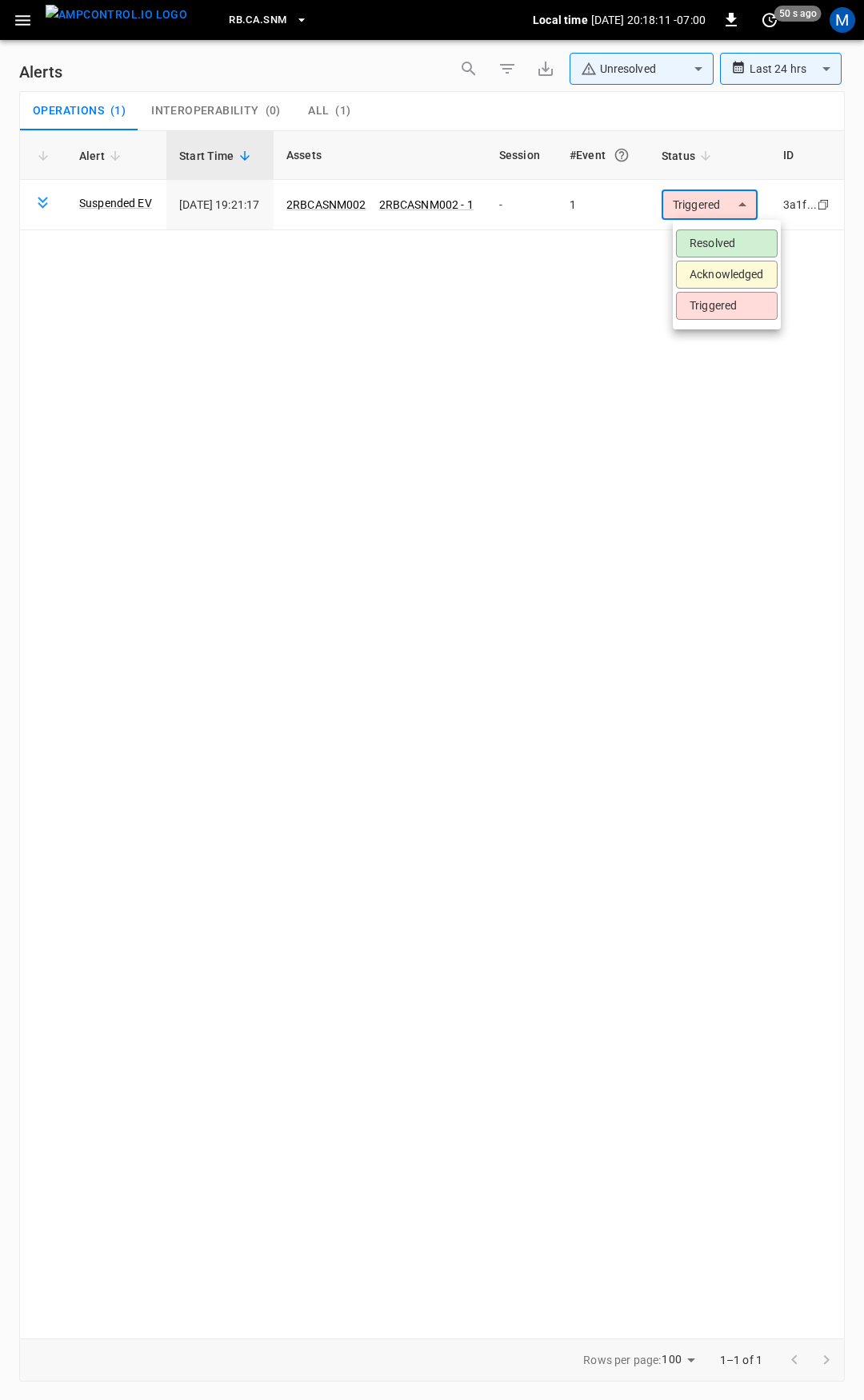
click at [718, 237] on li "Resolved" at bounding box center [727, 244] width 102 height 28
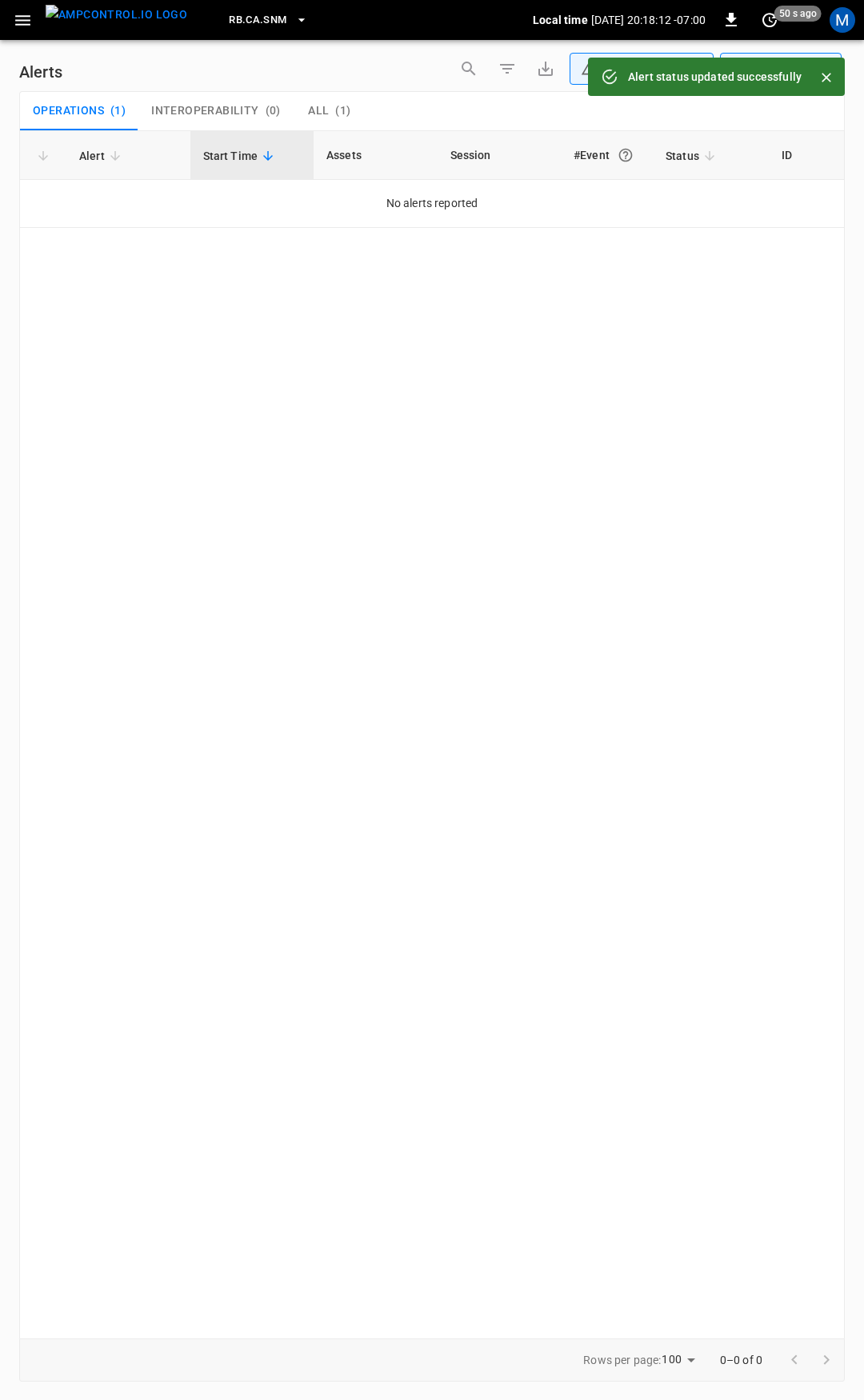
click at [14, 22] on icon "button" at bounding box center [23, 20] width 20 height 20
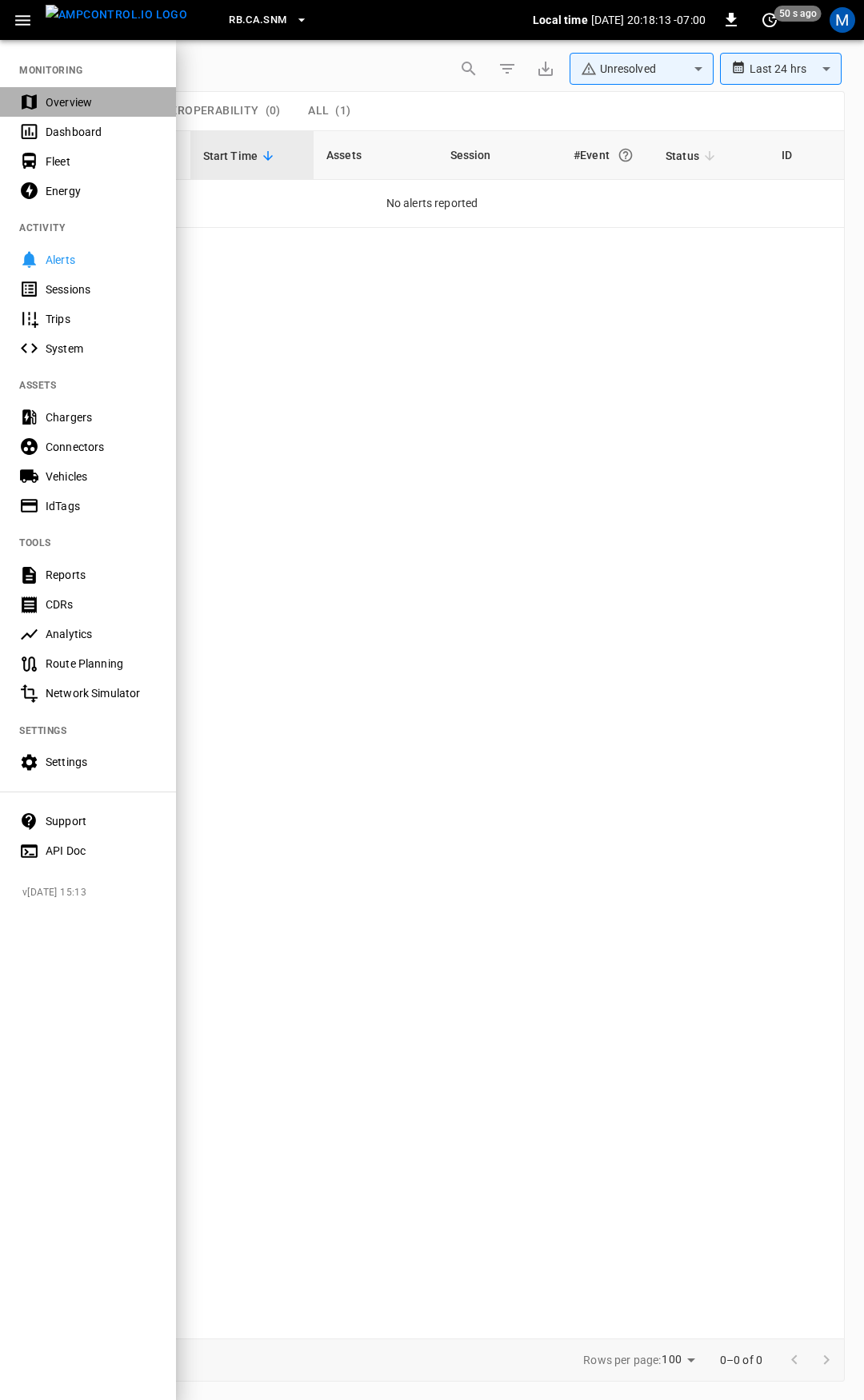
click at [84, 108] on div "Overview" at bounding box center [102, 102] width 111 height 16
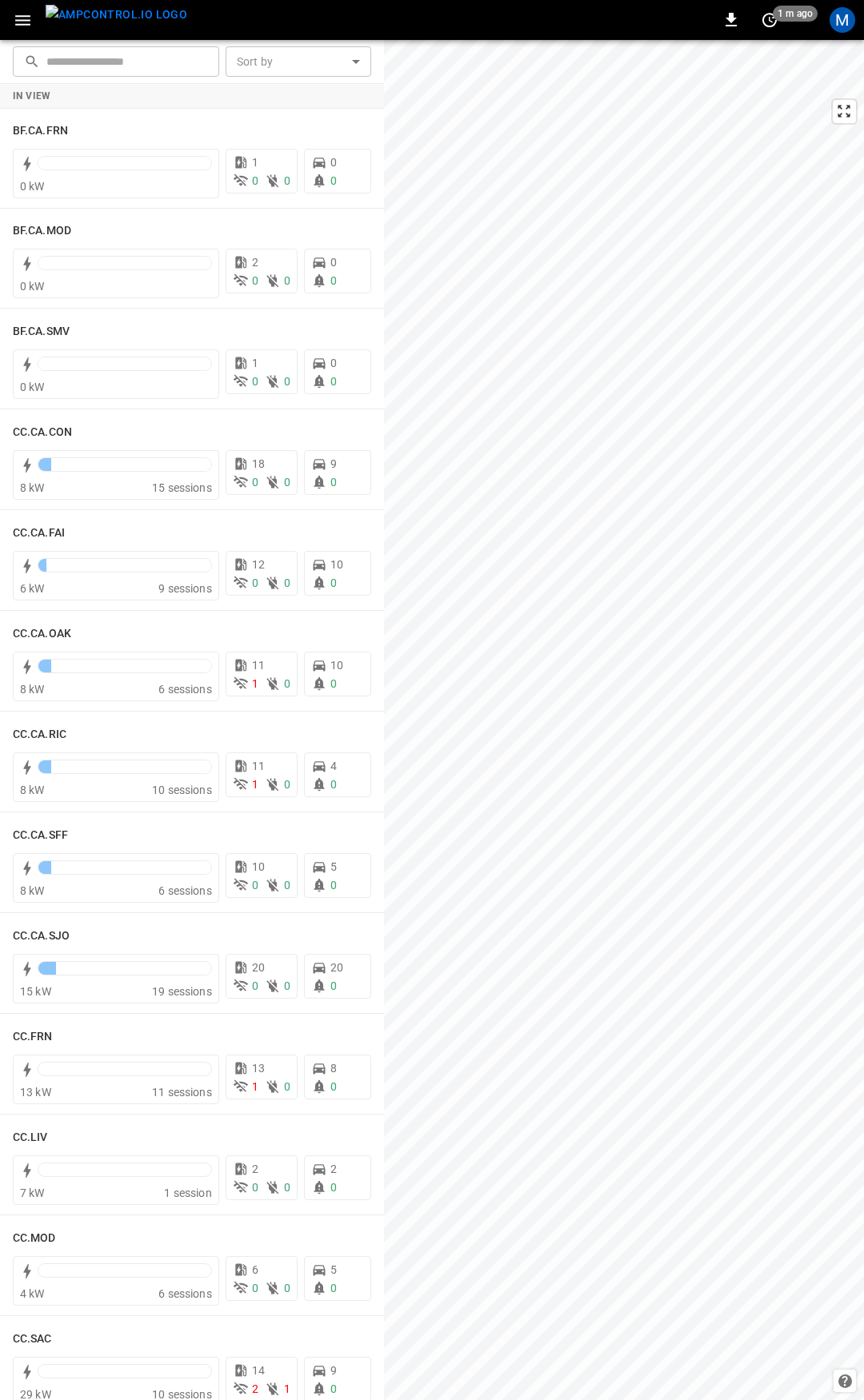
drag, startPoint x: 11, startPoint y: 18, endPoint x: 17, endPoint y: 27, distance: 10.8
click at [11, 18] on button "button" at bounding box center [22, 21] width 33 height 30
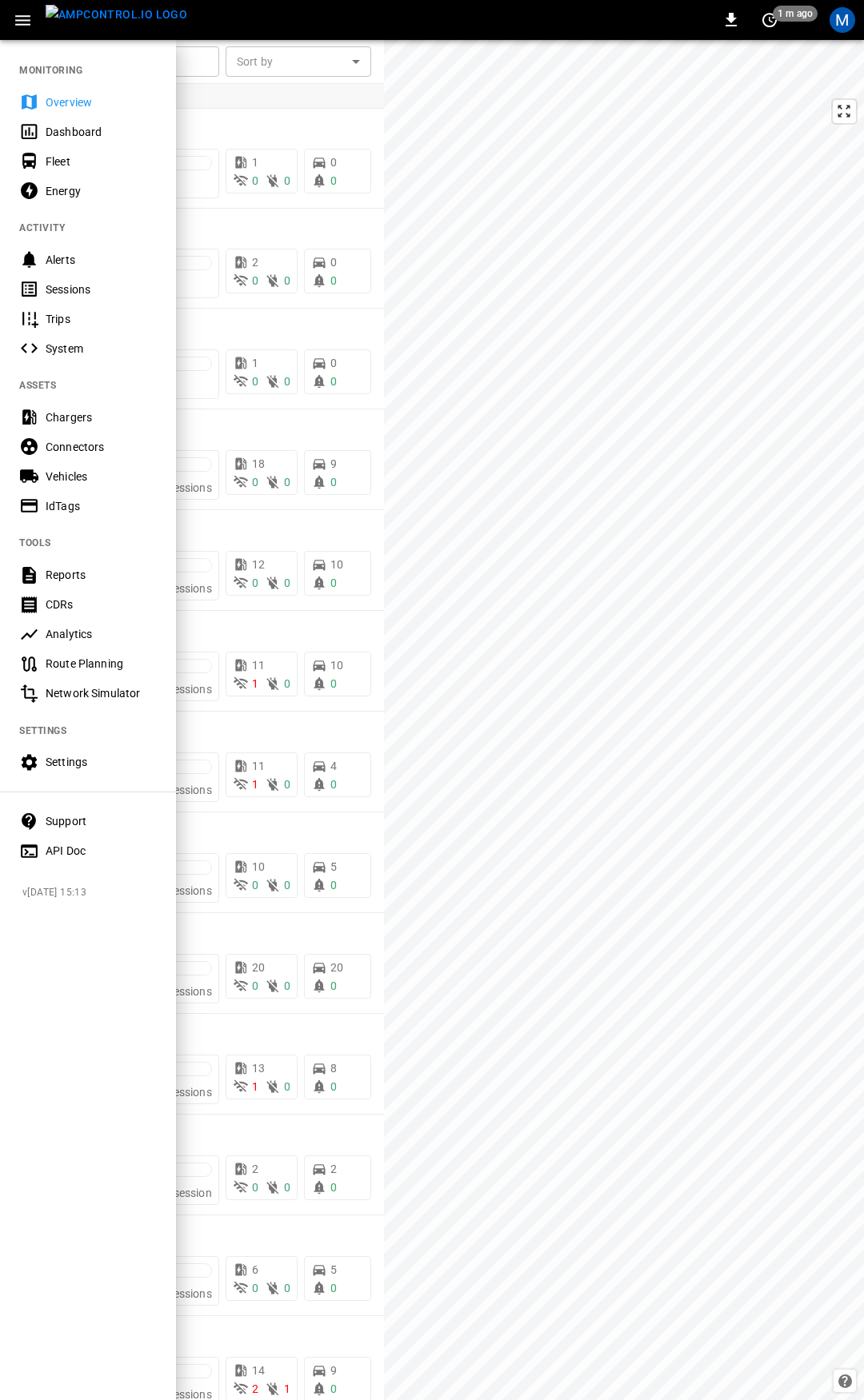
click at [100, 103] on div "Overview" at bounding box center [102, 102] width 111 height 16
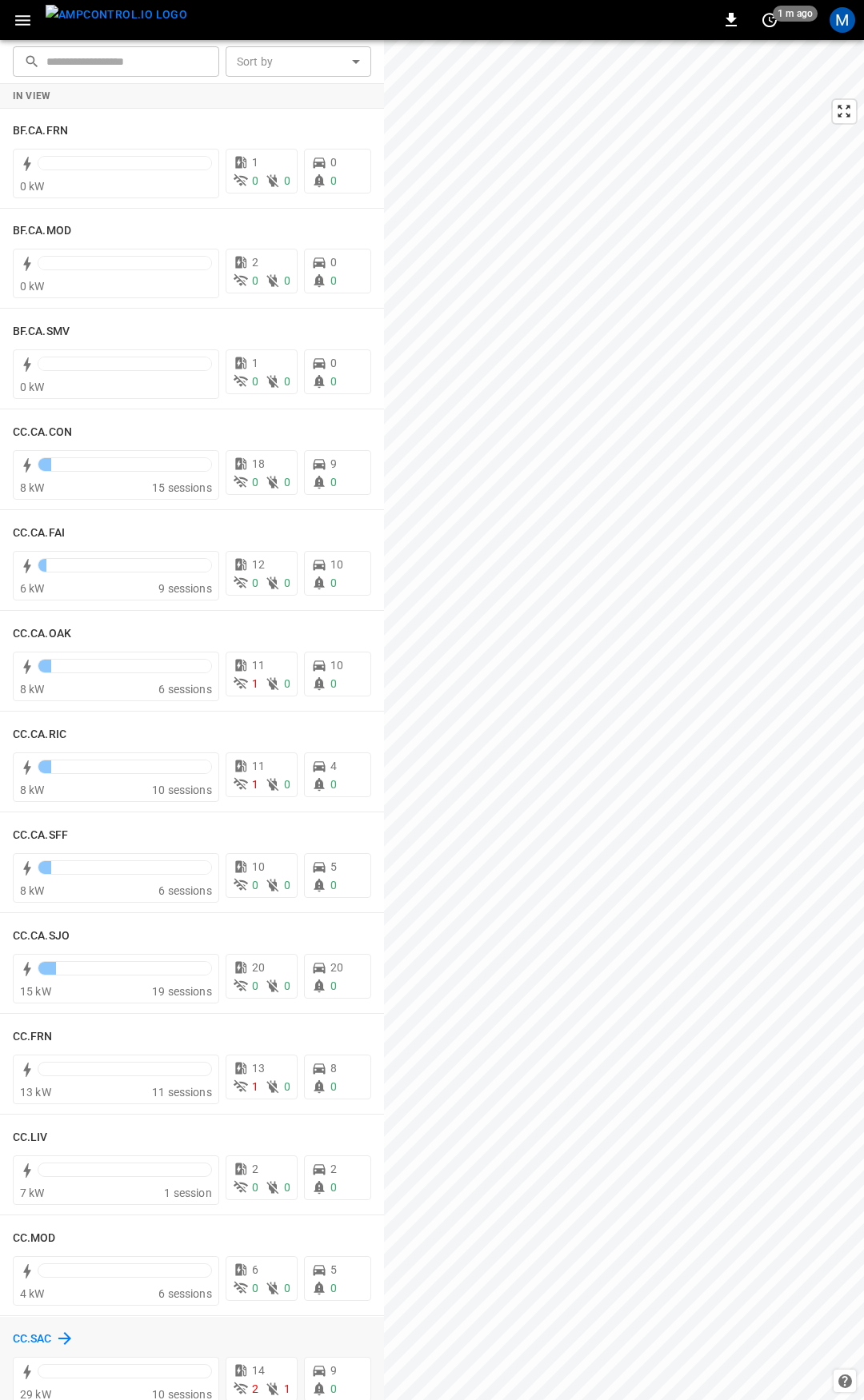
click at [44, 1339] on h6 "CC.SAC" at bounding box center [32, 1339] width 39 height 18
